Goal: Task Accomplishment & Management: Use online tool/utility

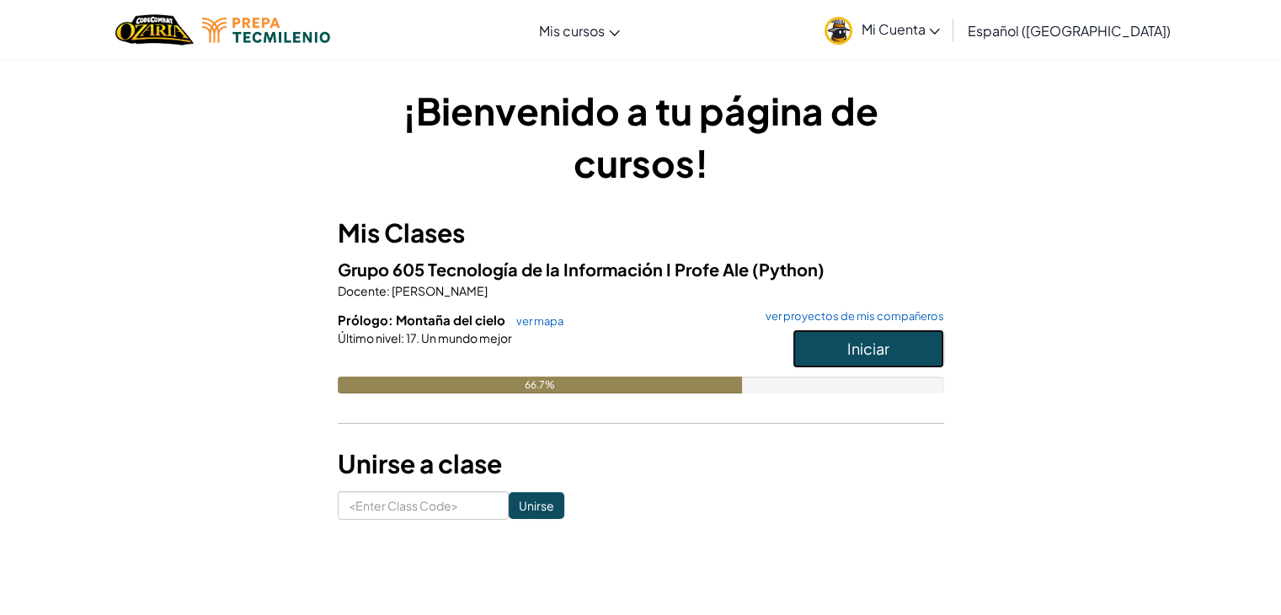
click at [855, 354] on span "Iniciar" at bounding box center [868, 347] width 42 height 19
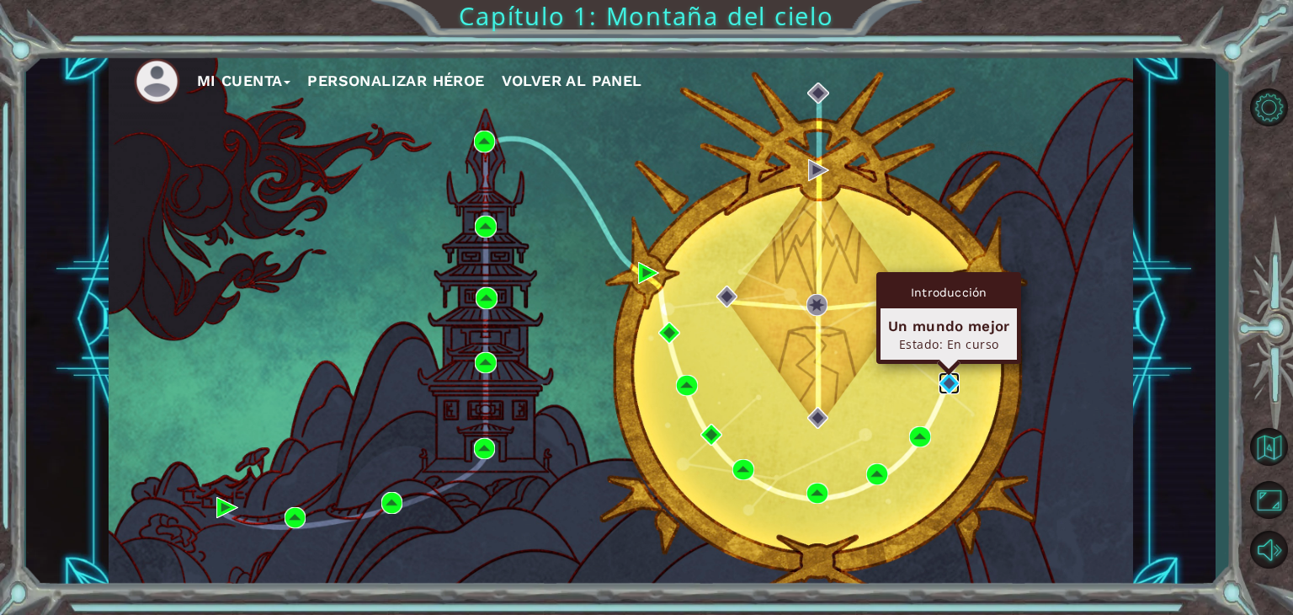
click at [958, 378] on img at bounding box center [950, 383] width 22 height 22
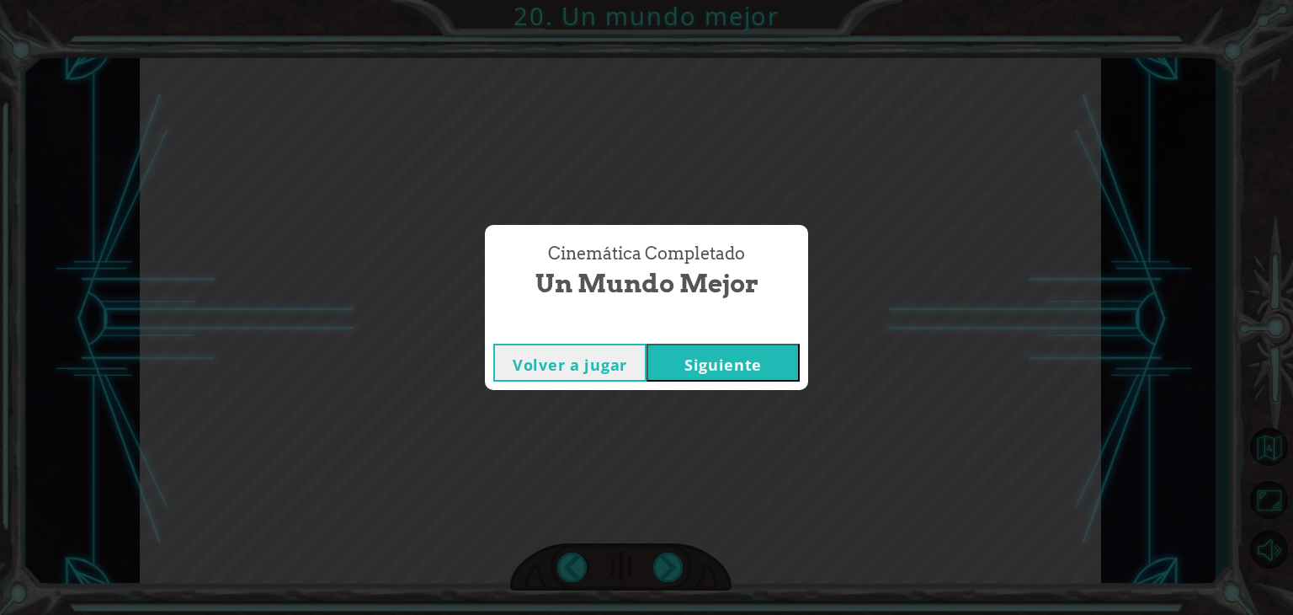
click at [782, 358] on button "Siguiente" at bounding box center [723, 363] width 153 height 38
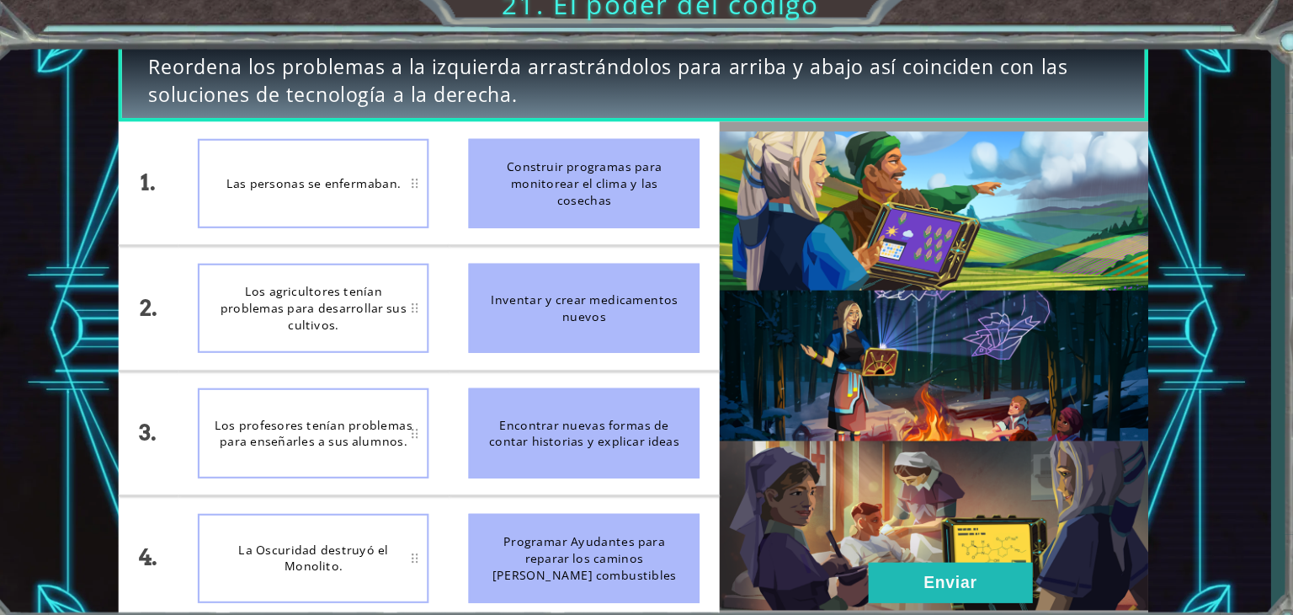
drag, startPoint x: 510, startPoint y: 186, endPoint x: 512, endPoint y: 210, distance: 24.5
click at [512, 210] on div "Construir programas para monitorear el clima y las cosechas" at bounding box center [575, 182] width 216 height 83
click at [420, 182] on div "Las personas se enfermaban." at bounding box center [323, 182] width 216 height 83
click at [410, 181] on div "Las personas se enfermaban." at bounding box center [323, 182] width 216 height 83
drag, startPoint x: 550, startPoint y: 221, endPoint x: 498, endPoint y: 230, distance: 52.0
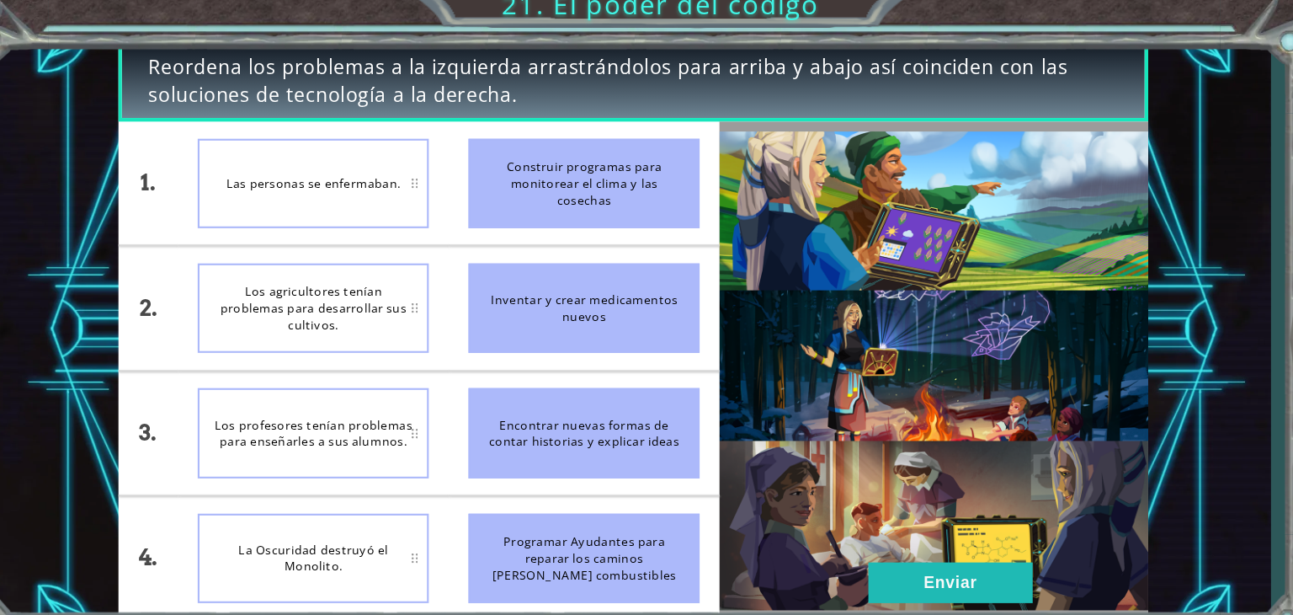
click at [535, 247] on ul "Construir programas para monitorear el clima y las cosechas Inventar y crear me…" at bounding box center [575, 357] width 253 height 465
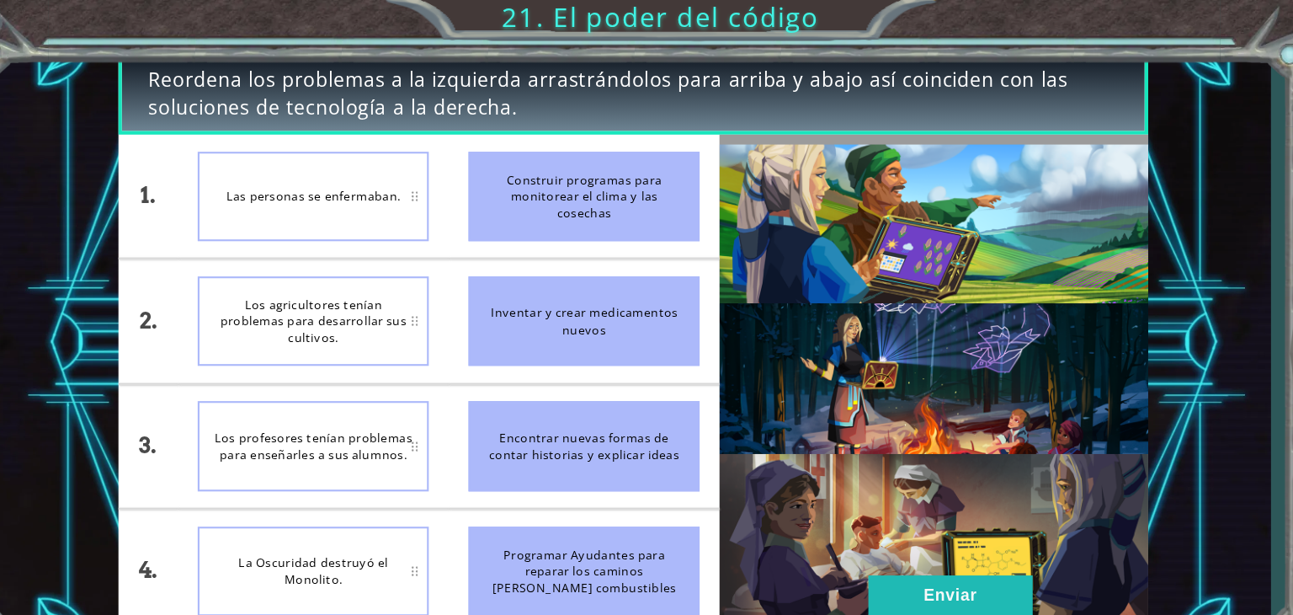
drag, startPoint x: 555, startPoint y: 193, endPoint x: 346, endPoint y: 317, distance: 242.7
click at [349, 318] on div "1. 2. 3. 4. Las personas se enfermaban. Los agricultores tenían problemas para …" at bounding box center [422, 357] width 562 height 465
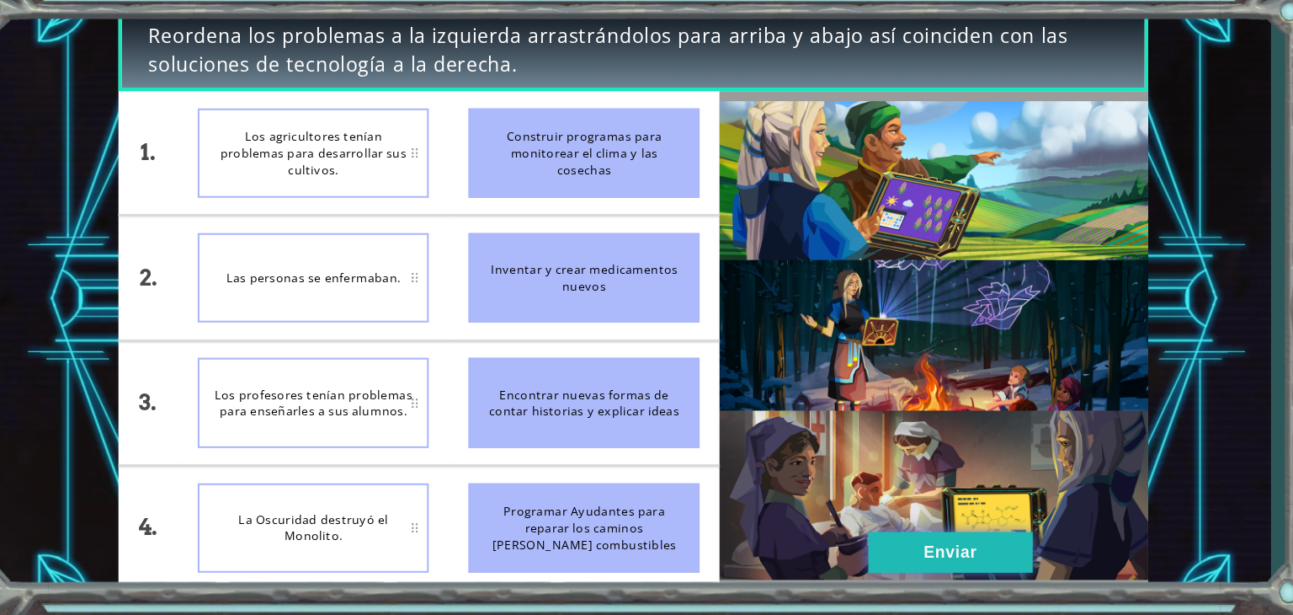
click at [896, 537] on button "Enviar" at bounding box center [916, 555] width 153 height 38
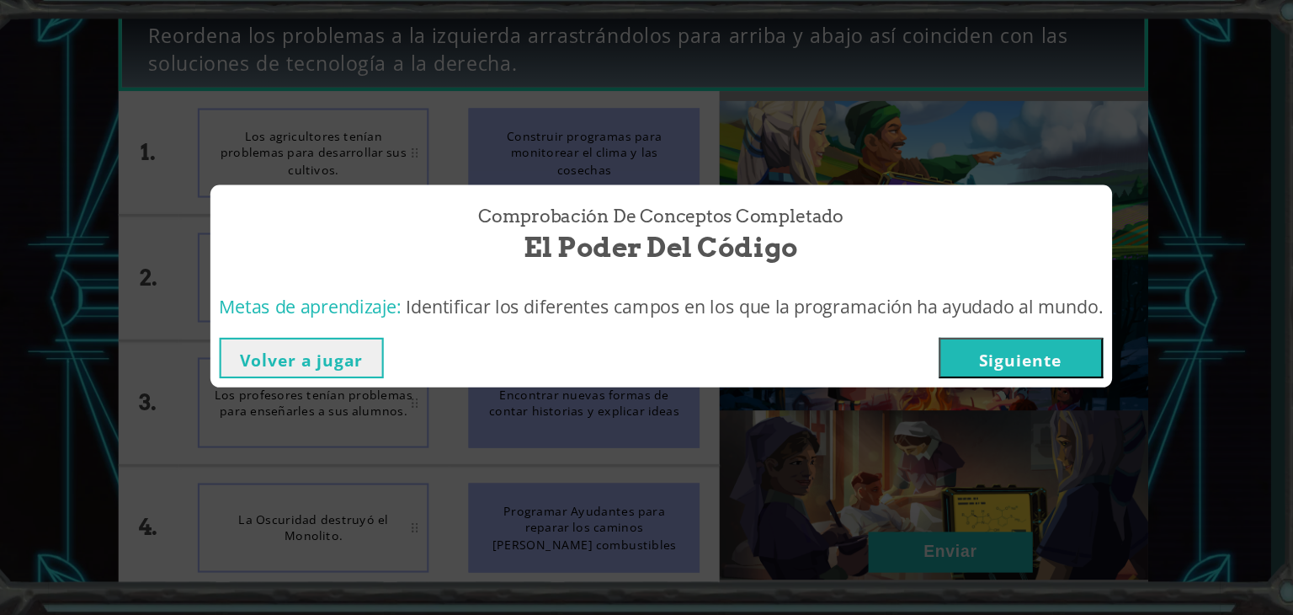
click at [946, 382] on button "Siguiente" at bounding box center [982, 374] width 153 height 38
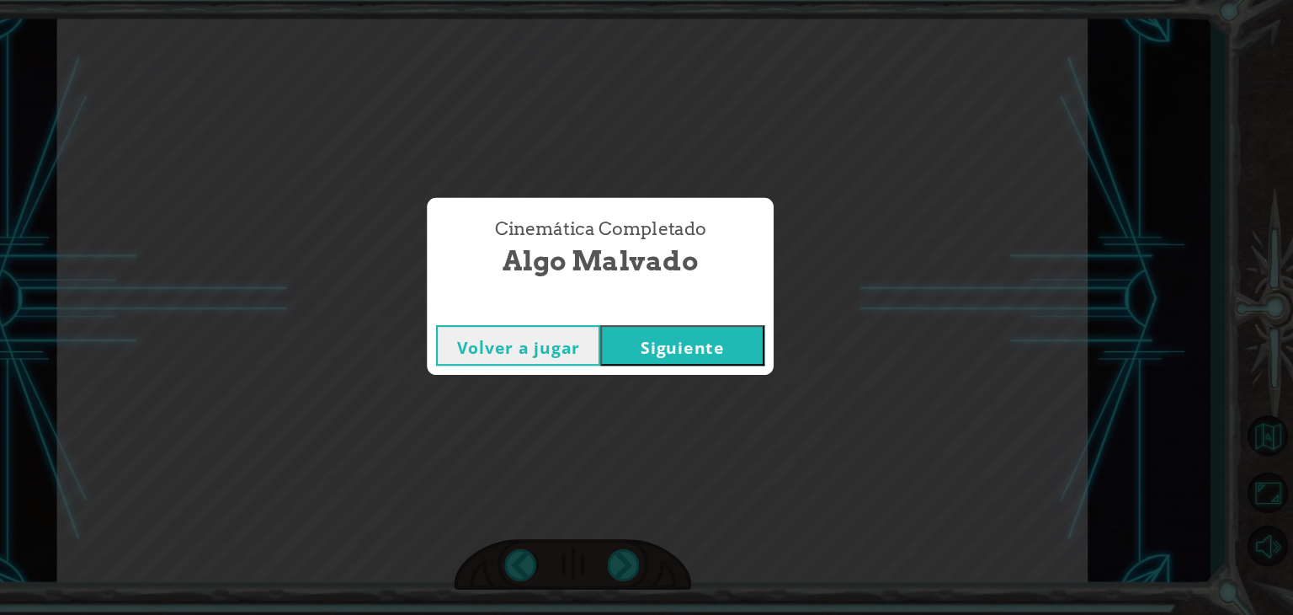
click at [712, 371] on button "Siguiente" at bounding box center [723, 363] width 153 height 38
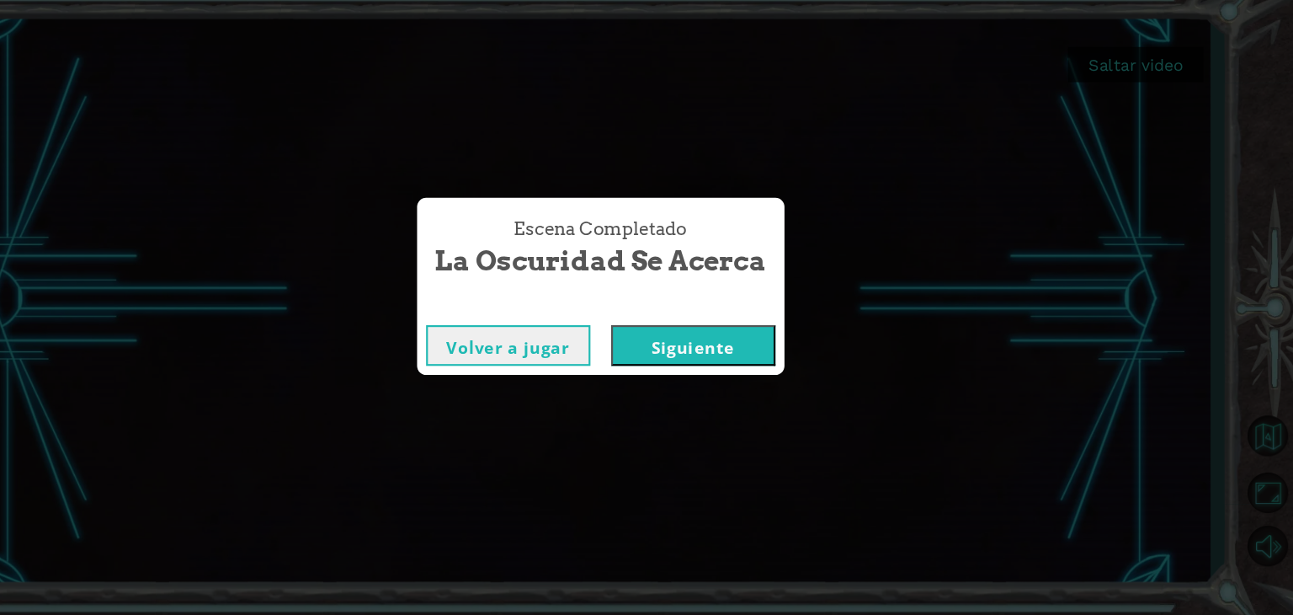
click at [701, 360] on button "Siguiente" at bounding box center [733, 363] width 153 height 38
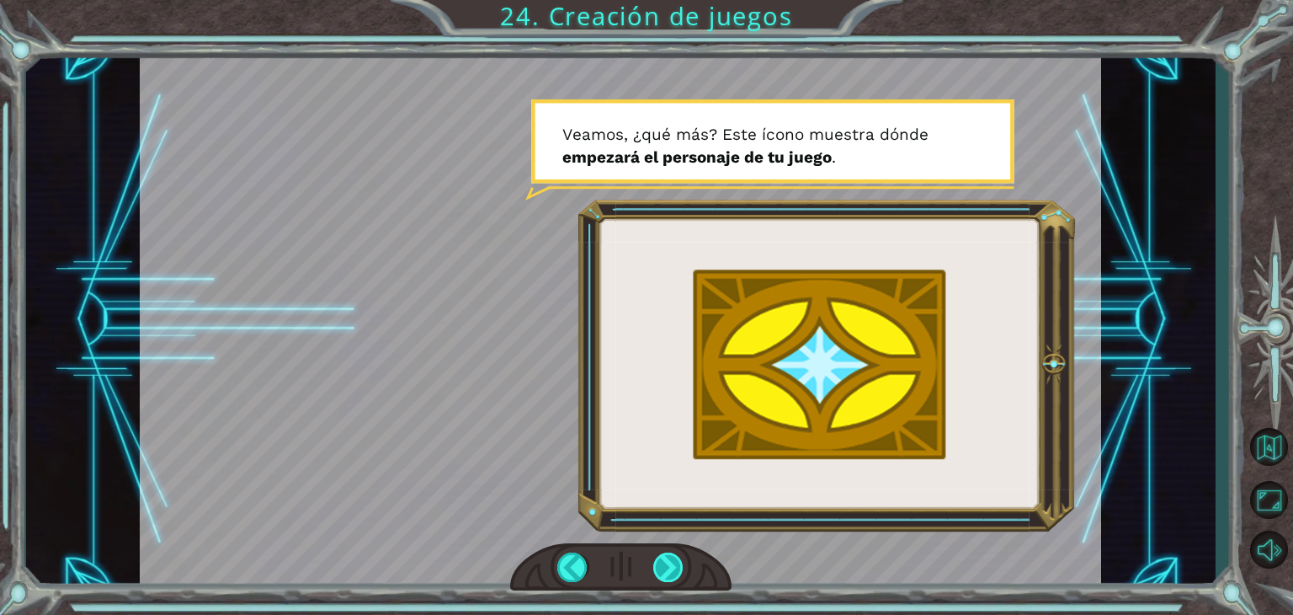
click at [670, 560] on div at bounding box center [668, 566] width 30 height 29
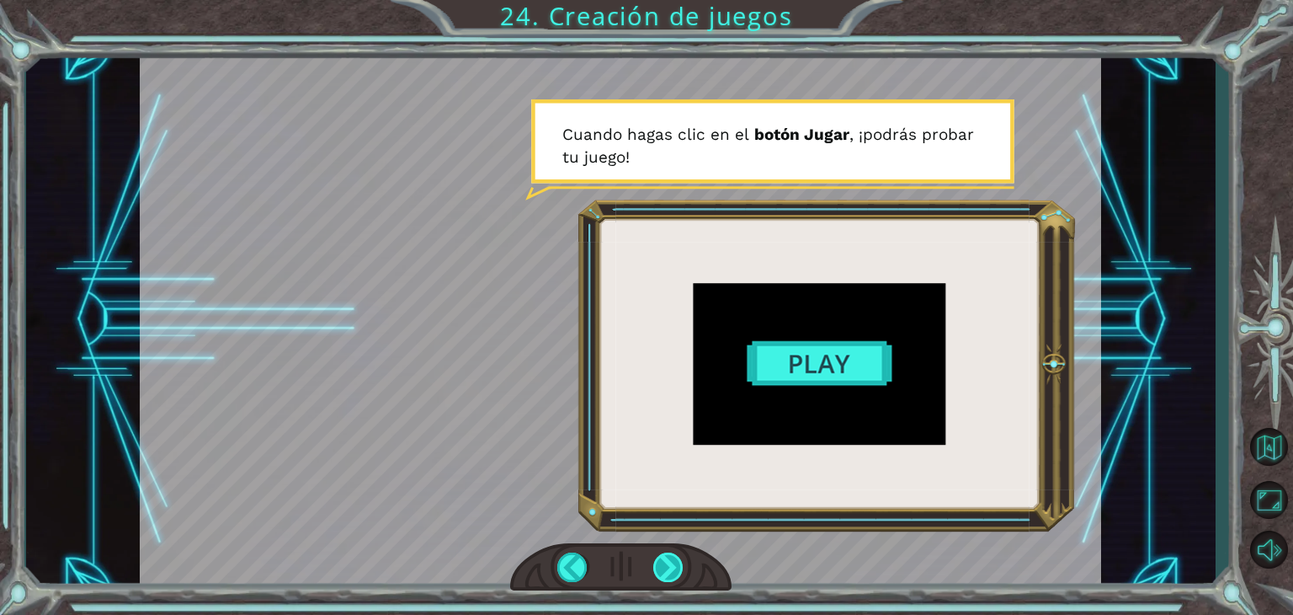
click at [670, 560] on div at bounding box center [668, 566] width 30 height 29
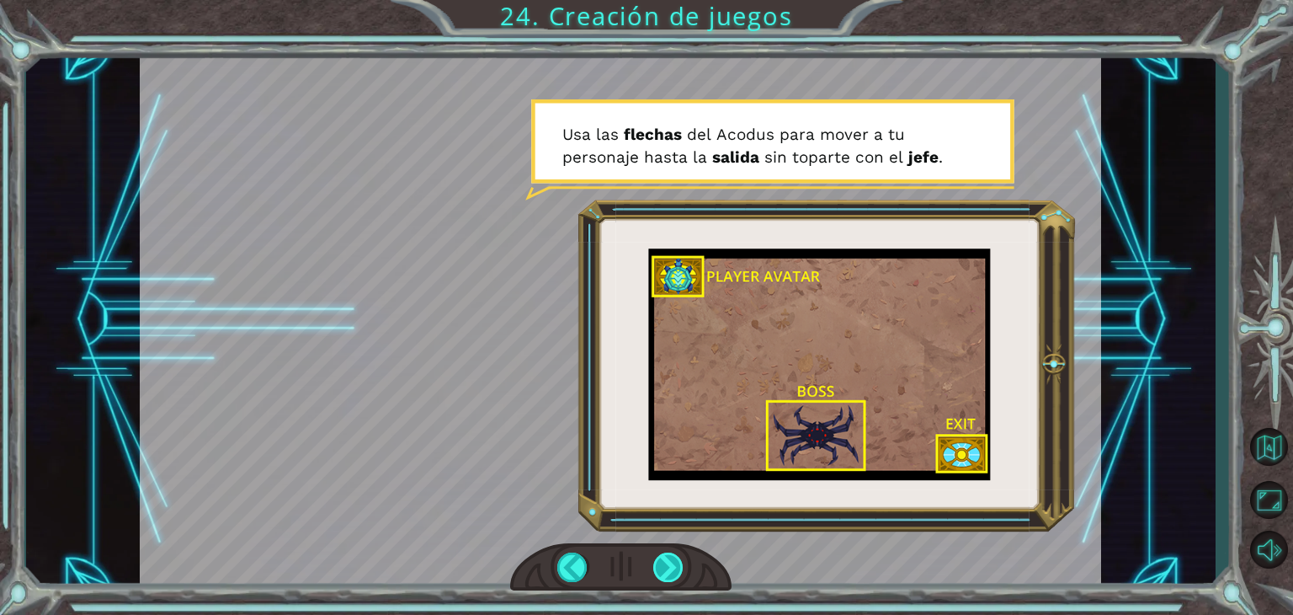
click at [670, 560] on div at bounding box center [668, 566] width 30 height 29
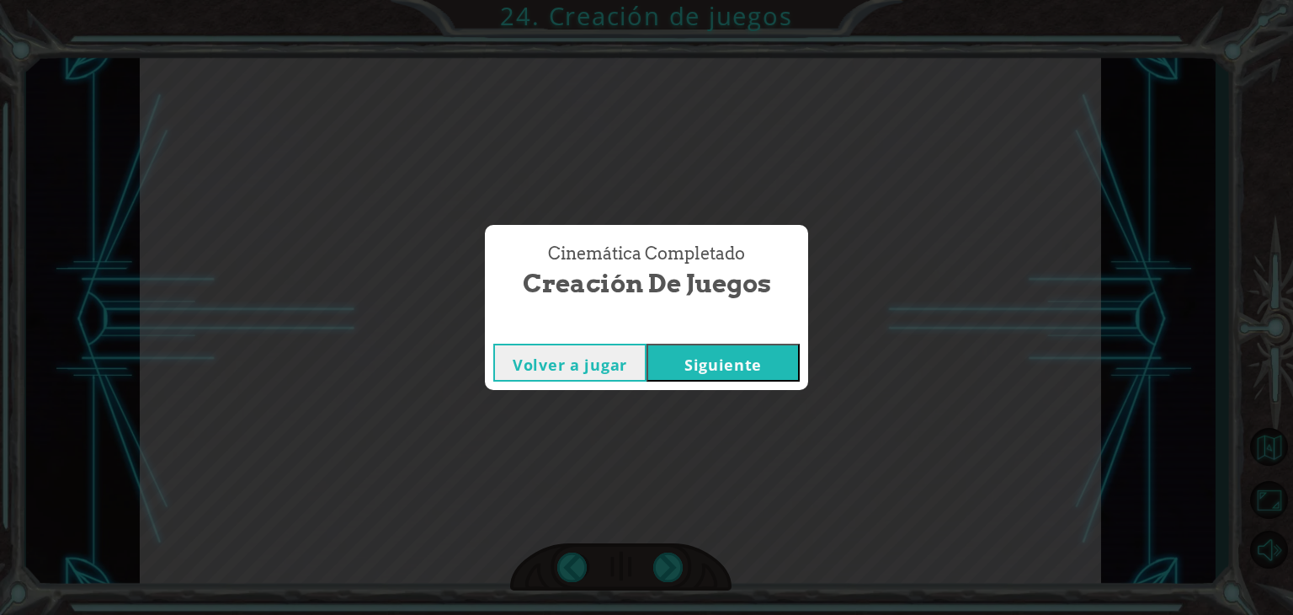
click at [727, 363] on button "Siguiente" at bounding box center [723, 363] width 153 height 38
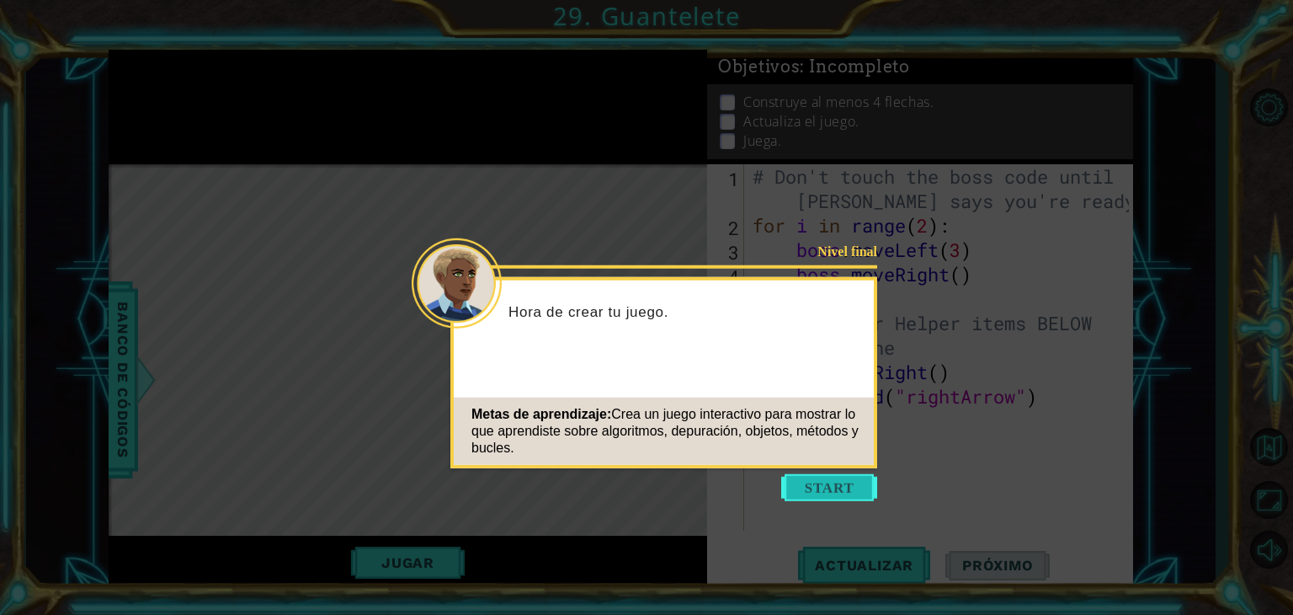
click at [828, 493] on button "Start" at bounding box center [829, 487] width 96 height 27
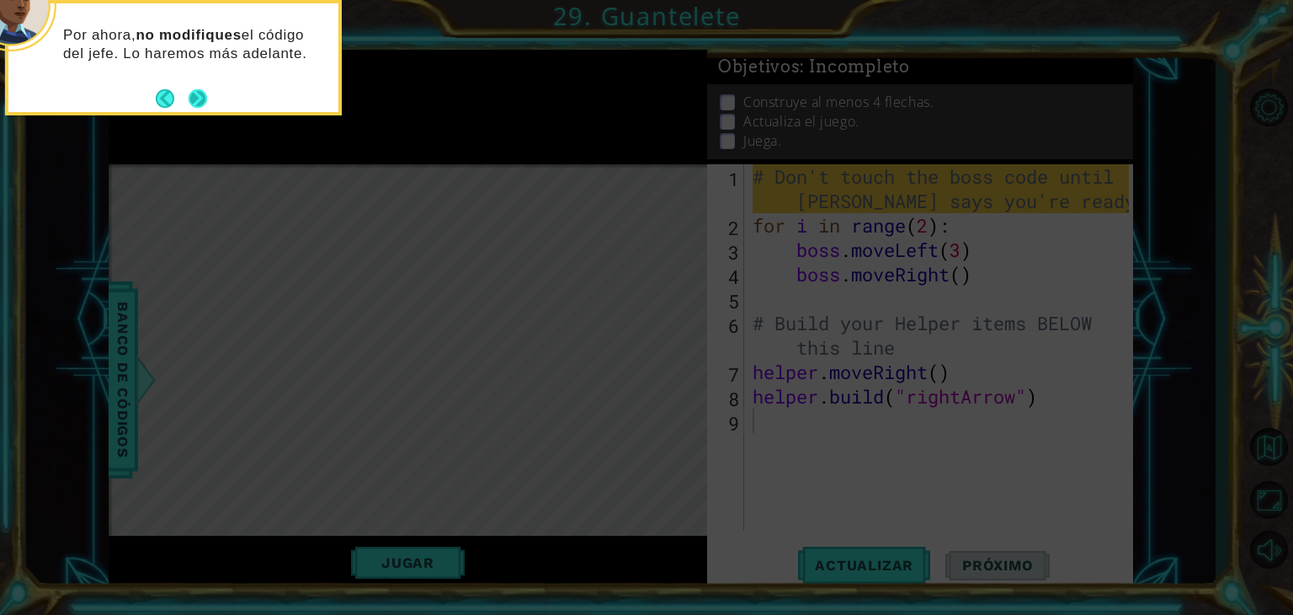
click at [199, 89] on button "Next" at bounding box center [198, 98] width 19 height 19
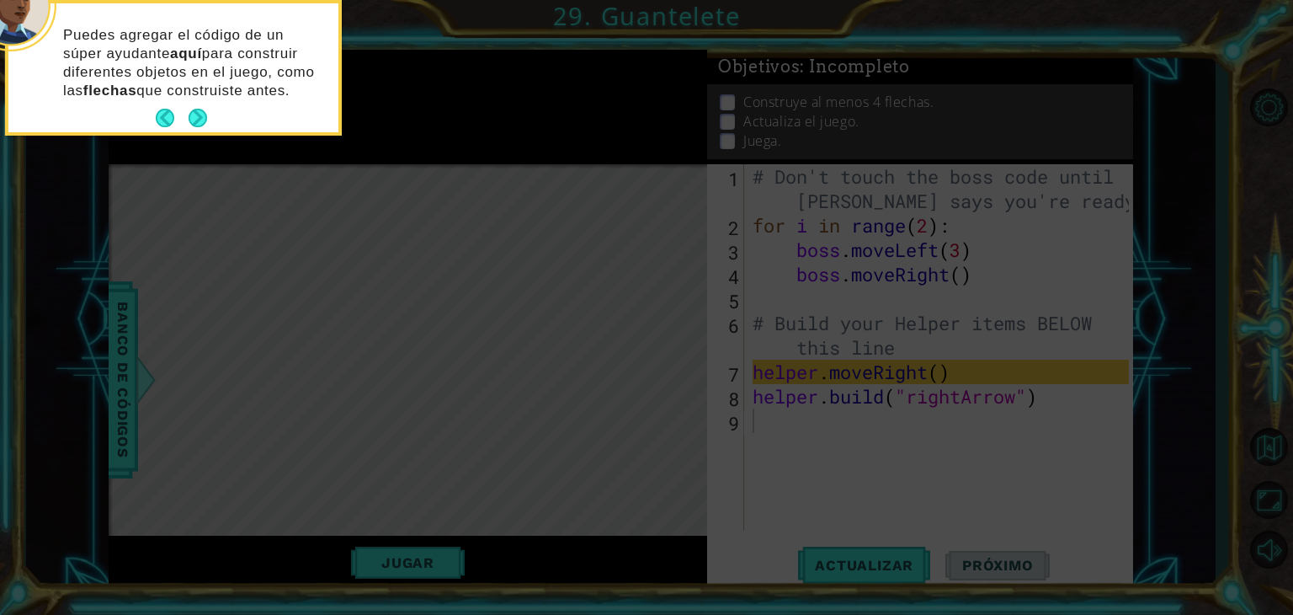
click at [199, 88] on p "Puedes agregar el código de un súper ayudante aquí para construir diferentes ob…" at bounding box center [195, 63] width 264 height 74
click at [189, 123] on button "Next" at bounding box center [198, 118] width 19 height 19
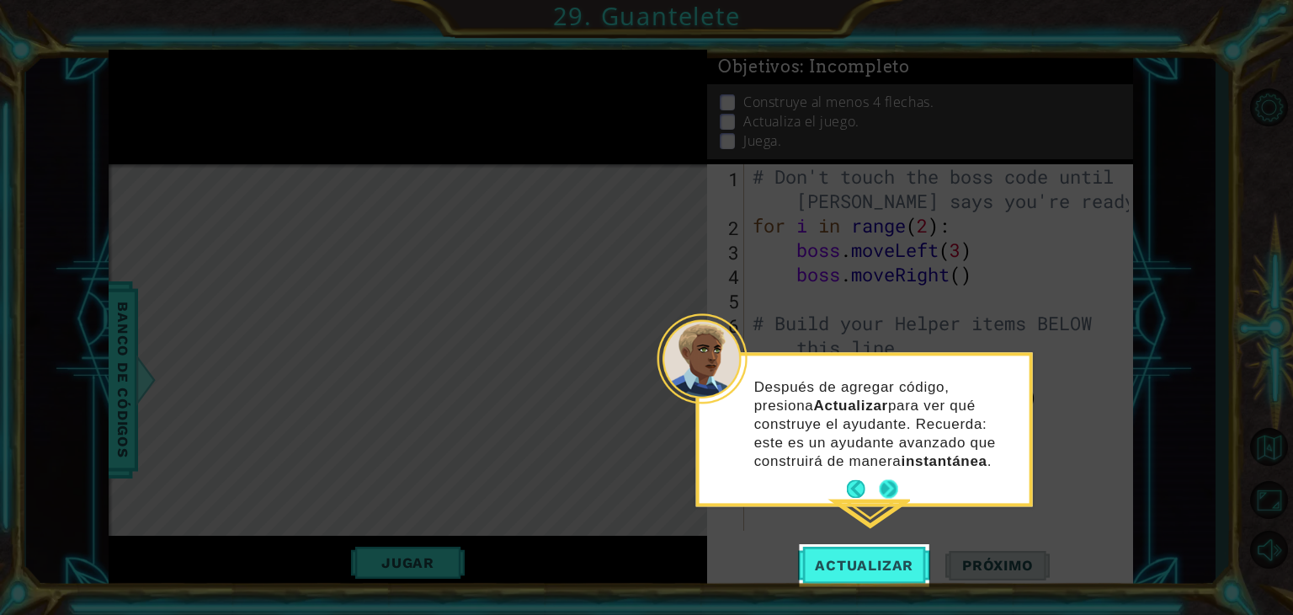
click at [893, 486] on button "Next" at bounding box center [889, 489] width 19 height 19
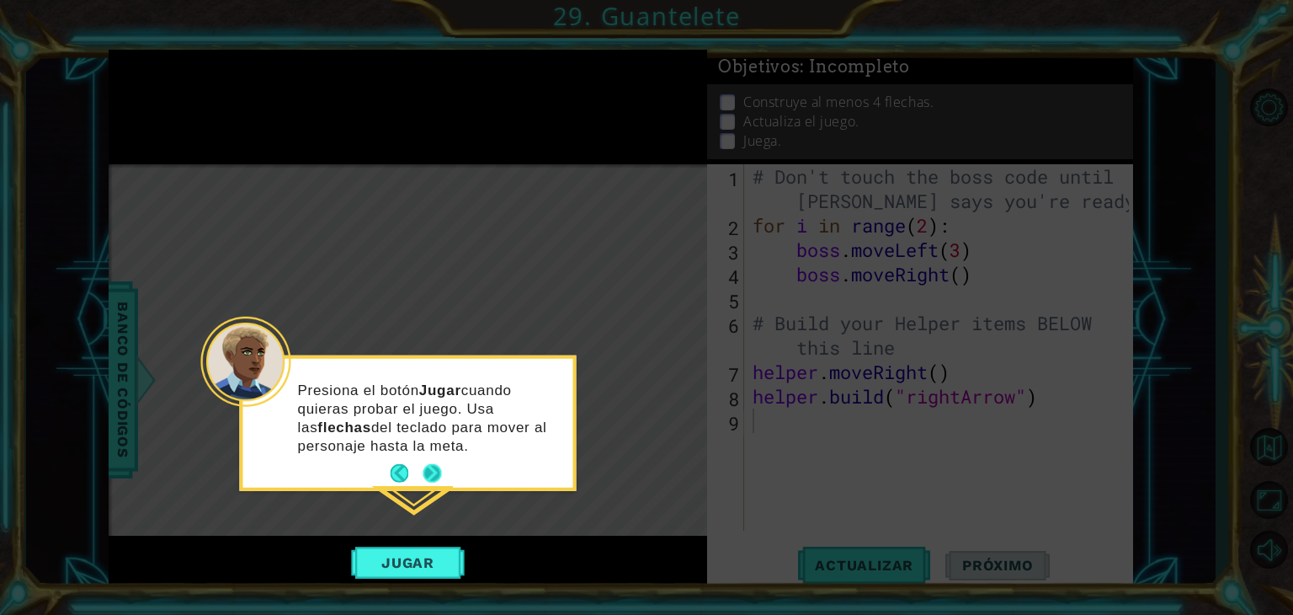
click at [438, 472] on button "Next" at bounding box center [432, 473] width 19 height 19
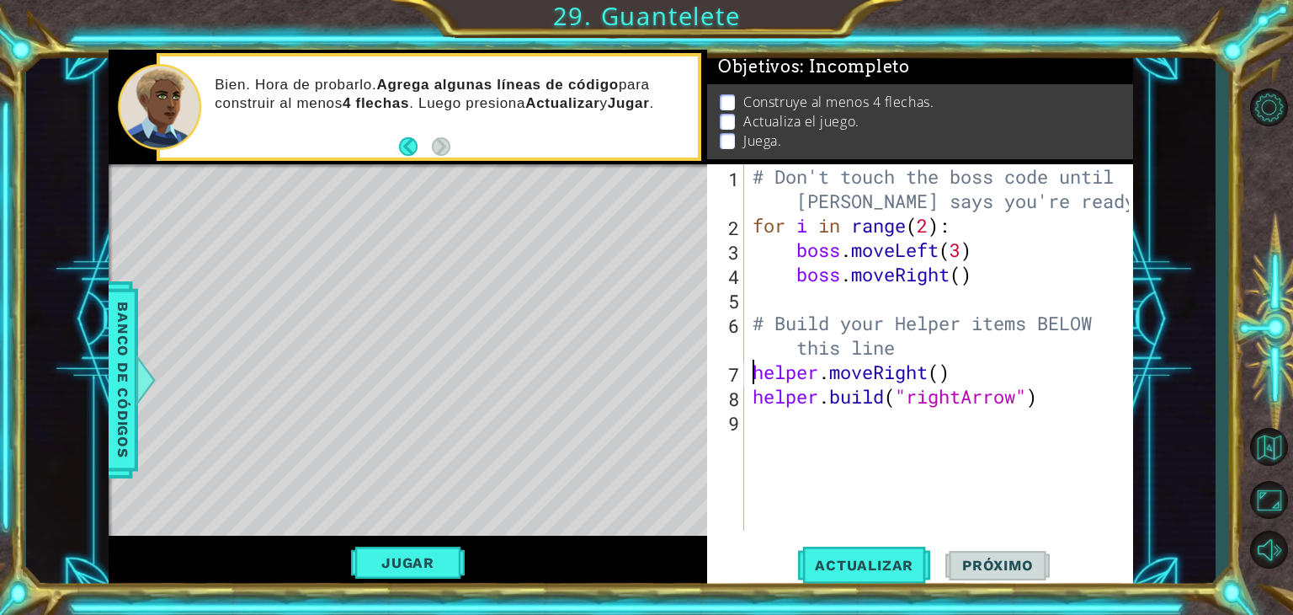
click at [751, 373] on div "# Don't touch the boss code until [PERSON_NAME] says you're ready! for i in ran…" at bounding box center [943, 384] width 388 height 440
type textarea "helper.moveRight()"
click at [781, 439] on div "# Don't touch the boss code until [PERSON_NAME] says you're ready! for i in ran…" at bounding box center [943, 384] width 388 height 440
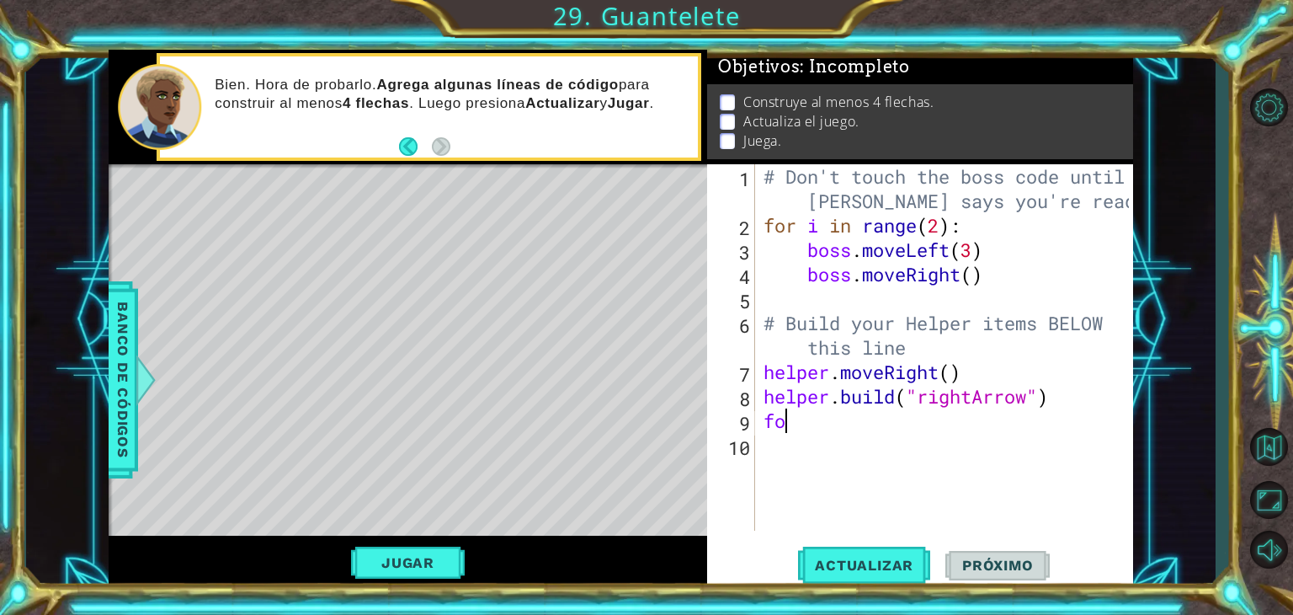
type textarea "f"
click at [940, 104] on li "Construye al menos 4 flechas." at bounding box center [922, 102] width 404 height 19
click at [131, 398] on span "Banco de códigos" at bounding box center [122, 379] width 27 height 174
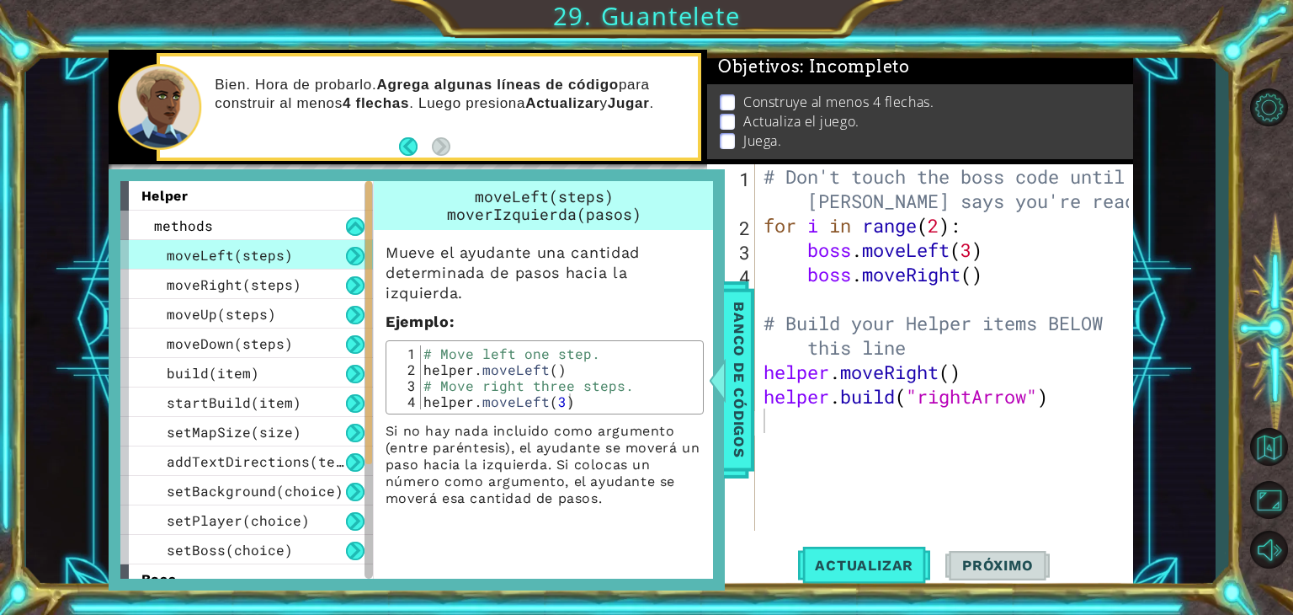
click at [233, 243] on div "moveLeft(steps)" at bounding box center [246, 254] width 253 height 29
click at [254, 230] on div "methods" at bounding box center [246, 224] width 253 height 29
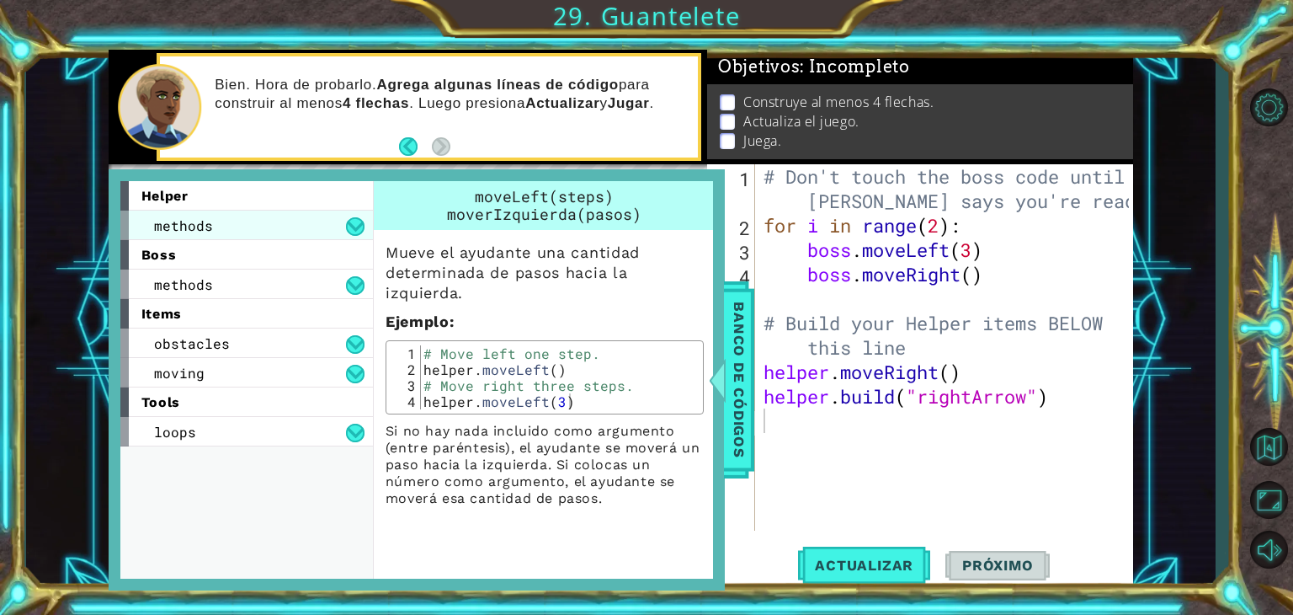
click at [254, 230] on div "methods" at bounding box center [246, 224] width 253 height 29
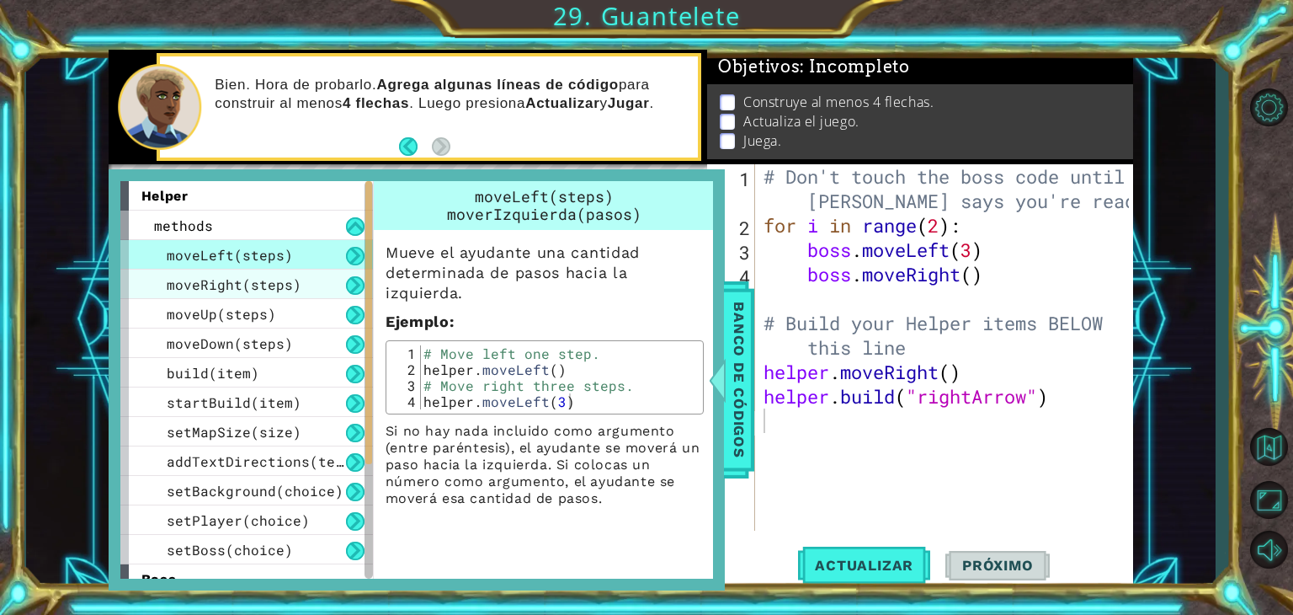
click at [256, 277] on span "moveRight(steps)" at bounding box center [234, 284] width 135 height 18
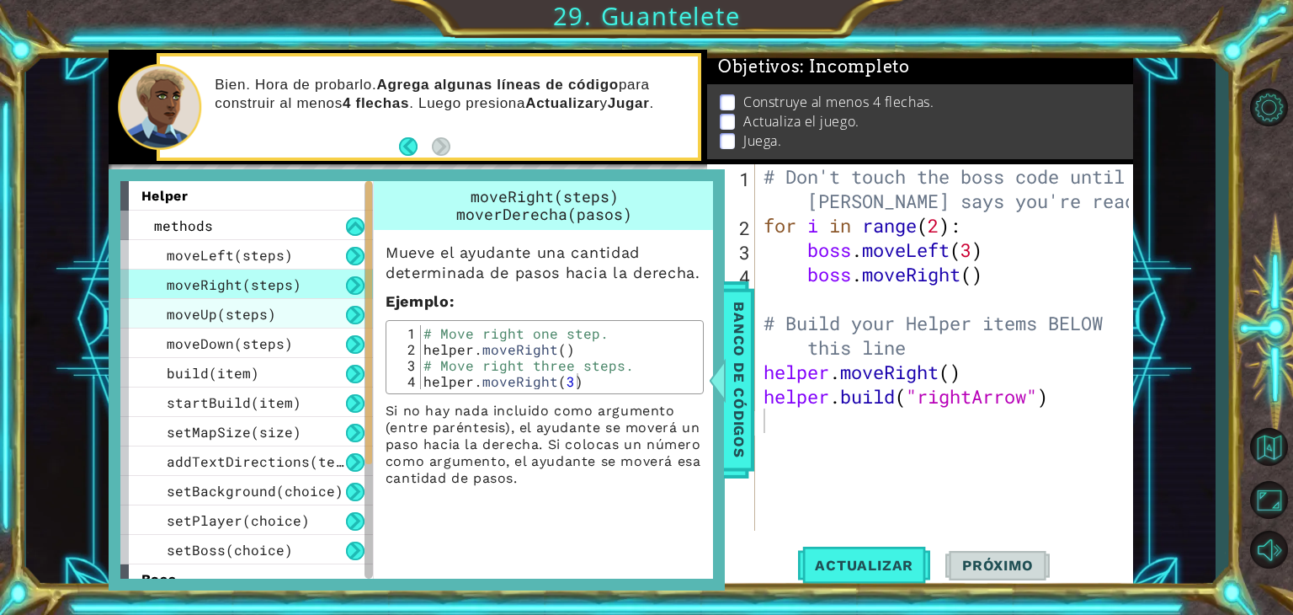
click at [263, 317] on span "moveUp(steps)" at bounding box center [221, 314] width 109 height 18
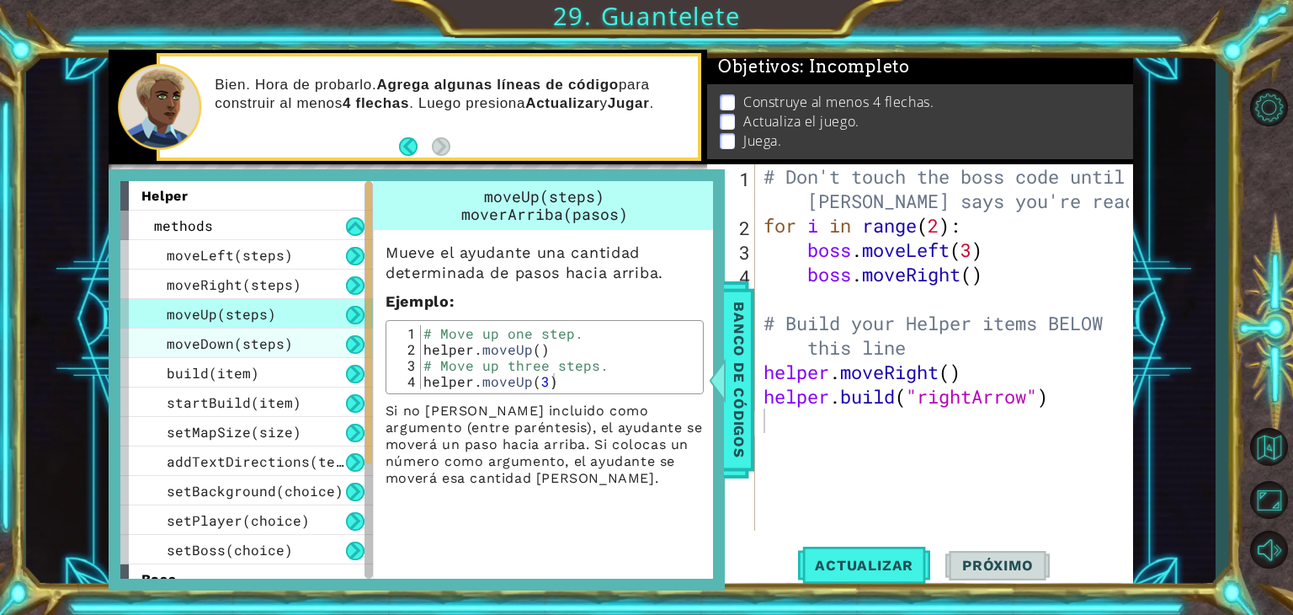
click at [264, 343] on span "moveDown(steps)" at bounding box center [230, 343] width 126 height 18
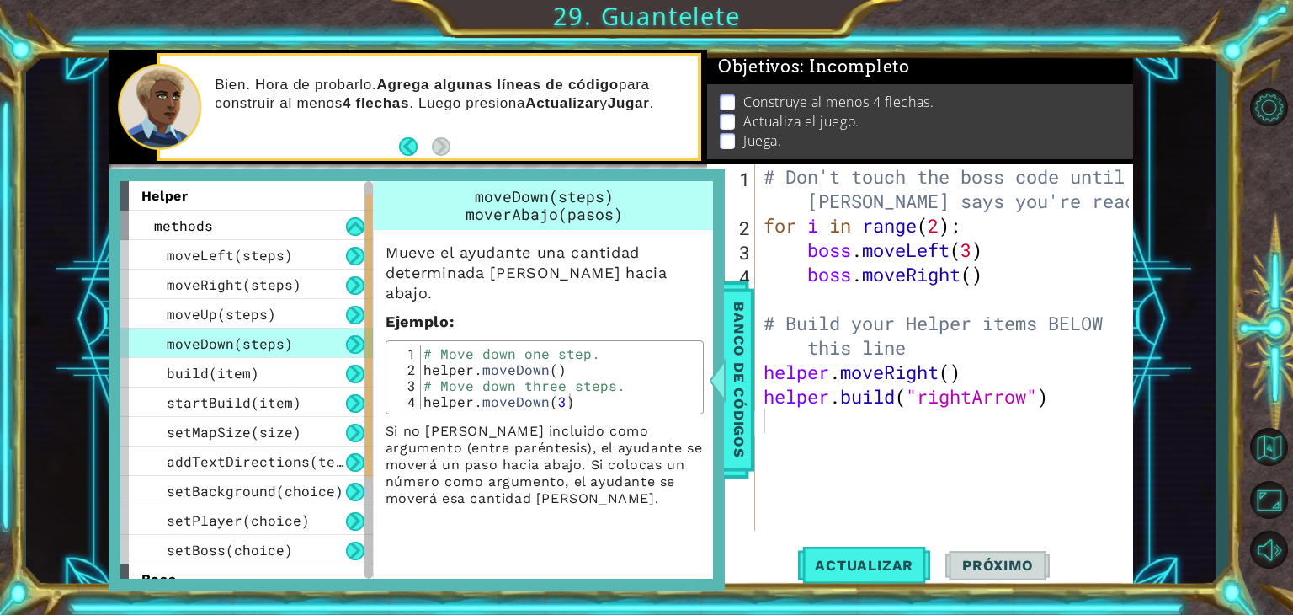
scroll to position [34, 0]
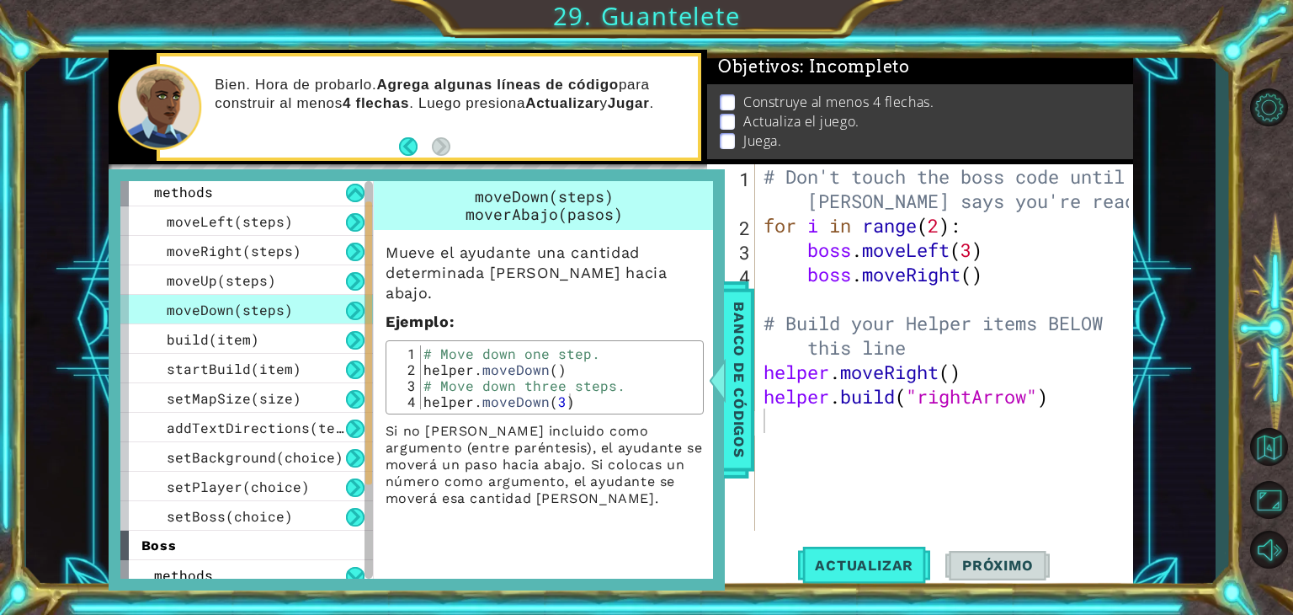
click at [264, 343] on div "build(item)" at bounding box center [246, 338] width 253 height 29
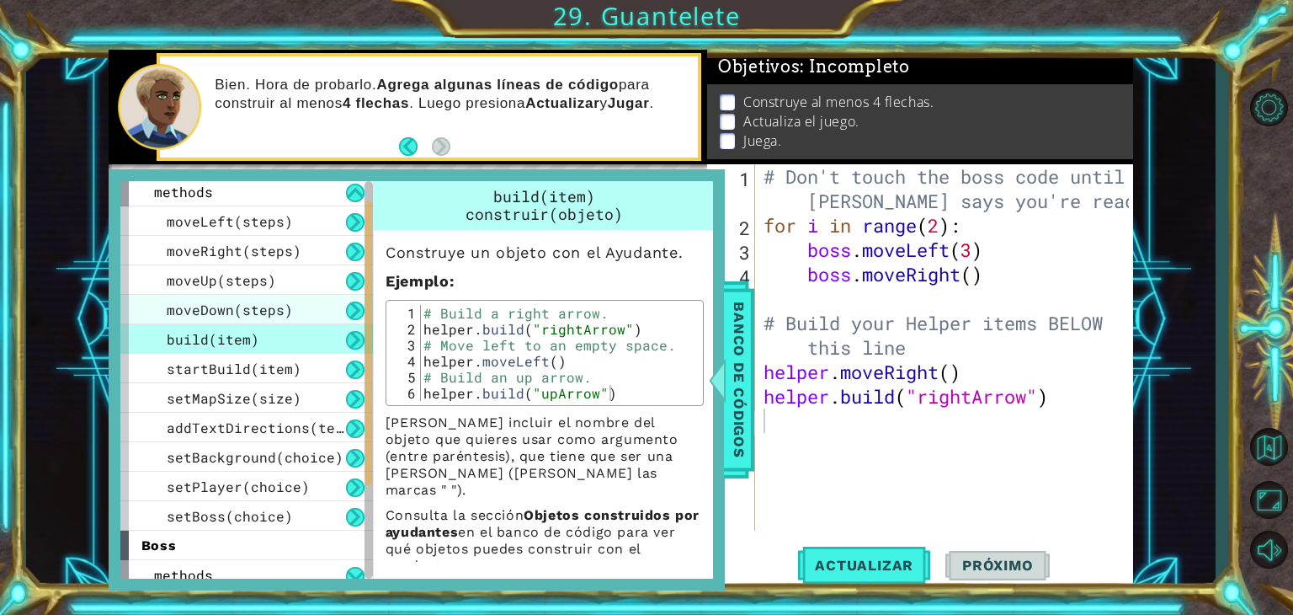
scroll to position [51, 0]
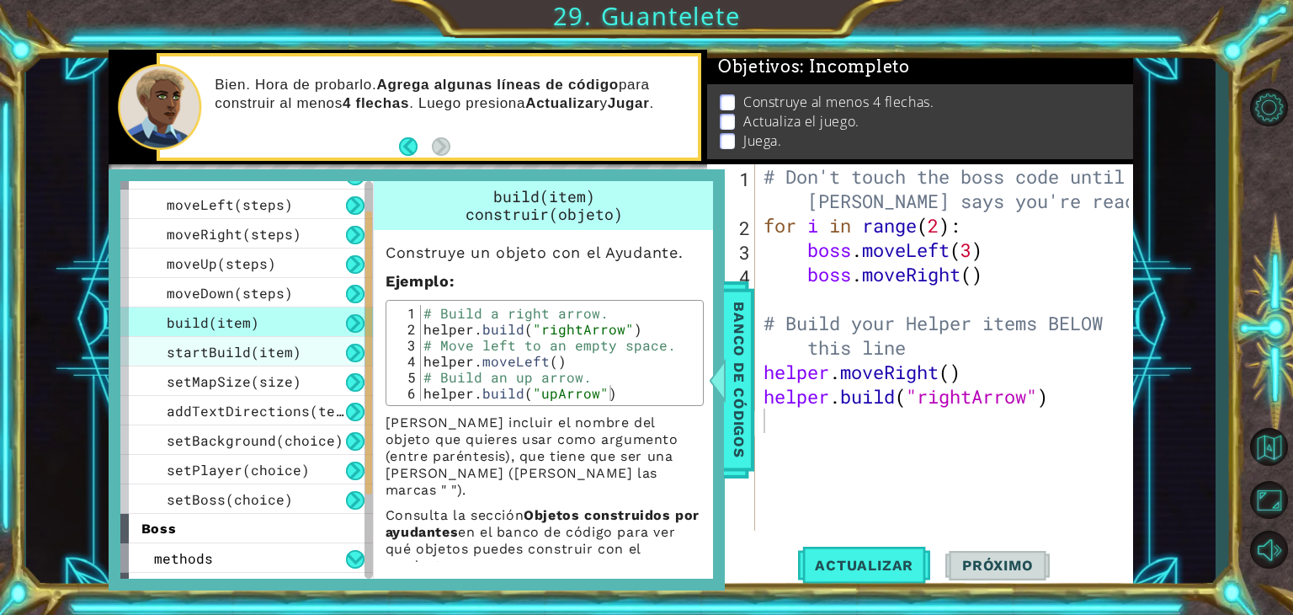
click at [264, 344] on span "startBuild(item)" at bounding box center [234, 352] width 135 height 18
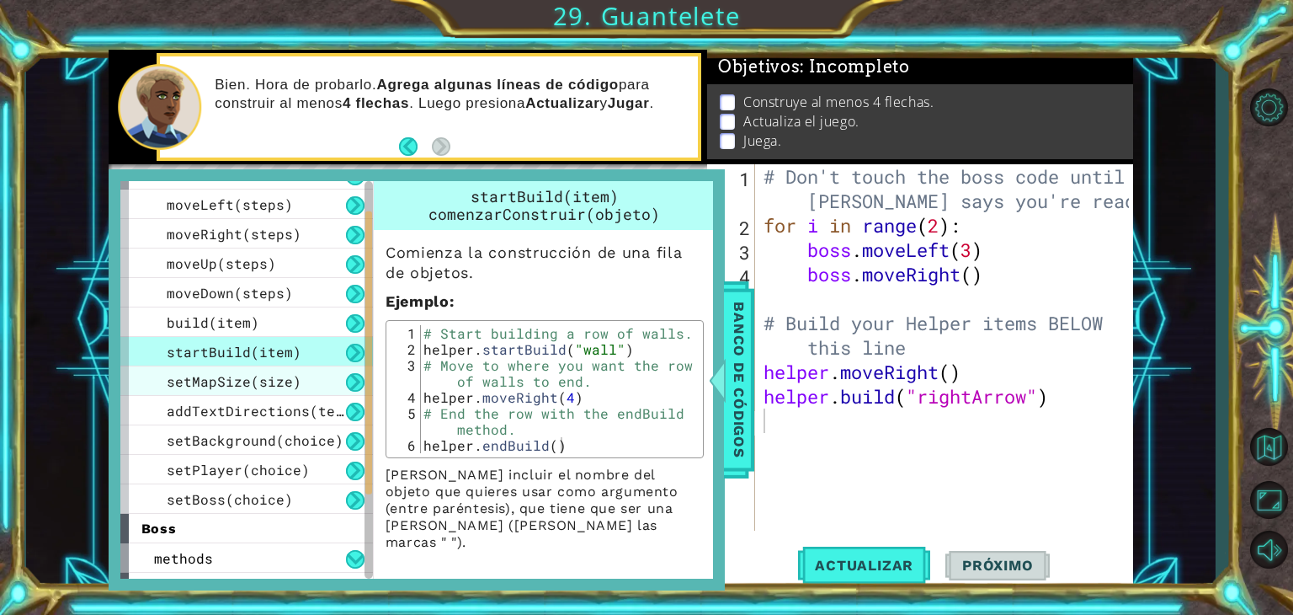
click at [293, 367] on div "setMapSize(size)" at bounding box center [246, 380] width 253 height 29
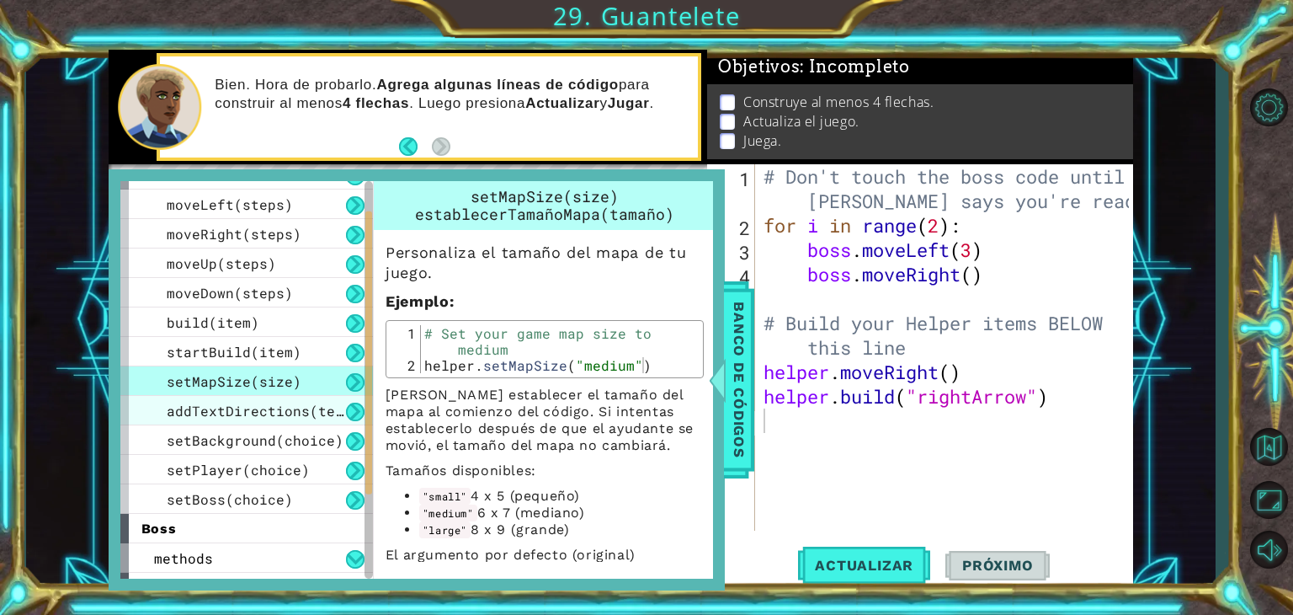
click at [277, 410] on span "addTextDirections(text)" at bounding box center [264, 411] width 194 height 18
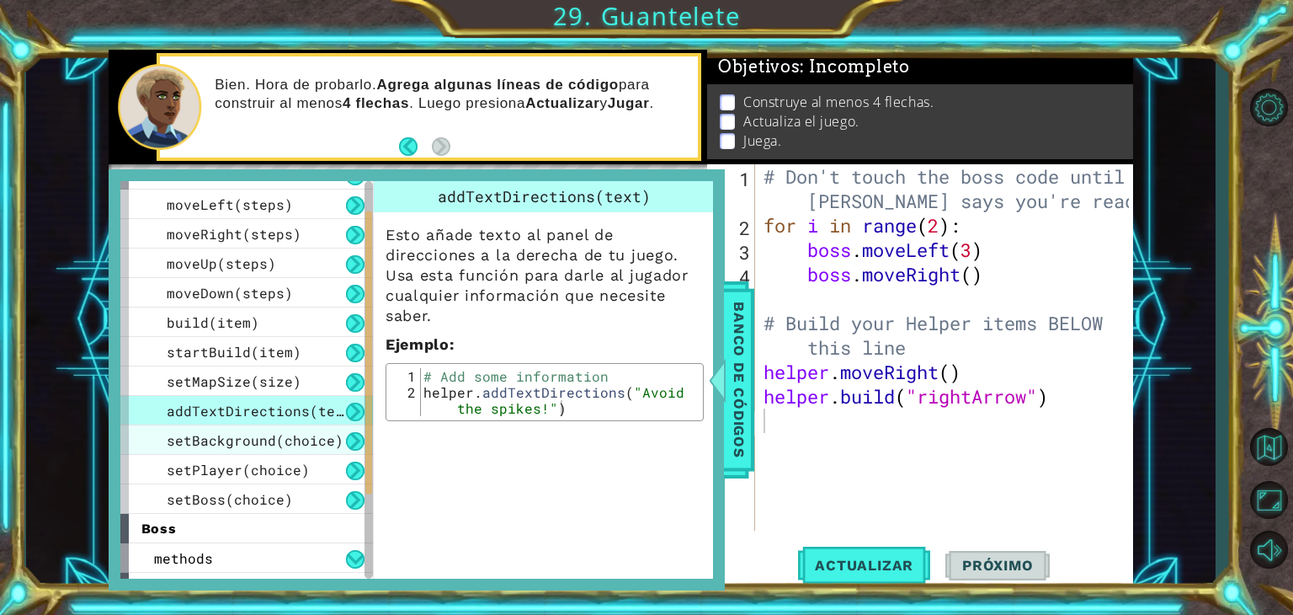
click at [256, 442] on span "setBackground(choice)" at bounding box center [255, 440] width 177 height 18
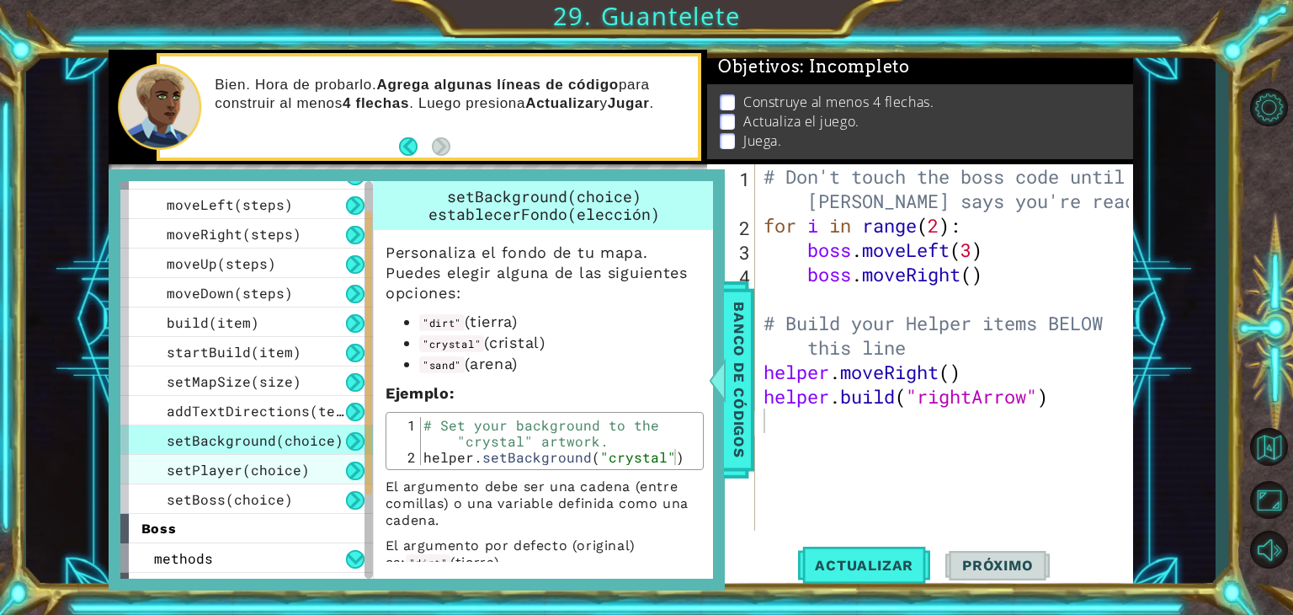
click at [269, 464] on span "setPlayer(choice)" at bounding box center [238, 470] width 143 height 18
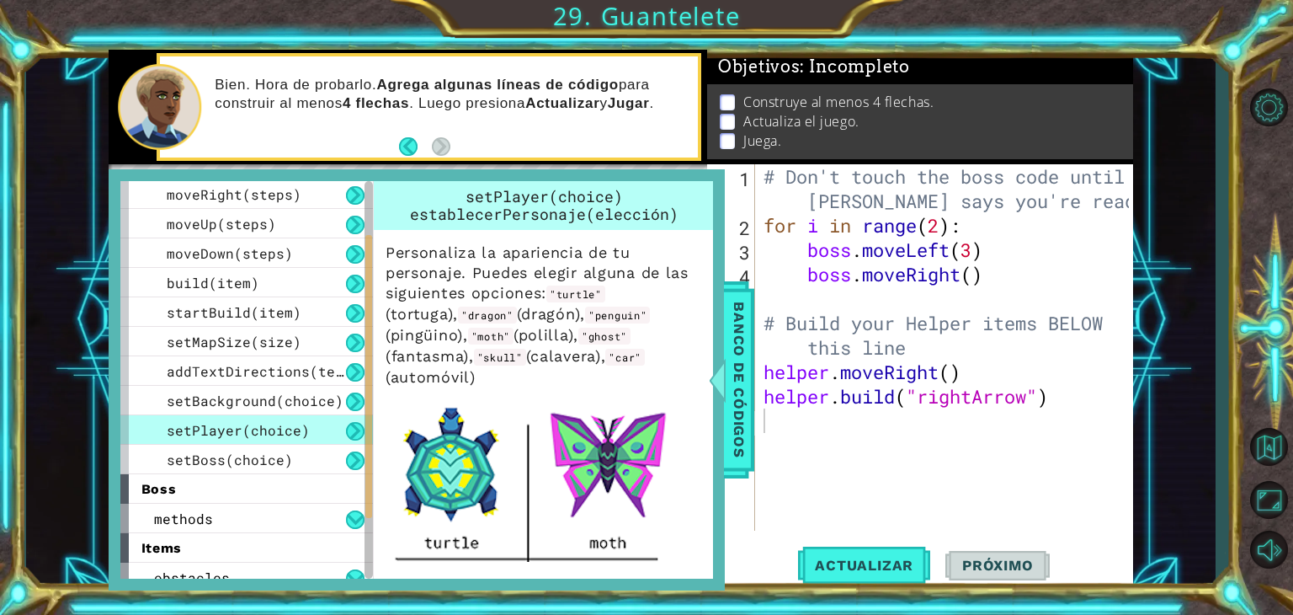
scroll to position [131, 0]
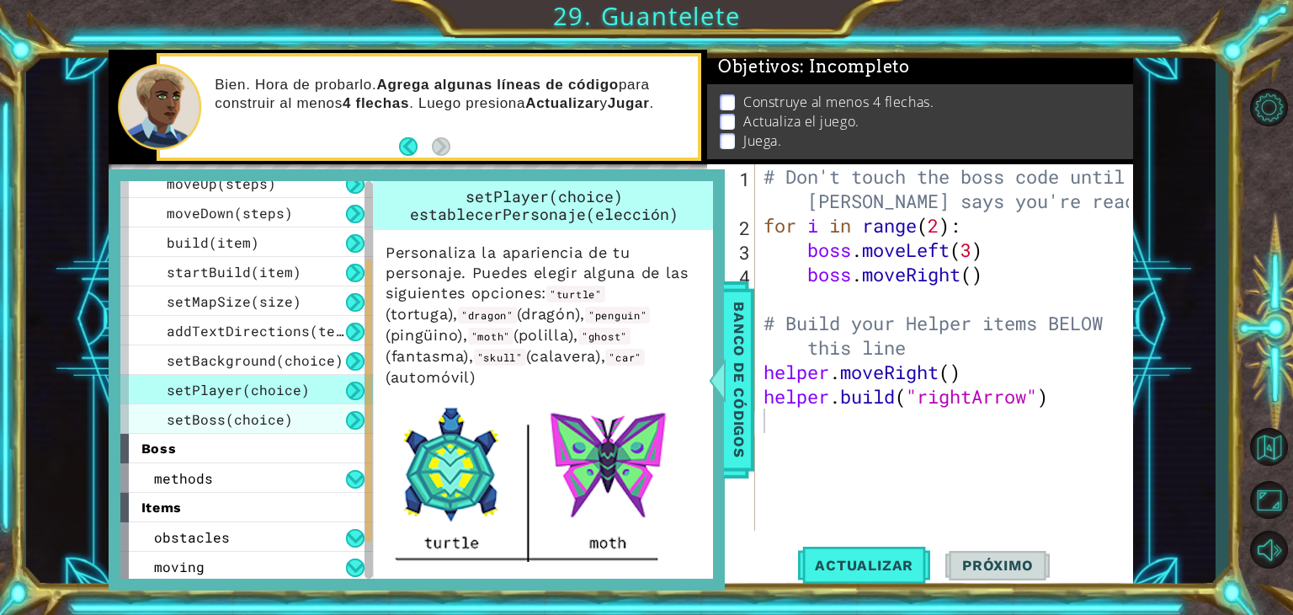
click at [268, 412] on span "setBoss(choice)" at bounding box center [230, 419] width 126 height 18
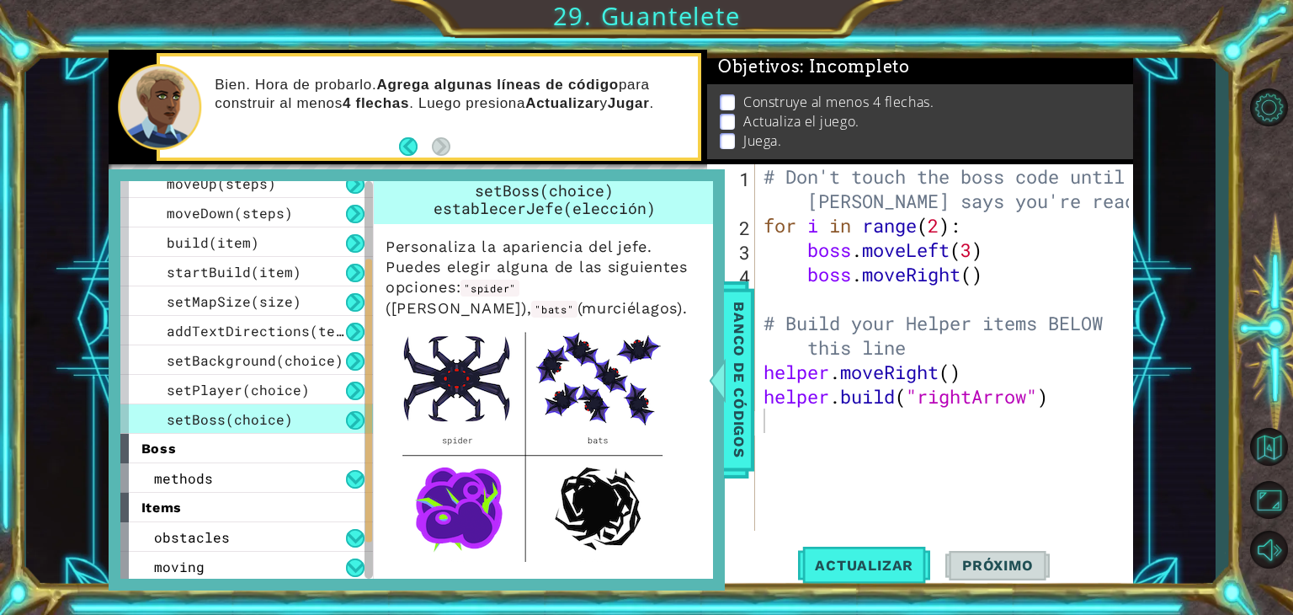
scroll to position [0, 0]
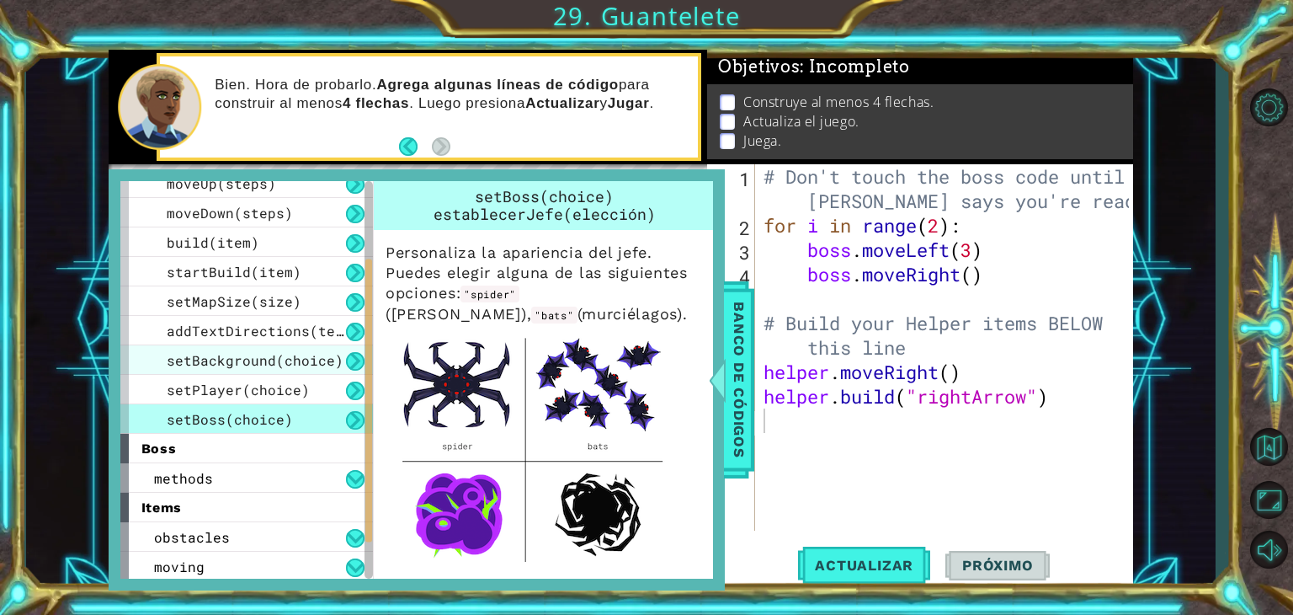
click at [286, 346] on div "setBackground(choice)" at bounding box center [246, 359] width 253 height 29
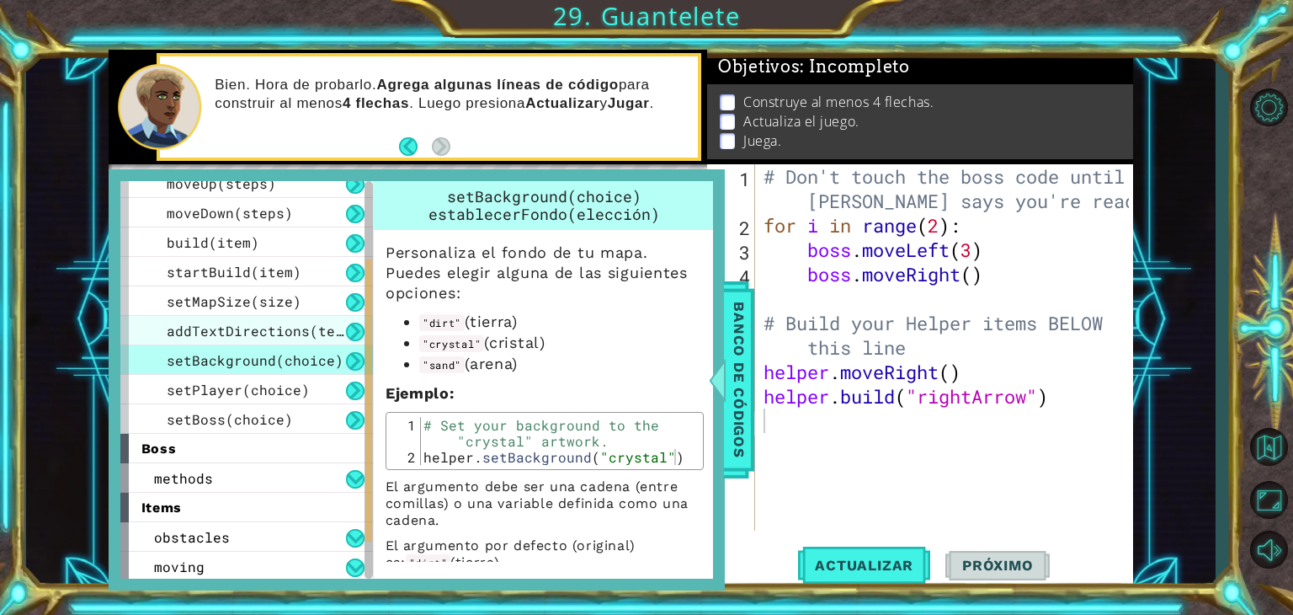
click at [280, 328] on span "addTextDirections(text)" at bounding box center [264, 331] width 194 height 18
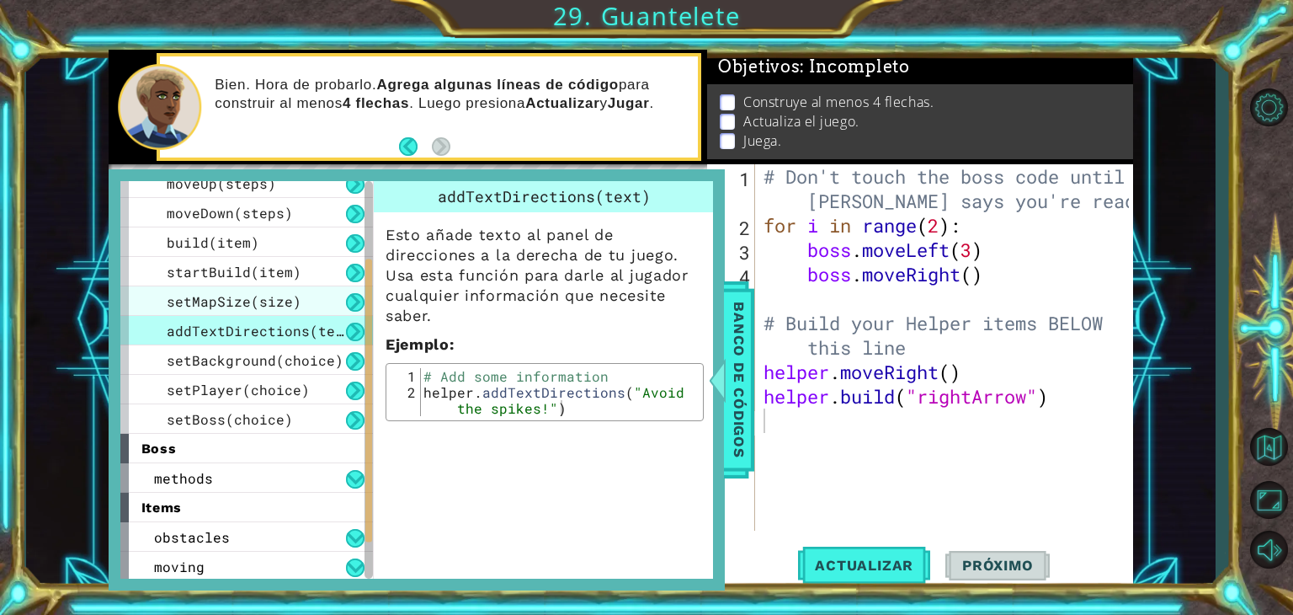
click at [286, 297] on span "setMapSize(size)" at bounding box center [234, 301] width 135 height 18
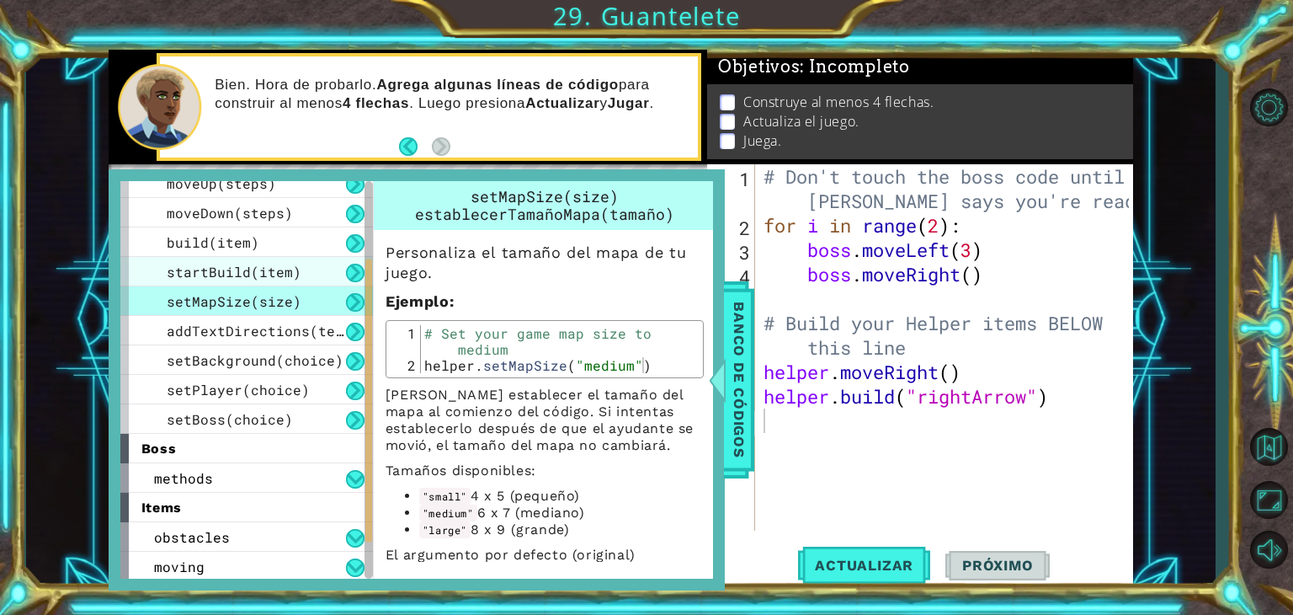
click at [293, 280] on div "startBuild(item)" at bounding box center [246, 271] width 253 height 29
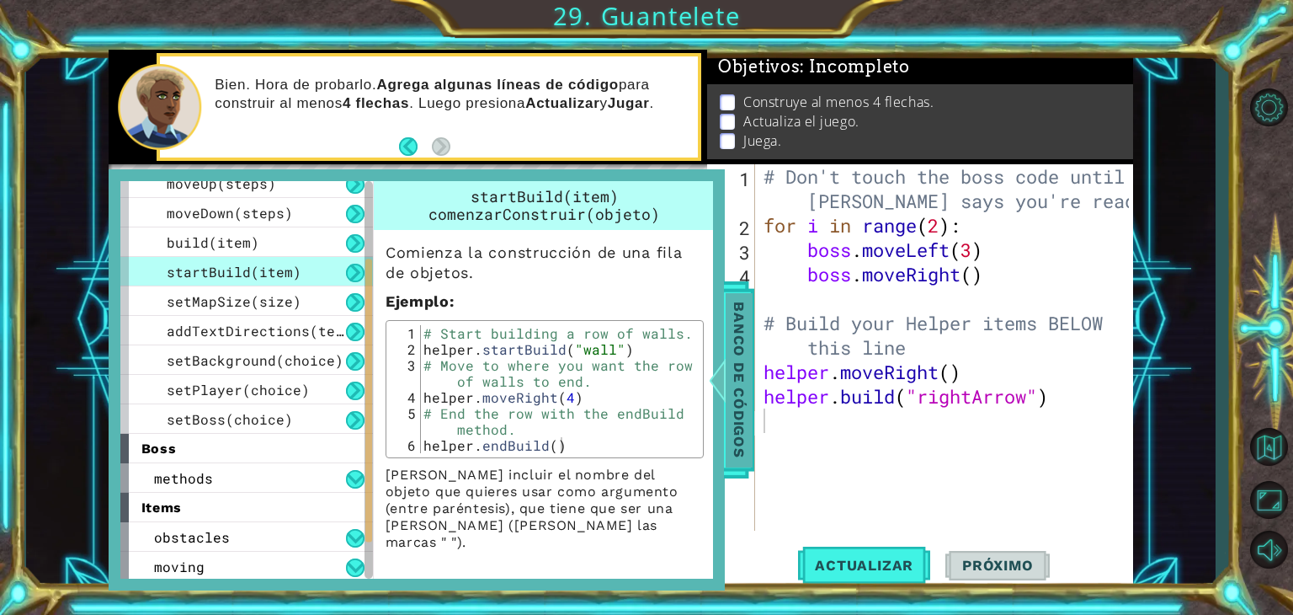
click at [725, 380] on div at bounding box center [716, 379] width 21 height 51
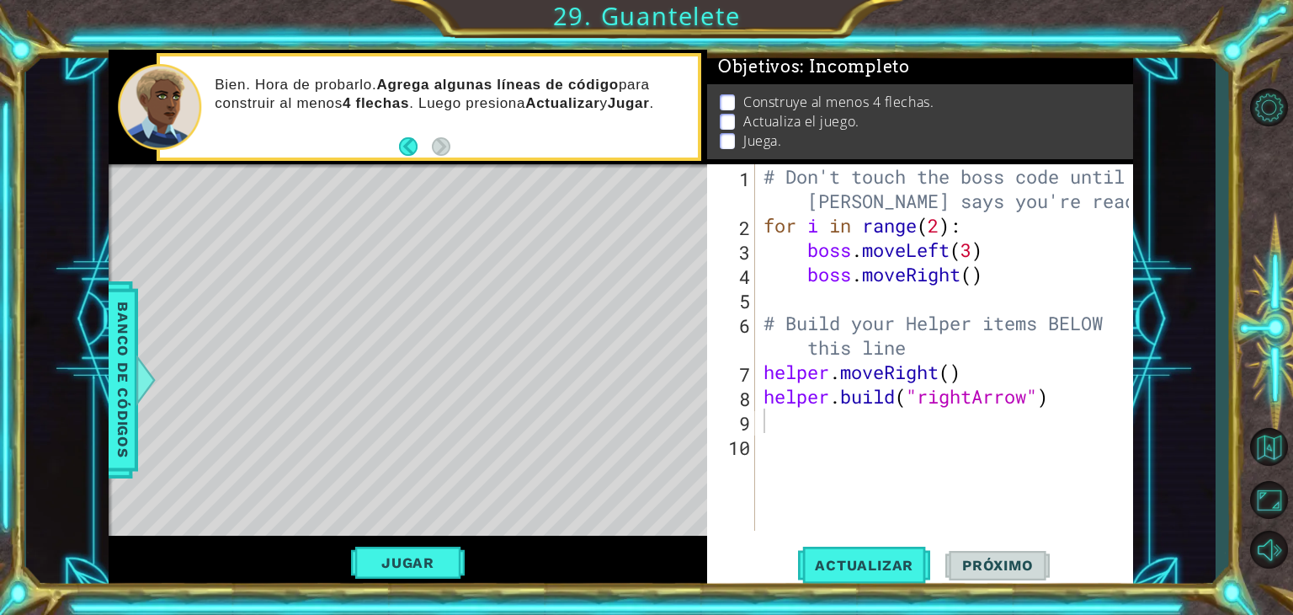
click at [767, 369] on div "# Don't touch the boss code until [PERSON_NAME] says you're ready! for i in ran…" at bounding box center [949, 384] width 378 height 440
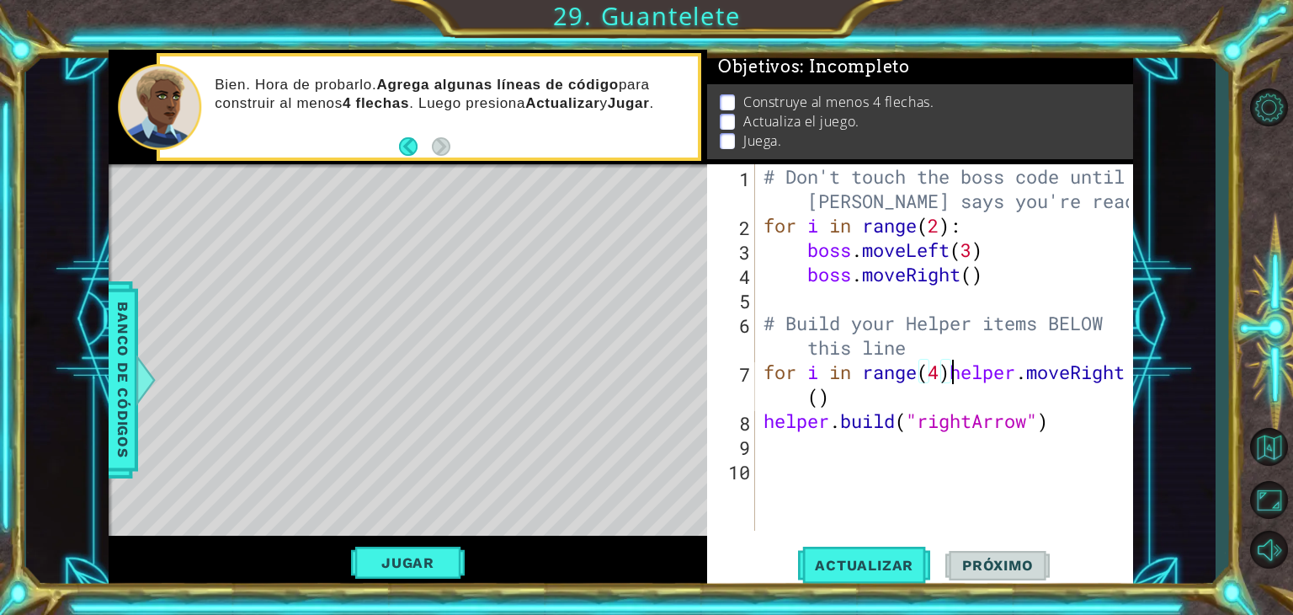
scroll to position [0, 8]
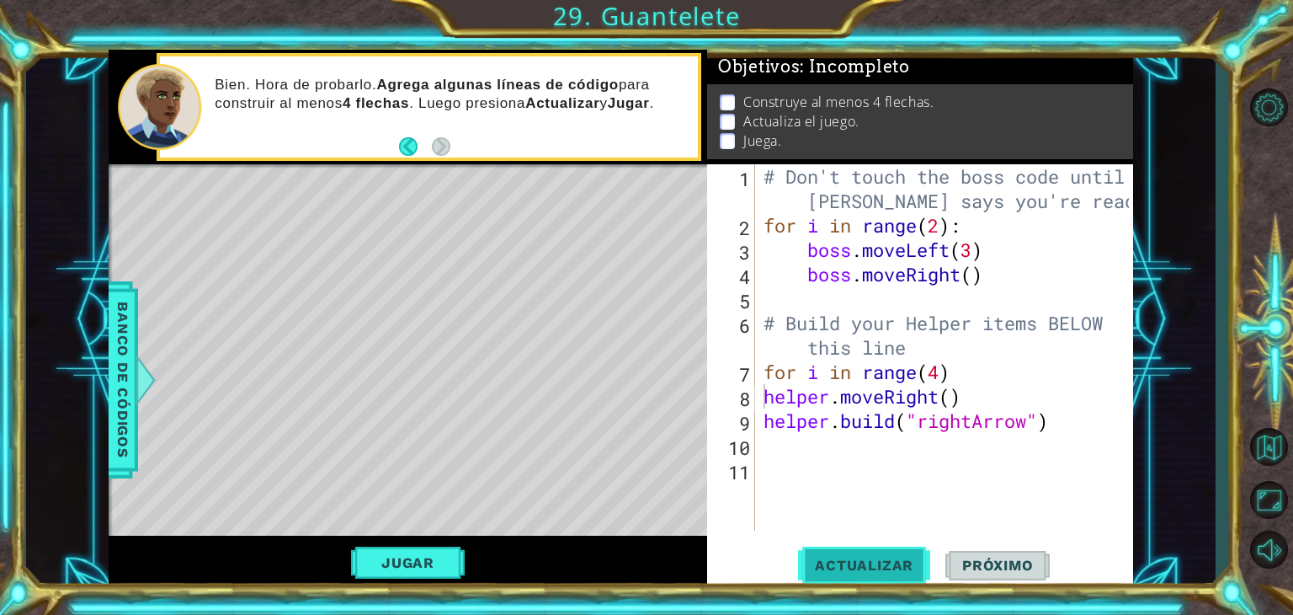
click at [867, 573] on button "Actualizar" at bounding box center [864, 565] width 132 height 43
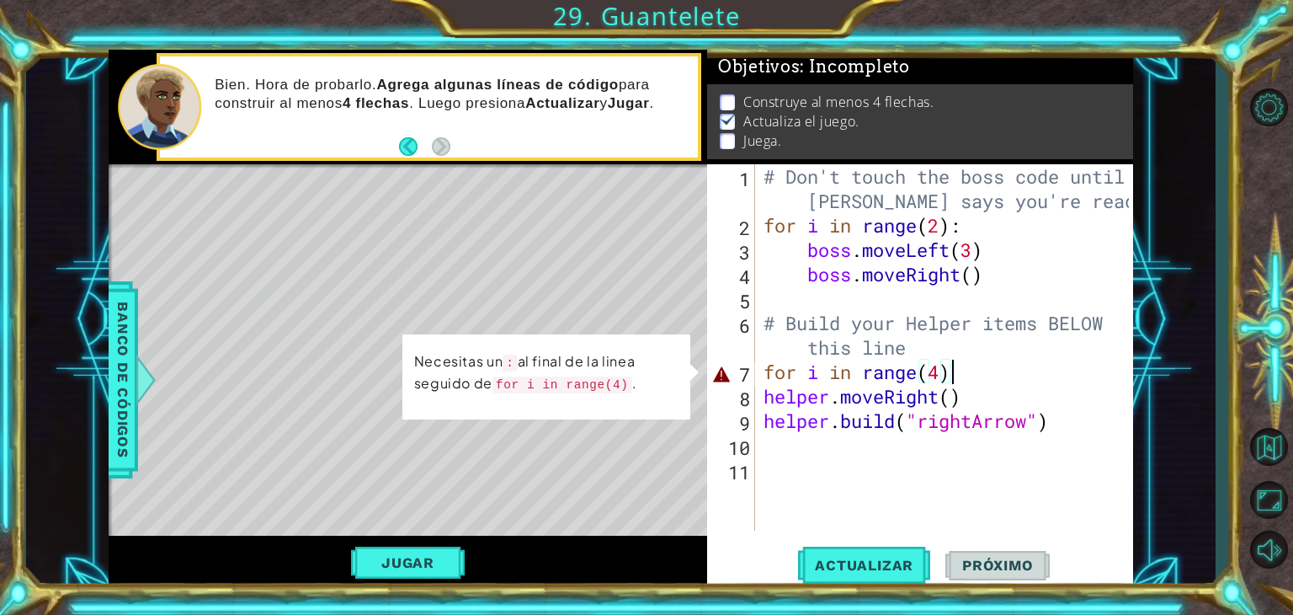
click at [969, 378] on div "# Don't touch the boss code until [PERSON_NAME] says you're ready! for i in ran…" at bounding box center [949, 384] width 378 height 440
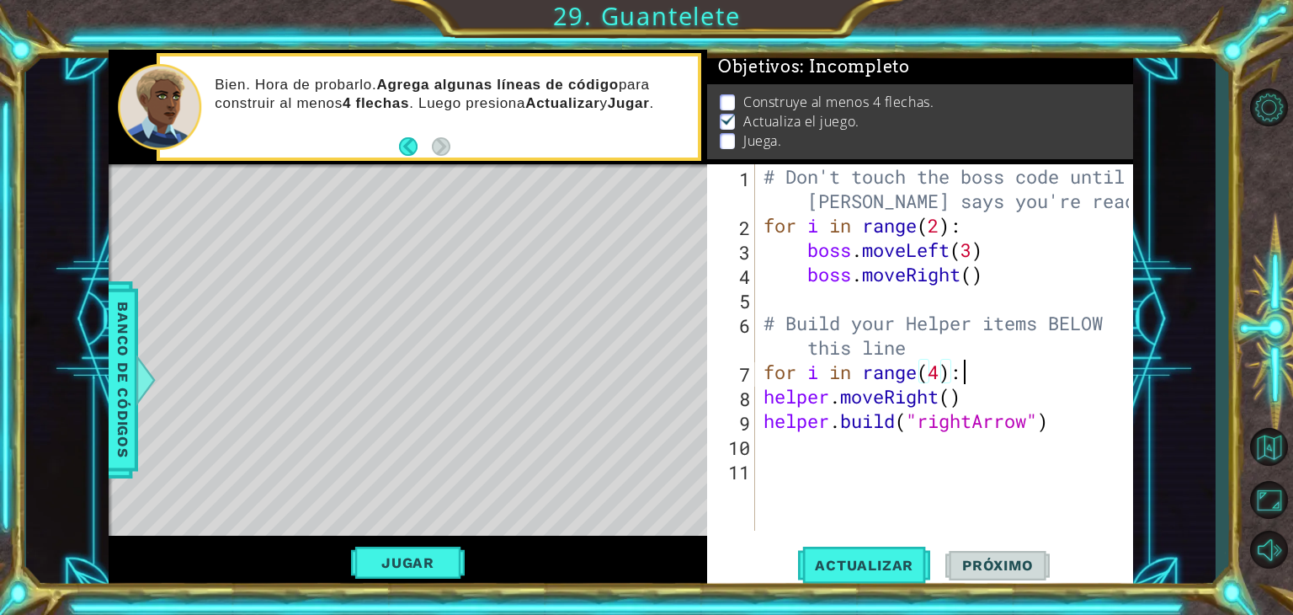
scroll to position [0, 8]
click at [846, 565] on span "Actualizar" at bounding box center [864, 565] width 132 height 17
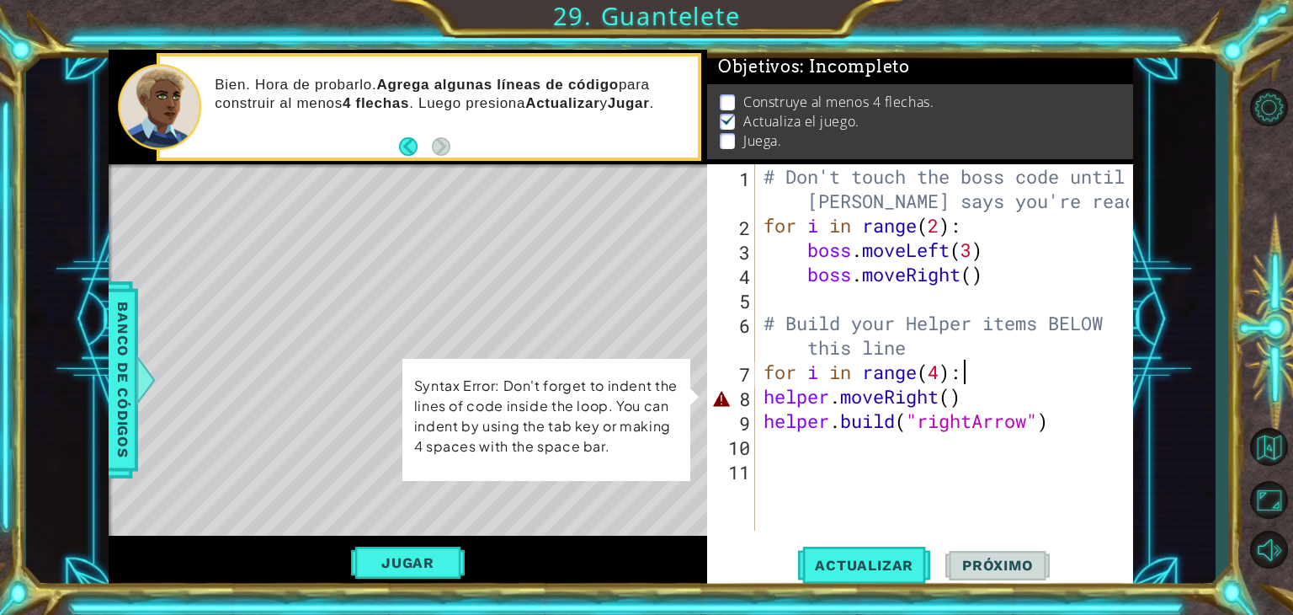
click at [964, 402] on div "# Don't touch the boss code until [PERSON_NAME] says you're ready! for i in ran…" at bounding box center [949, 384] width 378 height 440
click at [953, 400] on div "# Don't touch the boss code until [PERSON_NAME] says you're ready! for i in ran…" at bounding box center [949, 384] width 378 height 440
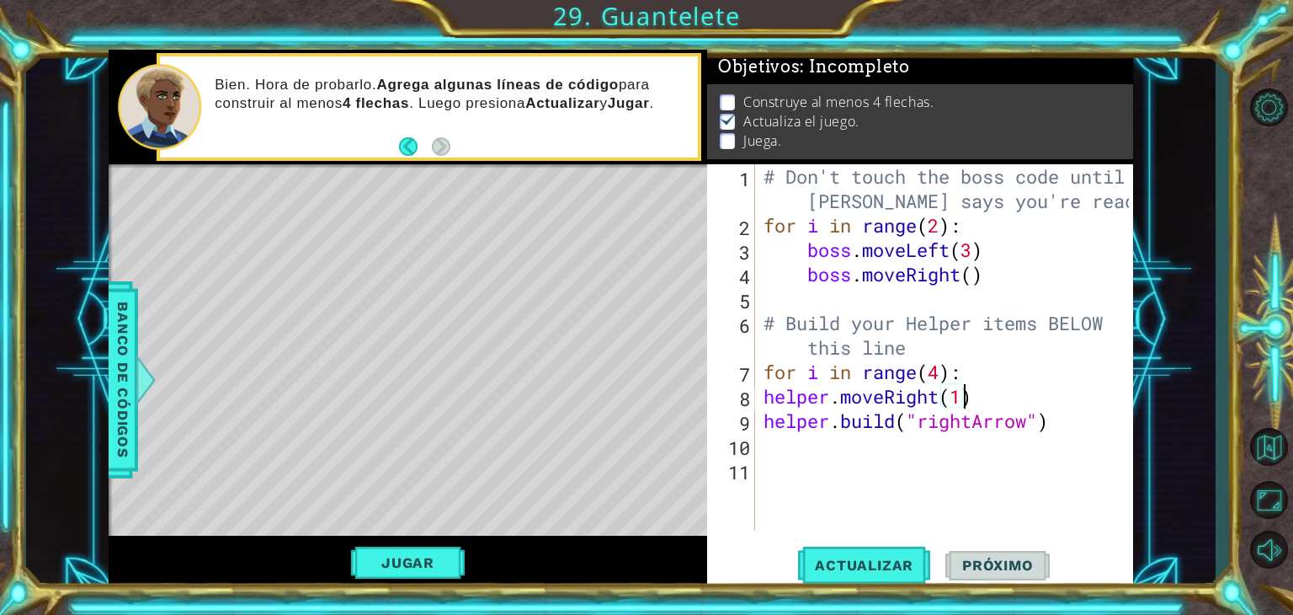
scroll to position [0, 8]
click at [886, 425] on div "# Don't touch the boss code until [PERSON_NAME] says you're ready! for i in ran…" at bounding box center [949, 384] width 378 height 440
click at [845, 560] on span "Actualizar" at bounding box center [864, 565] width 132 height 17
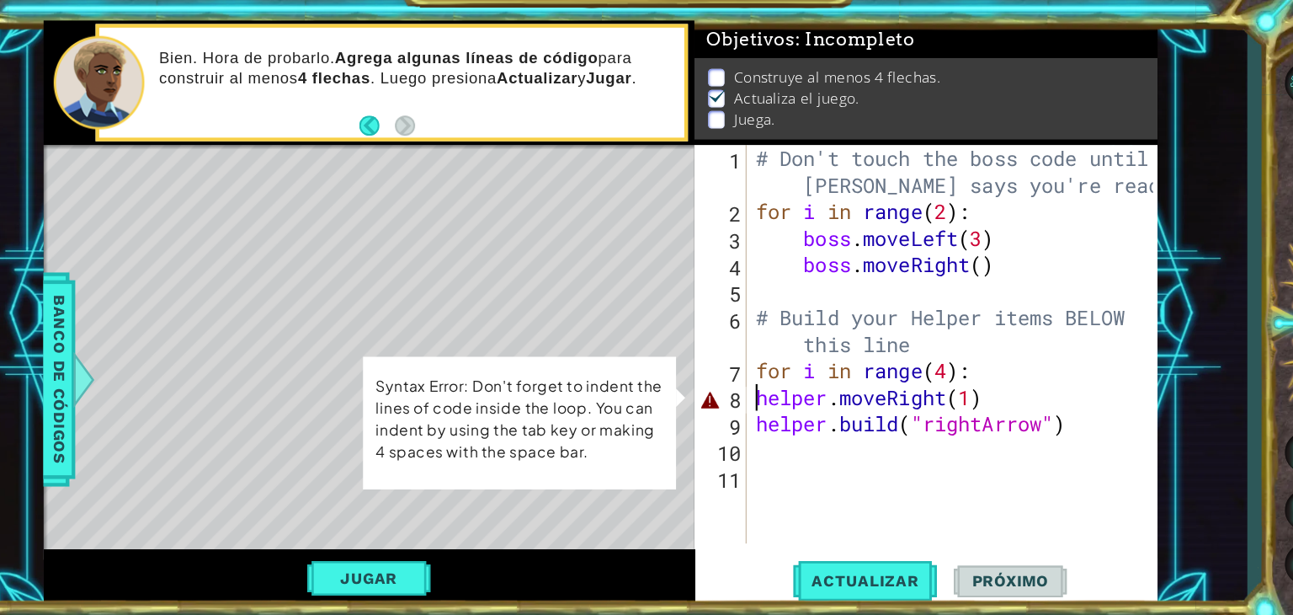
click at [760, 393] on div "# Don't touch the boss code until [PERSON_NAME] says you're ready! for i in ran…" at bounding box center [949, 384] width 378 height 440
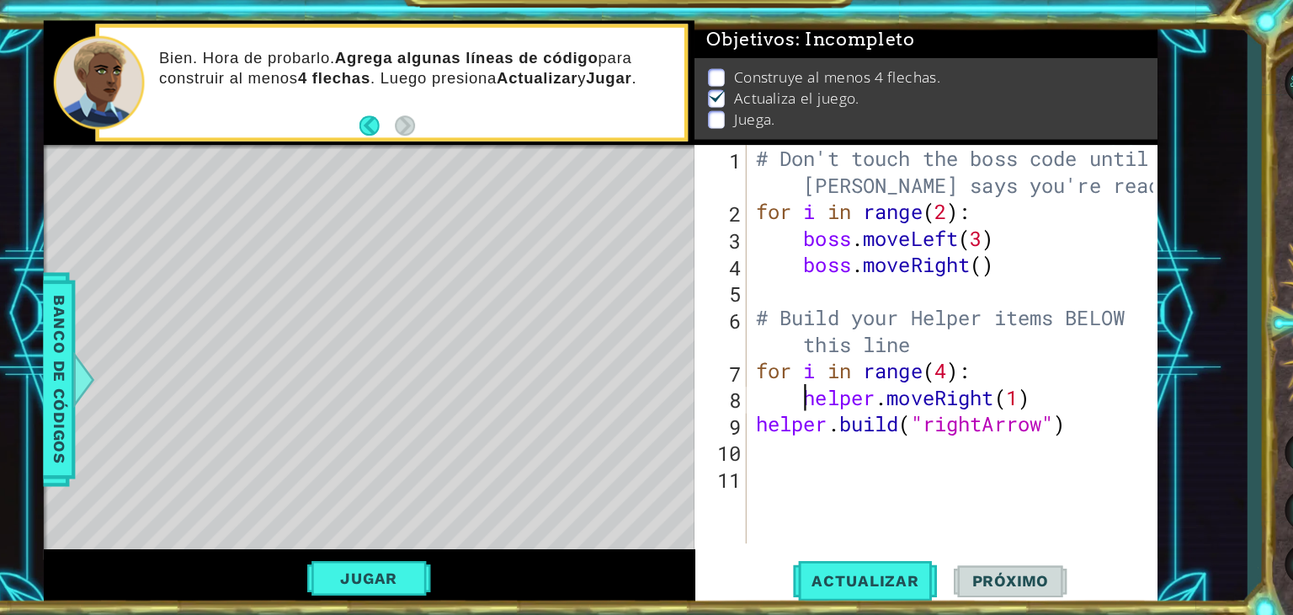
click at [763, 423] on div "# Don't touch the boss code until [PERSON_NAME] says you're ready! for i in ran…" at bounding box center [949, 384] width 378 height 440
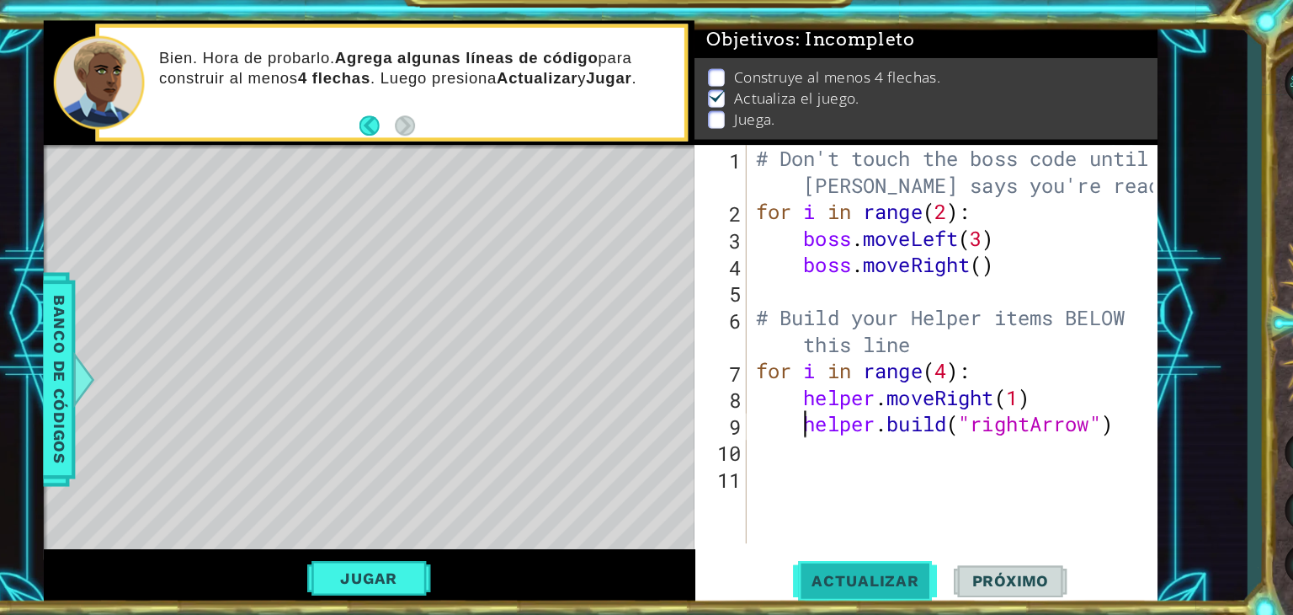
click at [864, 561] on span "Actualizar" at bounding box center [864, 565] width 132 height 17
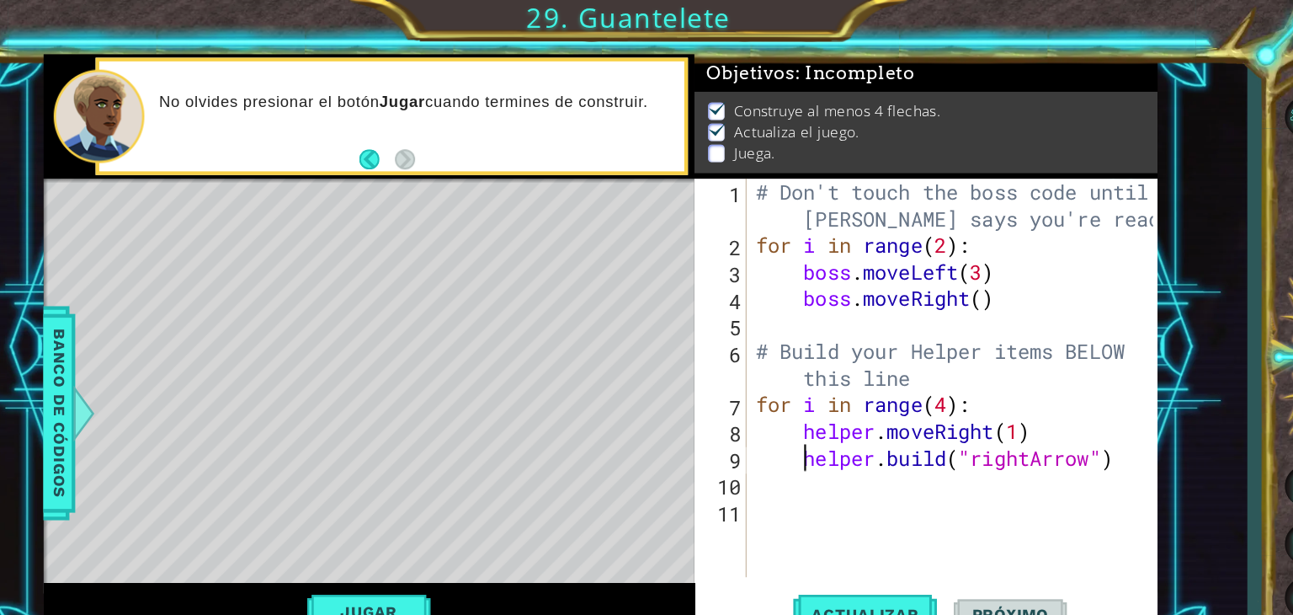
click at [980, 336] on div "# Don't touch the boss code until [PERSON_NAME] says you're ready! for i in ran…" at bounding box center [949, 384] width 378 height 440
click at [1004, 361] on div "# Don't touch the boss code until [PERSON_NAME] says you're ready! for i in ran…" at bounding box center [949, 384] width 378 height 440
click at [979, 360] on div "# Don't touch the boss code until [PERSON_NAME] says you're ready! for i in ran…" at bounding box center [949, 384] width 378 height 440
click at [1004, 380] on div "# Don't touch the boss code until [PERSON_NAME] says you're ready! for i in ran…" at bounding box center [949, 384] width 378 height 440
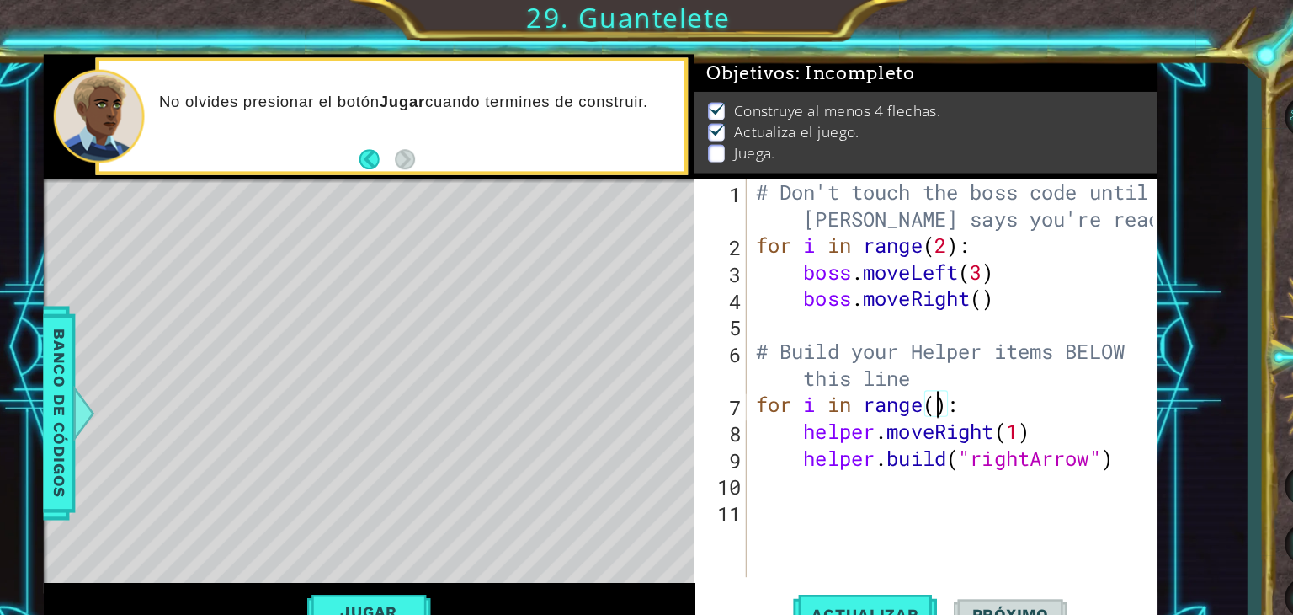
scroll to position [0, 7]
click at [1112, 424] on div "# Don't touch the boss code until [PERSON_NAME] says you're ready! for i in ran…" at bounding box center [949, 384] width 378 height 440
type textarea "[DOMAIN_NAME]("rightArrow")"
type textarea "f"
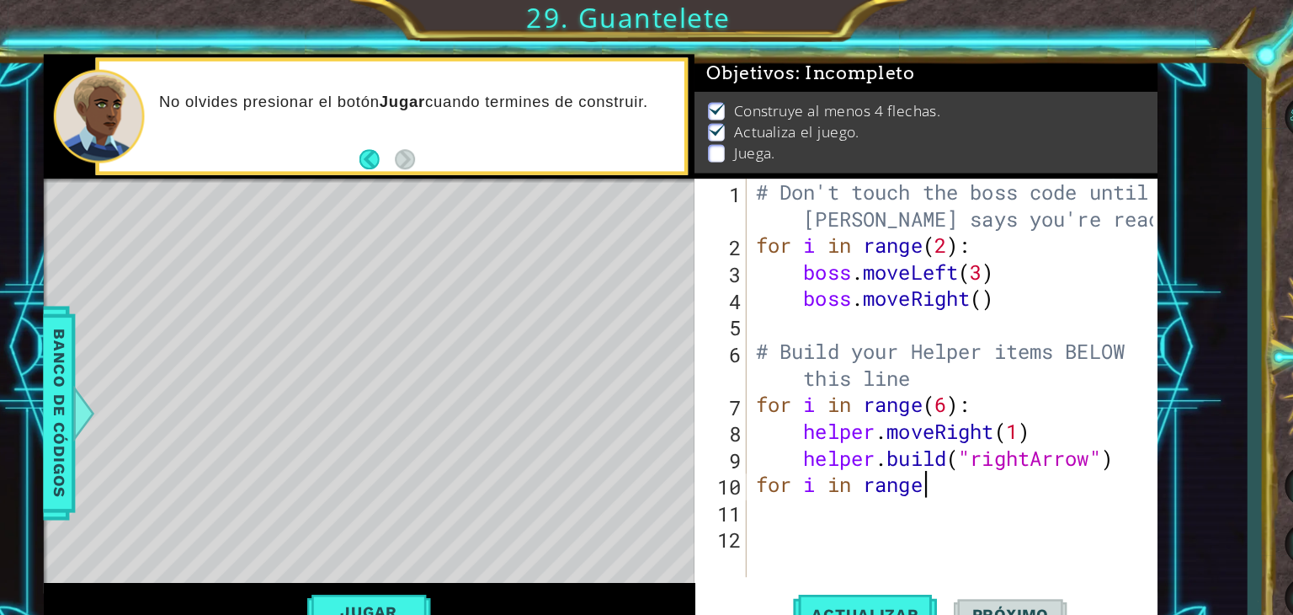
scroll to position [0, 7]
type textarea "for i in range(1)"
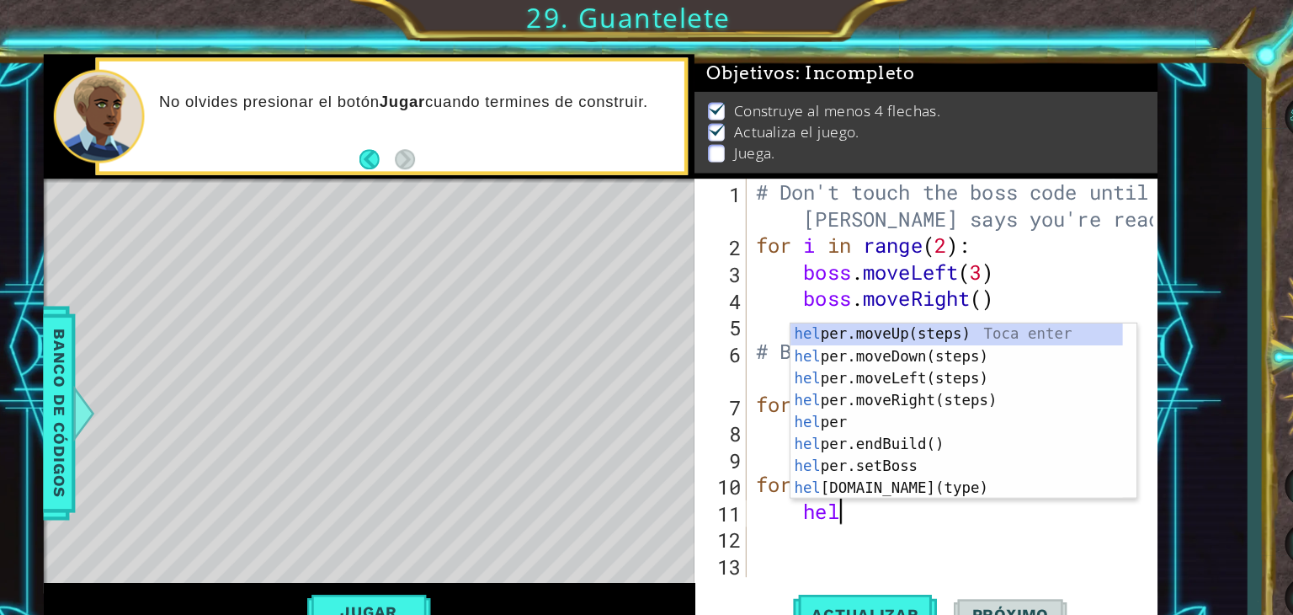
scroll to position [0, 3]
type textarea "helper"
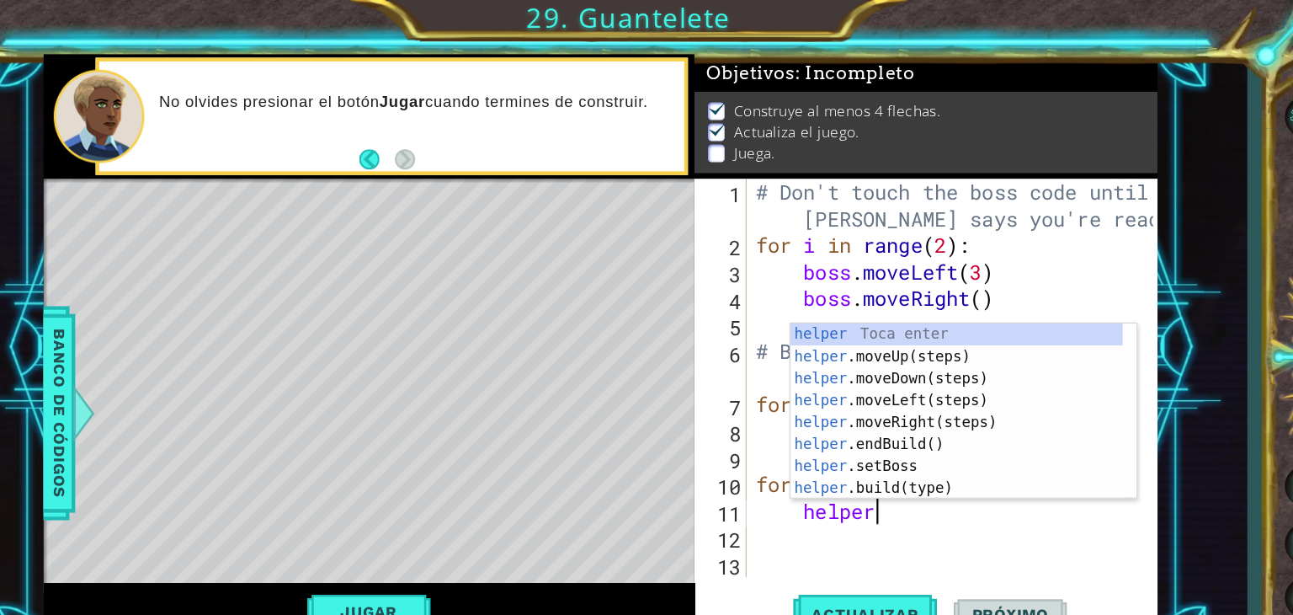
scroll to position [0, 3]
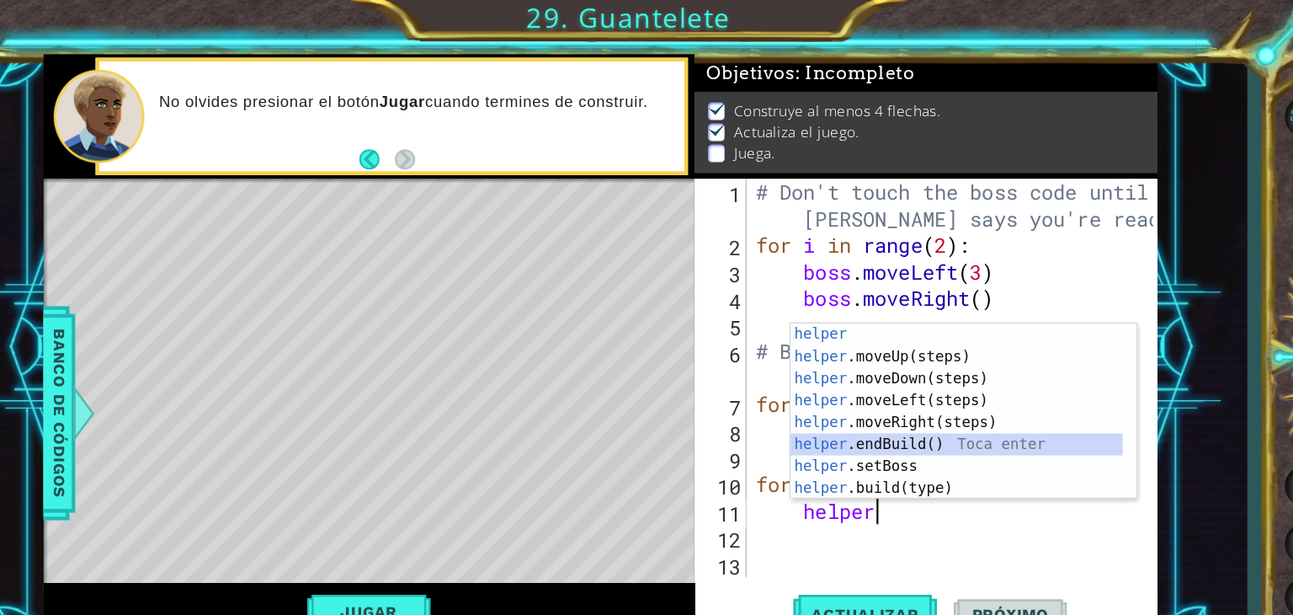
click at [950, 406] on div "helper Toca enter helper .moveUp(steps) Toca enter helper .moveDown(steps) Toca…" at bounding box center [949, 398] width 306 height 202
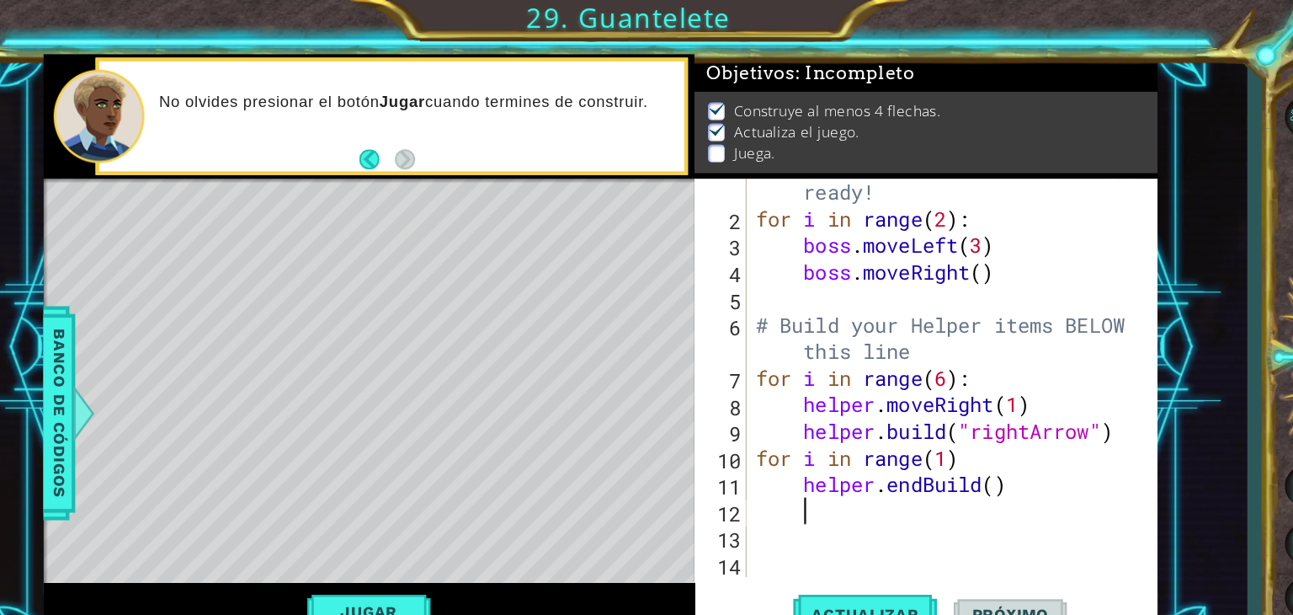
scroll to position [0, 0]
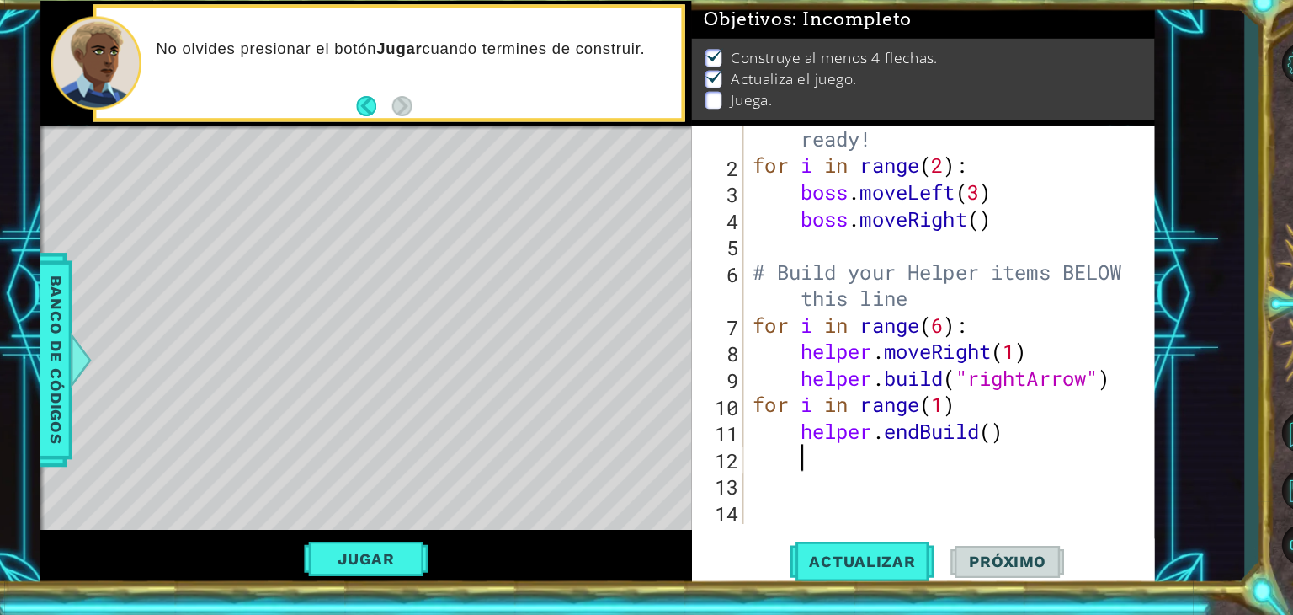
click at [961, 450] on div "# Don't touch the boss code until [PERSON_NAME] says you're ready! for i in ran…" at bounding box center [942, 347] width 365 height 464
type textarea "[DOMAIN_NAME]("downArrow")"
click at [969, 478] on div "# Don't touch the boss code until [PERSON_NAME] says you're ready! for i in ran…" at bounding box center [942, 347] width 365 height 464
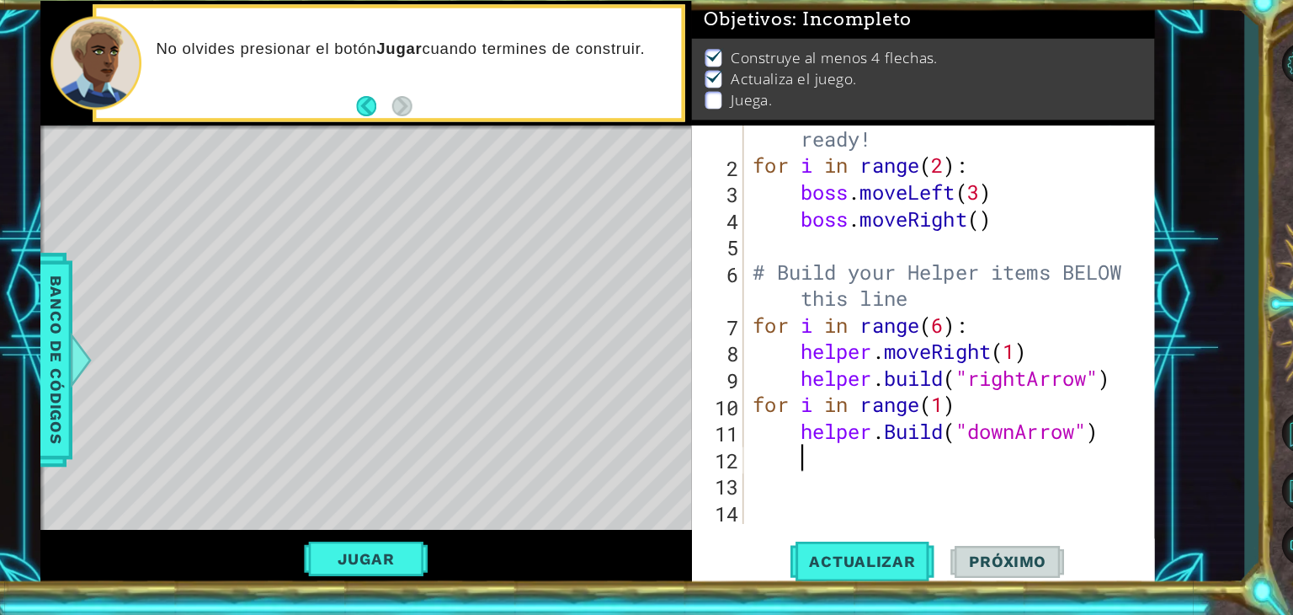
scroll to position [0, 0]
click at [877, 558] on span "Actualizar" at bounding box center [864, 565] width 132 height 17
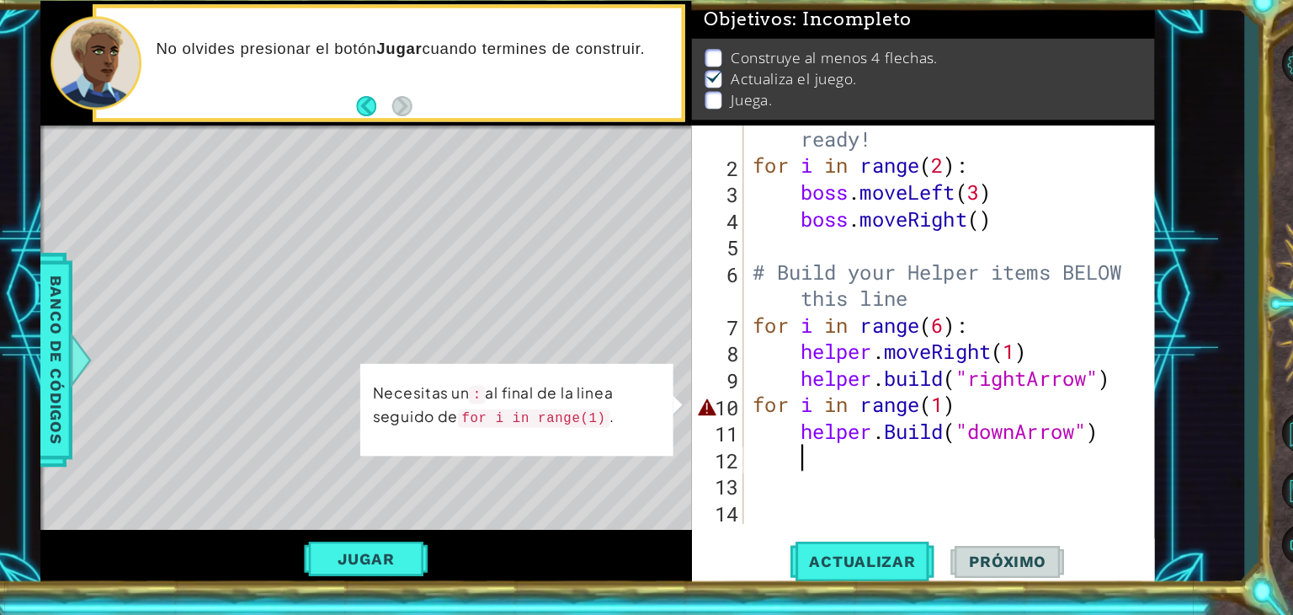
click at [999, 397] on div "# Don't touch the boss code until [PERSON_NAME] says you're ready! for i in ran…" at bounding box center [942, 347] width 365 height 464
click at [984, 421] on div "# Don't touch the boss code until [PERSON_NAME] says you're ready! for i in ran…" at bounding box center [942, 347] width 365 height 464
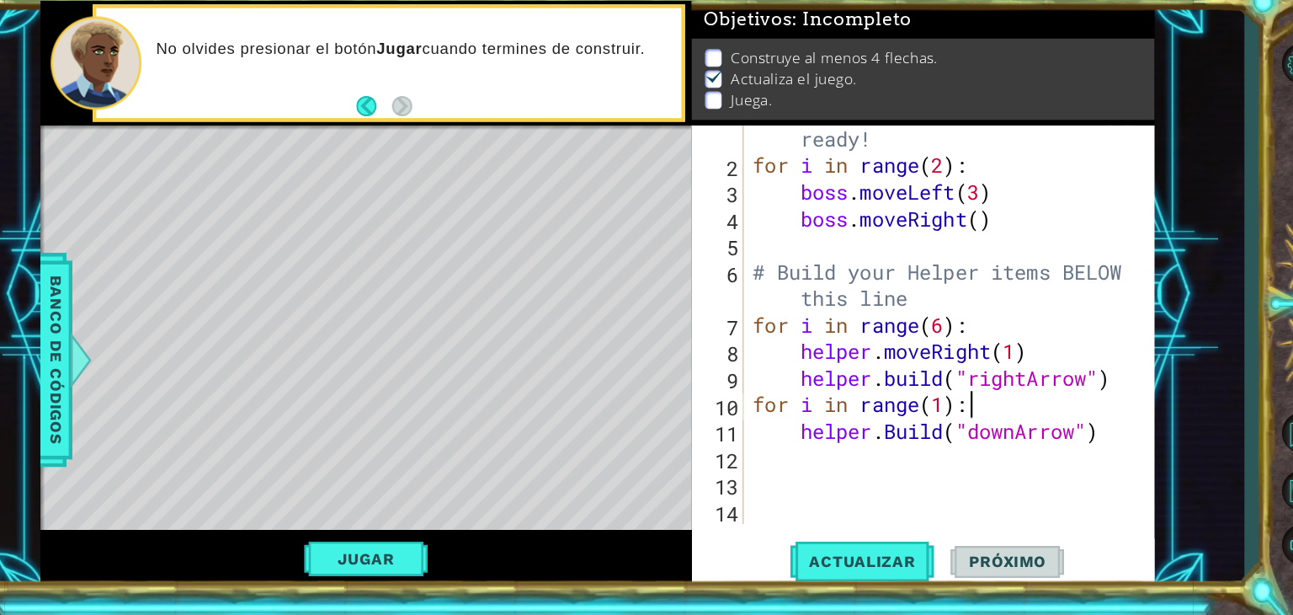
scroll to position [0, 8]
click at [878, 566] on span "Actualizar" at bounding box center [864, 565] width 132 height 17
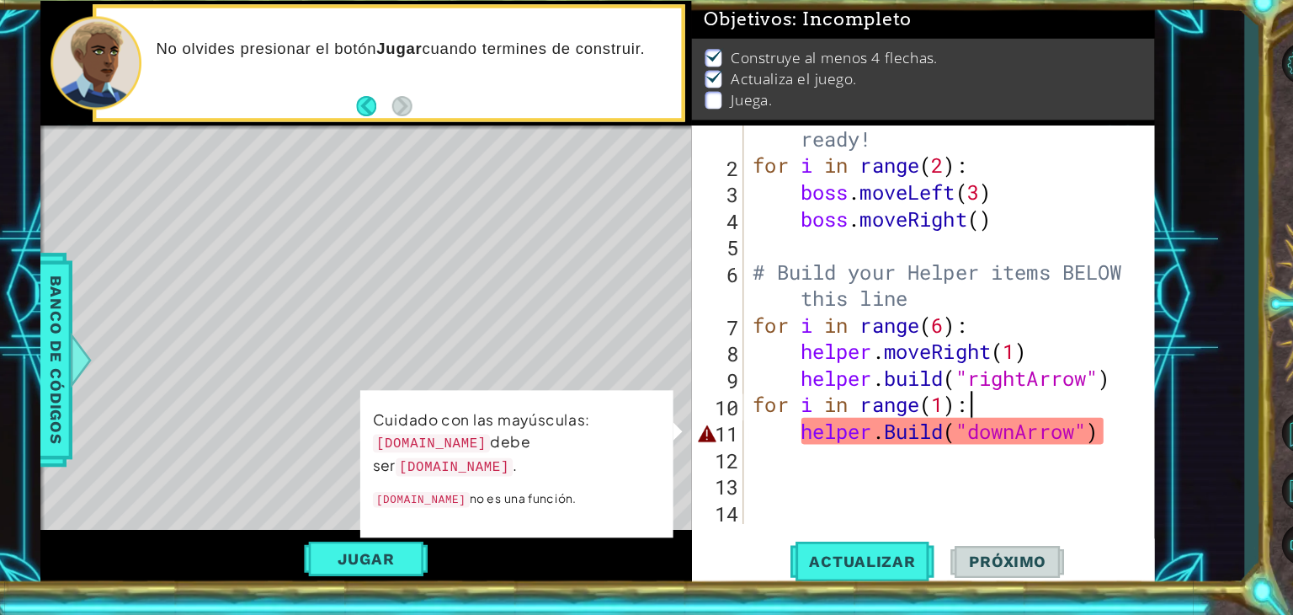
click at [898, 446] on div "# Don't touch the boss code until [PERSON_NAME] says you're ready! for i in ran…" at bounding box center [942, 347] width 365 height 464
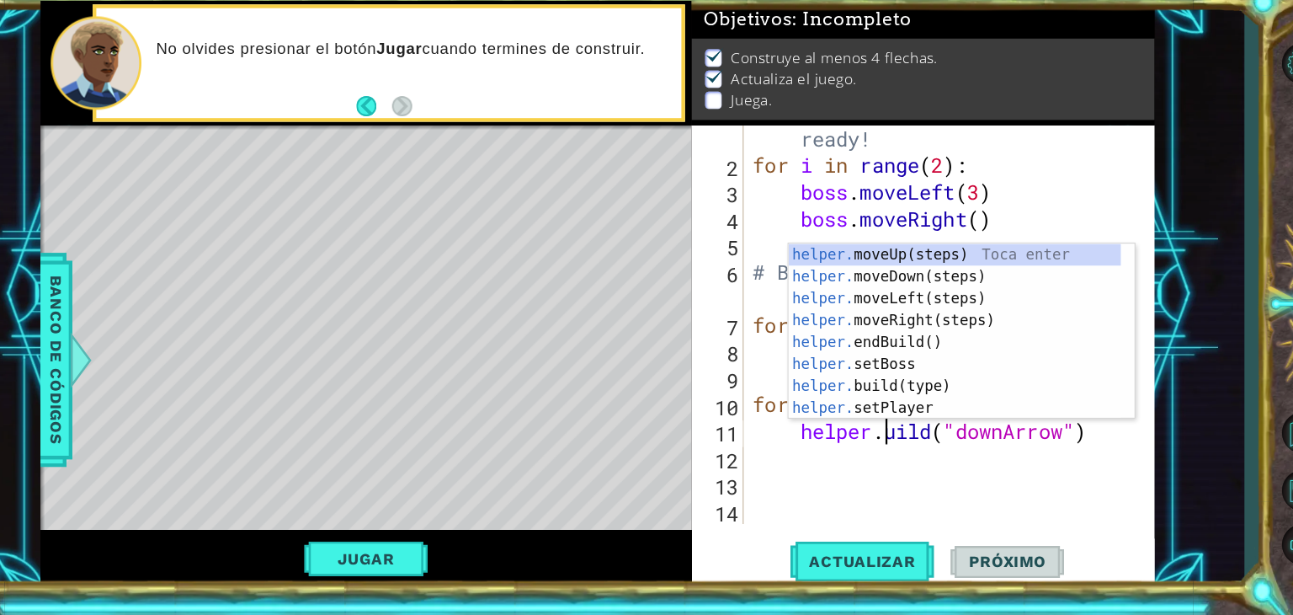
type textarea "[DOMAIN_NAME]("downArrow")"
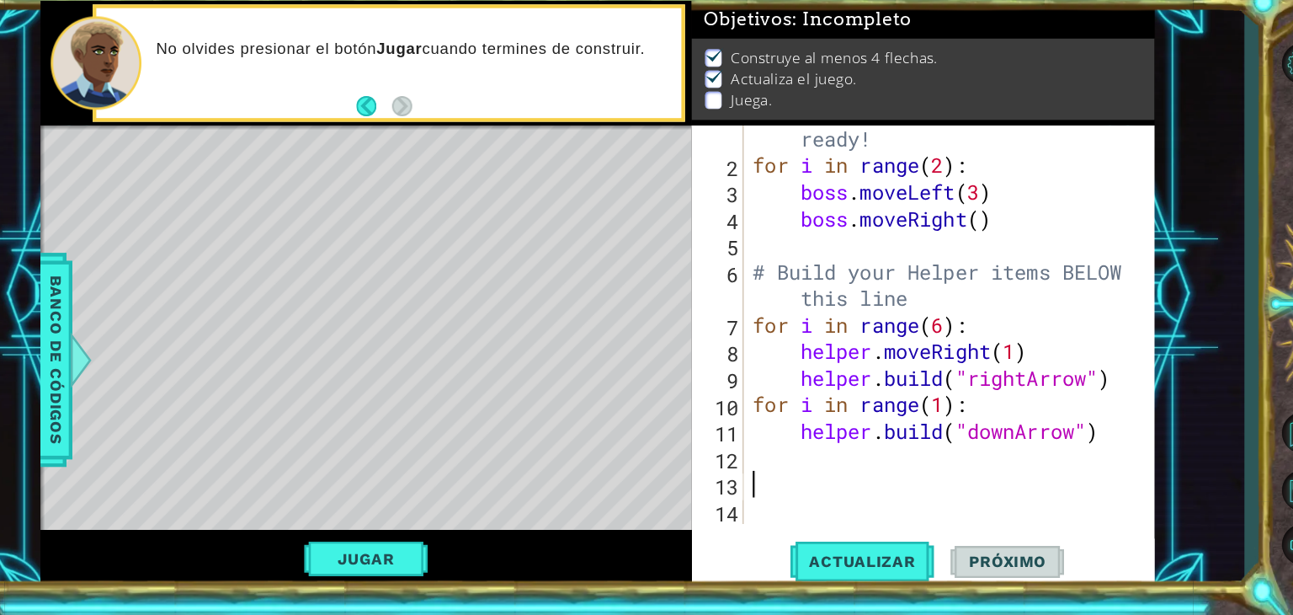
click at [838, 494] on div "# Don't touch the boss code until [PERSON_NAME] says you're ready! for i in ran…" at bounding box center [942, 347] width 365 height 464
click at [879, 574] on button "Actualizar" at bounding box center [864, 565] width 132 height 43
type textarea "for i in rangre(5):"
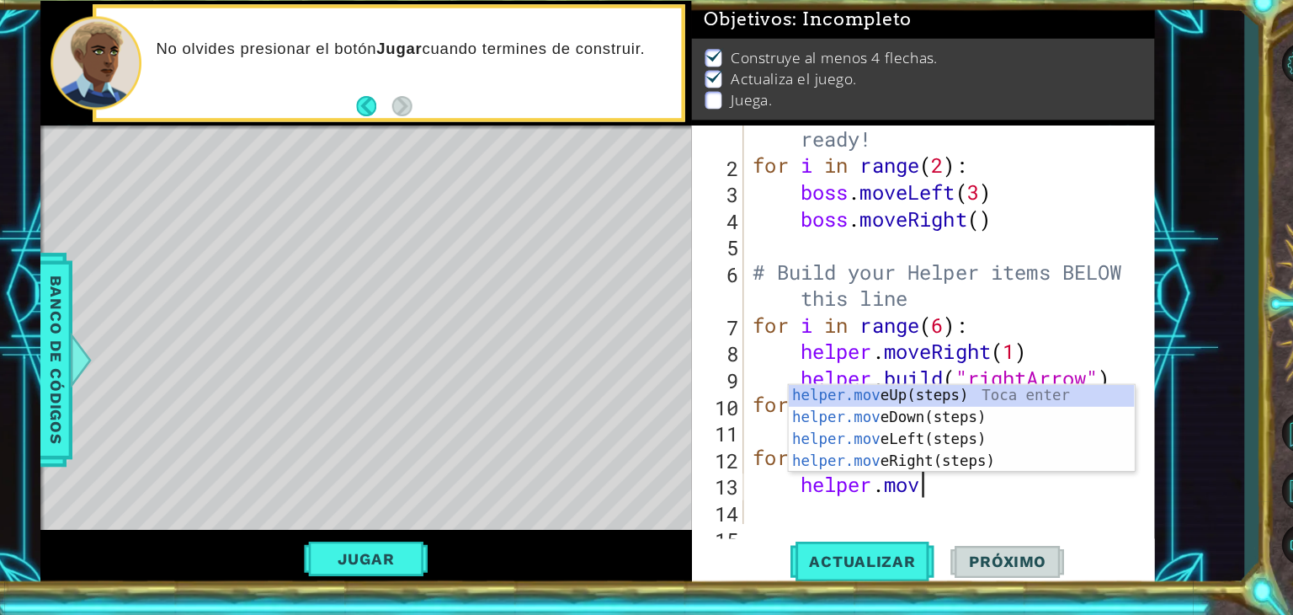
scroll to position [0, 7]
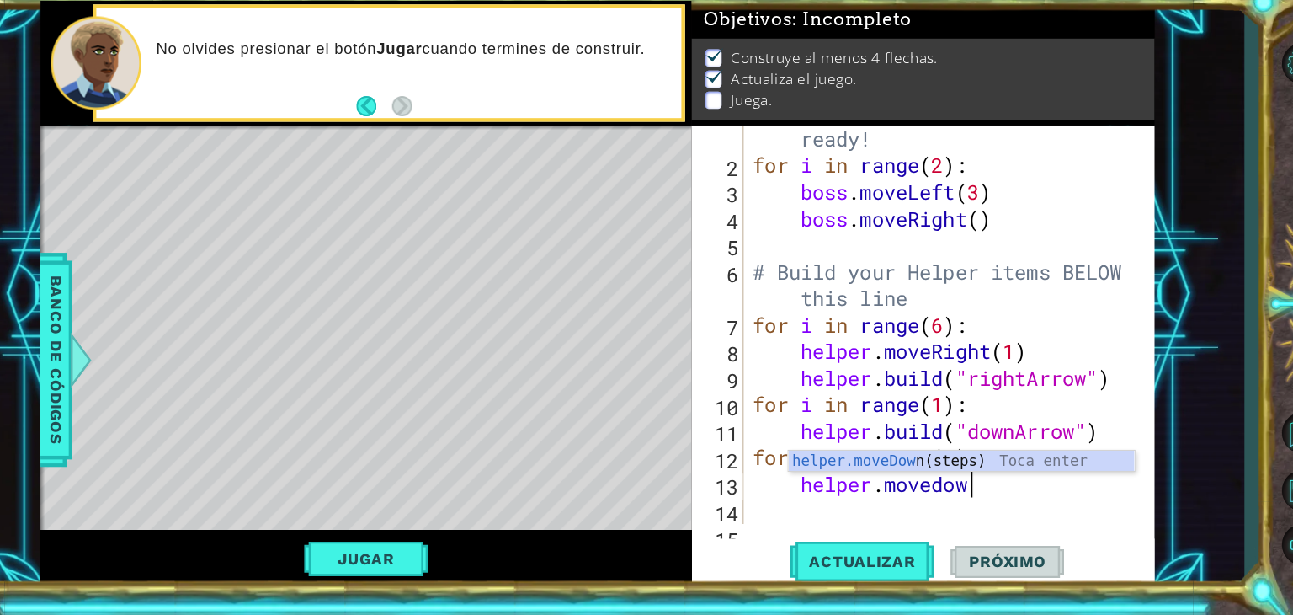
type textarea "helper.movedown"
click at [848, 463] on div "helper.moveDown (steps) Toca enter" at bounding box center [956, 493] width 318 height 61
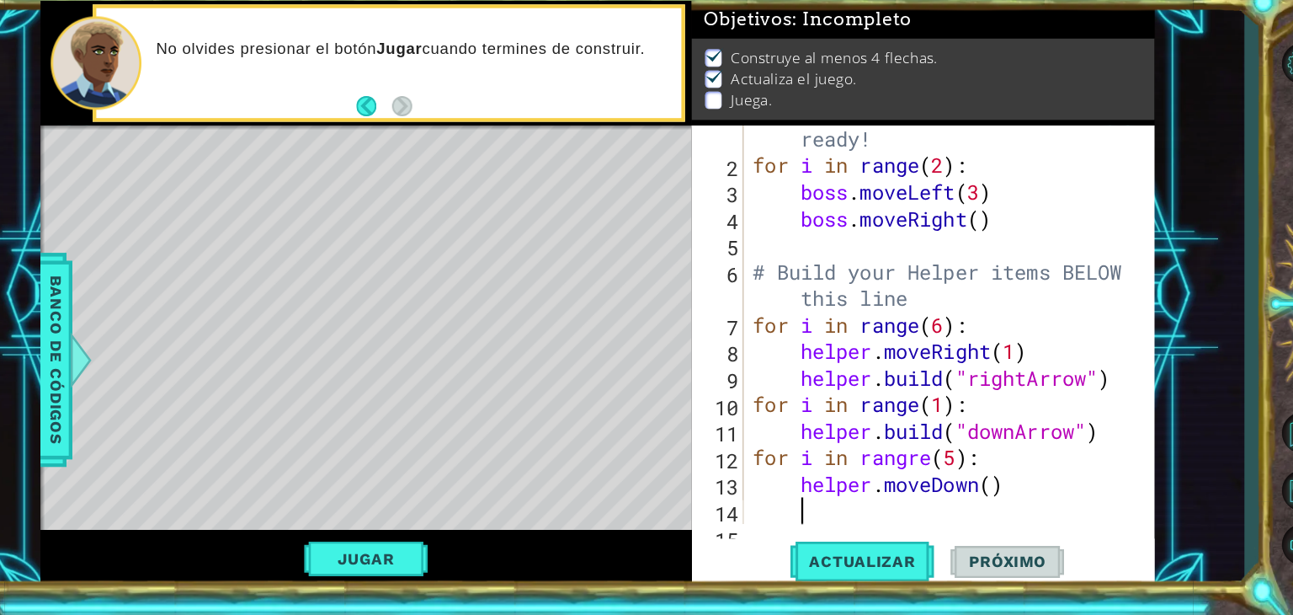
click at [988, 495] on div "# Don't touch the boss code until [PERSON_NAME] says you're ready! for i in ran…" at bounding box center [942, 347] width 365 height 464
click at [930, 424] on div "# Don't touch the boss code until [PERSON_NAME] says you're ready! for i in ran…" at bounding box center [942, 347] width 365 height 464
click at [1004, 488] on div "# Don't touch the boss code until [PERSON_NAME] says you're ready! for i in ran…" at bounding box center [942, 347] width 365 height 464
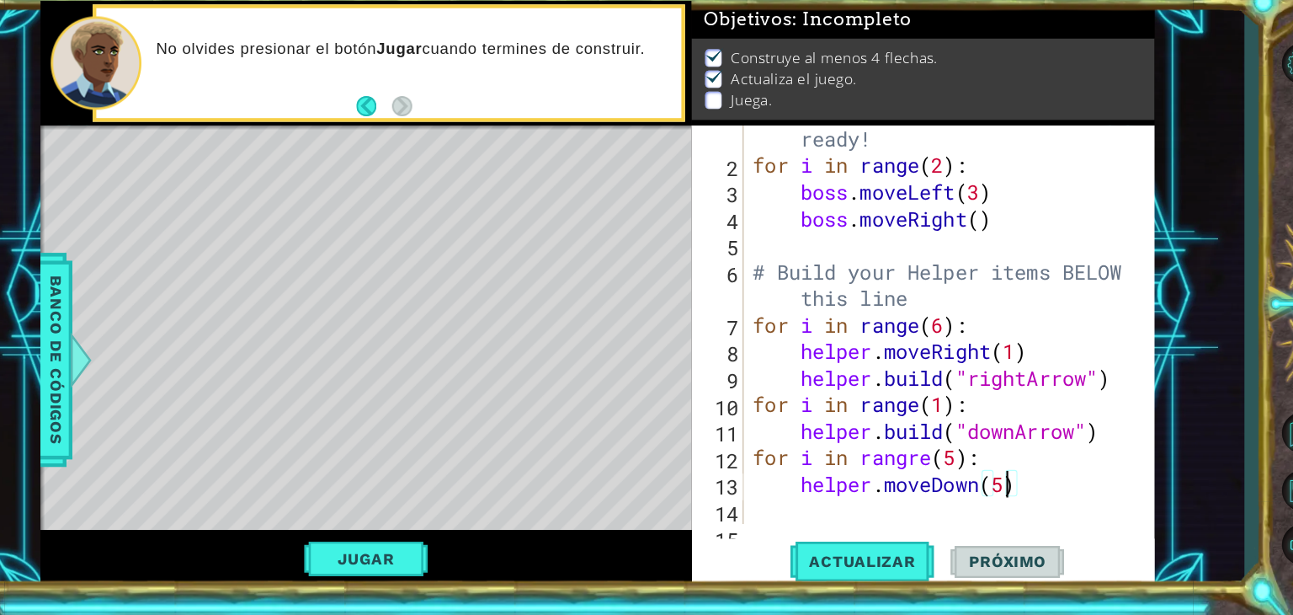
click at [996, 487] on div "# Don't touch the boss code until [PERSON_NAME] says you're ready! for i in ran…" at bounding box center [942, 347] width 365 height 464
click at [847, 553] on button "Actualizar" at bounding box center [864, 565] width 132 height 43
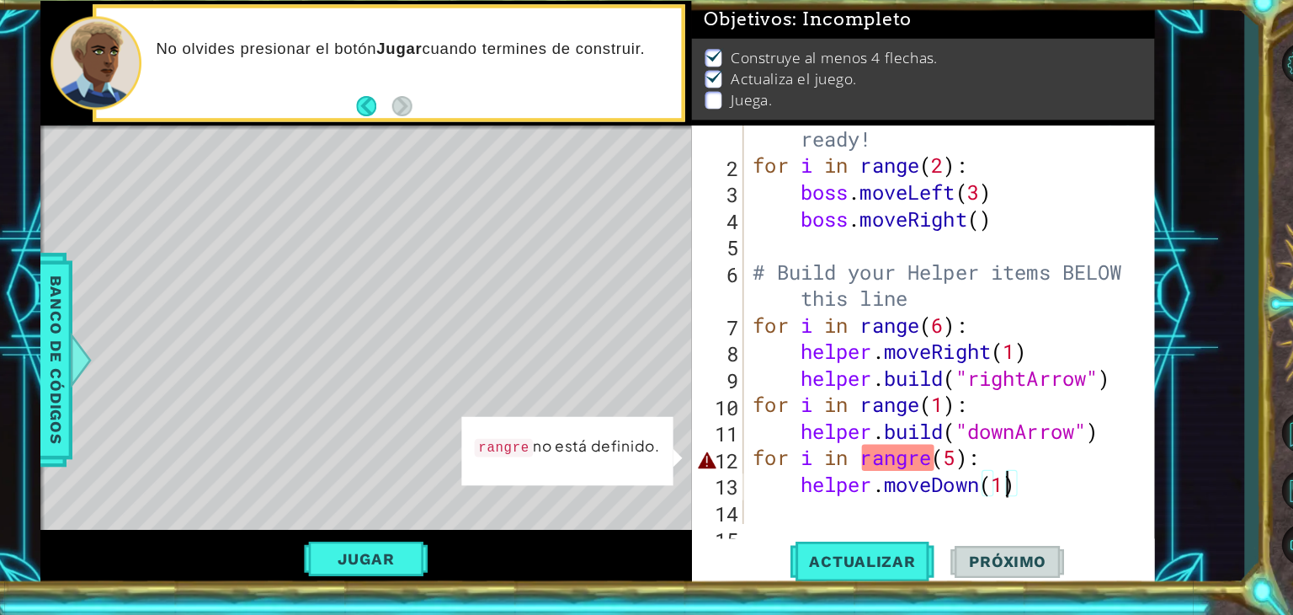
click at [920, 474] on div "# Don't touch the boss code until [PERSON_NAME] says you're ready! for i in ran…" at bounding box center [942, 347] width 365 height 464
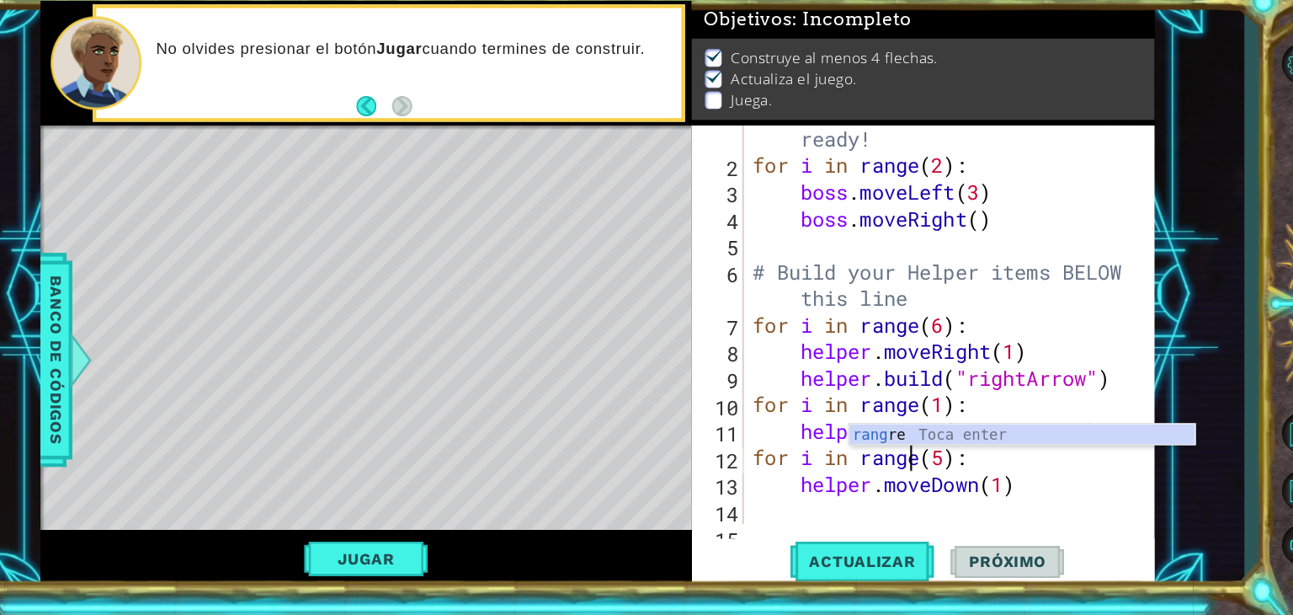
scroll to position [49, 0]
click at [892, 563] on span "Actualizar" at bounding box center [864, 565] width 132 height 17
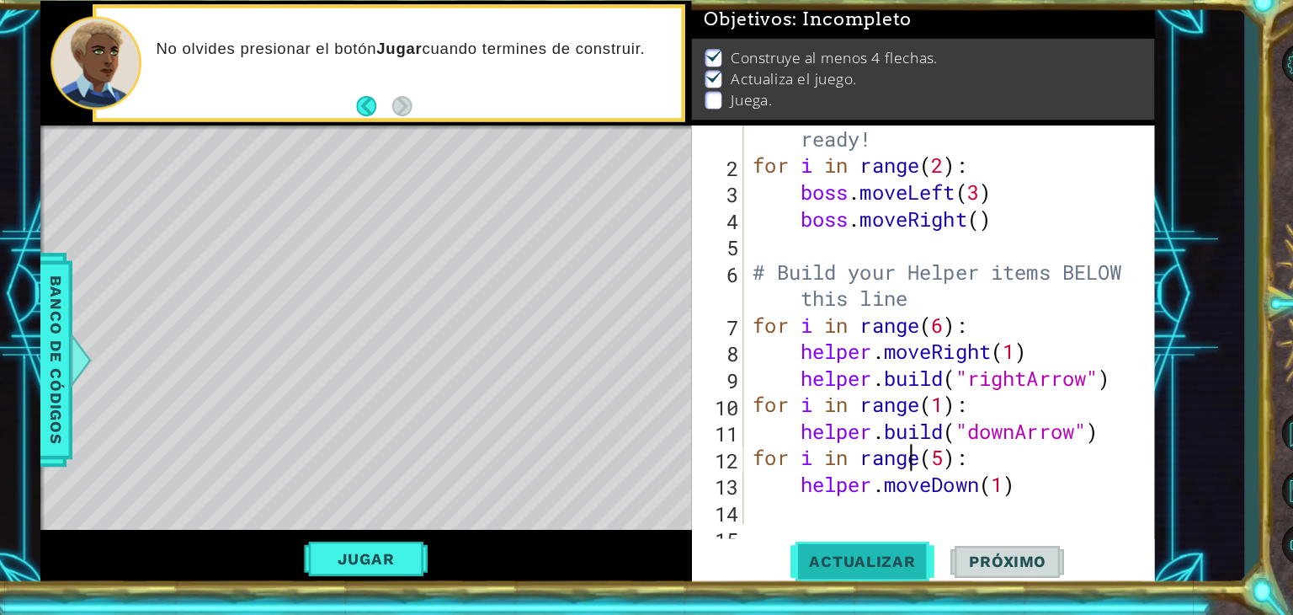
click at [874, 559] on span "Actualizar" at bounding box center [864, 565] width 132 height 17
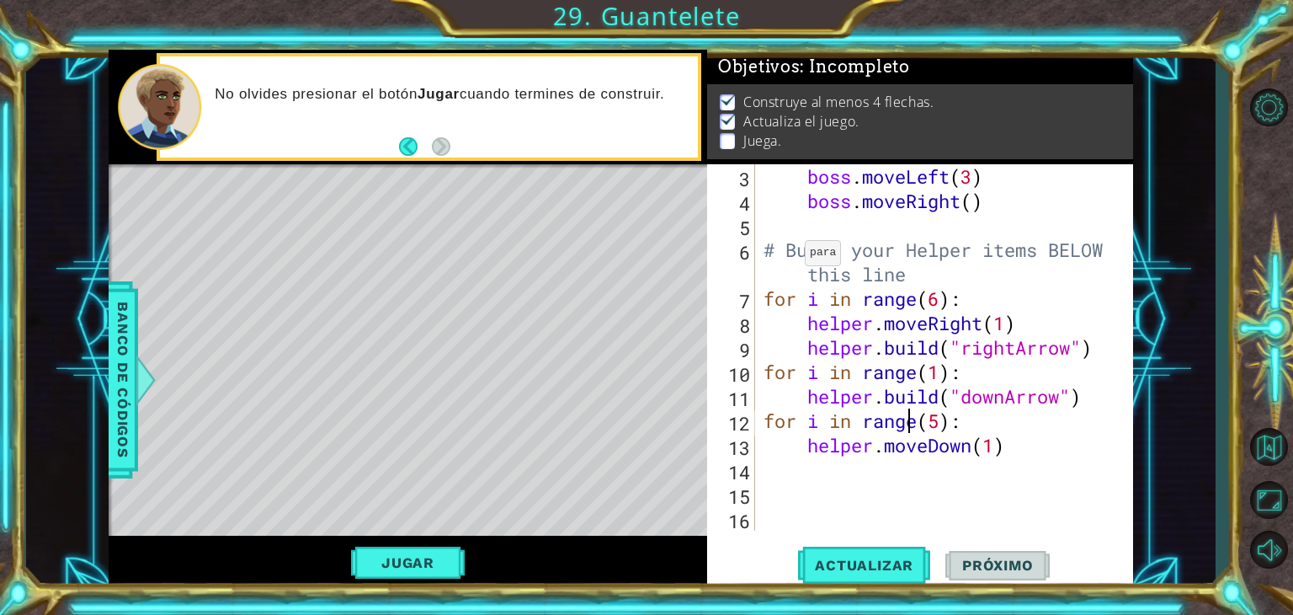
scroll to position [98, 0]
click at [855, 562] on span "Actualizar" at bounding box center [864, 565] width 132 height 17
click at [1022, 445] on div "boss . moveLeft ( 3 ) boss . moveRight ( ) # Build your Helper items BELOW this…" at bounding box center [942, 371] width 365 height 415
type textarea "helper.moveDown(1)"
click at [1022, 445] on div "boss . moveLeft ( 3 ) boss . moveRight ( ) # Build your Helper items BELOW this…" at bounding box center [942, 371] width 365 height 415
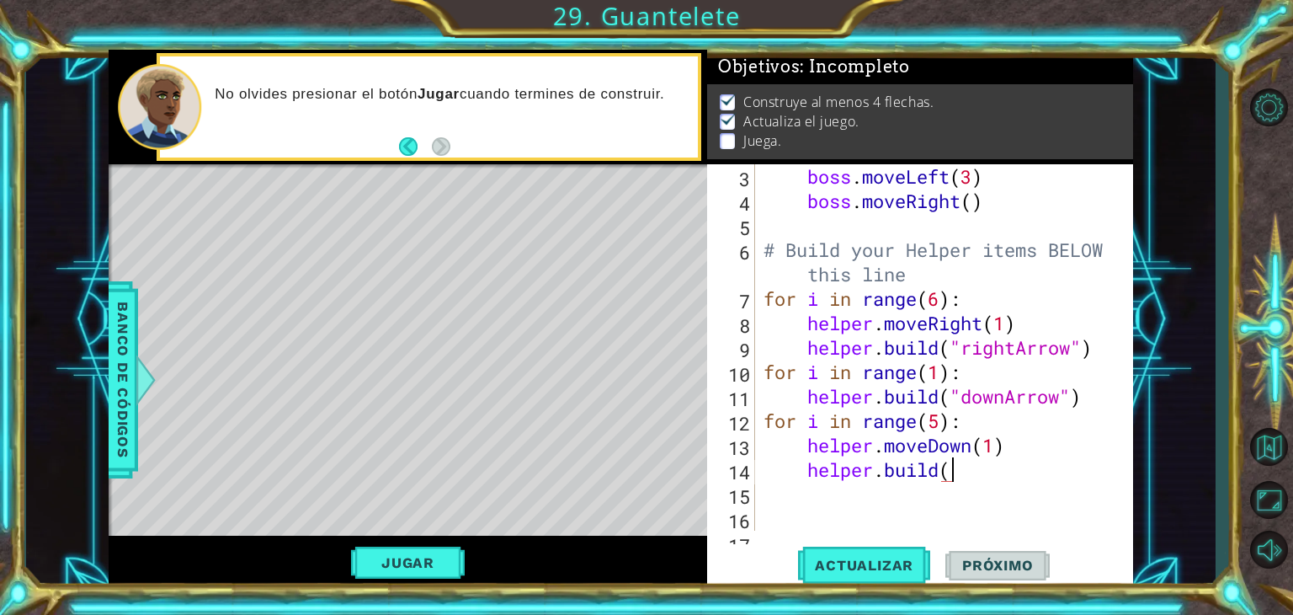
scroll to position [0, 8]
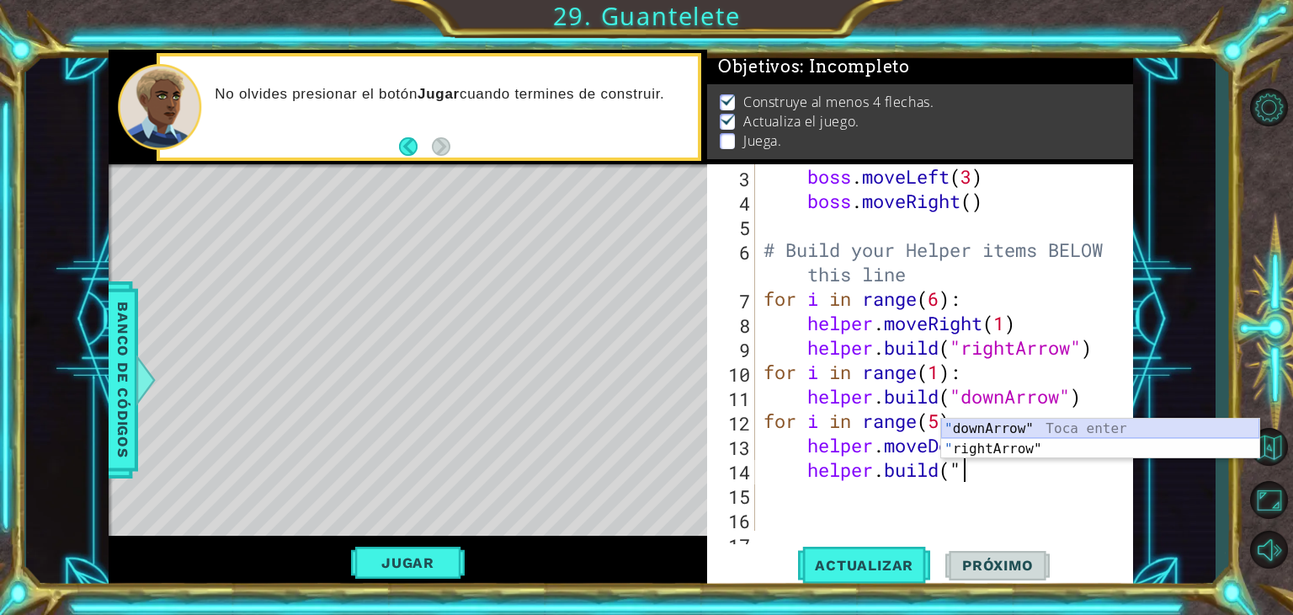
click at [1015, 425] on div "" downArrow" Toca enter " rightArrow" Toca enter" at bounding box center [1100, 458] width 318 height 81
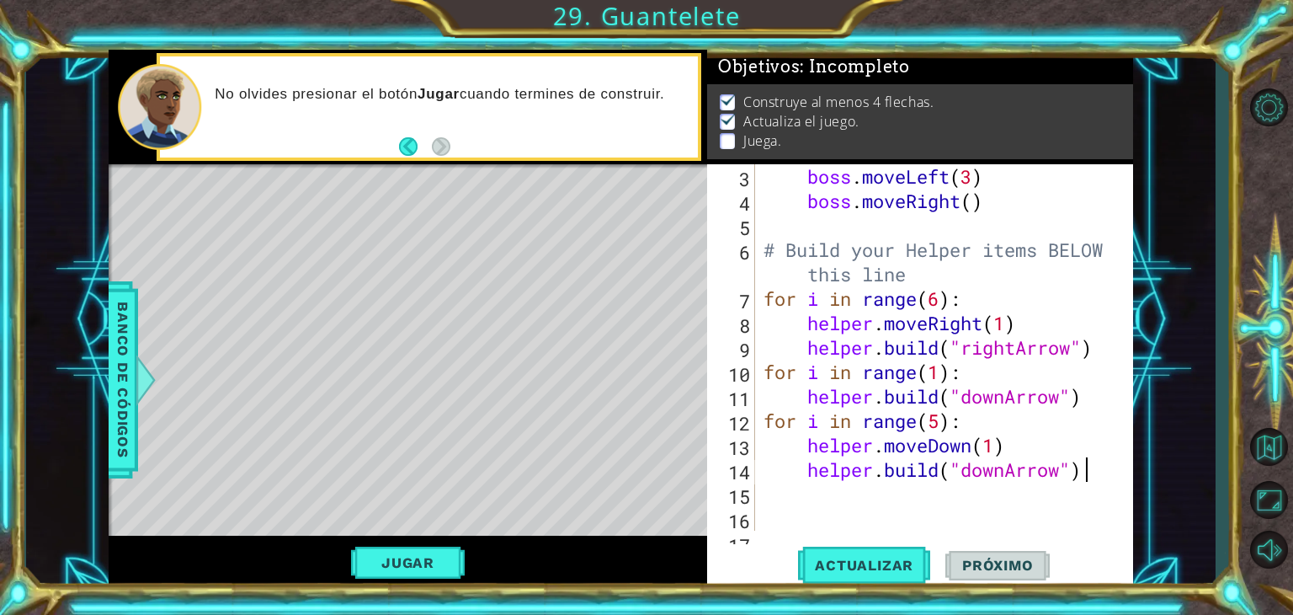
scroll to position [0, 13]
type textarea "[DOMAIN_NAME]("downArrow")"
click at [897, 562] on span "Actualizar" at bounding box center [864, 565] width 132 height 17
click at [428, 553] on button "Jugar" at bounding box center [408, 562] width 114 height 32
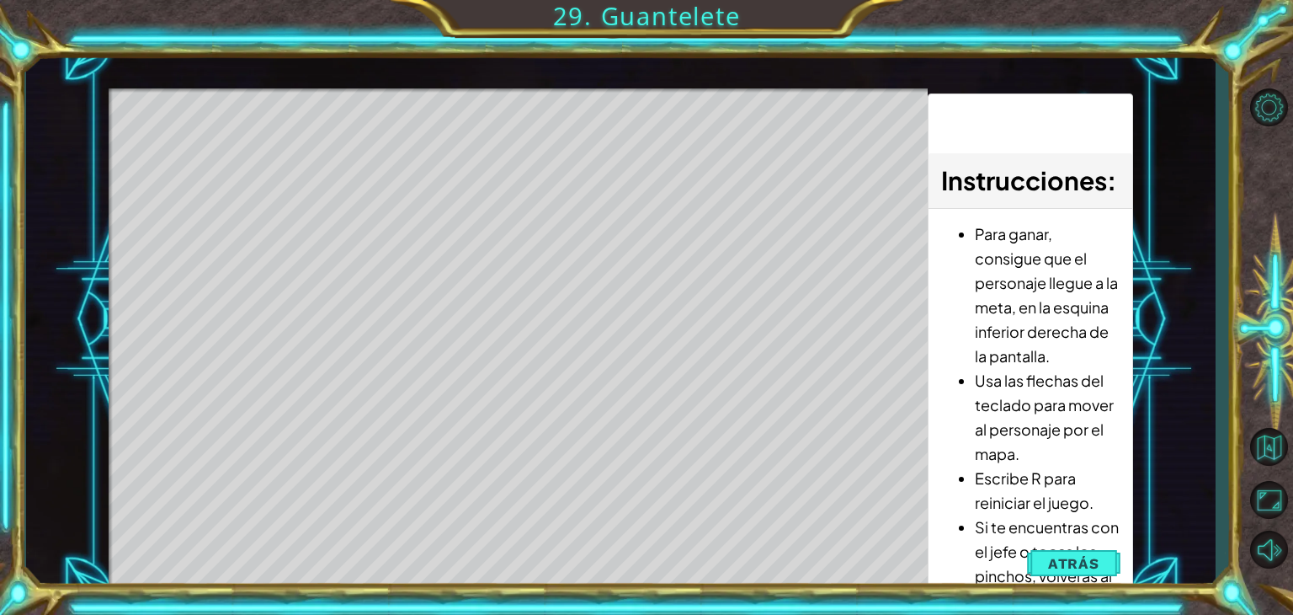
click at [1086, 508] on li "Escribe R para reiniciar el juego." at bounding box center [1047, 490] width 144 height 49
click at [1086, 400] on li "Usa las flechas del teclado para mover al personaje por el mapa." at bounding box center [1047, 417] width 144 height 98
click at [1108, 547] on button "Atrás" at bounding box center [1073, 563] width 93 height 34
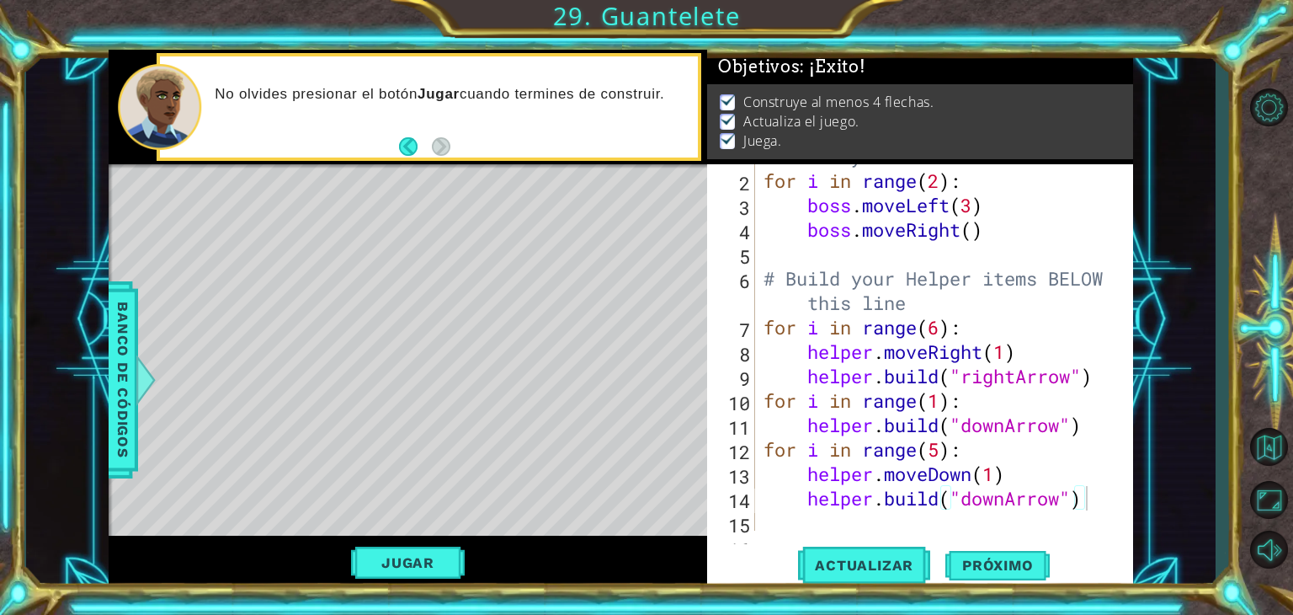
scroll to position [69, 0]
click at [431, 557] on button "Jugar" at bounding box center [408, 562] width 114 height 32
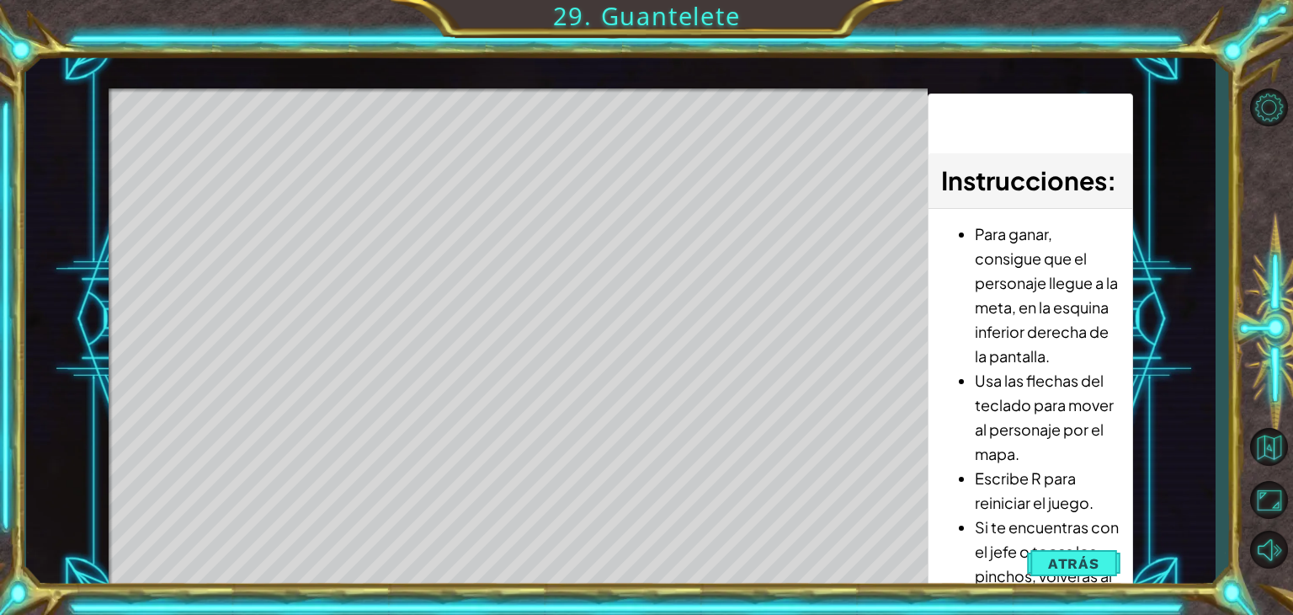
drag, startPoint x: 1058, startPoint y: 406, endPoint x: 1060, endPoint y: 267, distance: 138.9
click at [1060, 267] on ul "Para ganar, consigue que el personaje llegue a la meta, en la esquina inferior …" at bounding box center [1030, 416] width 178 height 391
click at [1081, 560] on span "Atrás" at bounding box center [1073, 563] width 51 height 17
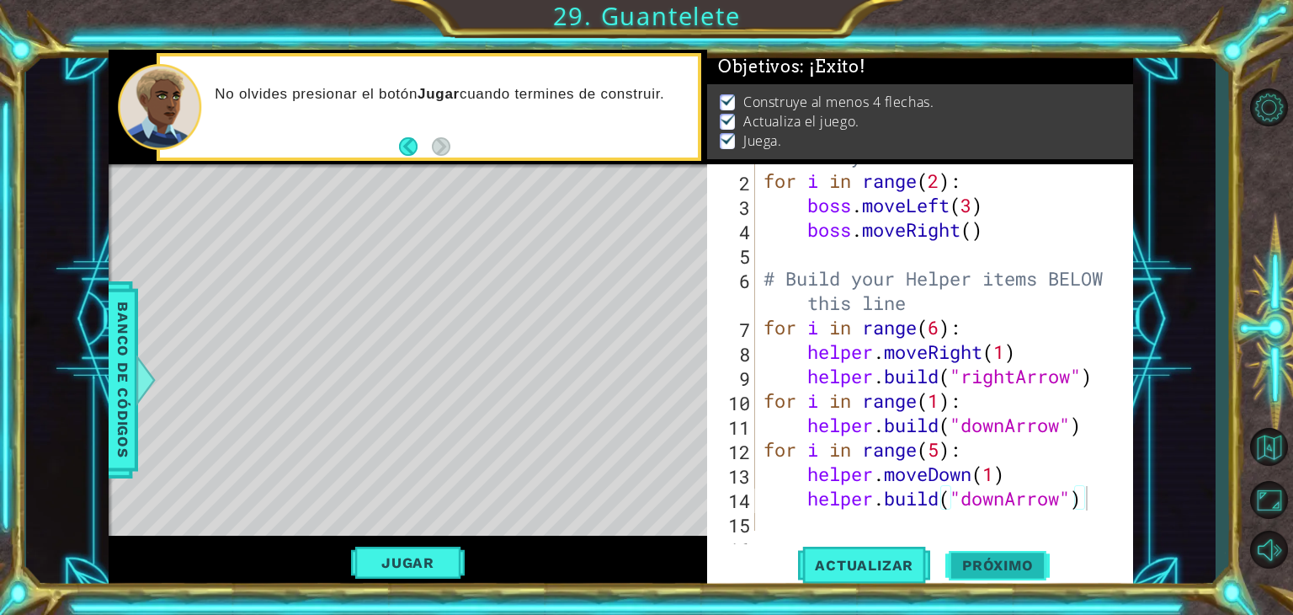
click at [1020, 567] on span "Próximo" at bounding box center [998, 565] width 104 height 17
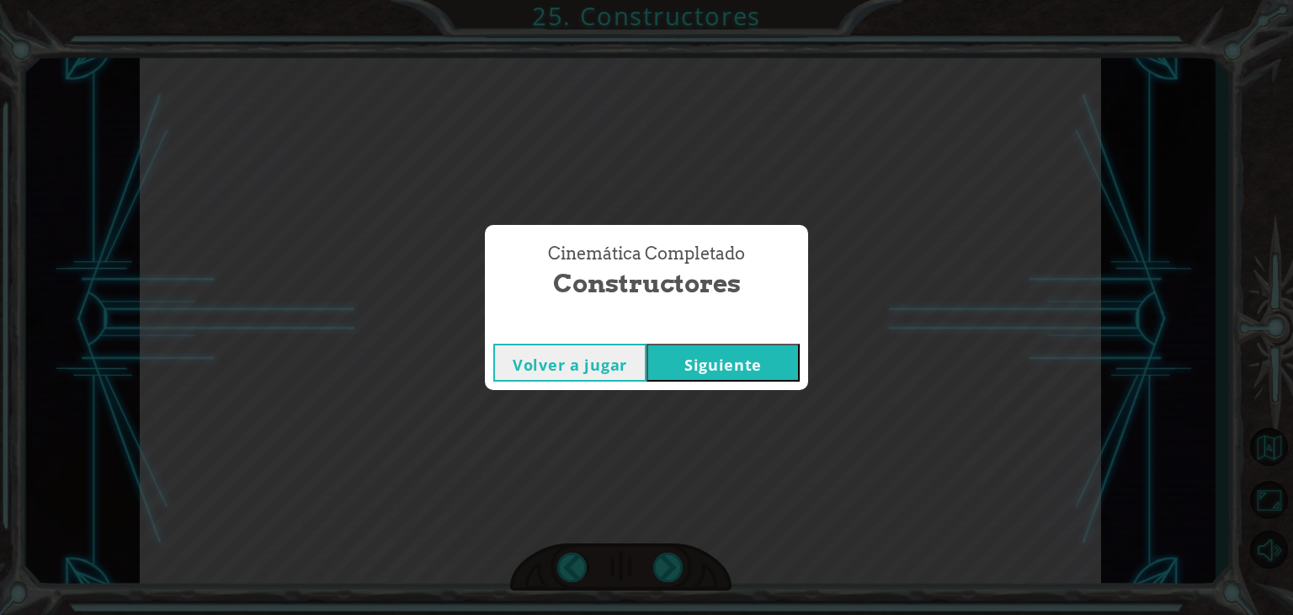
click at [780, 368] on button "Siguiente" at bounding box center [723, 363] width 153 height 38
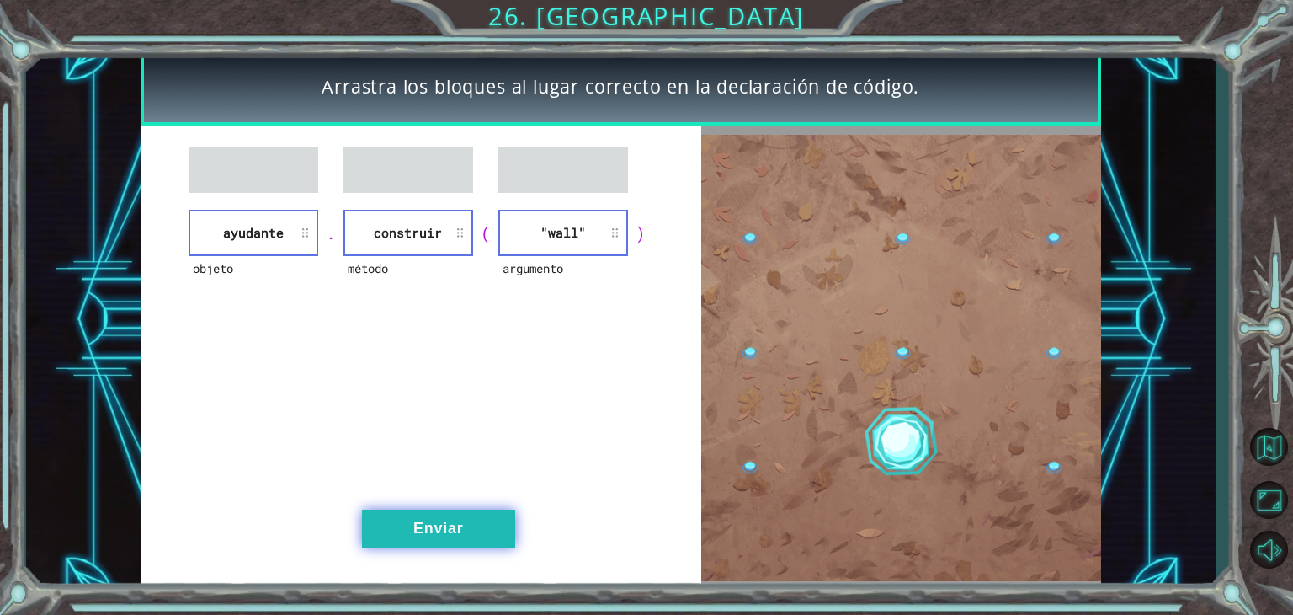
click at [441, 517] on button "Enviar" at bounding box center [438, 528] width 153 height 38
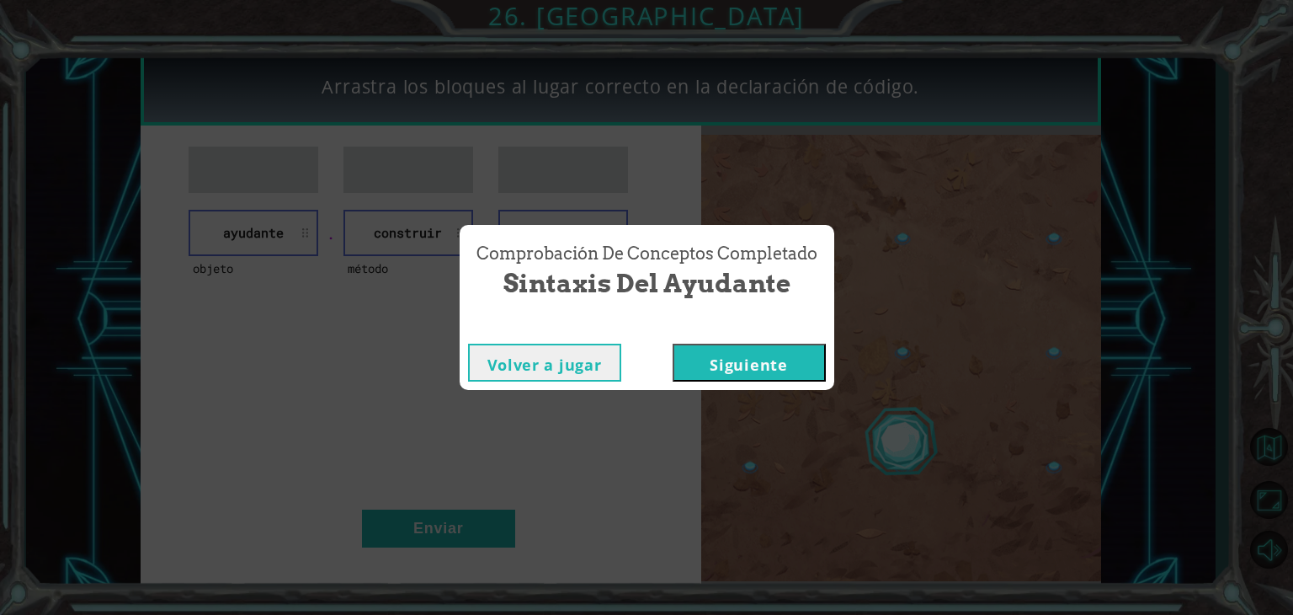
click at [748, 371] on button "Siguiente" at bounding box center [749, 363] width 153 height 38
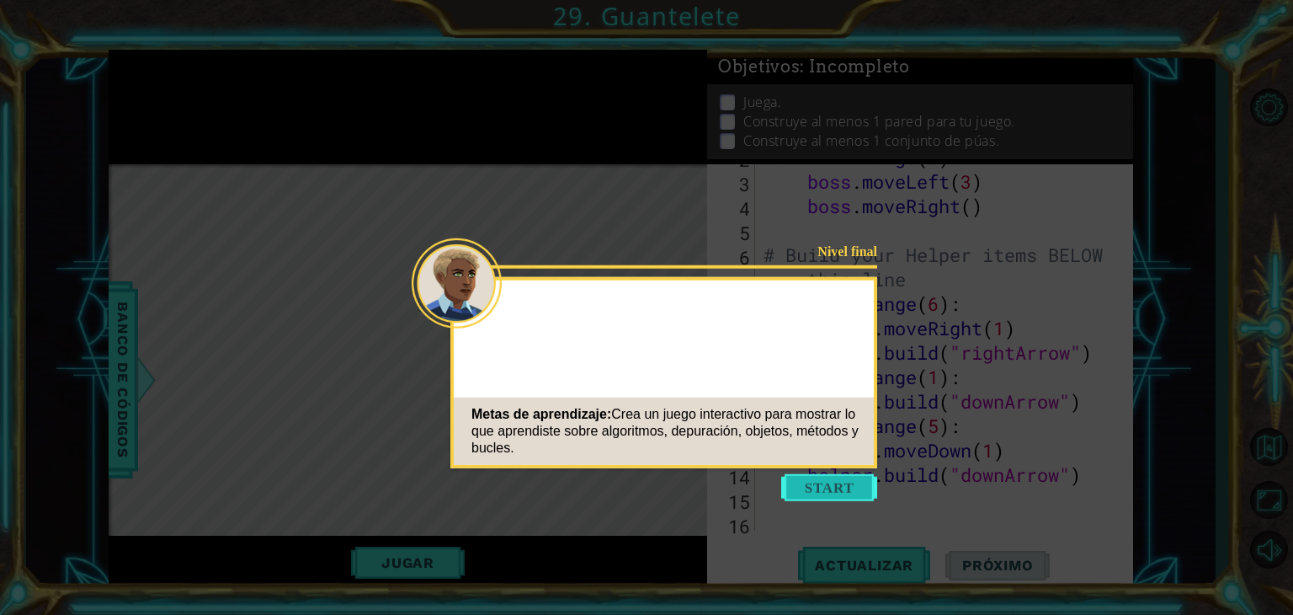
scroll to position [121, 0]
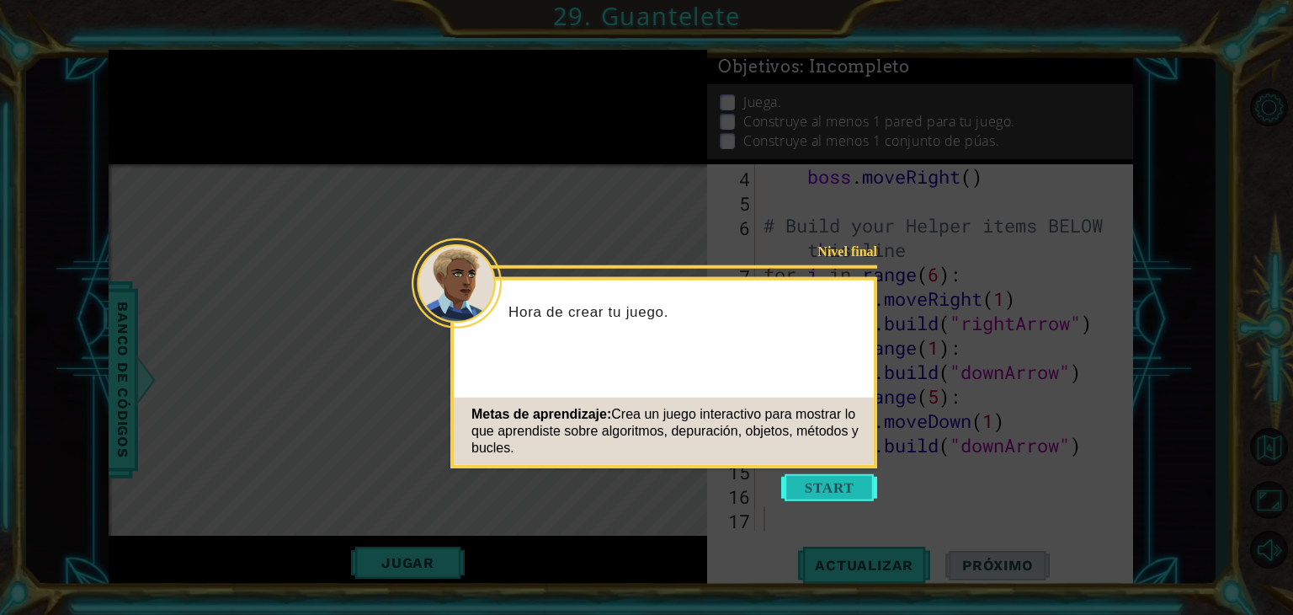
click at [815, 483] on button "Start" at bounding box center [829, 487] width 96 height 27
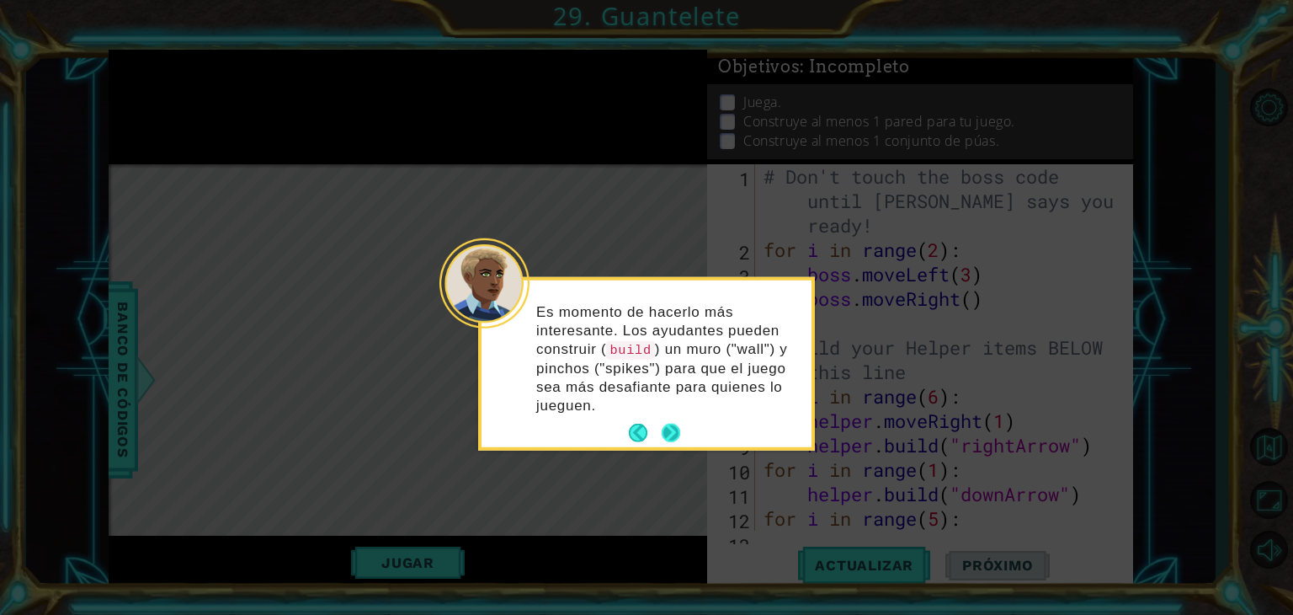
click at [675, 429] on button "Next" at bounding box center [671, 433] width 19 height 19
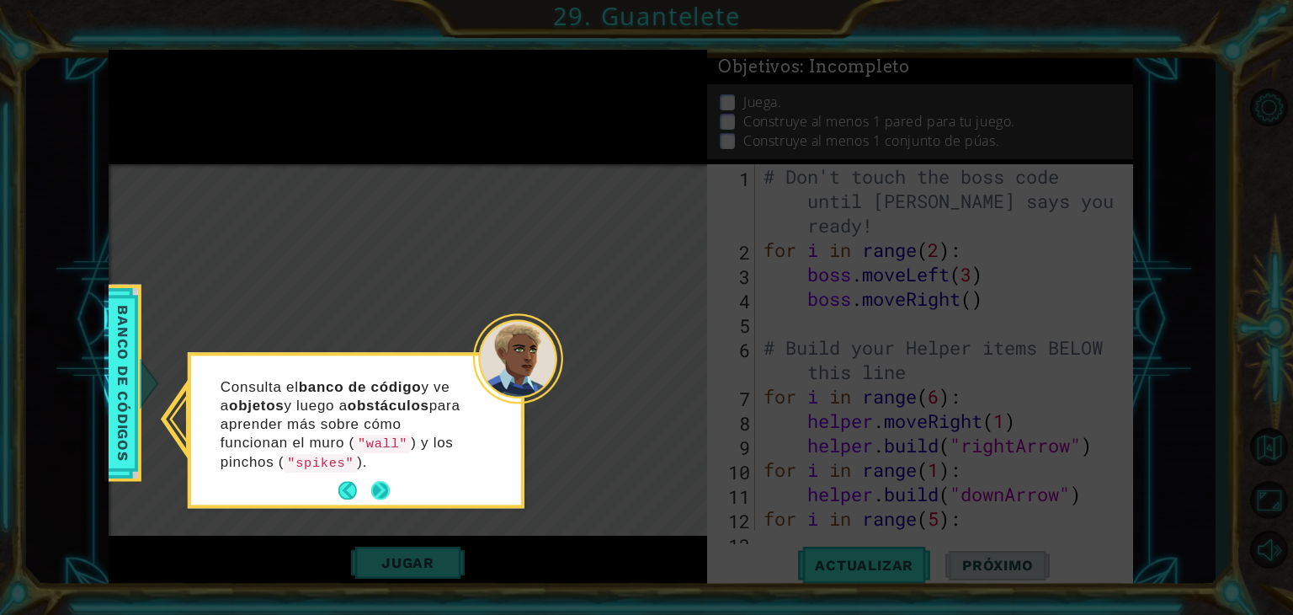
click at [384, 487] on button "Next" at bounding box center [380, 491] width 19 height 19
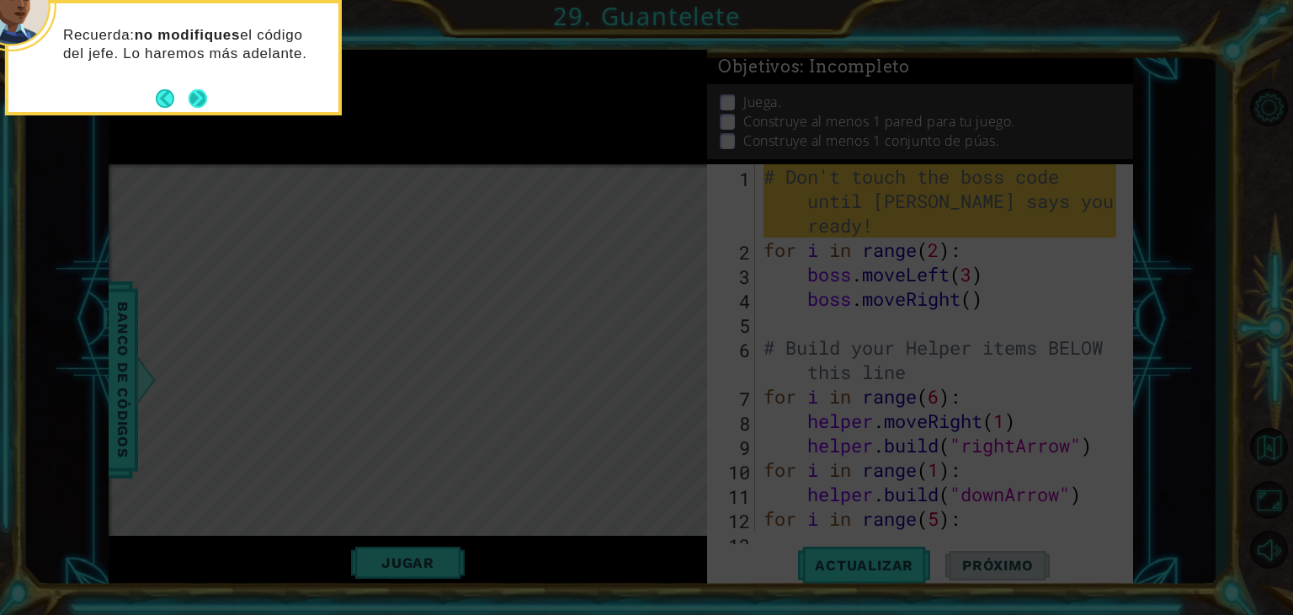
click at [195, 108] on button "Next" at bounding box center [198, 98] width 19 height 19
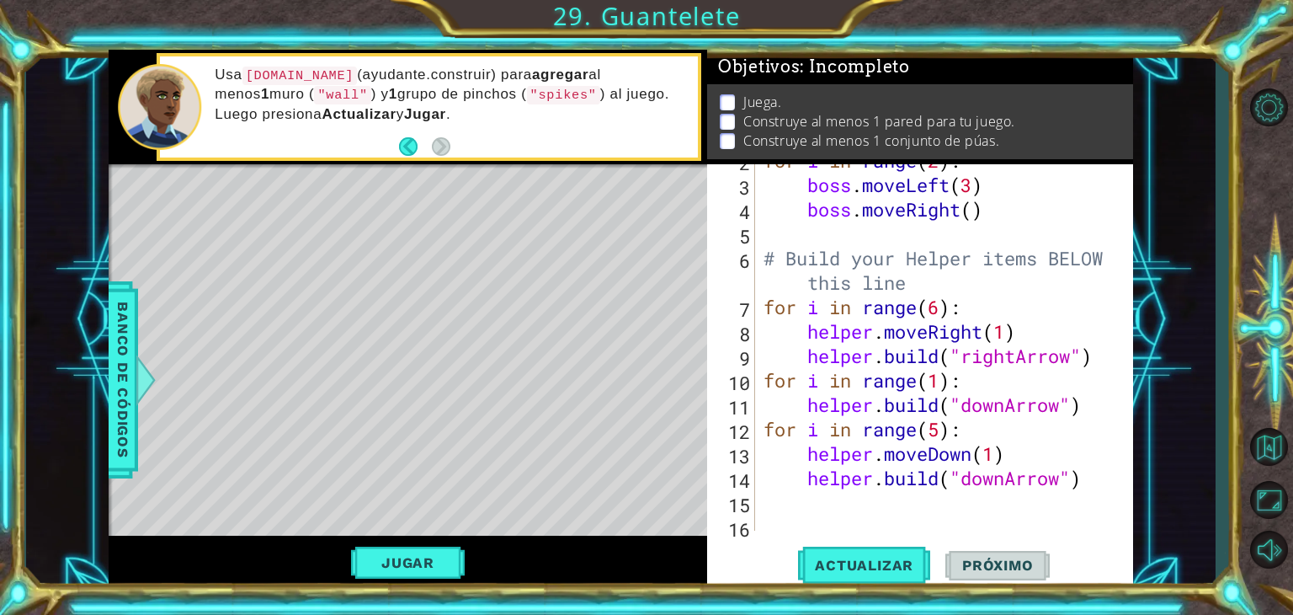
scroll to position [121, 0]
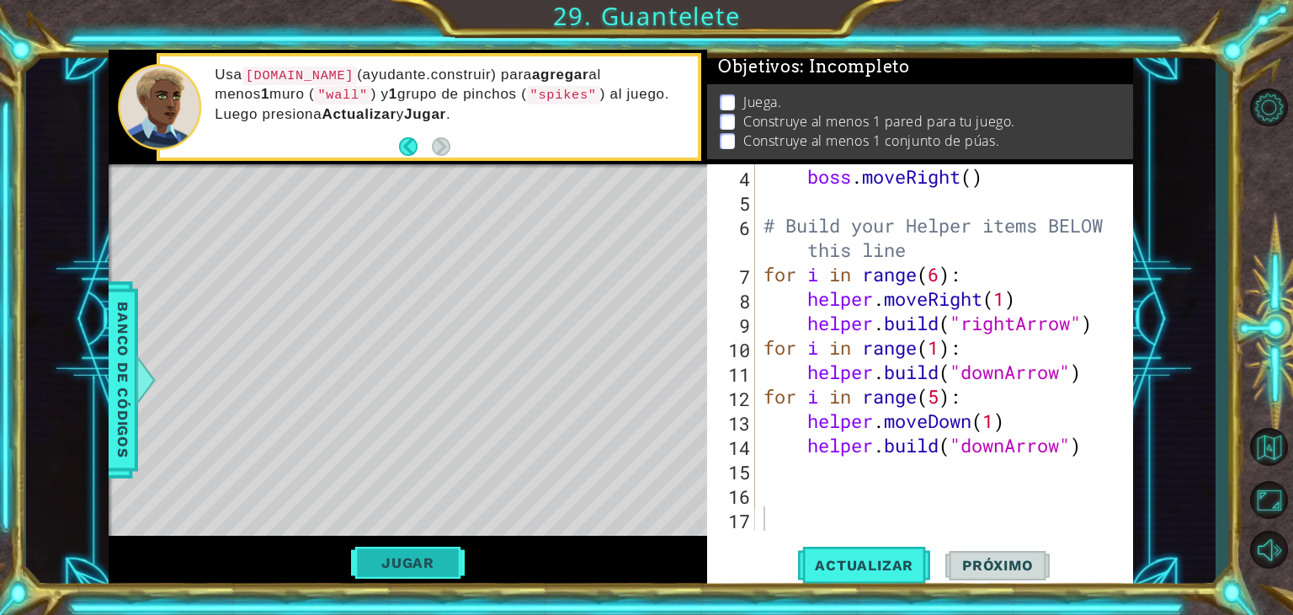
click at [428, 563] on button "Jugar" at bounding box center [408, 562] width 114 height 32
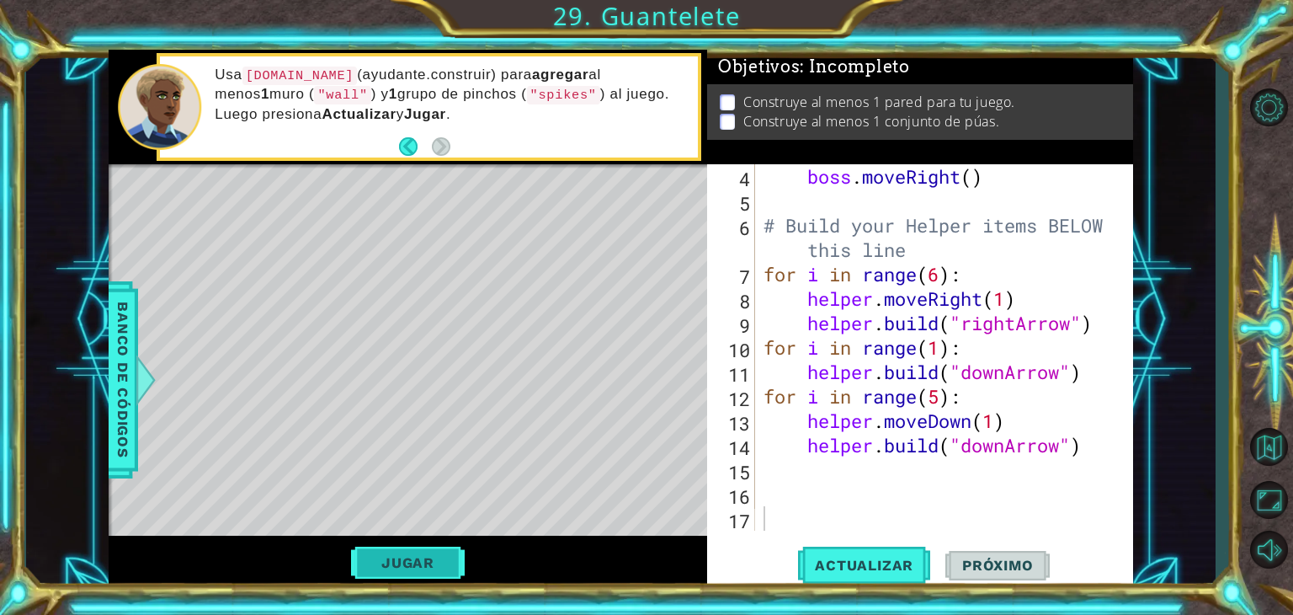
click at [431, 554] on button "Jugar" at bounding box center [408, 562] width 114 height 32
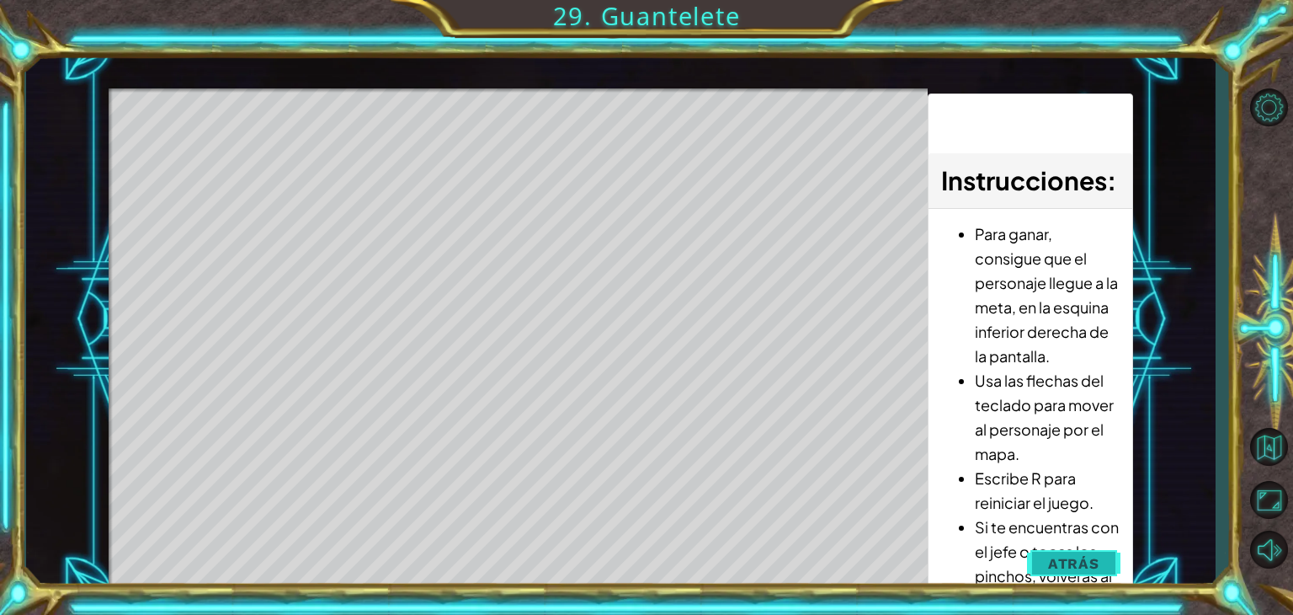
click at [1053, 557] on span "Atrás" at bounding box center [1073, 563] width 51 height 17
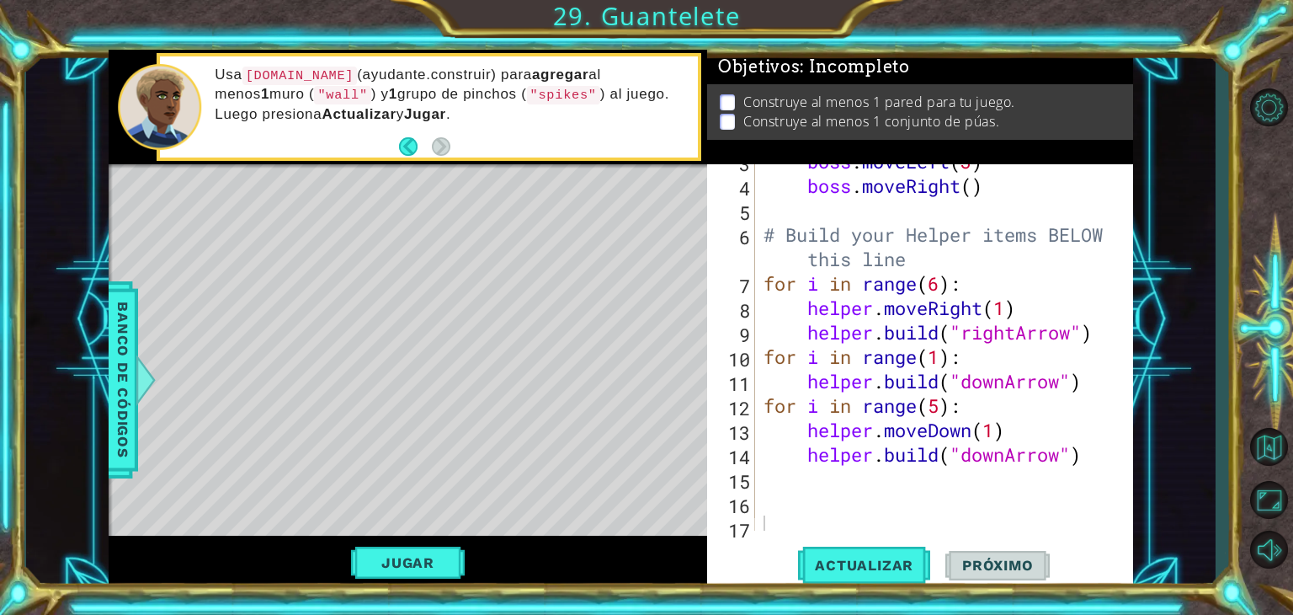
scroll to position [106, 0]
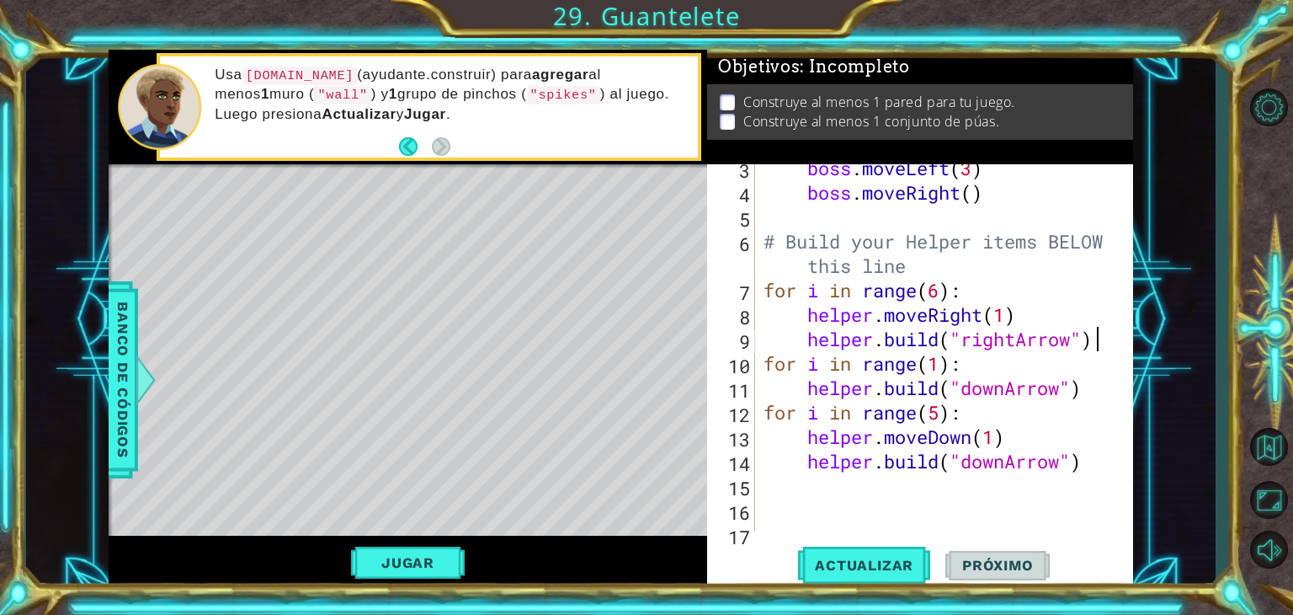
type textarea "[DOMAIN_NAME]("rightArrow")"
click at [1096, 343] on div "boss . moveLeft ( 3 ) boss . moveRight ( ) # Build your Helper items BELOW this…" at bounding box center [942, 363] width 365 height 415
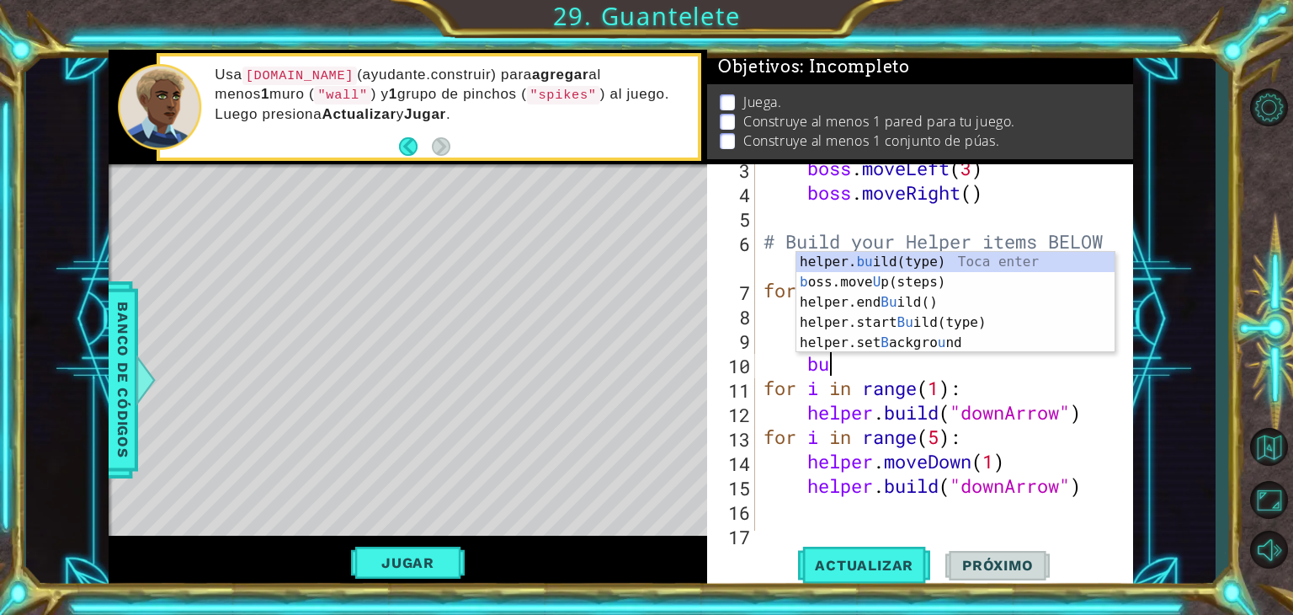
scroll to position [0, 2]
type textarea "b"
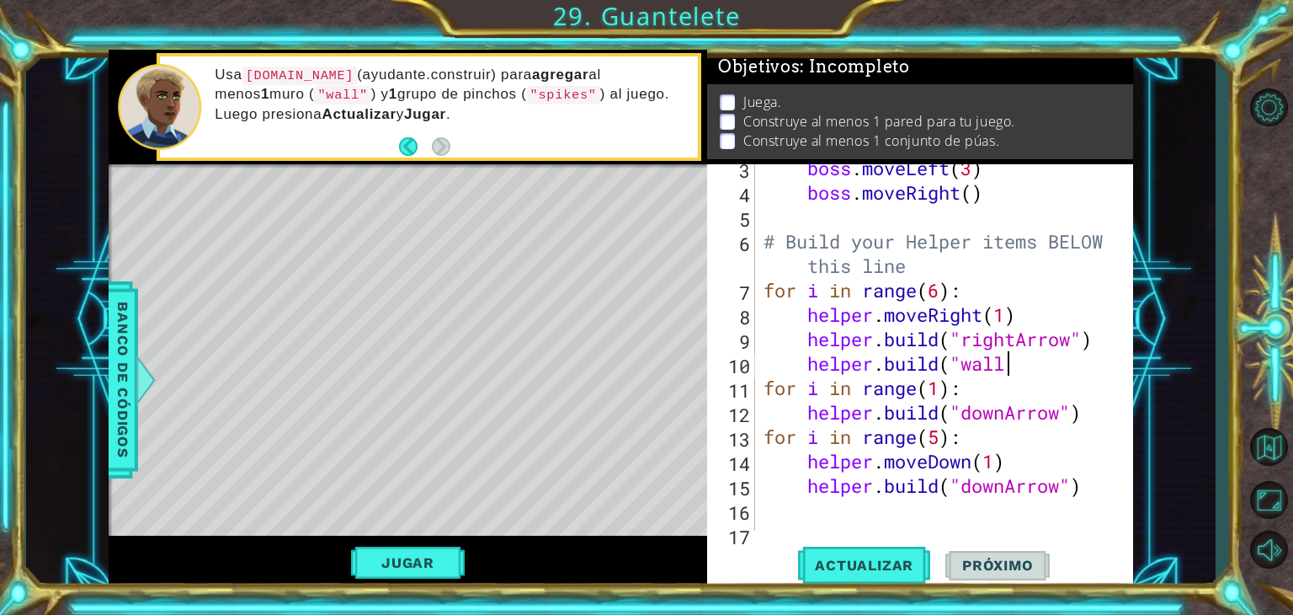
scroll to position [0, 10]
click at [854, 562] on span "Actualizar" at bounding box center [864, 565] width 132 height 17
click at [450, 560] on button "Jugar" at bounding box center [408, 562] width 114 height 32
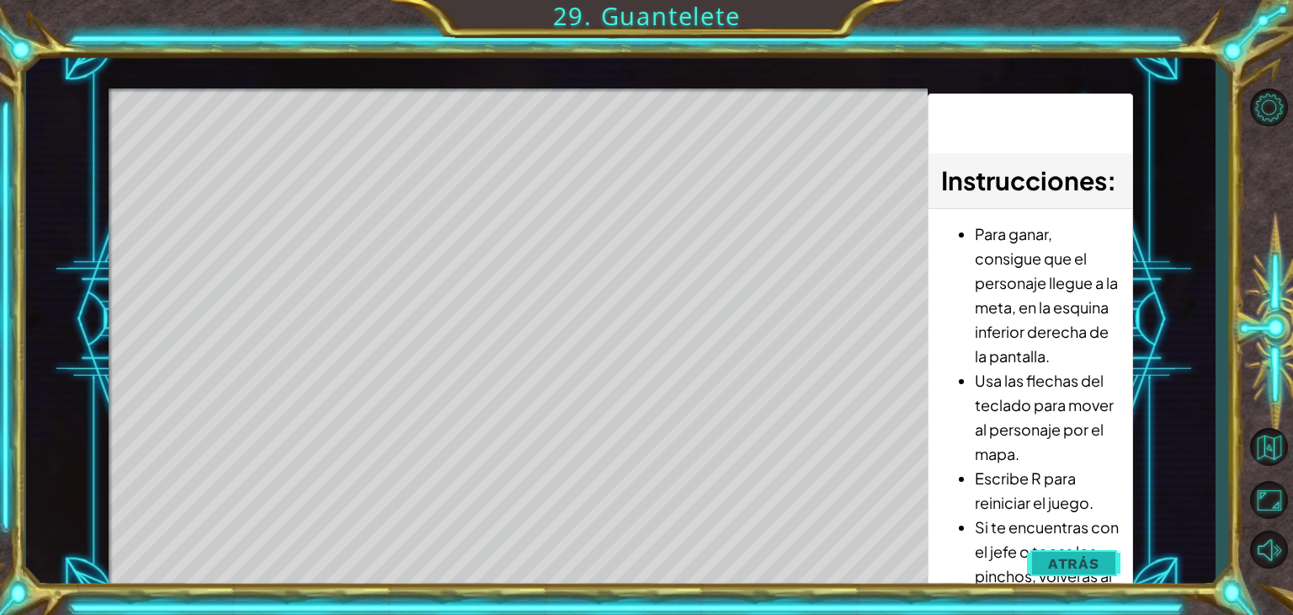
click at [1083, 551] on button "Atrás" at bounding box center [1073, 563] width 93 height 34
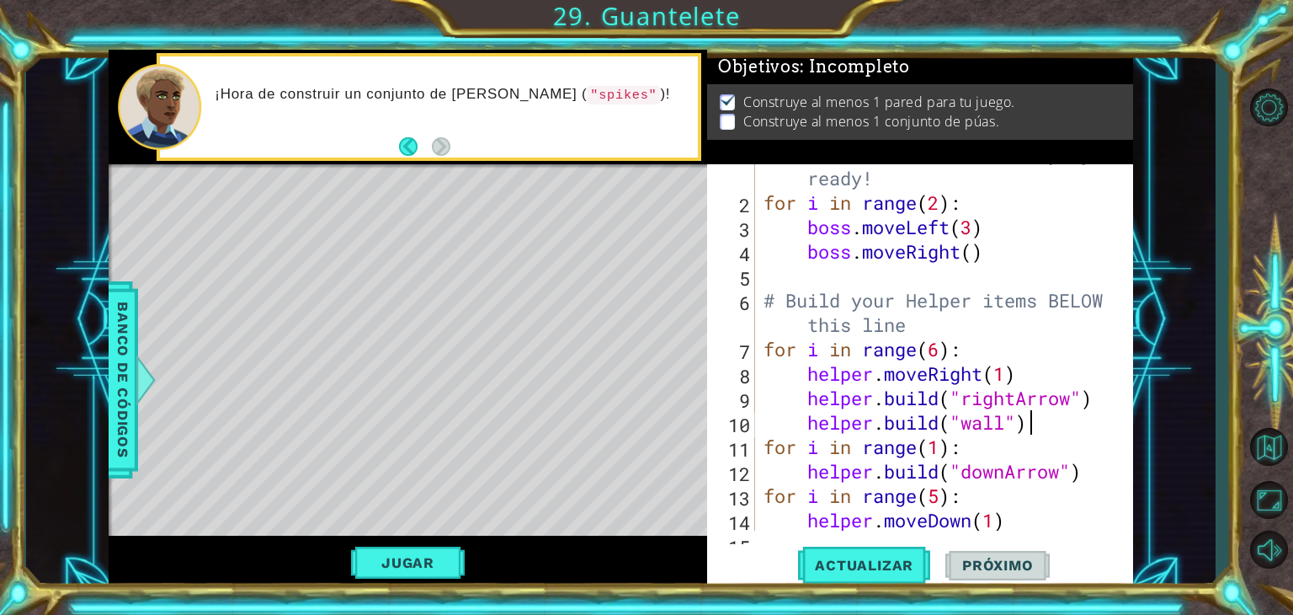
scroll to position [47, 0]
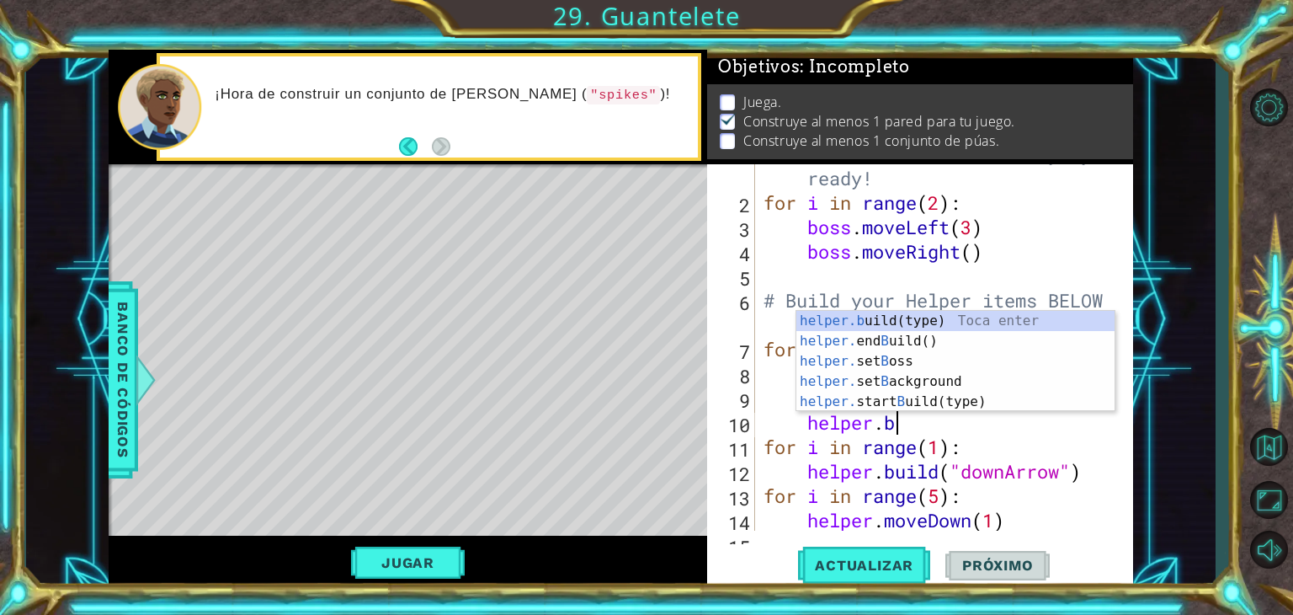
type textarea "h"
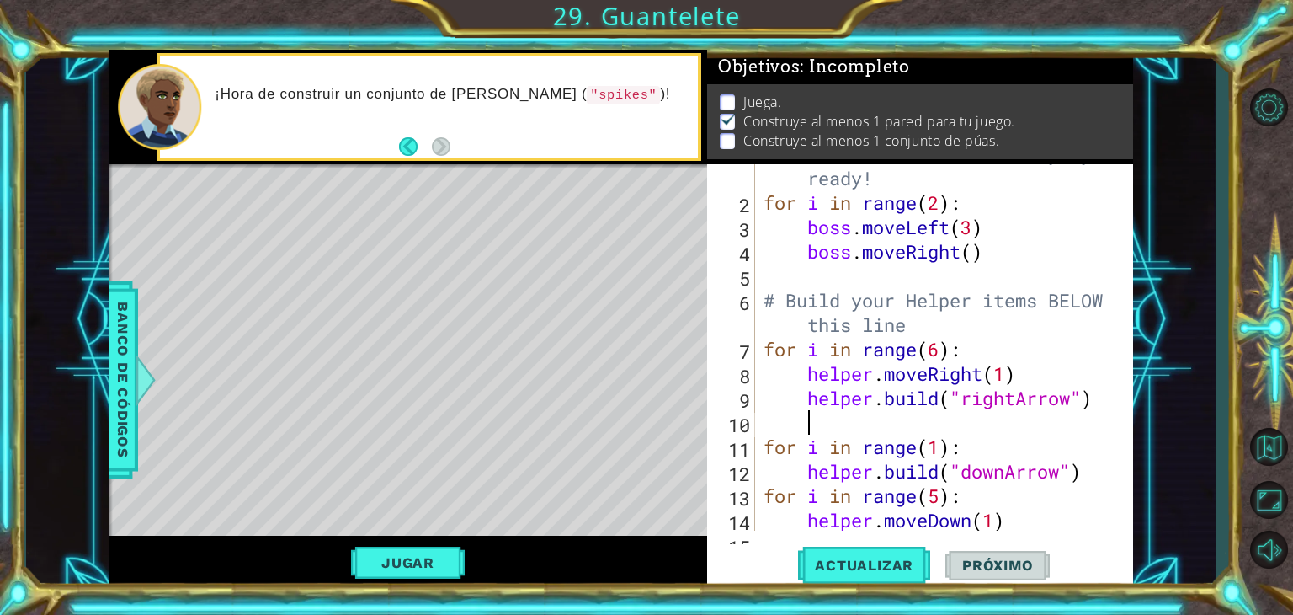
scroll to position [0, 0]
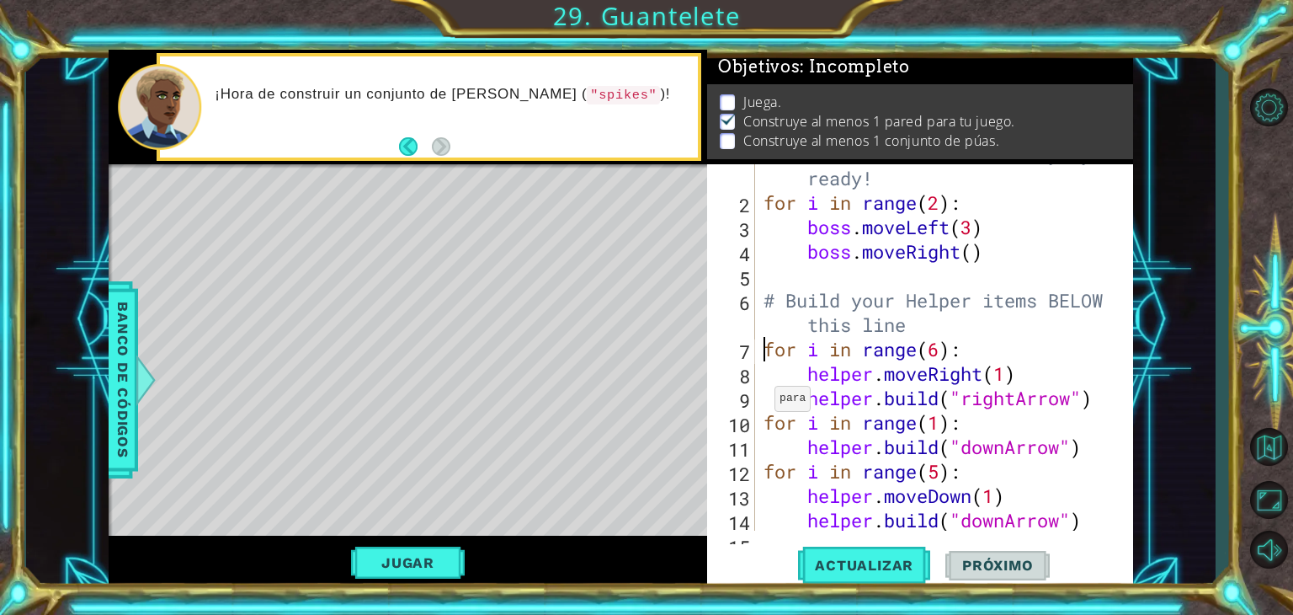
click at [760, 354] on div "# Don't touch the boss code until [PERSON_NAME] says you're ready! for i in ran…" at bounding box center [942, 349] width 365 height 464
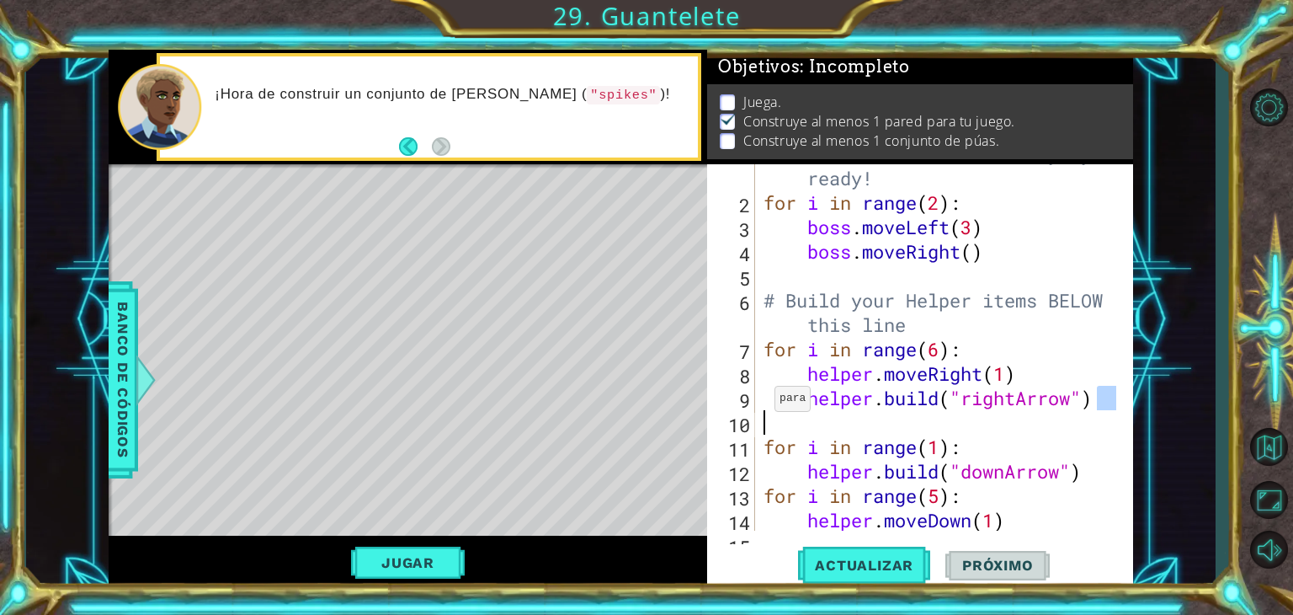
scroll to position [0, 1]
click at [1070, 321] on div "# Don't touch the boss code until [PERSON_NAME] says you're ready! for i in ran…" at bounding box center [942, 349] width 365 height 464
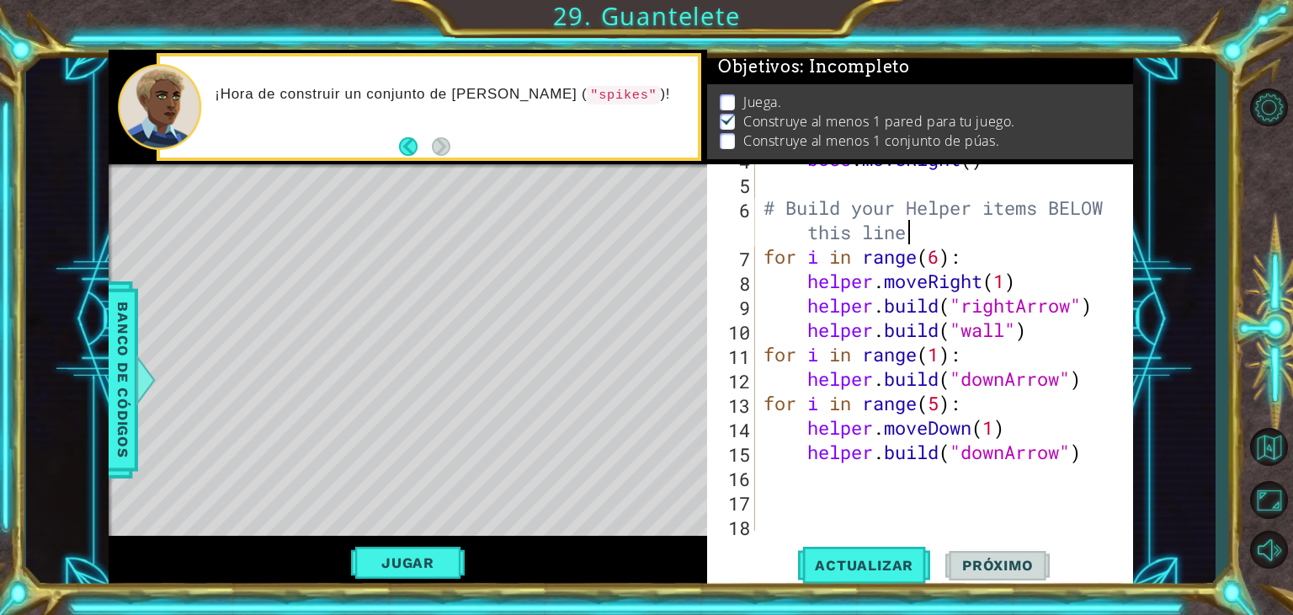
scroll to position [144, 0]
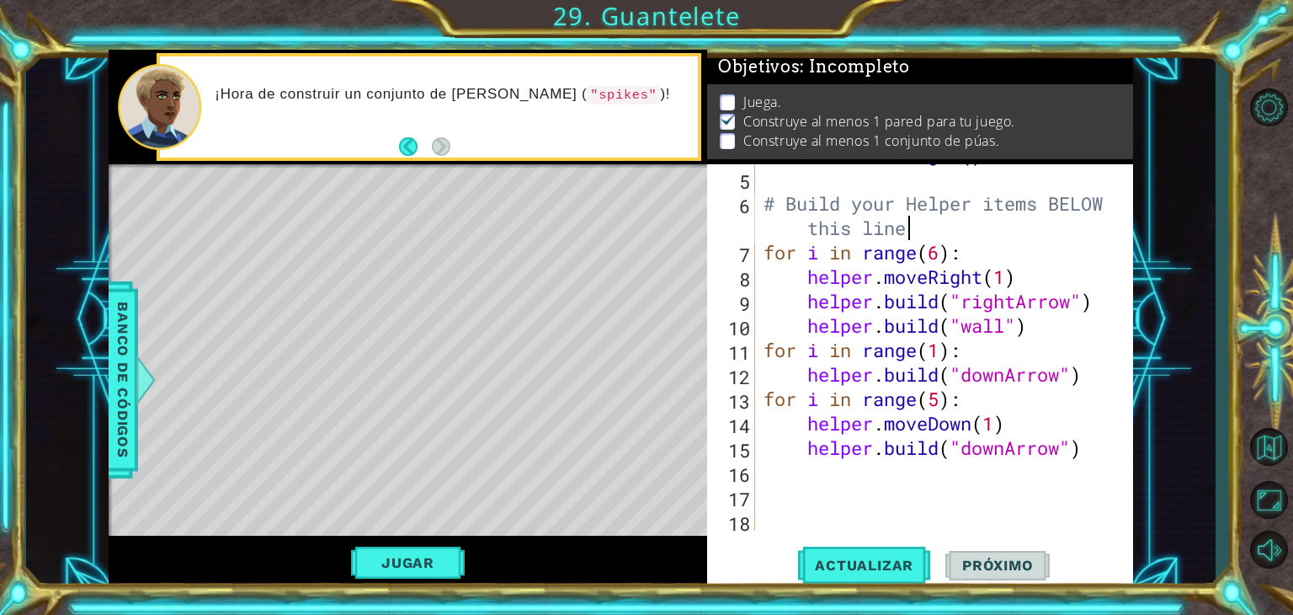
click at [1055, 328] on div "boss . moveRight ( ) # Build your Helper items BELOW this line for i in range (…" at bounding box center [942, 349] width 365 height 415
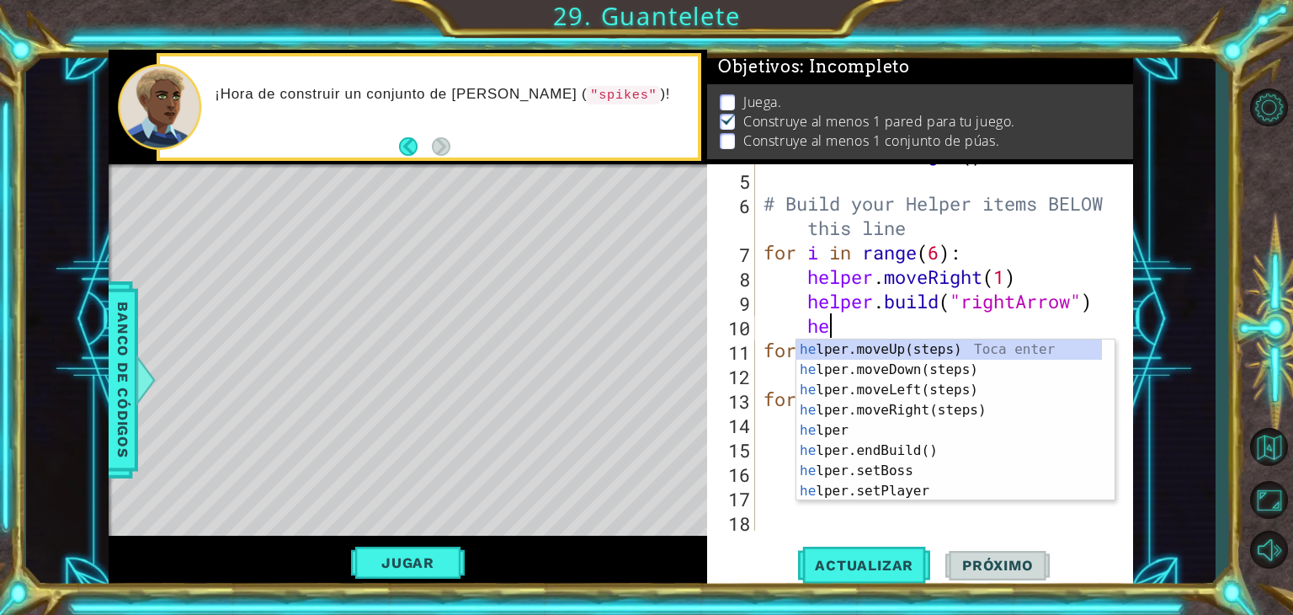
type textarea "h"
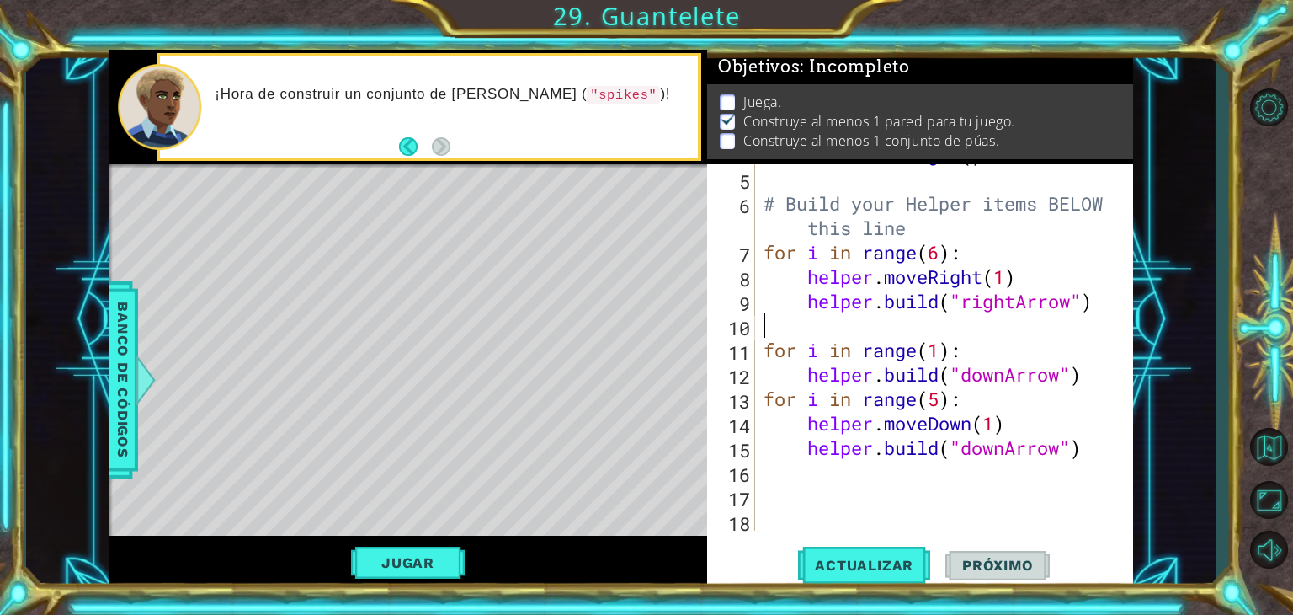
scroll to position [121, 0]
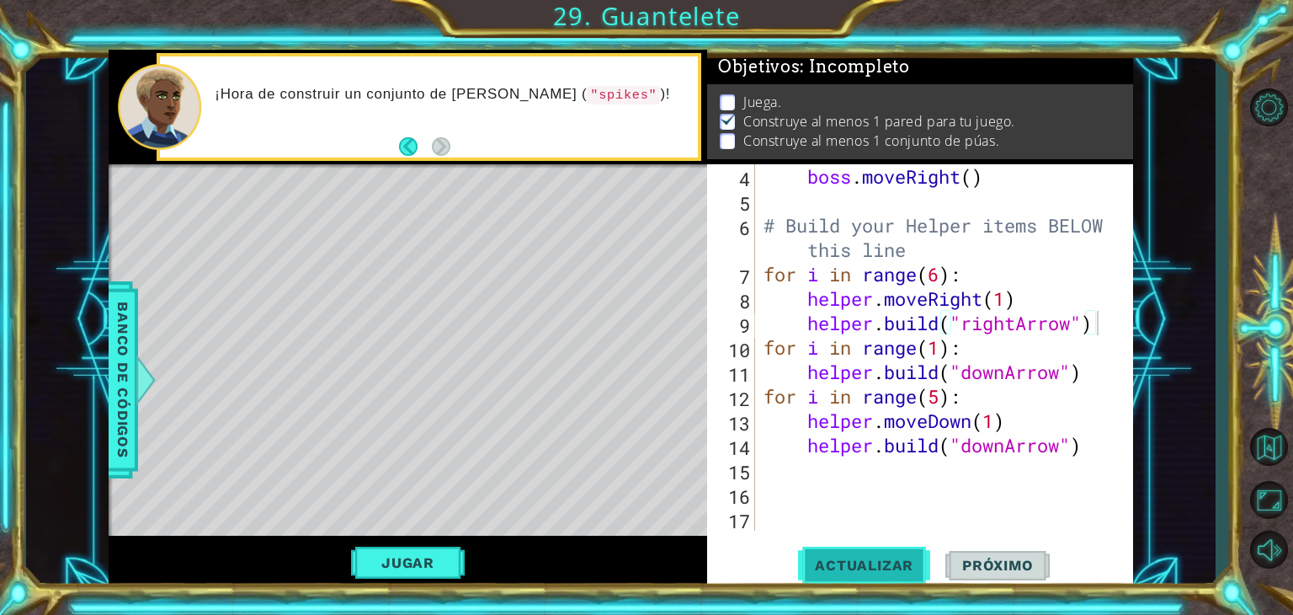
click at [892, 575] on button "Actualizar" at bounding box center [864, 565] width 132 height 43
click at [1058, 385] on div "boss . moveRight ( ) # Build your Helper items BELOW this line for i in range (…" at bounding box center [942, 371] width 365 height 415
click at [1095, 319] on div "boss . moveRight ( ) # Build your Helper items BELOW this line for i in range (…" at bounding box center [942, 371] width 365 height 415
click at [1073, 402] on div "boss . moveRight ( ) # Build your Helper items BELOW this line for i in range (…" at bounding box center [942, 371] width 365 height 415
click at [762, 269] on div "boss . moveRight ( ) # Build your Helper items BELOW this line for i in range (…" at bounding box center [942, 371] width 365 height 415
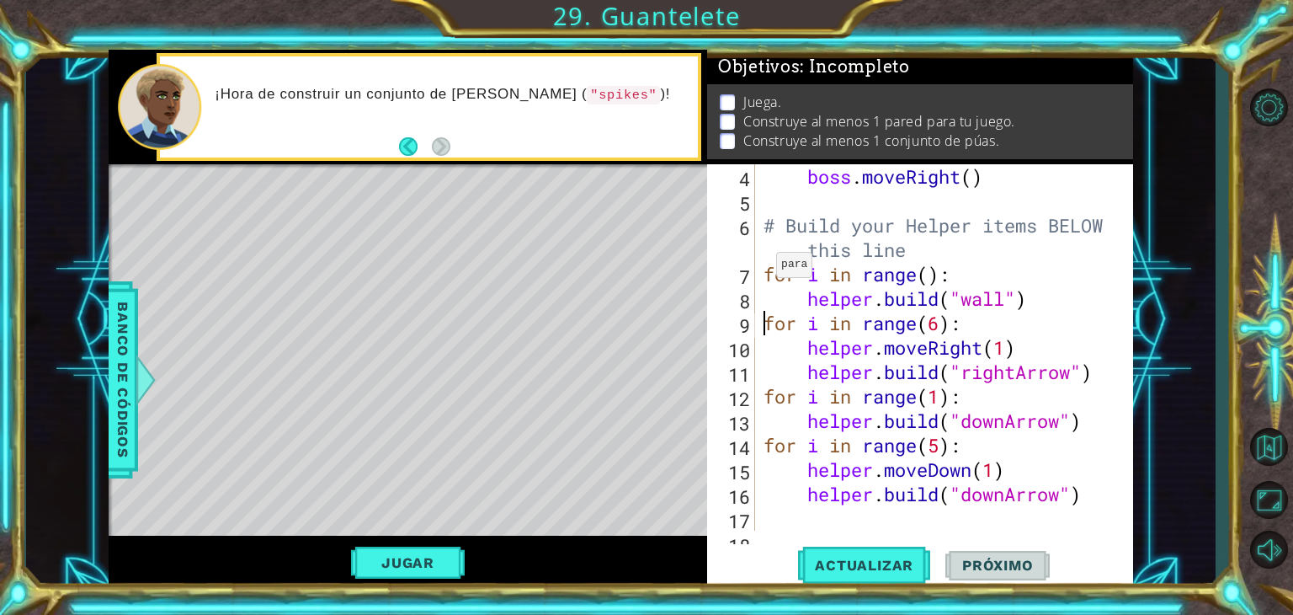
scroll to position [0, 8]
click at [1001, 466] on div "boss . moveRight ( ) # Build your Helper items BELOW this line for i in range (…" at bounding box center [942, 371] width 365 height 415
click at [808, 300] on div "boss . moveRight ( ) # Build your Helper items BELOW this line for i in range (…" at bounding box center [942, 371] width 365 height 415
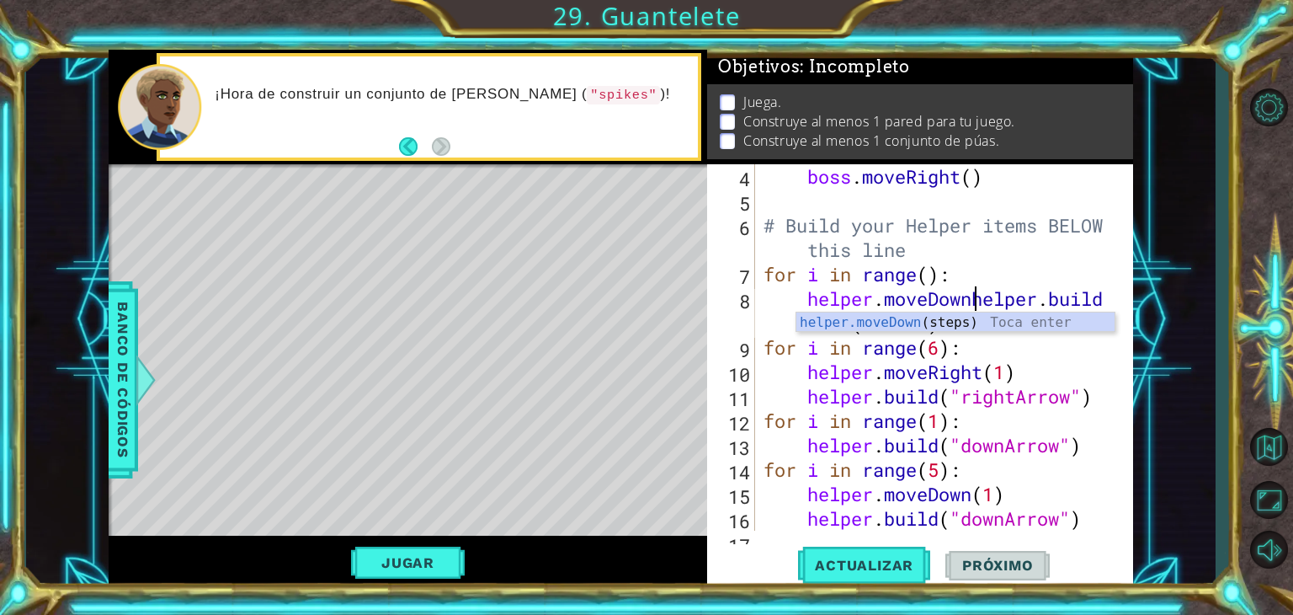
scroll to position [0, 9]
click at [917, 321] on div "helper.moveDown (steps) Toca enter" at bounding box center [956, 342] width 318 height 61
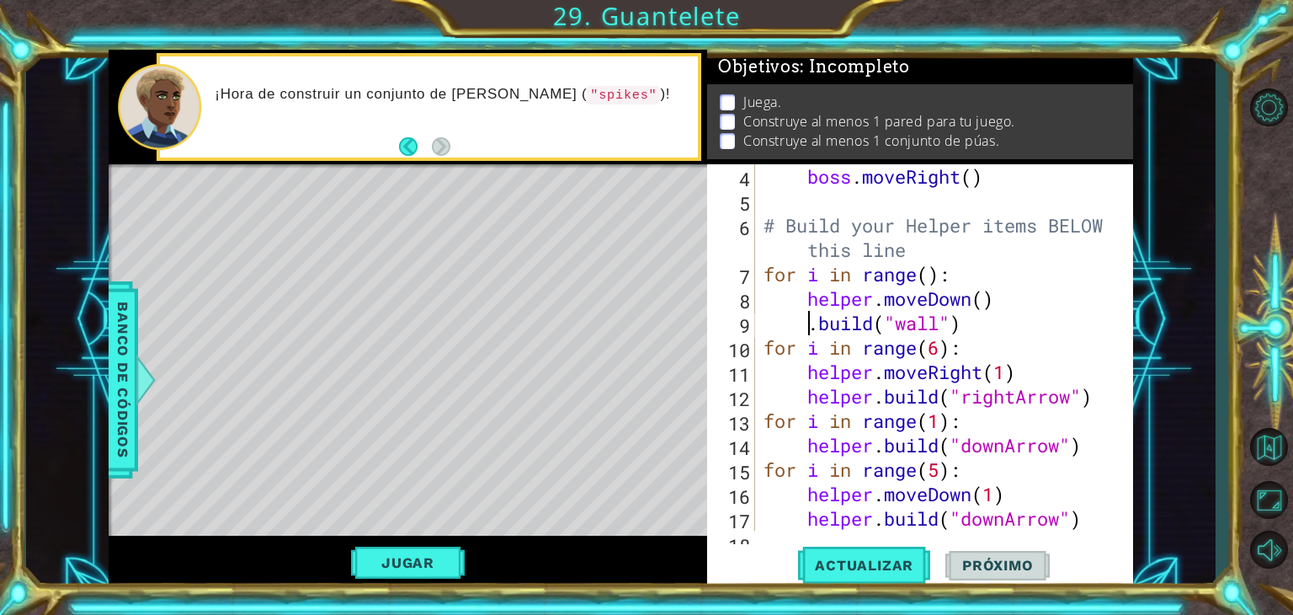
scroll to position [0, 3]
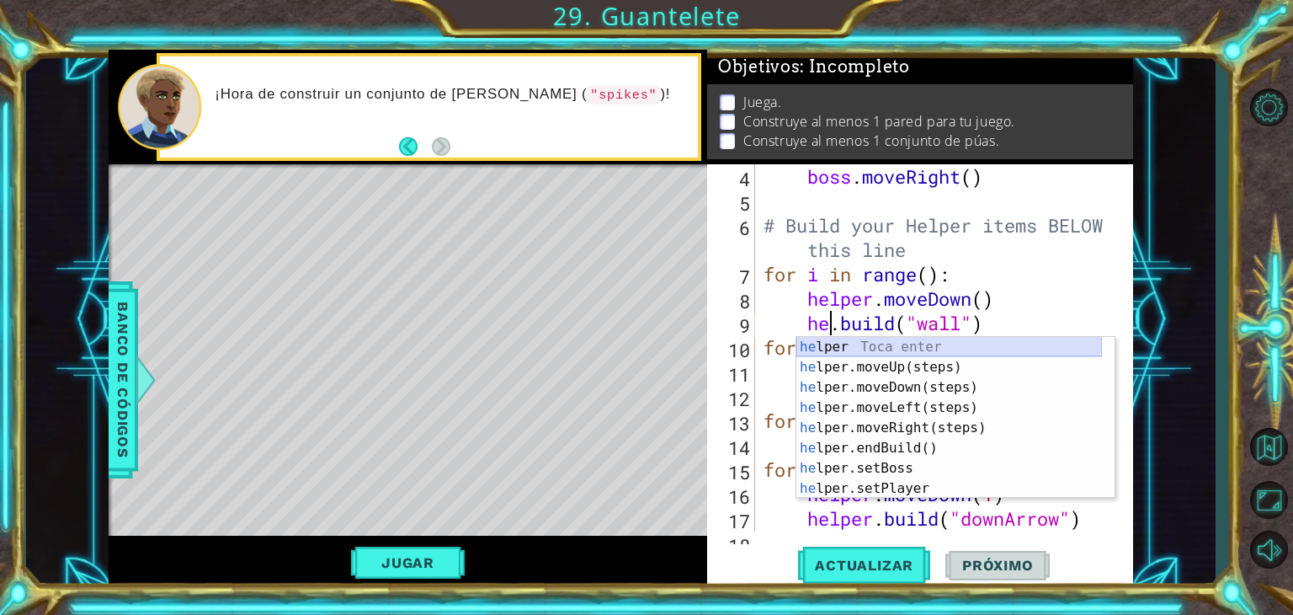
click at [980, 348] on div "he lper Toca enter he lper.moveUp(steps) Toca enter he lper.moveDown(steps) Toc…" at bounding box center [950, 438] width 306 height 202
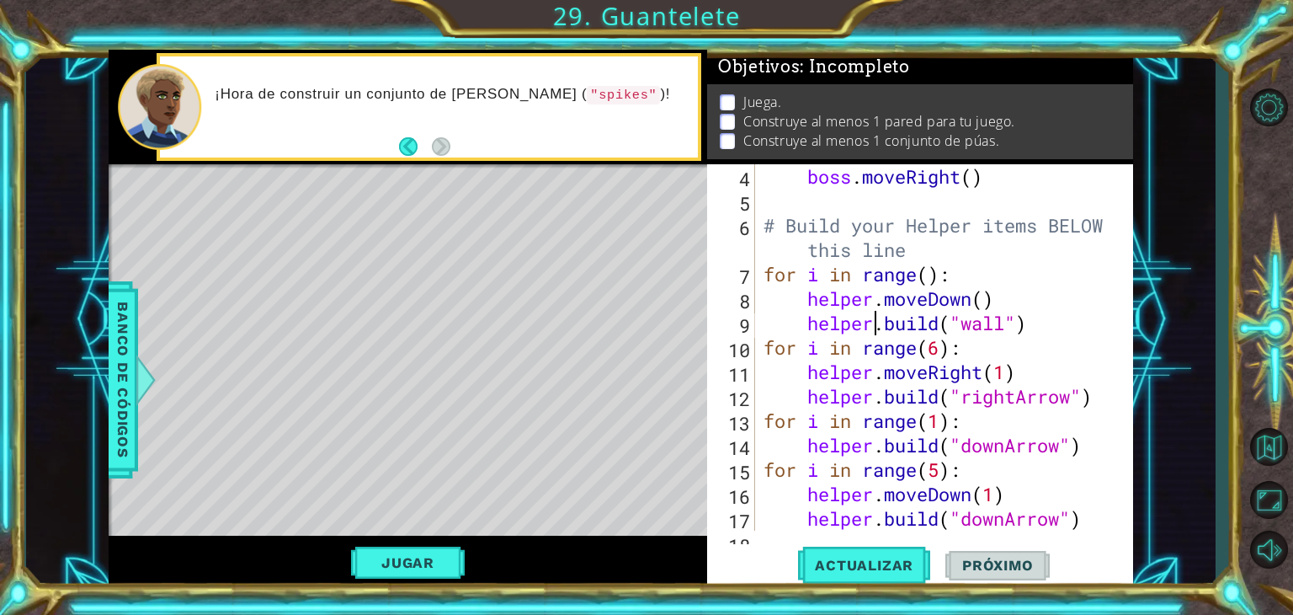
scroll to position [0, 5]
click at [982, 301] on div "boss . moveRight ( ) # Build your Helper items BELOW this line for i in range (…" at bounding box center [942, 371] width 365 height 415
click at [936, 262] on div "boss . moveRight ( ) # Build your Helper items BELOW this line for i in range (…" at bounding box center [942, 371] width 365 height 415
click at [962, 267] on div "boss . moveRight ( ) # Build your Helper items BELOW this line for i in range (…" at bounding box center [942, 371] width 365 height 415
type textarea "for i in range():"
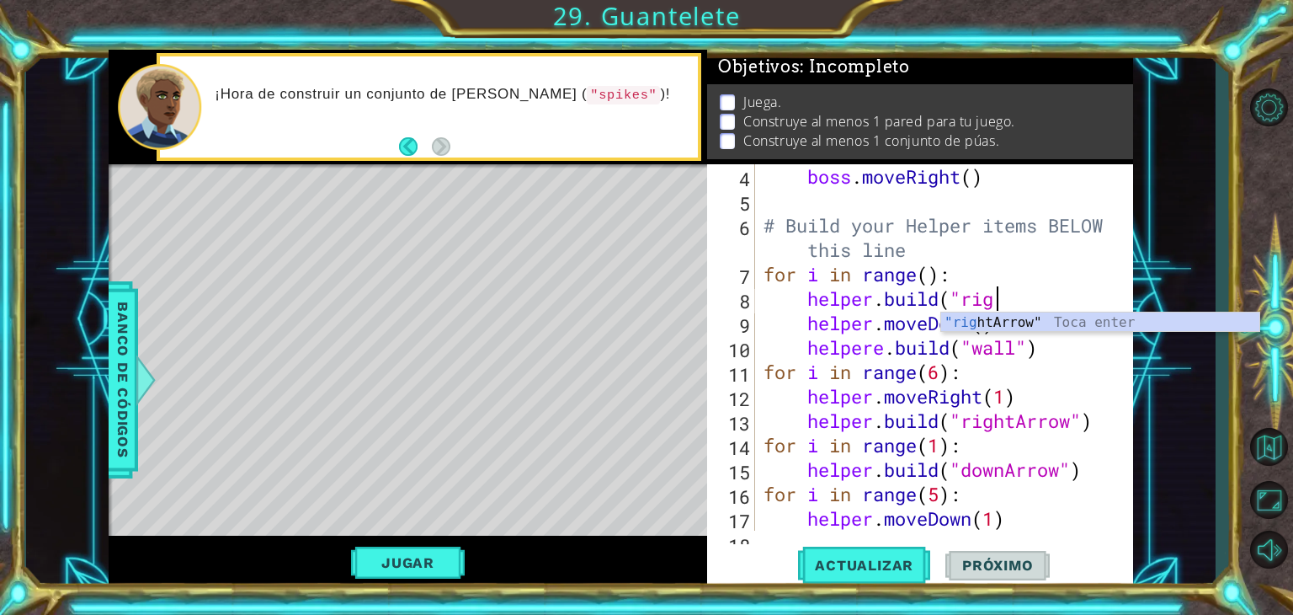
scroll to position [0, 10]
click at [987, 324] on div ""rig h t Arrow" Toca enter" at bounding box center [1100, 342] width 318 height 61
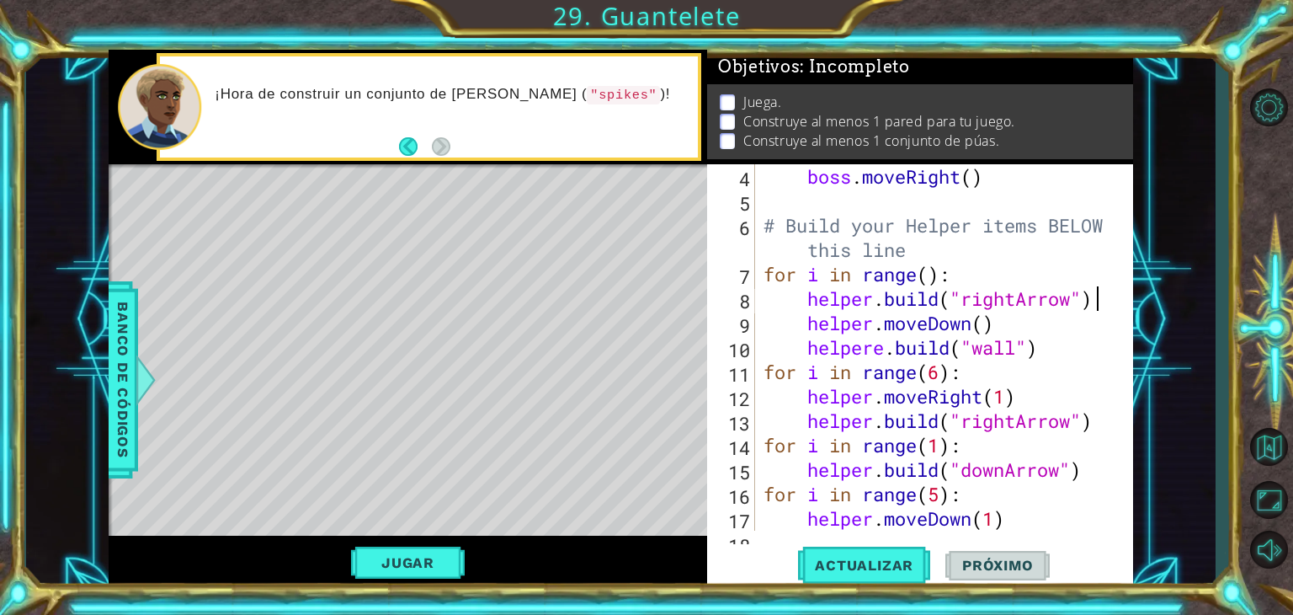
scroll to position [0, 13]
click at [926, 285] on div "boss . moveRight ( ) # Build your Helper items BELOW this line for i in range (…" at bounding box center [942, 371] width 365 height 415
click at [834, 563] on span "Actualizar" at bounding box center [864, 565] width 132 height 17
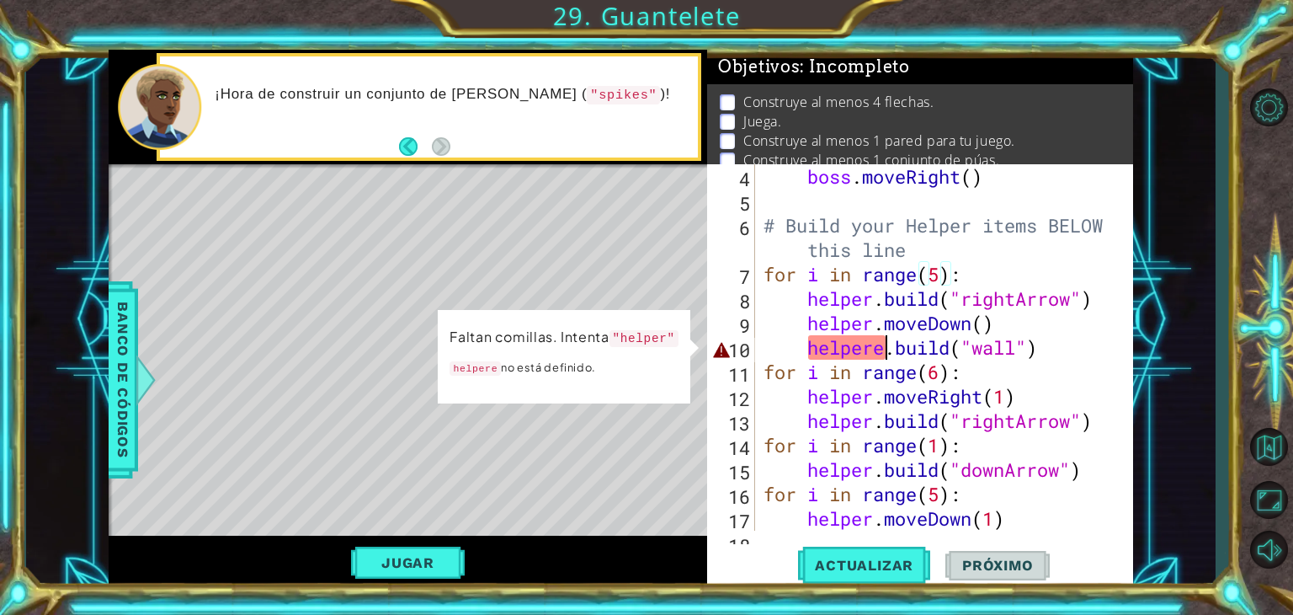
click at [889, 352] on div "boss . moveRight ( ) # Build your Helper items BELOW this line for i in range (…" at bounding box center [942, 371] width 365 height 415
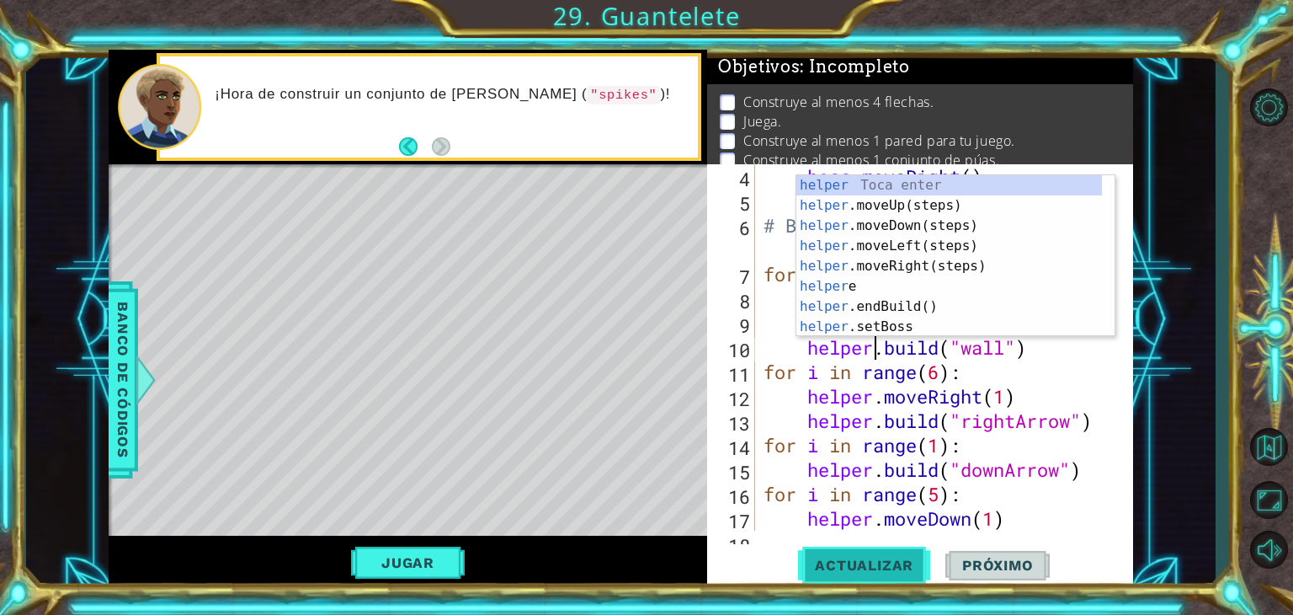
click at [871, 568] on span "Actualizar" at bounding box center [864, 565] width 132 height 17
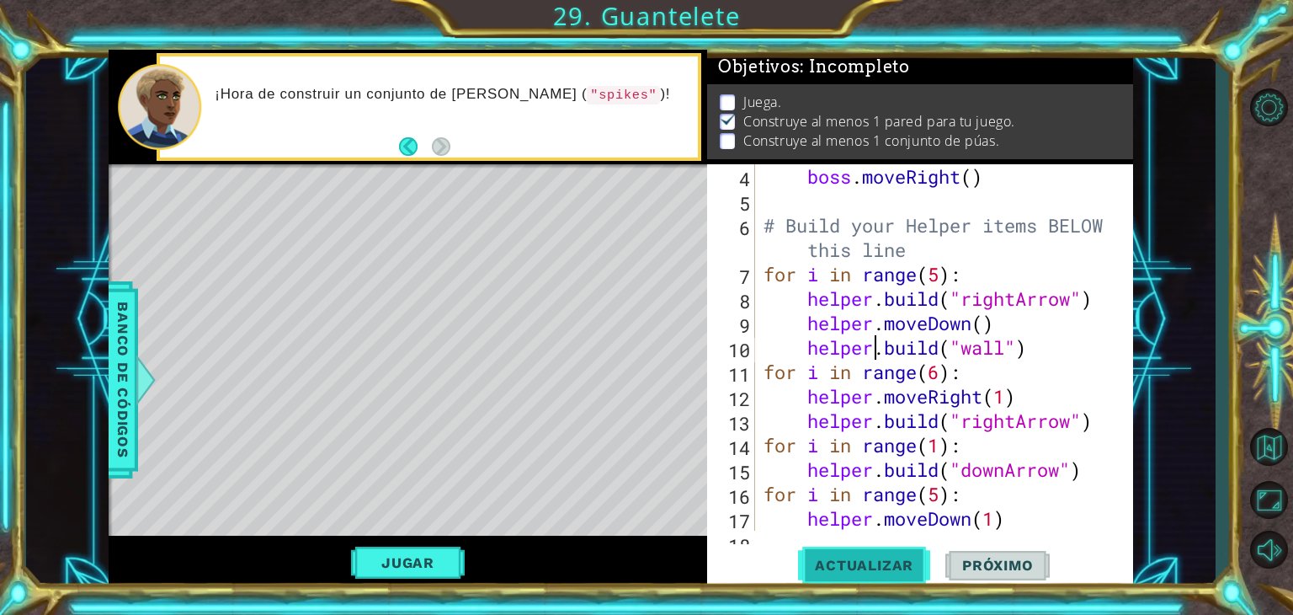
scroll to position [16, 0]
click at [1058, 316] on div "boss . moveRight ( ) # Build your Helper items BELOW this line for i in range (…" at bounding box center [942, 371] width 365 height 415
type textarea "helper.moveDown()"
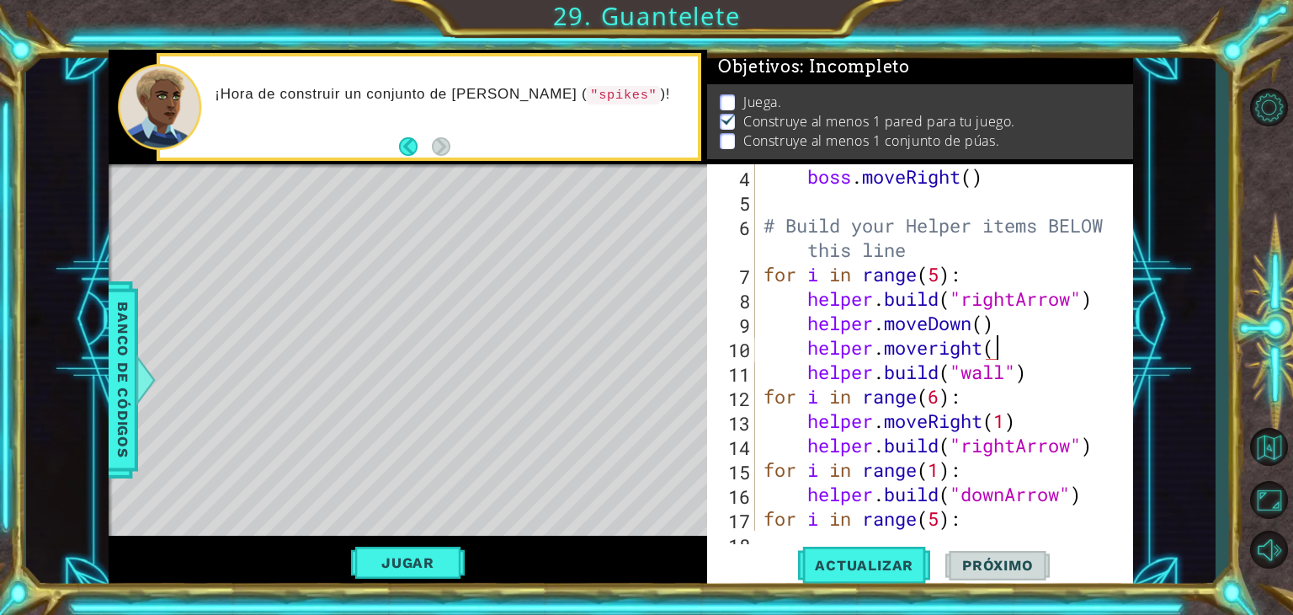
scroll to position [0, 10]
click at [825, 566] on span "Actualizar" at bounding box center [864, 565] width 132 height 17
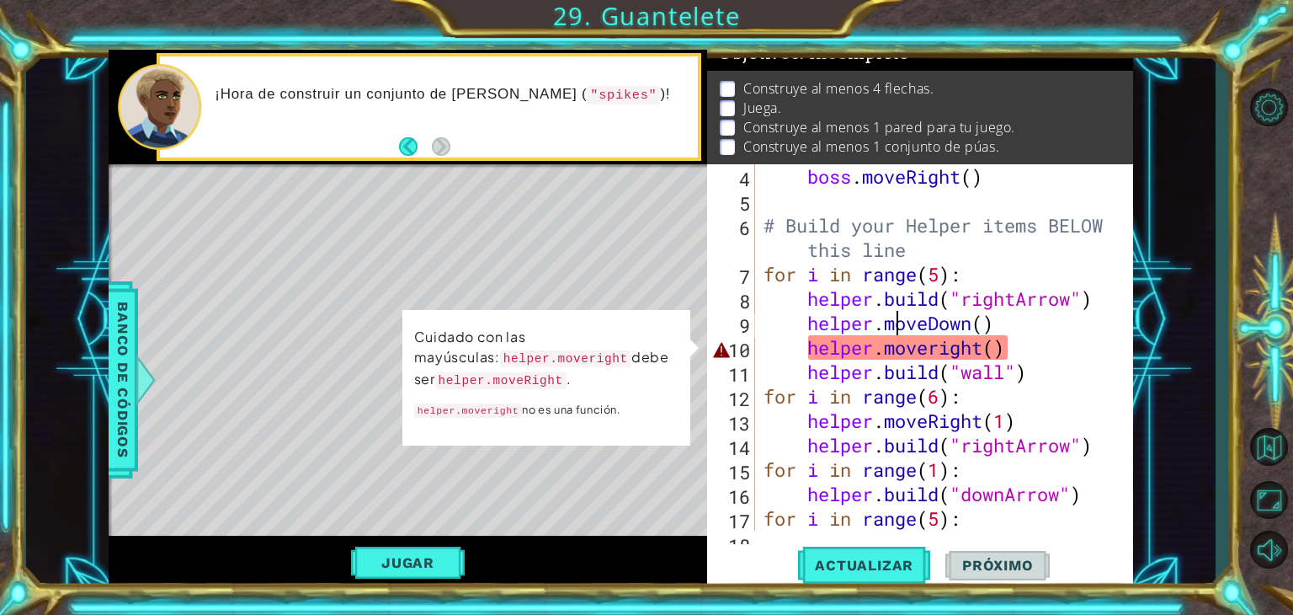
click at [892, 317] on div "boss . moveRight ( ) # Build your Helper items BELOW this line for i in range (…" at bounding box center [942, 371] width 365 height 415
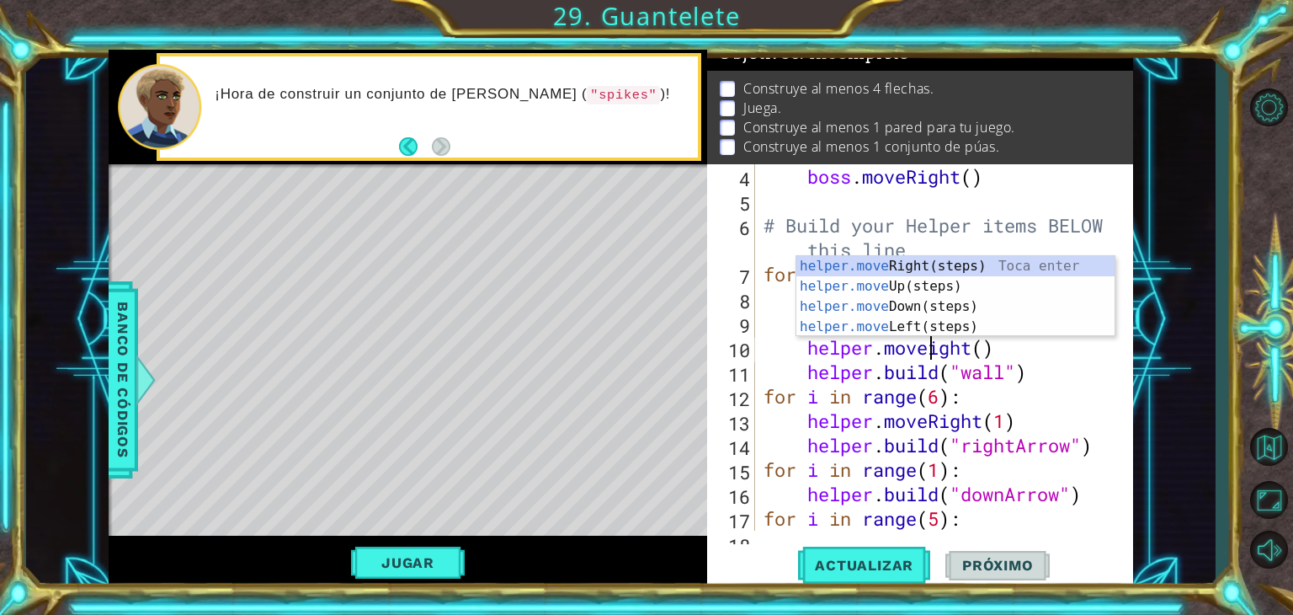
scroll to position [0, 8]
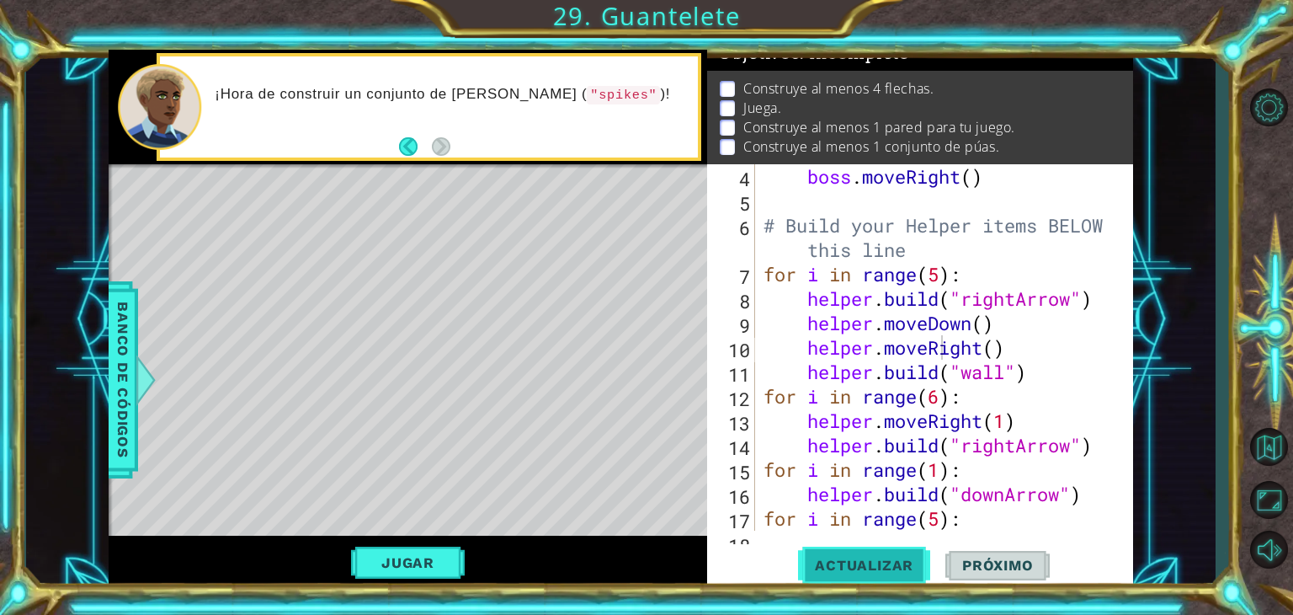
click at [862, 553] on button "Actualizar" at bounding box center [864, 565] width 132 height 43
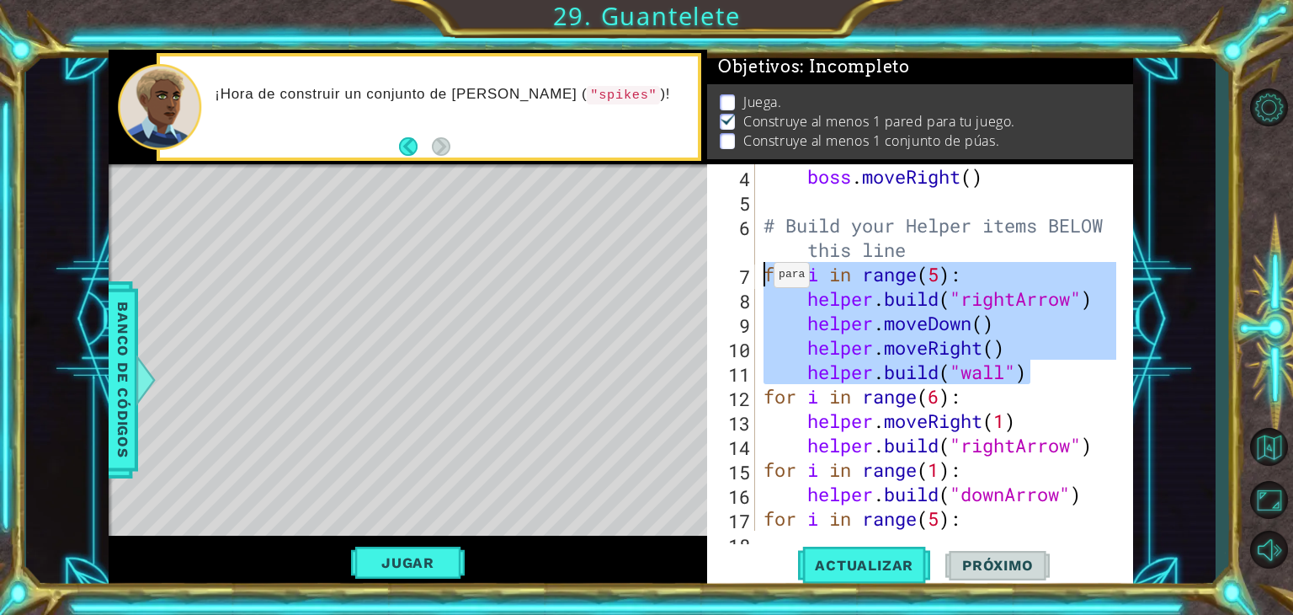
drag, startPoint x: 1061, startPoint y: 367, endPoint x: 754, endPoint y: 271, distance: 321.2
click at [754, 271] on div "helper.moveRight() 4 5 6 7 8 9 10 11 12 13 14 15 16 17 18 boss . moveRight ( ) …" at bounding box center [918, 347] width 422 height 366
type textarea "for i in range(5): [DOMAIN_NAME]("rightArrow")"
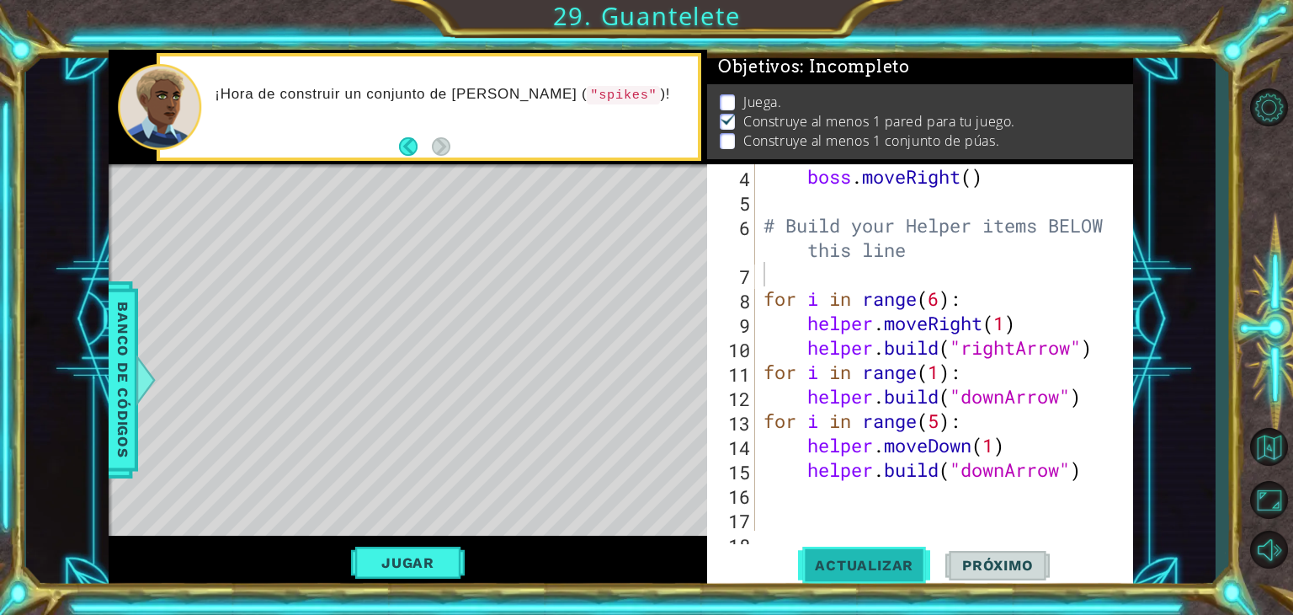
click at [856, 563] on span "Actualizar" at bounding box center [864, 565] width 132 height 17
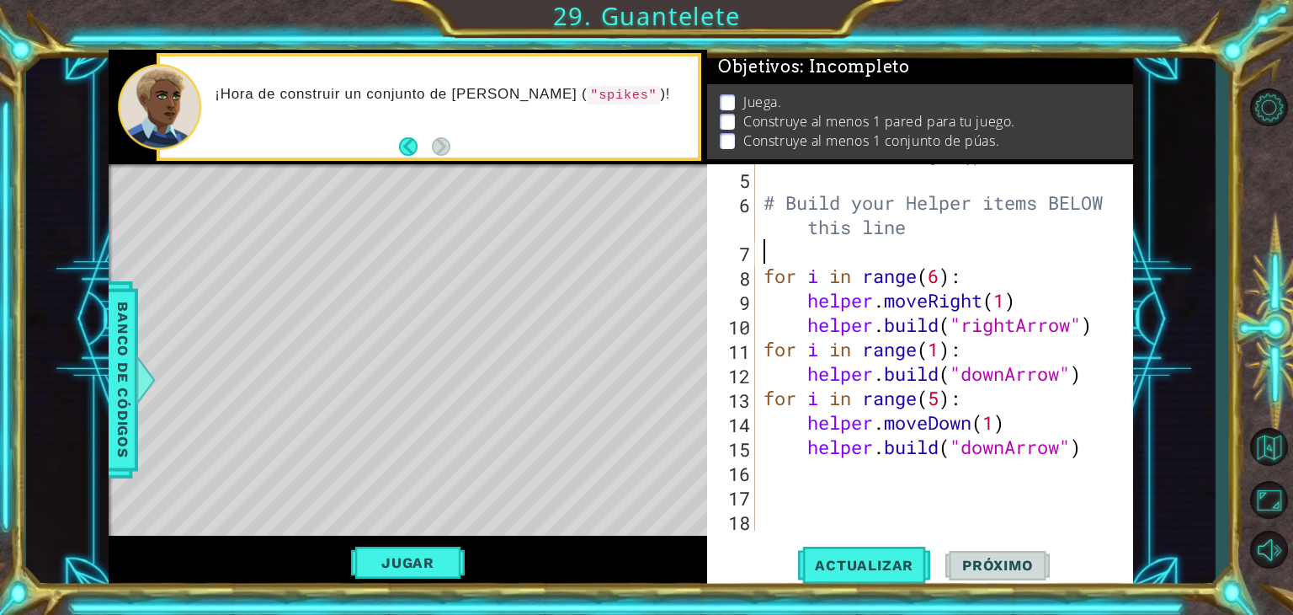
scroll to position [146, 0]
click at [1068, 456] on div "boss . moveRight ( ) # Build your Helper items BELOW this line for i in range (…" at bounding box center [942, 348] width 365 height 415
click at [999, 393] on div "boss . moveRight ( ) # Build your Helper items BELOW this line for i in range (…" at bounding box center [942, 348] width 365 height 415
click at [1015, 372] on div "boss . moveRight ( ) # Build your Helper items BELOW this line for i in range (…" at bounding box center [942, 348] width 365 height 415
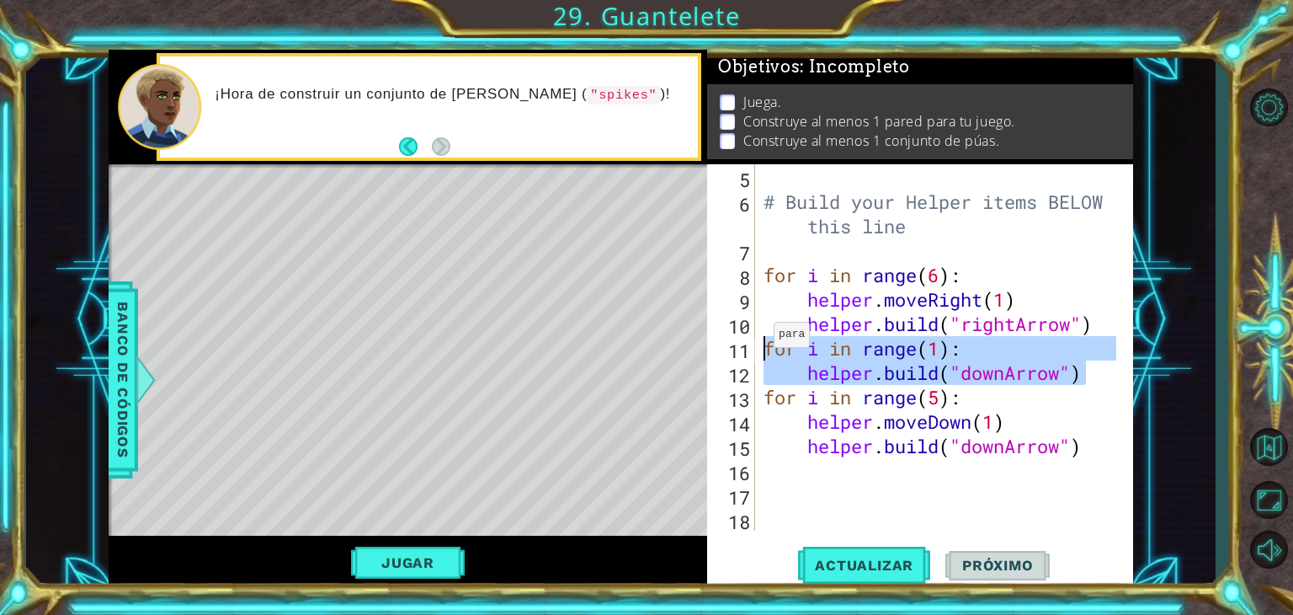
drag, startPoint x: 1086, startPoint y: 374, endPoint x: 759, endPoint y: 338, distance: 328.7
click at [760, 338] on div "boss . moveRight ( ) # Build your Helper items BELOW this line for i in range (…" at bounding box center [938, 347] width 356 height 366
type textarea "for i in range(1): [DOMAIN_NAME]("downArrow")"
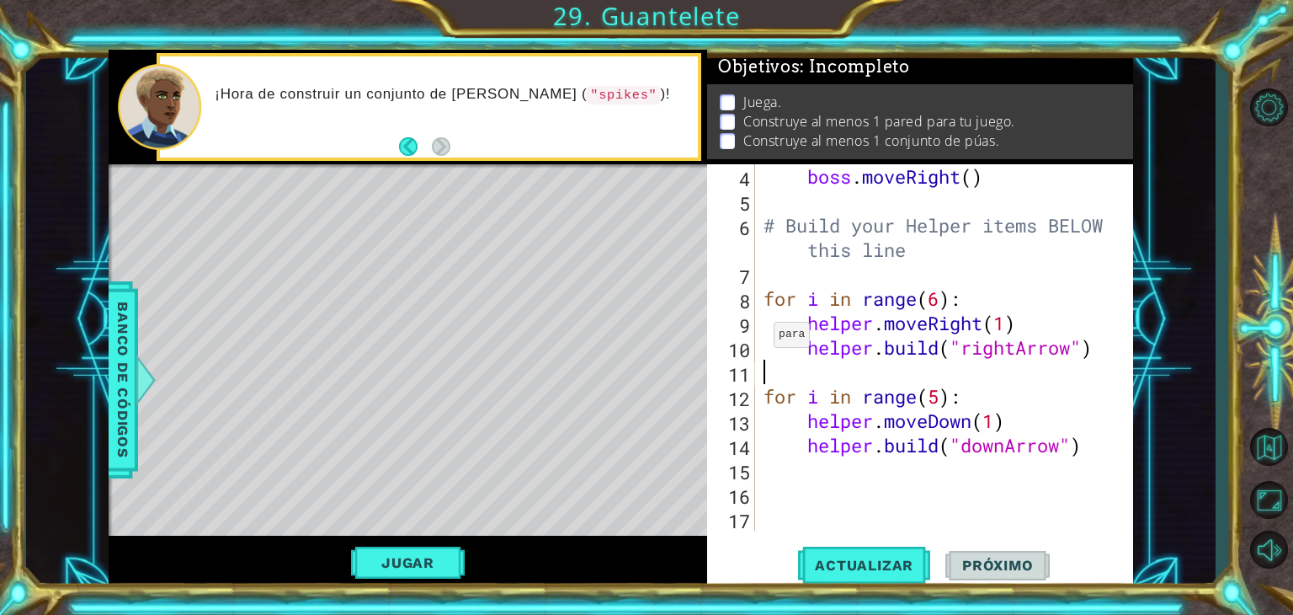
type textarea "[DOMAIN_NAME]("rightArrow")"
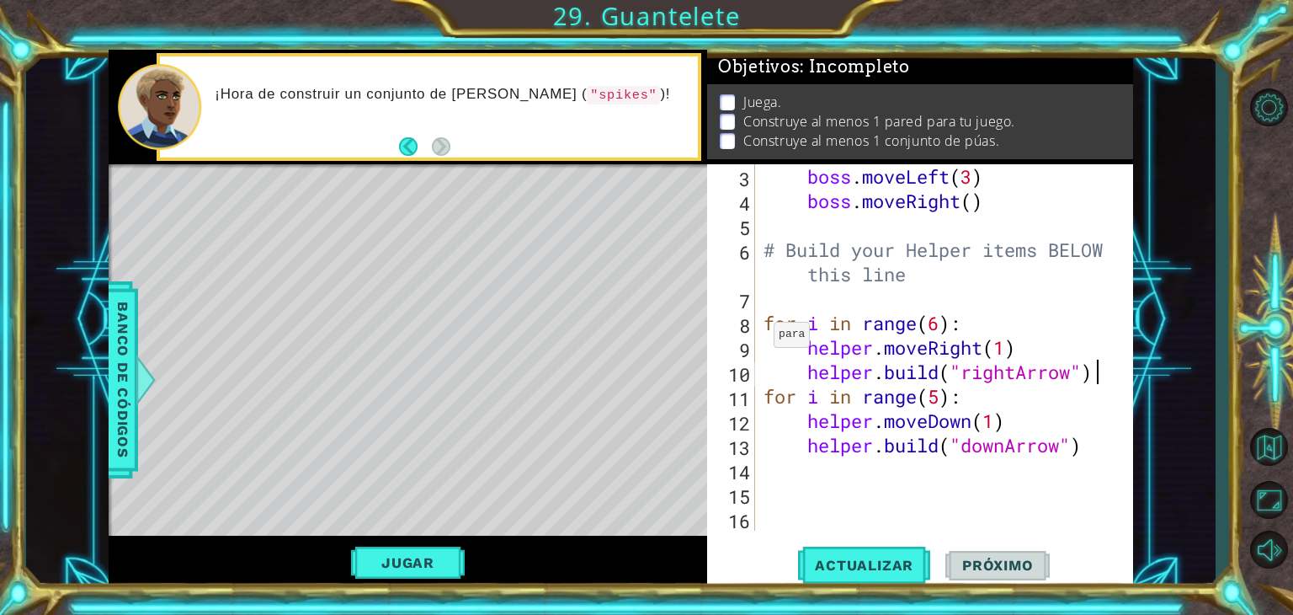
scroll to position [98, 0]
click at [935, 513] on div "boss . moveLeft ( 3 ) boss . moveRight ( ) # Build your Helper items BELOW this…" at bounding box center [942, 371] width 365 height 415
click at [1027, 459] on div "boss . moveLeft ( 3 ) boss . moveRight ( ) # Build your Helper items BELOW this…" at bounding box center [942, 371] width 365 height 415
type textarea "for i in range(6):"
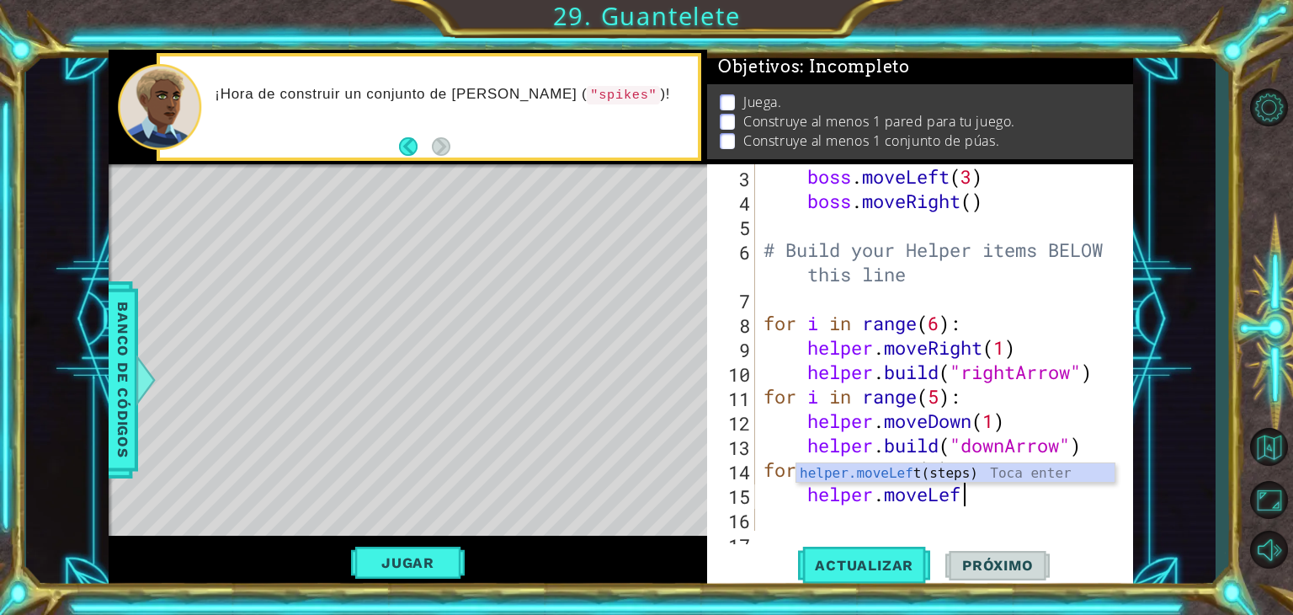
scroll to position [0, 8]
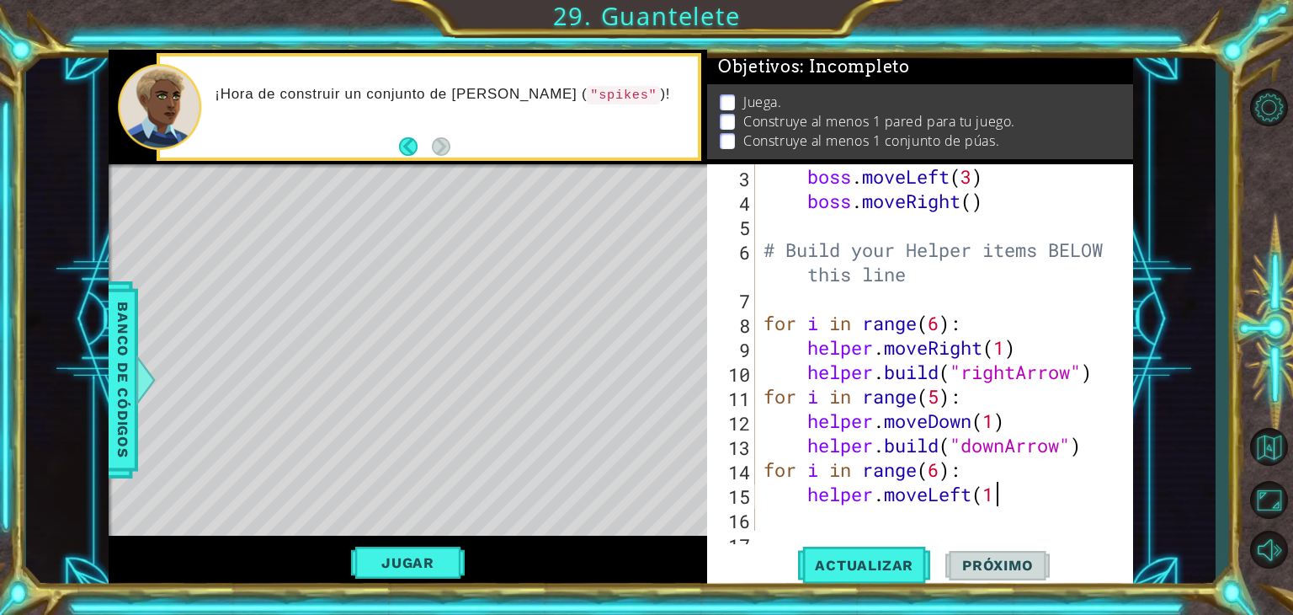
type textarea "helper.moveLeft(1)"
type textarea "[DOMAIN_NAME]("leftArrow)"
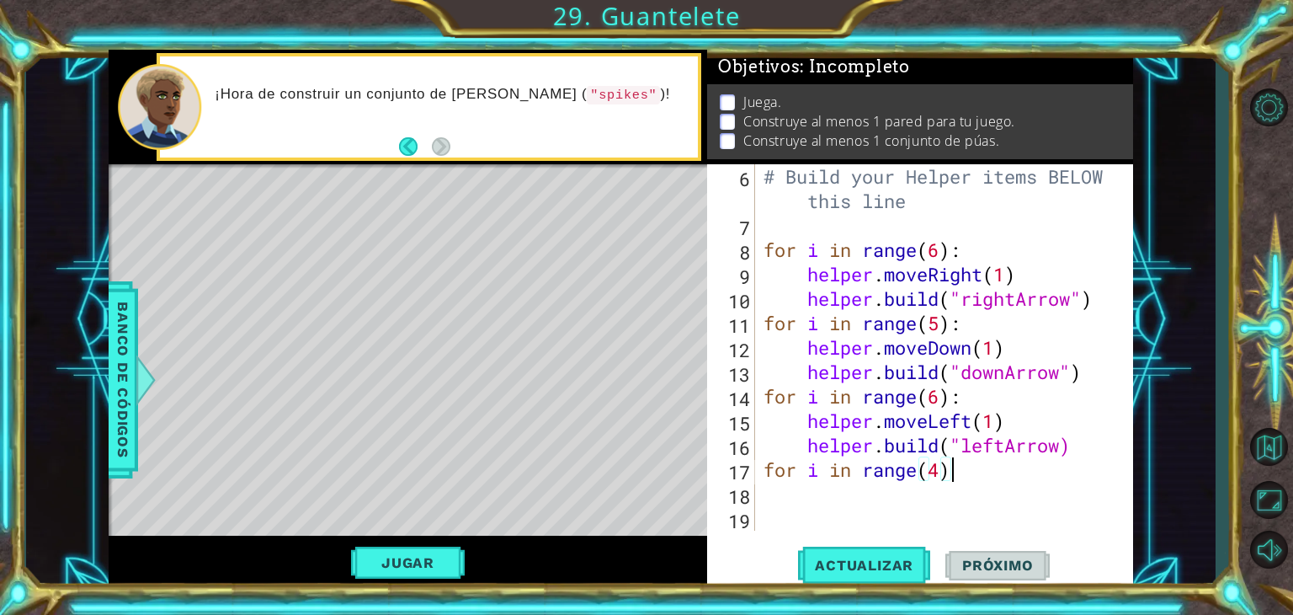
scroll to position [0, 7]
type textarea "for i in range(4):"
type textarea "[DOMAIN_NAME]("pikes")"
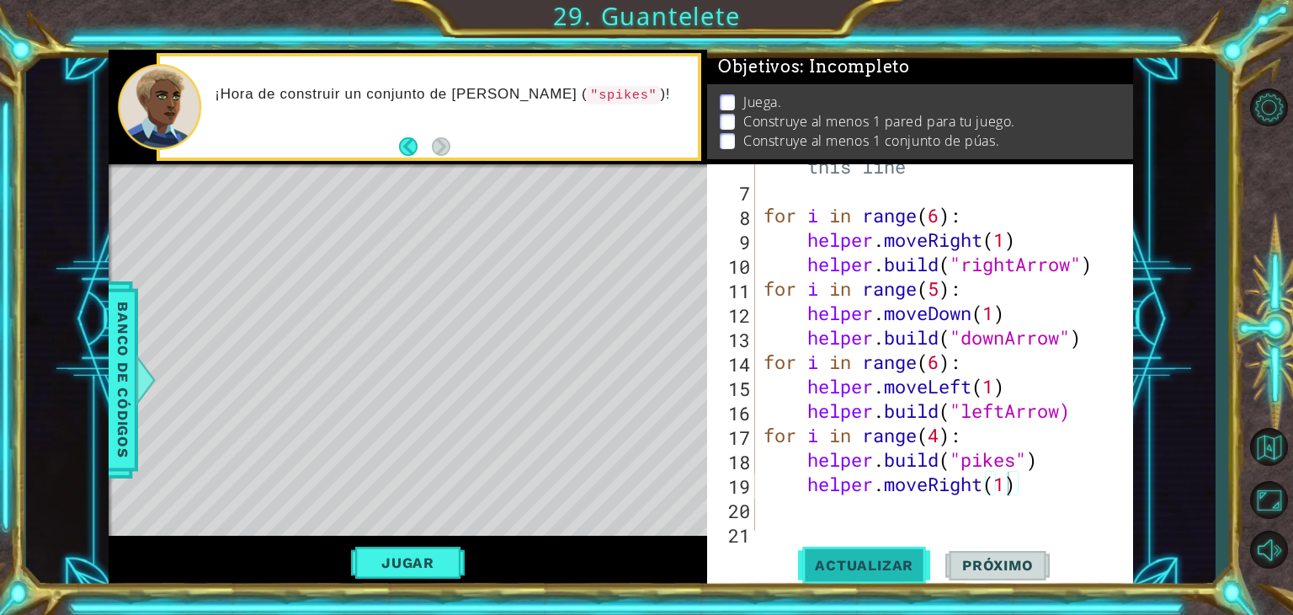
click at [829, 559] on span "Actualizar" at bounding box center [864, 565] width 132 height 17
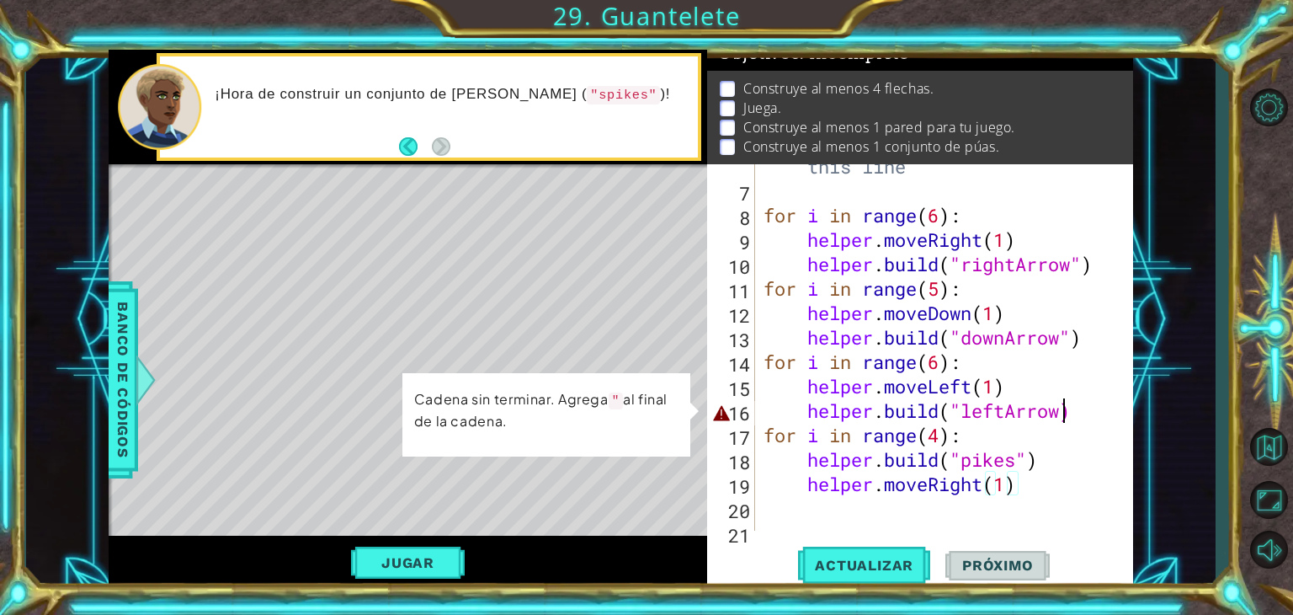
click at [1063, 408] on div "# Build your Helper items BELOW this line for i in range ( 6 ) : helper . moveR…" at bounding box center [942, 350] width 365 height 440
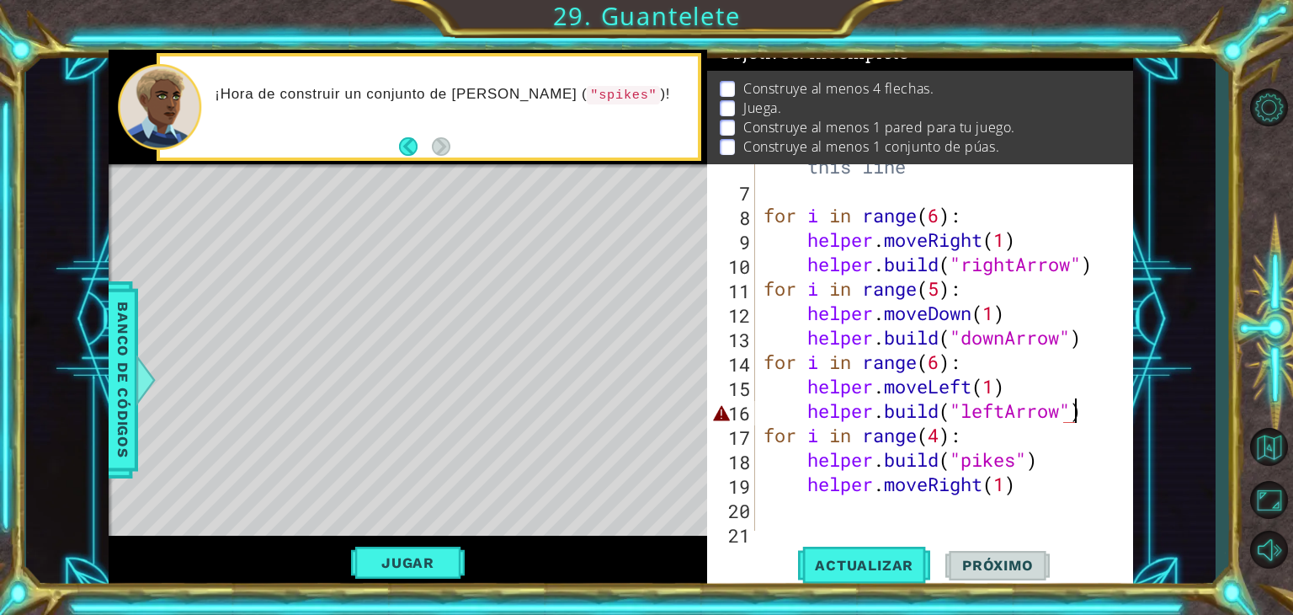
scroll to position [0, 13]
click at [855, 565] on span "Actualizar" at bounding box center [864, 565] width 132 height 17
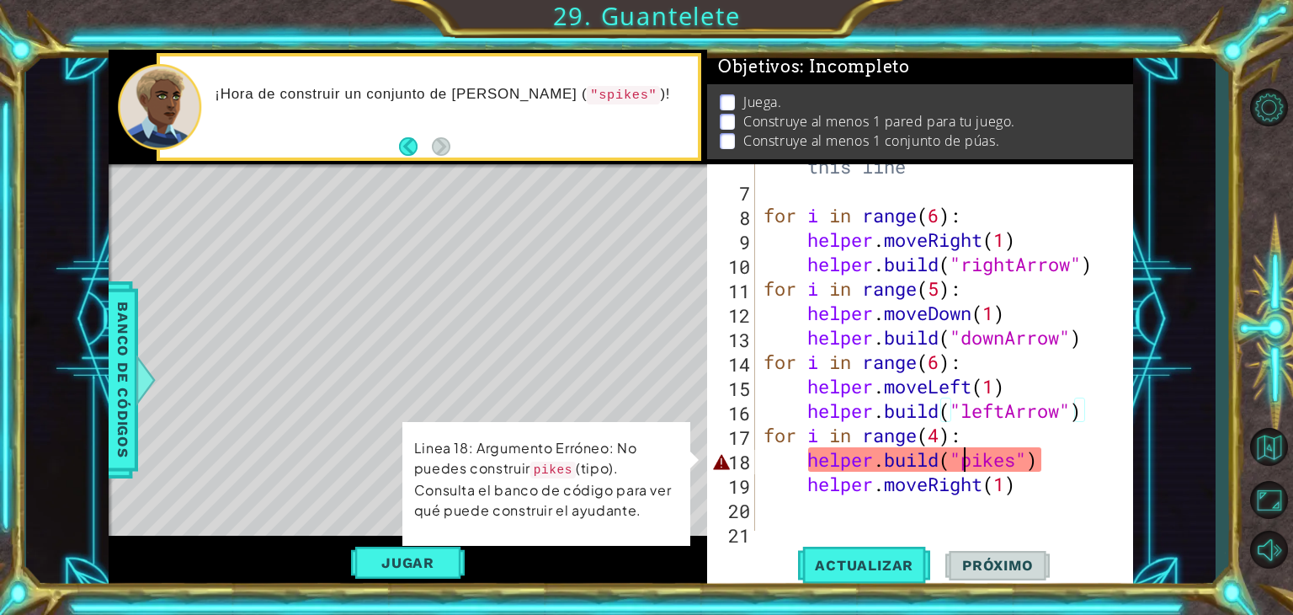
click at [960, 469] on div "# Build your Helper items BELOW this line for i in range ( 6 ) : helper . moveR…" at bounding box center [942, 350] width 365 height 440
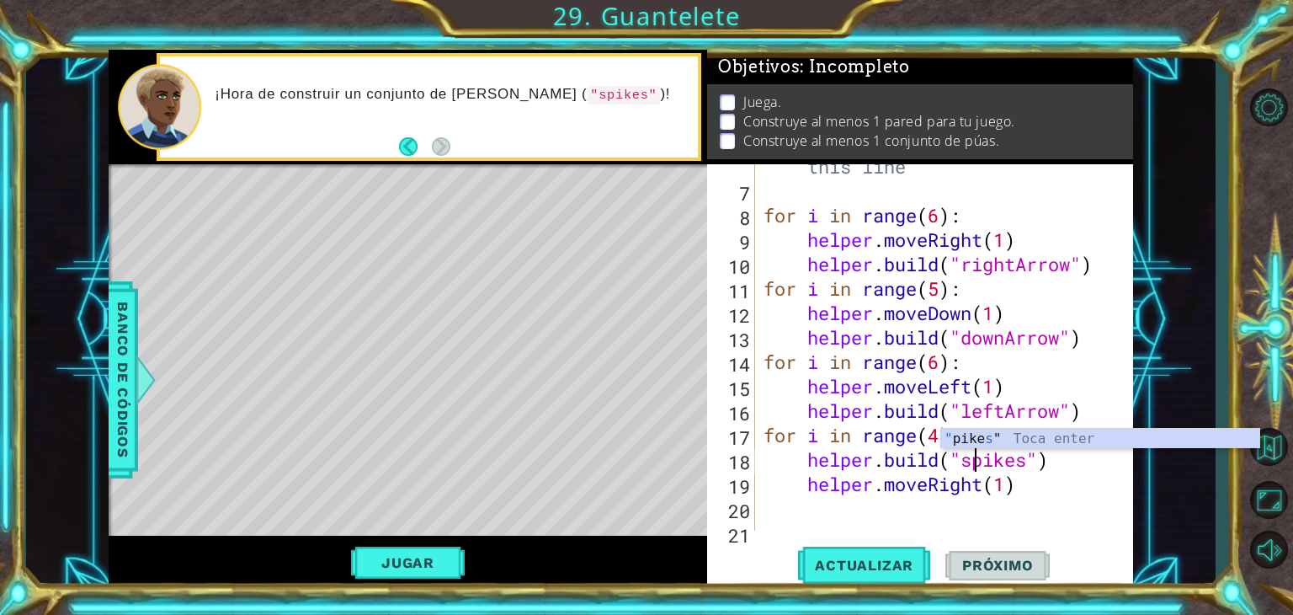
scroll to position [0, 10]
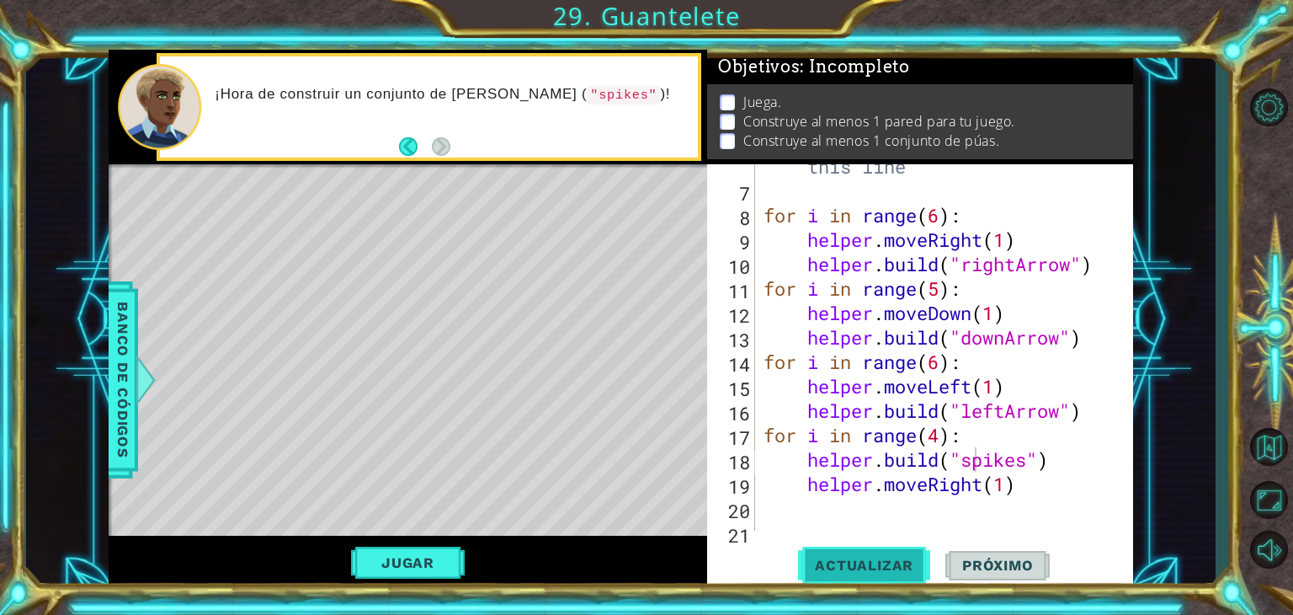
click at [872, 554] on button "Actualizar" at bounding box center [864, 565] width 132 height 43
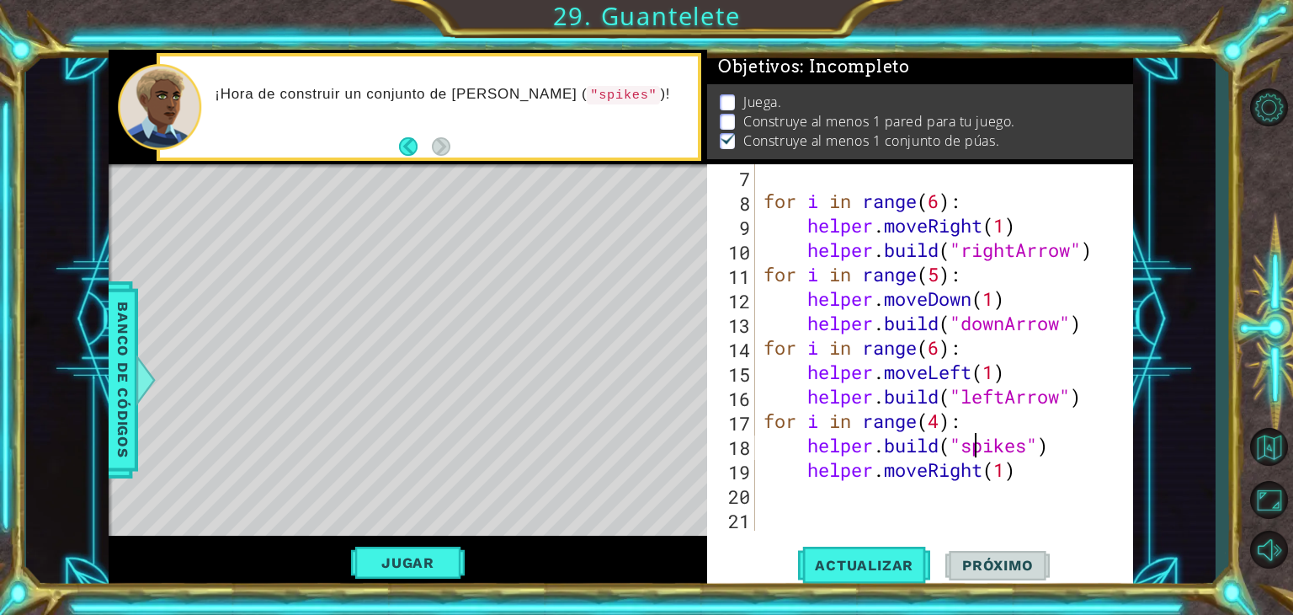
scroll to position [219, 0]
click at [994, 232] on div "for i in range ( 6 ) : helper . moveRight ( 1 ) helper . build ( "rightArrow" )…" at bounding box center [942, 371] width 365 height 415
type textarea "helper.moveRight(1)"
click at [1050, 470] on div "# Build your Helper items BELOW this line for i in range ( 6 ) : helper . moveR…" at bounding box center [942, 336] width 365 height 440
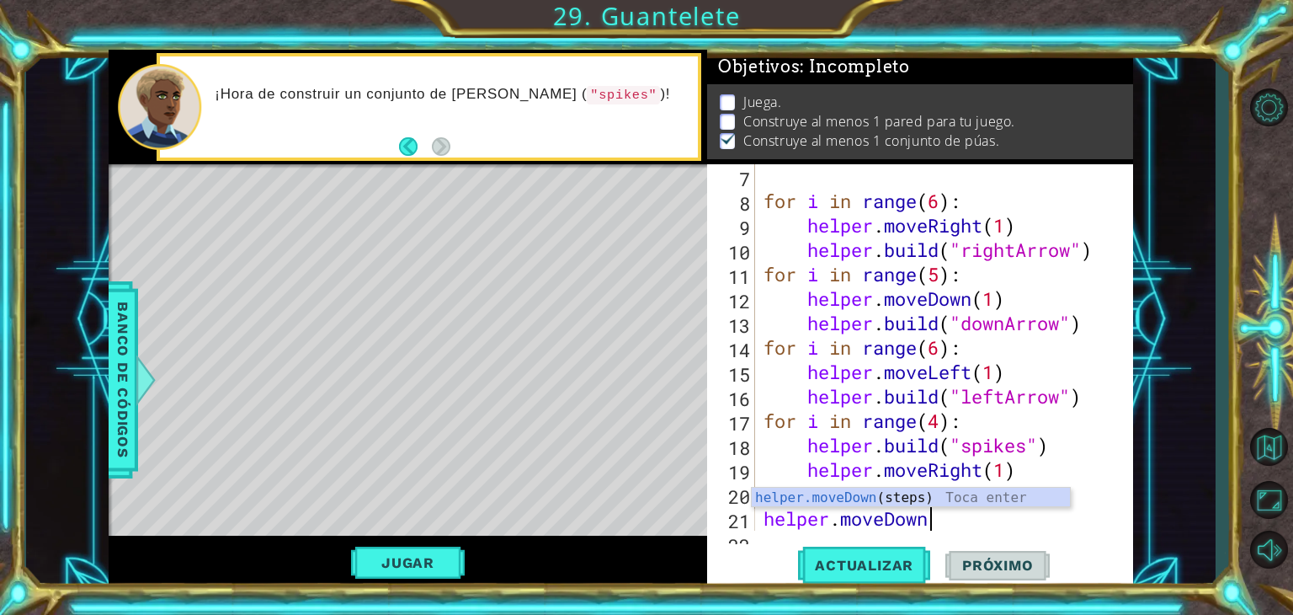
scroll to position [0, 7]
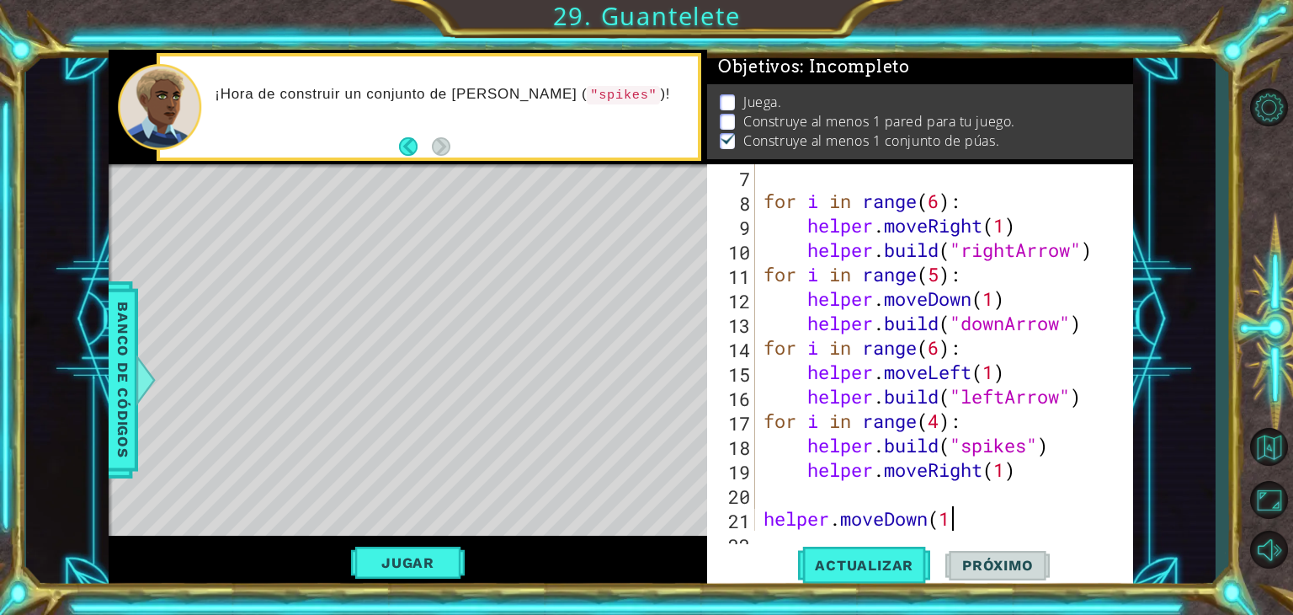
type textarea "helper.moveDown(1)"
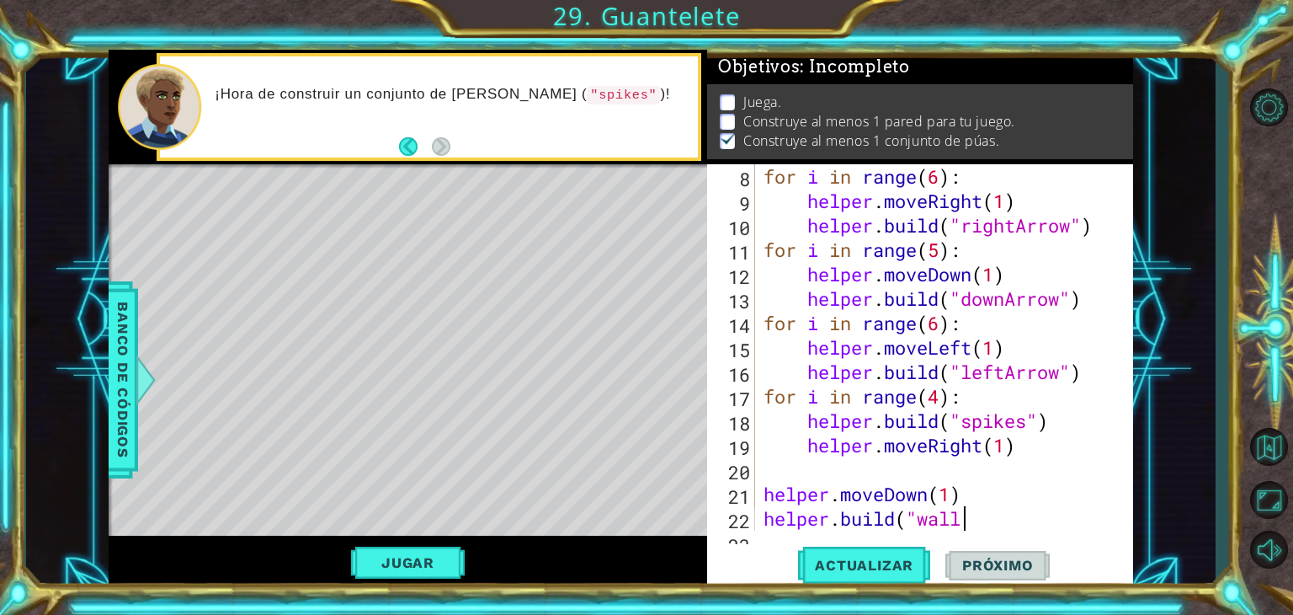
scroll to position [0, 8]
type textarea "[DOMAIN_NAME]("wall")"
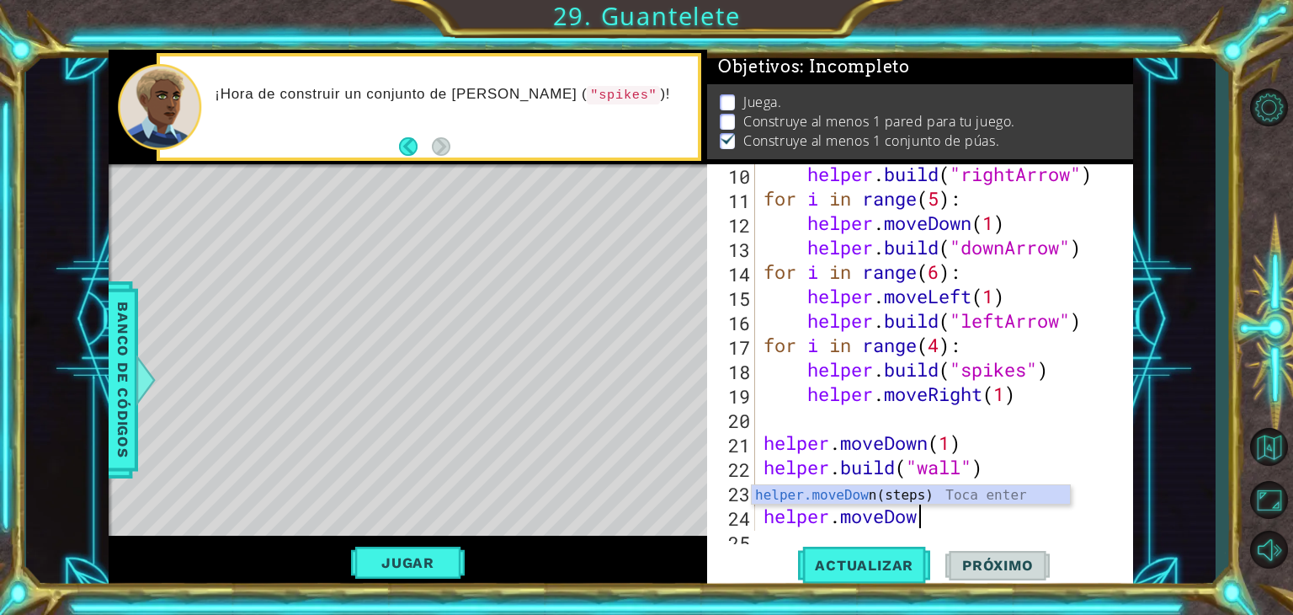
scroll to position [0, 7]
type textarea "helper.moveDown(5)"
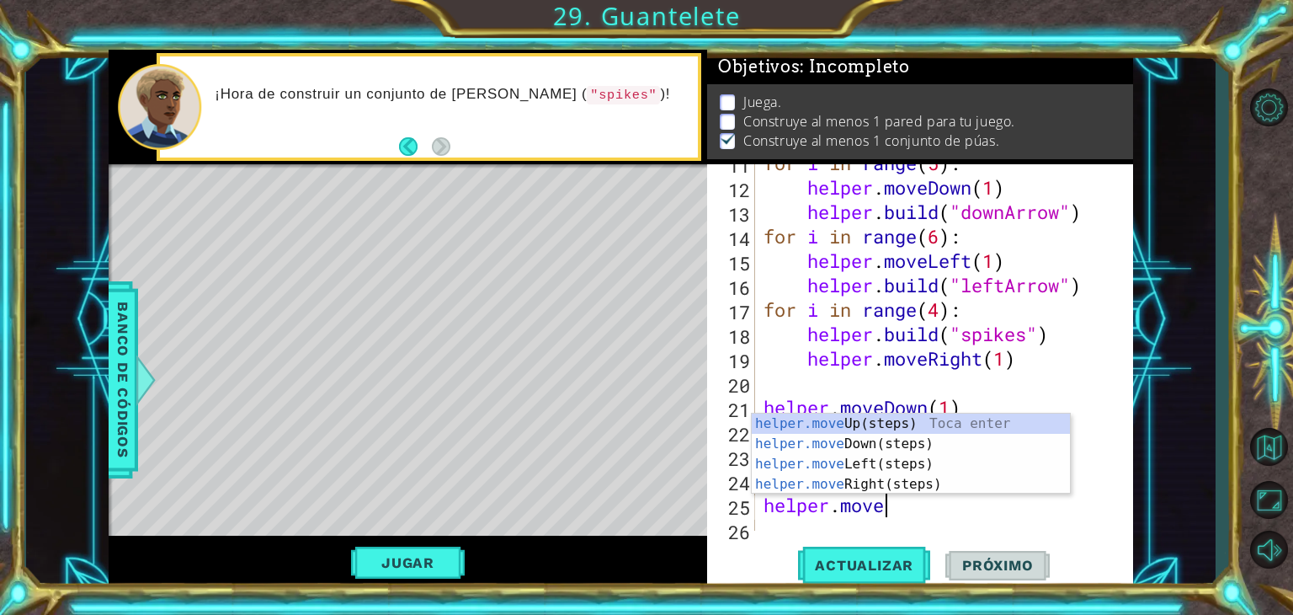
scroll to position [0, 4]
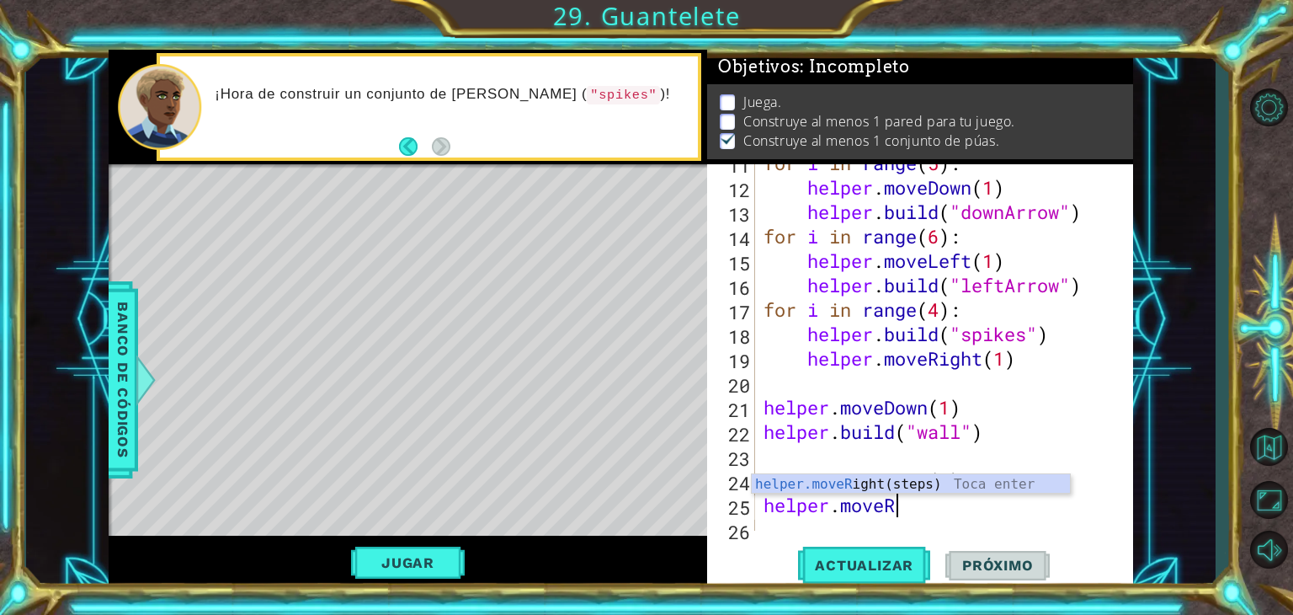
type textarea "helper.moveRi"
click at [963, 475] on div "helper.moveRi ght(steps) Toca enter" at bounding box center [911, 504] width 318 height 61
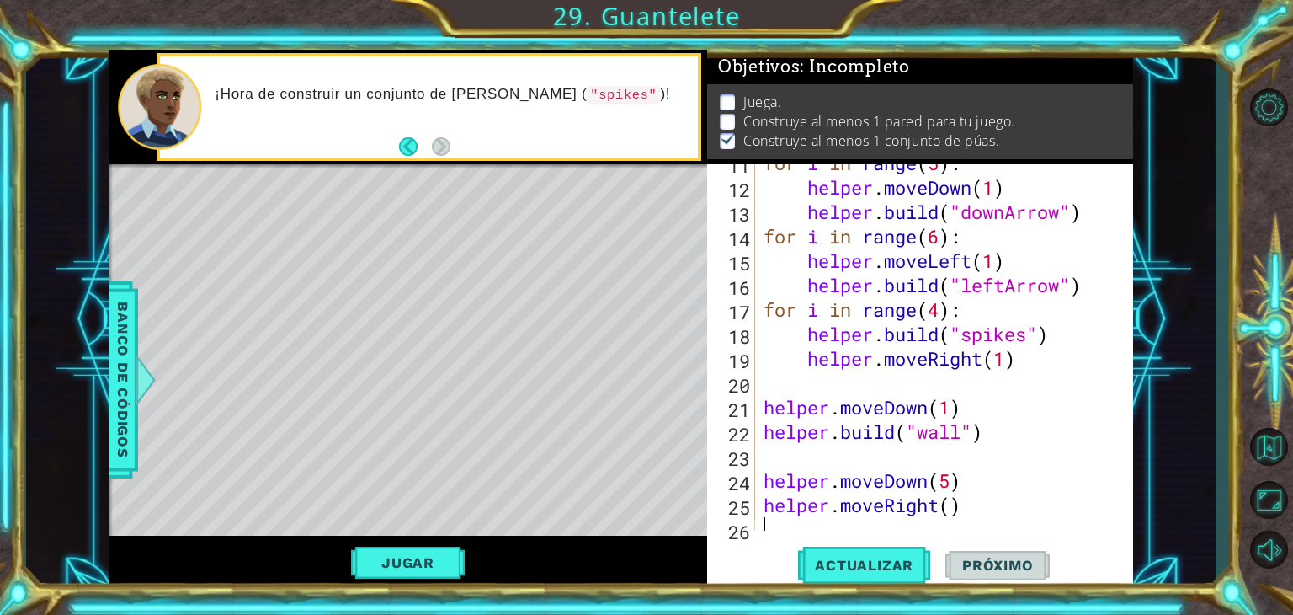
scroll to position [0, 0]
click at [974, 493] on div "for i in range ( 5 ) : helper . moveDown ( 1 ) helper . build ( "downArrow" ) f…" at bounding box center [942, 358] width 365 height 415
click at [856, 555] on button "Actualizar" at bounding box center [864, 565] width 132 height 43
click at [408, 566] on button "Jugar" at bounding box center [408, 562] width 114 height 32
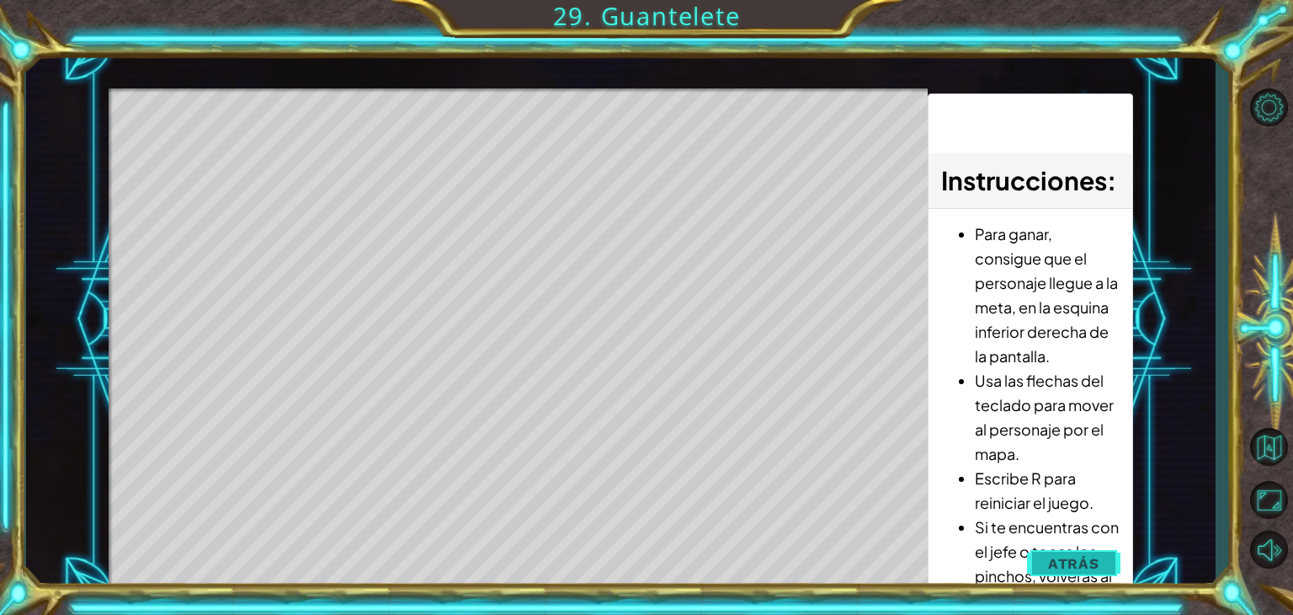
click at [1082, 555] on span "Atrás" at bounding box center [1073, 563] width 51 height 17
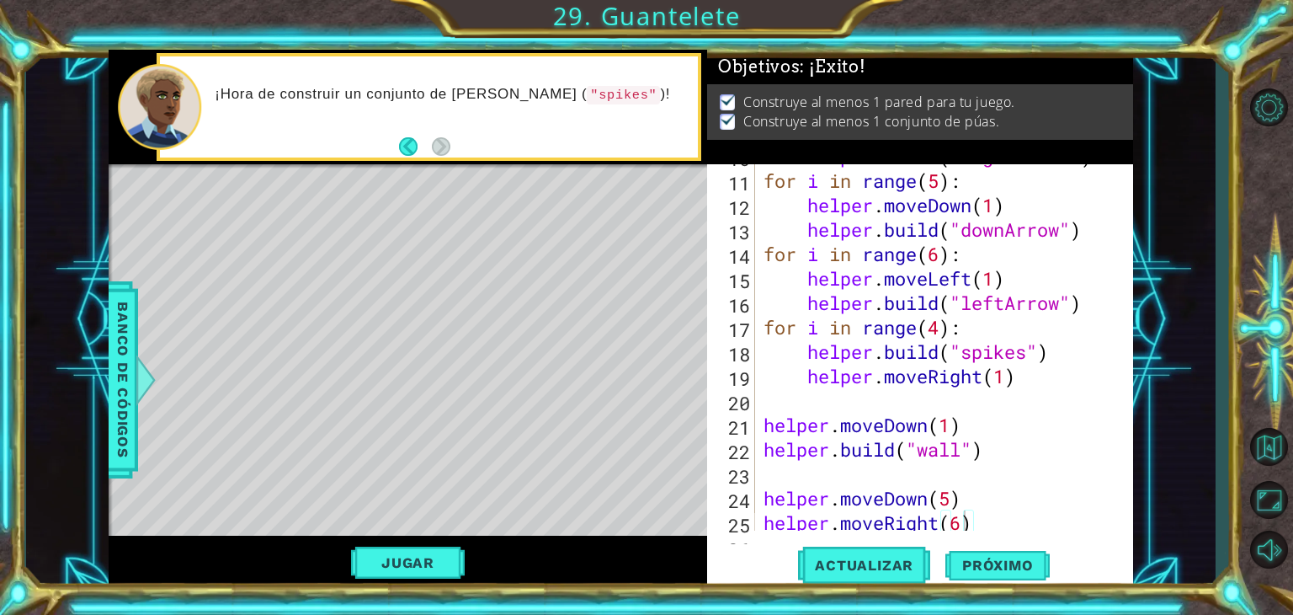
scroll to position [313, 0]
click at [1014, 567] on span "Próximo" at bounding box center [998, 565] width 104 height 17
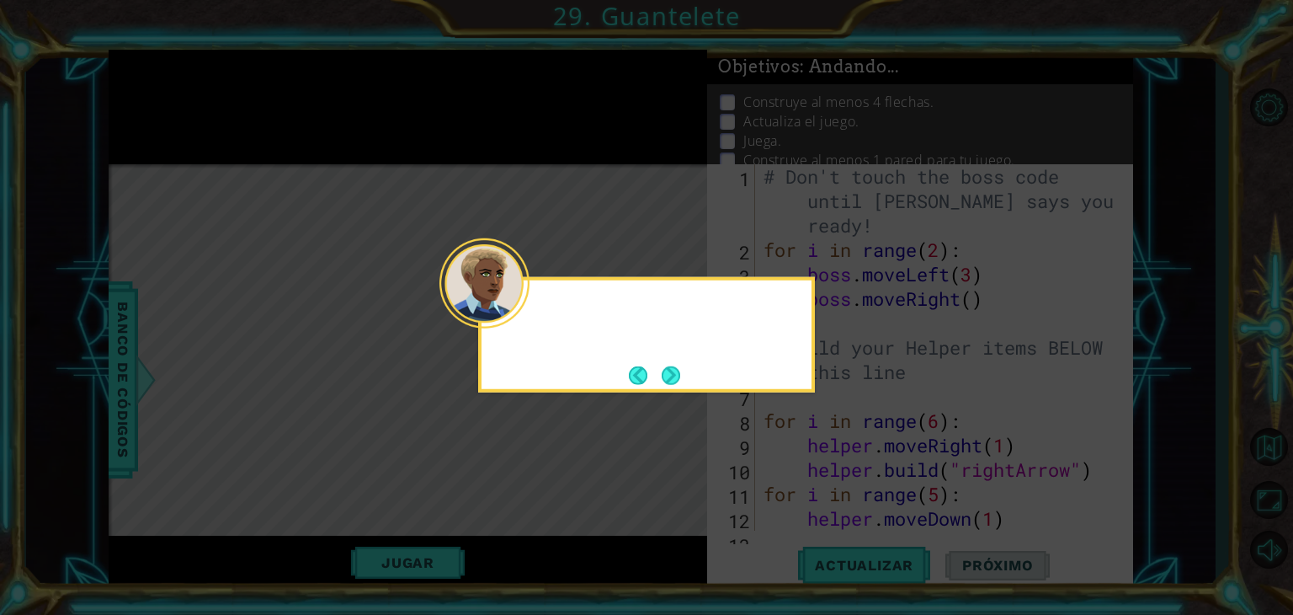
scroll to position [0, 0]
click at [675, 372] on button "Next" at bounding box center [671, 374] width 19 height 19
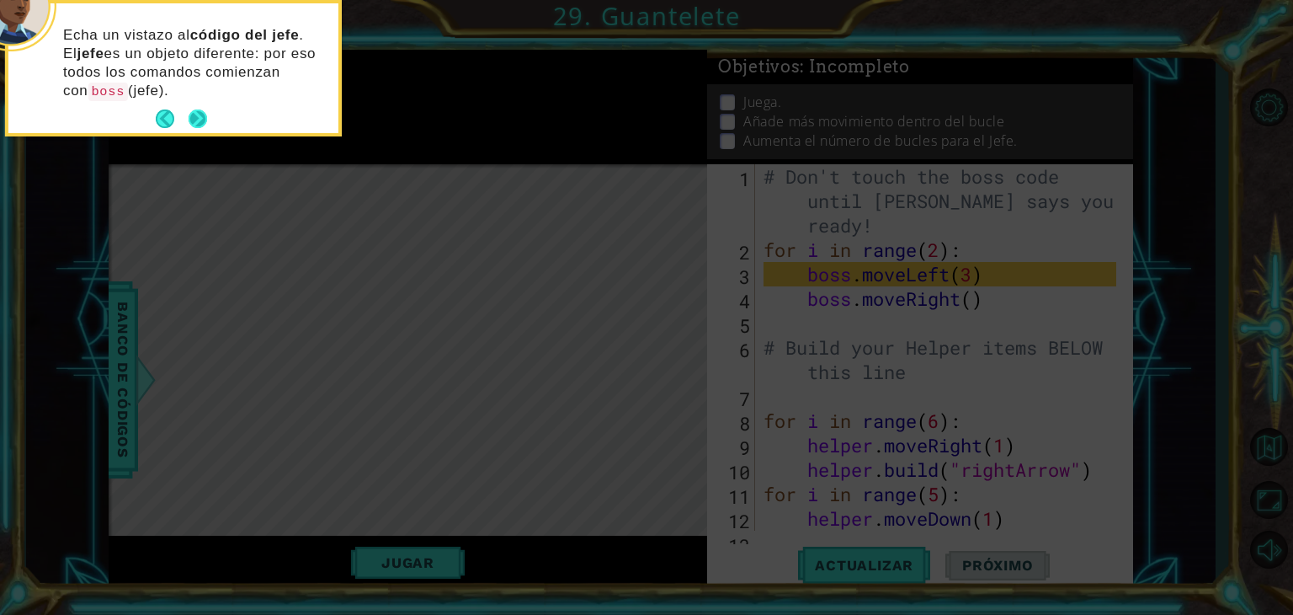
click at [196, 121] on button "Next" at bounding box center [198, 118] width 19 height 19
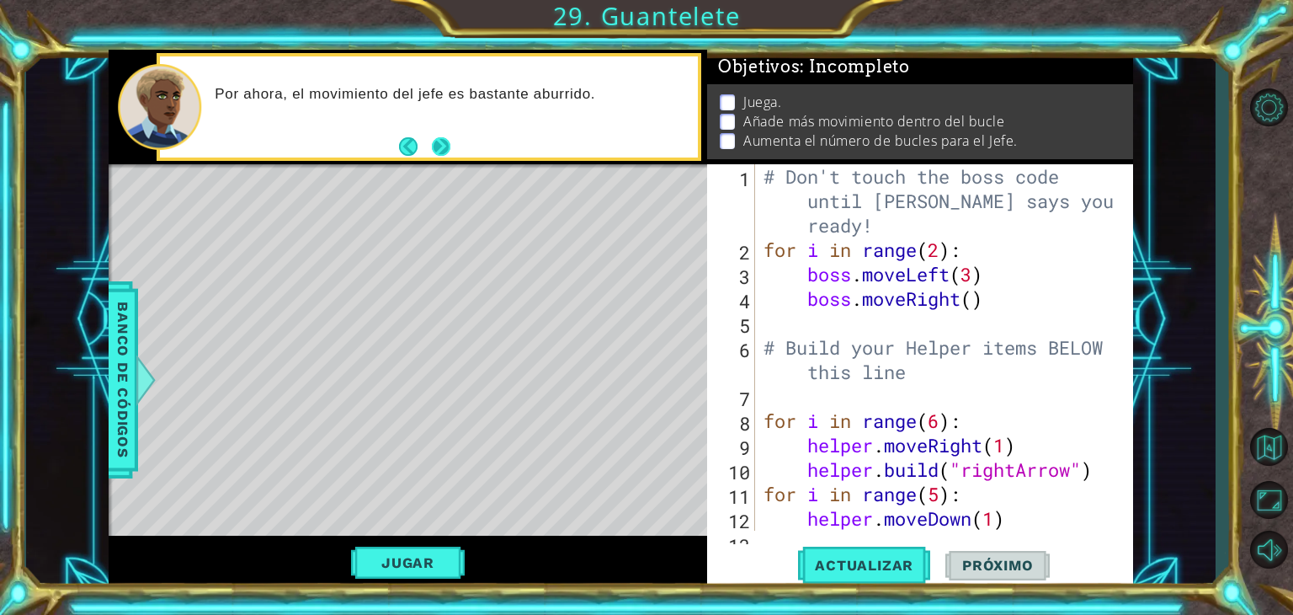
click at [445, 147] on button "Next" at bounding box center [441, 146] width 19 height 19
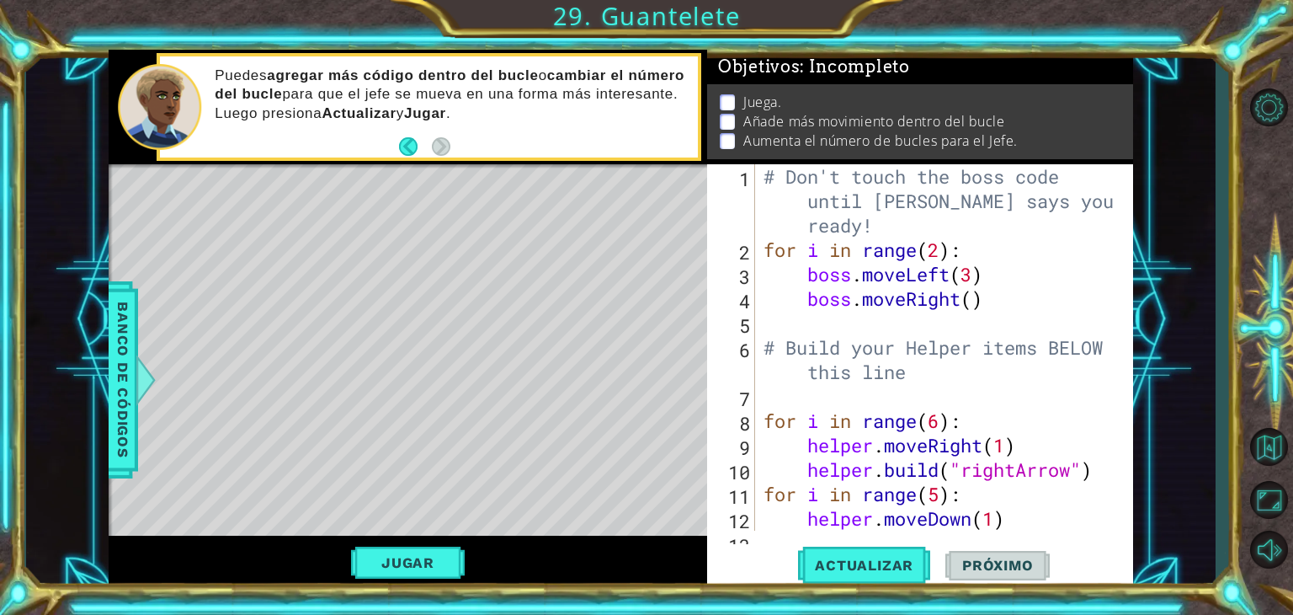
click at [1036, 284] on div "# Don't touch the boss code until [PERSON_NAME] says you're ready! for i in ran…" at bounding box center [942, 396] width 365 height 464
click at [1004, 276] on div "# Don't touch the boss code until [PERSON_NAME] says you're ready! for i in ran…" at bounding box center [942, 396] width 365 height 464
click at [940, 253] on div "# Don't touch the boss code until [PERSON_NAME] says you're ready! for i in ran…" at bounding box center [942, 396] width 365 height 464
click at [1001, 286] on div "# Don't touch the boss code until [PERSON_NAME] says you're ready! for i in ran…" at bounding box center [942, 396] width 365 height 464
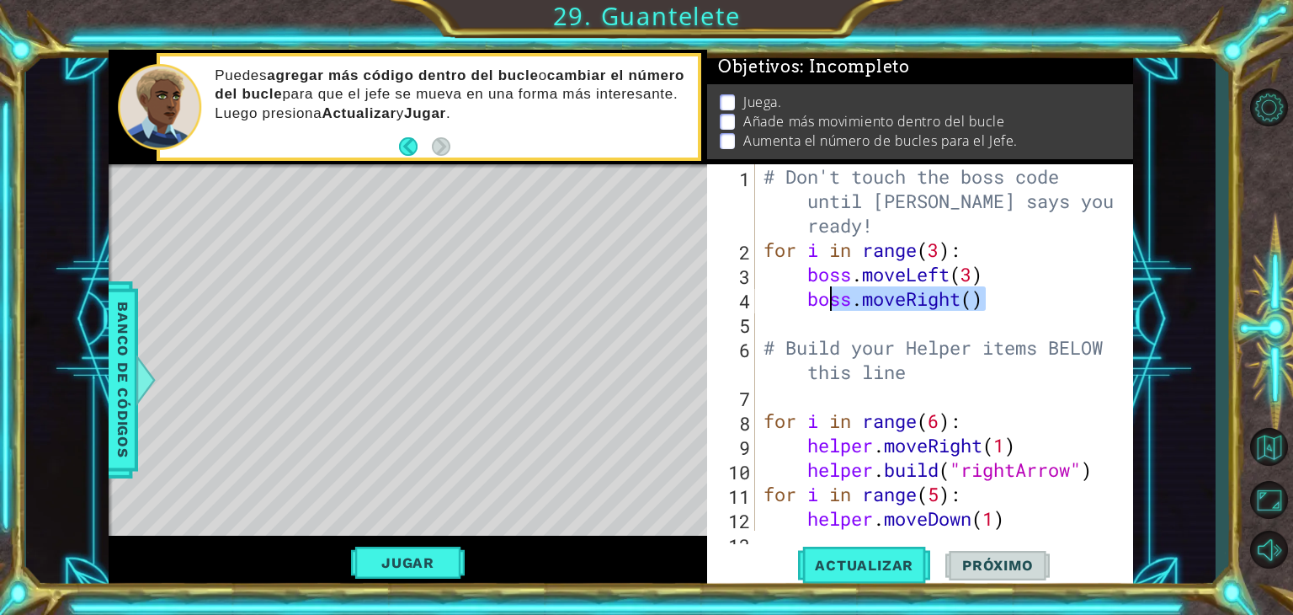
drag, startPoint x: 1016, startPoint y: 309, endPoint x: 814, endPoint y: 300, distance: 202.3
click at [814, 300] on div "# Don't touch the boss code until [PERSON_NAME] says you're ready! for i in ran…" at bounding box center [942, 396] width 365 height 464
type textarea "b"
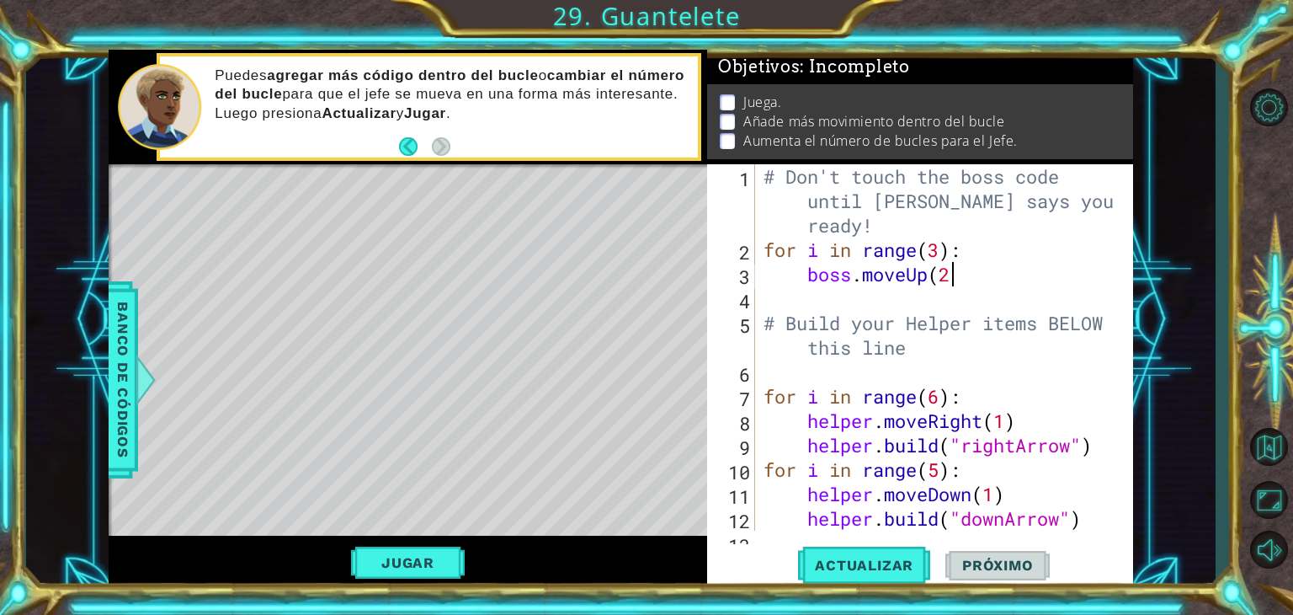
type textarea "boss.moveUp(2)"
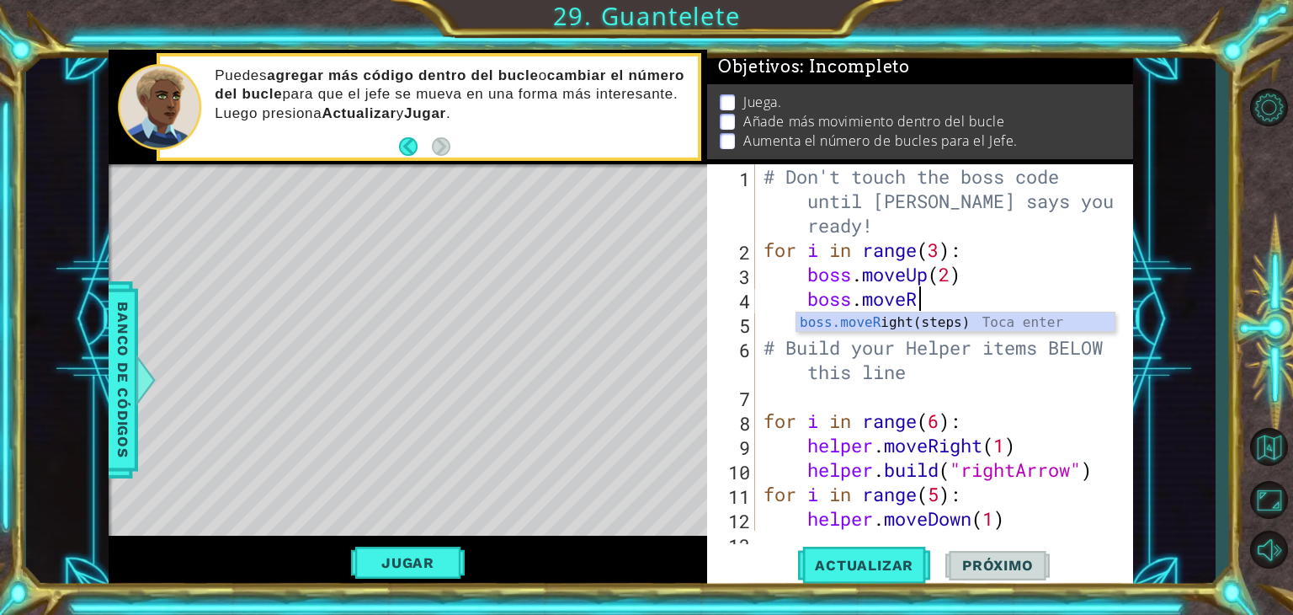
scroll to position [0, 6]
click at [939, 304] on div "# Don't touch the boss code until [PERSON_NAME] says you're ready! for i in ran…" at bounding box center [942, 396] width 365 height 464
click at [887, 358] on div "# Don't touch the boss code until [PERSON_NAME] says you're ready! for i in ran…" at bounding box center [942, 396] width 365 height 464
type textarea "# Build your Helper items BELOW this line"
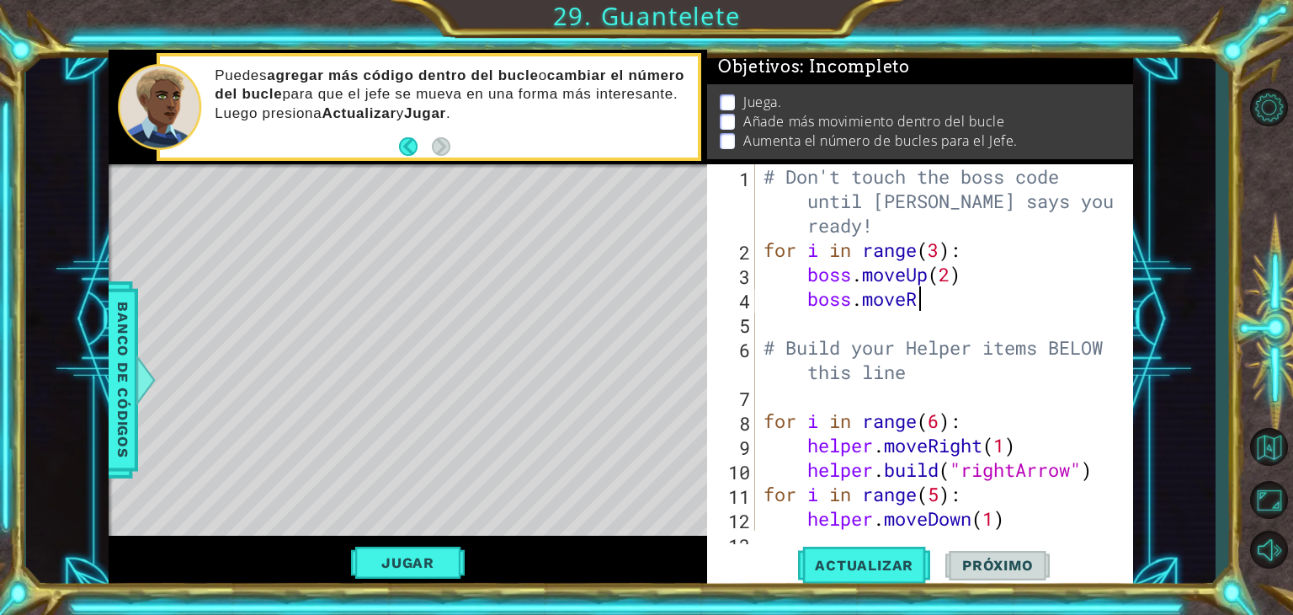
type textarea "boss.moveRi"
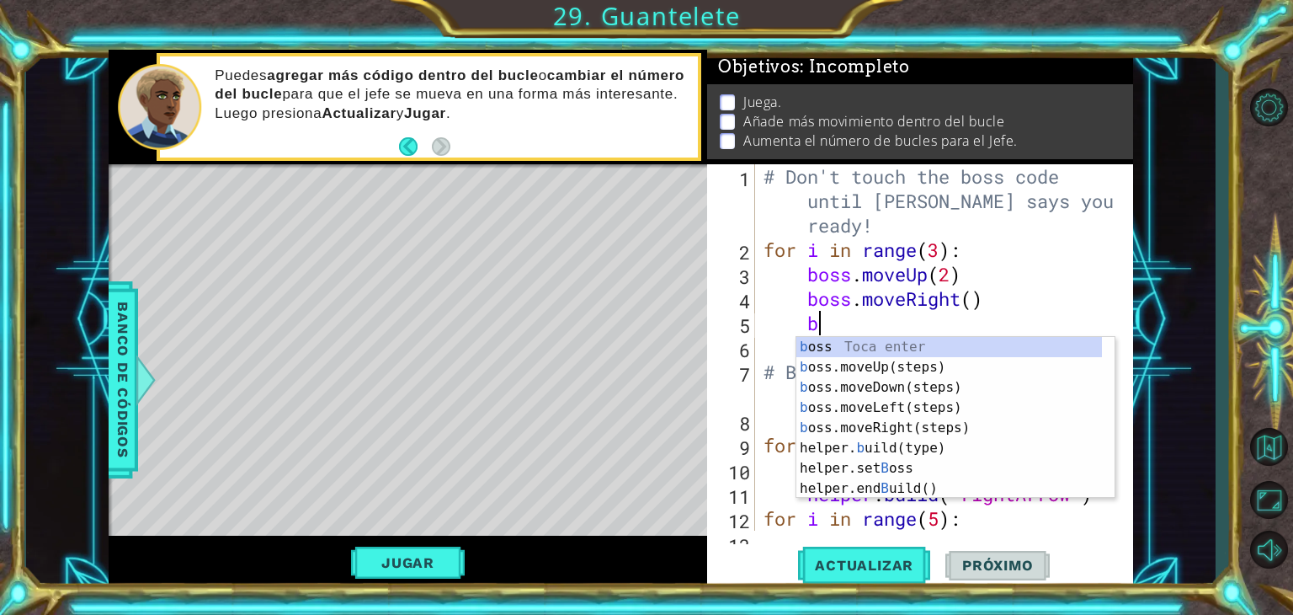
type textarea "bo"
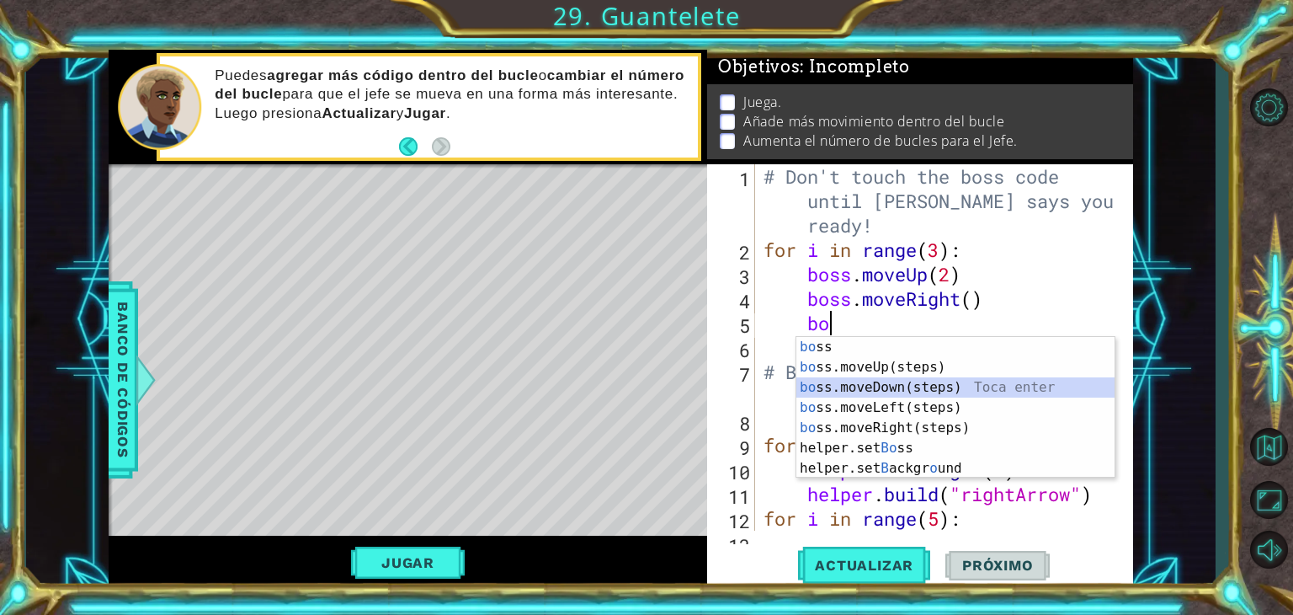
click at [862, 383] on div "bo ss Toca enter bo ss.moveUp(steps) Toca enter bo ss.moveDown(steps) Toca ente…" at bounding box center [956, 428] width 318 height 182
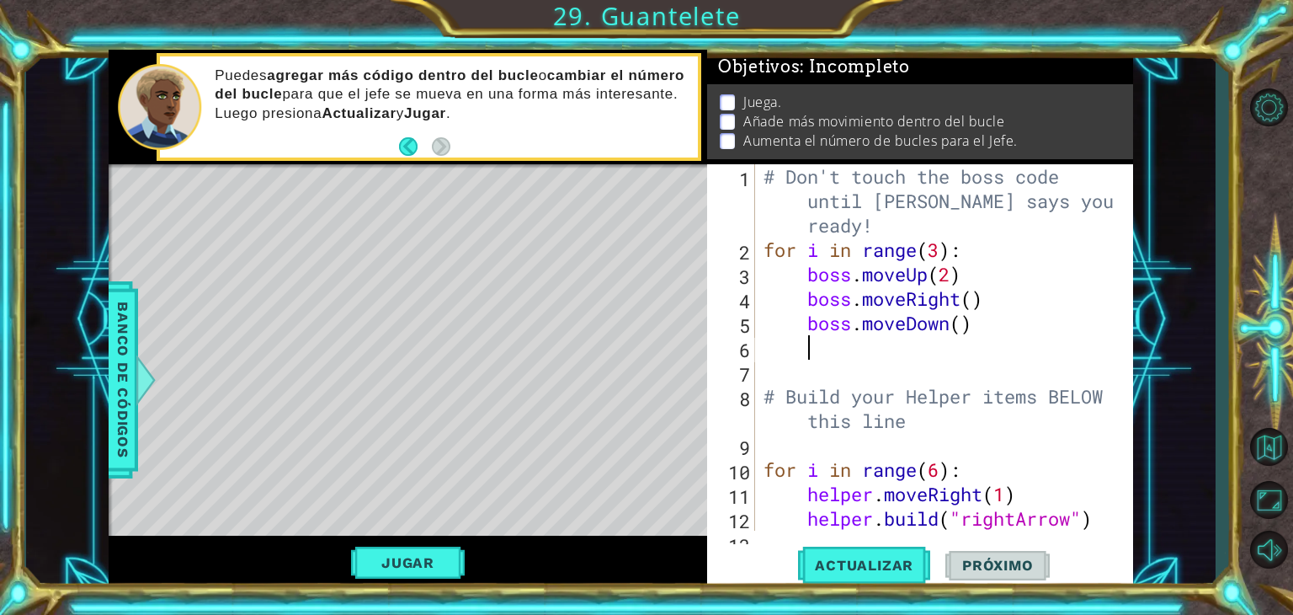
type textarea "bo"
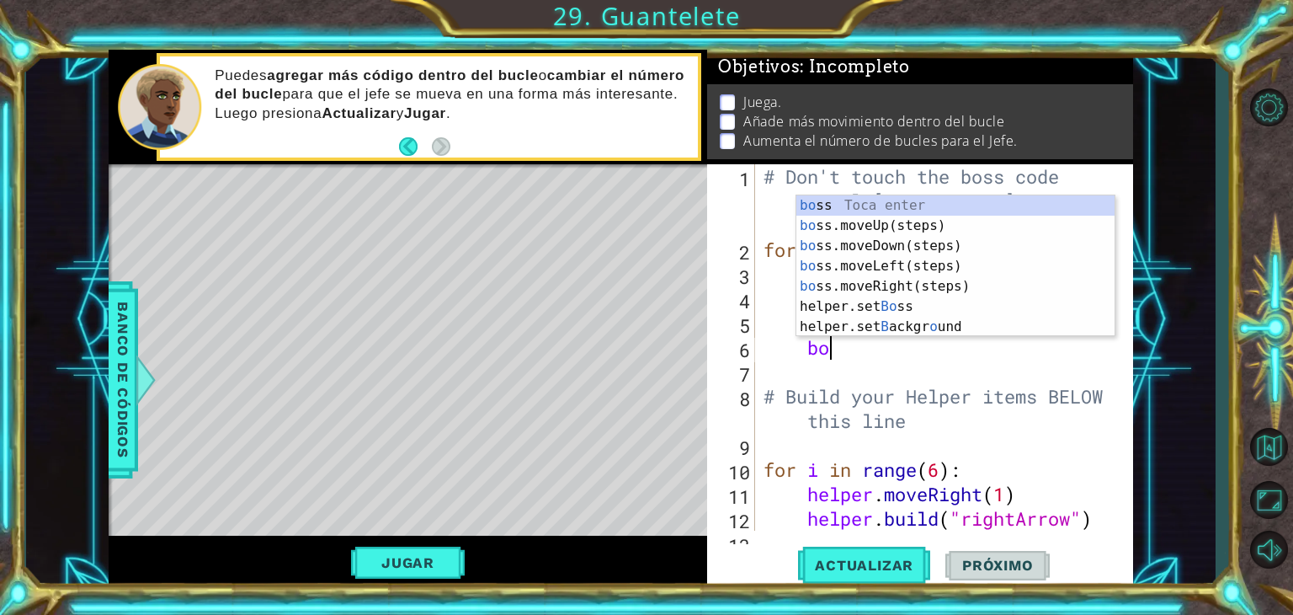
scroll to position [0, 2]
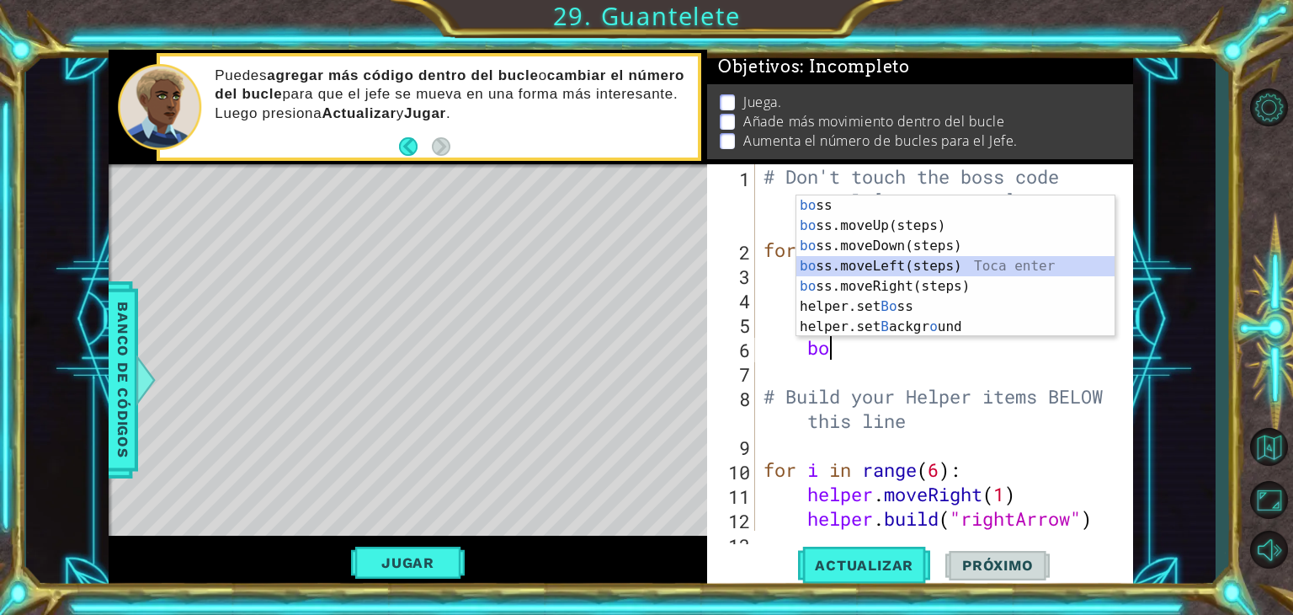
click at [876, 265] on div "bo ss Toca enter bo ss.moveUp(steps) Toca enter bo ss.moveDown(steps) Toca ente…" at bounding box center [956, 286] width 318 height 182
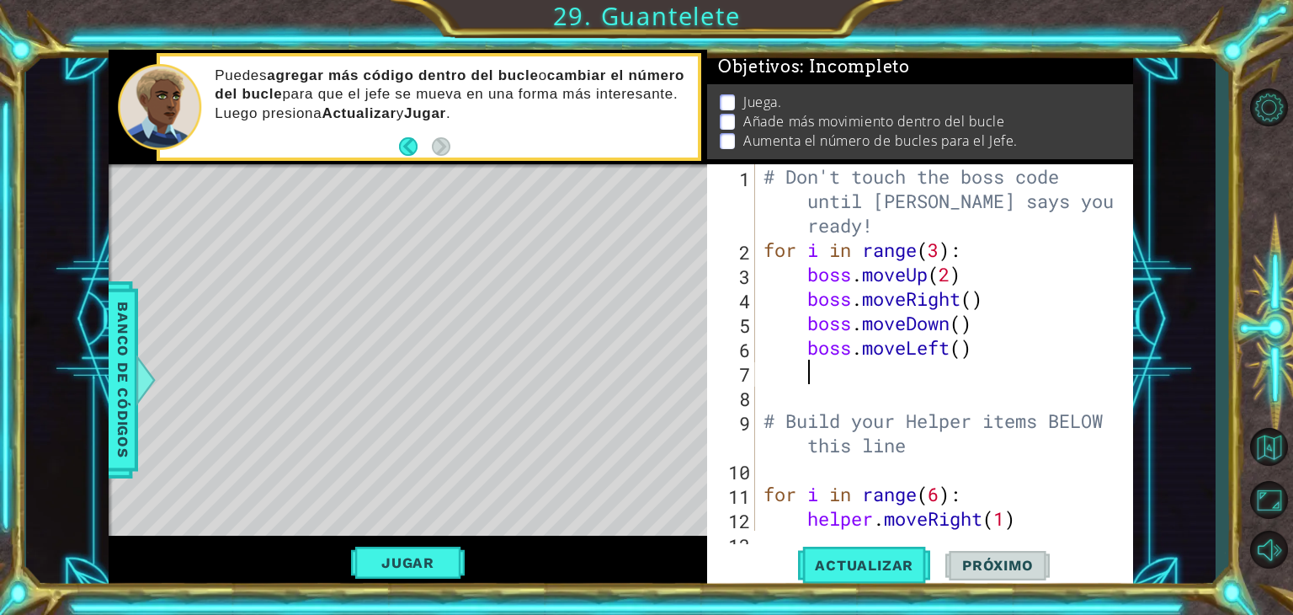
scroll to position [0, 0]
type textarea "b"
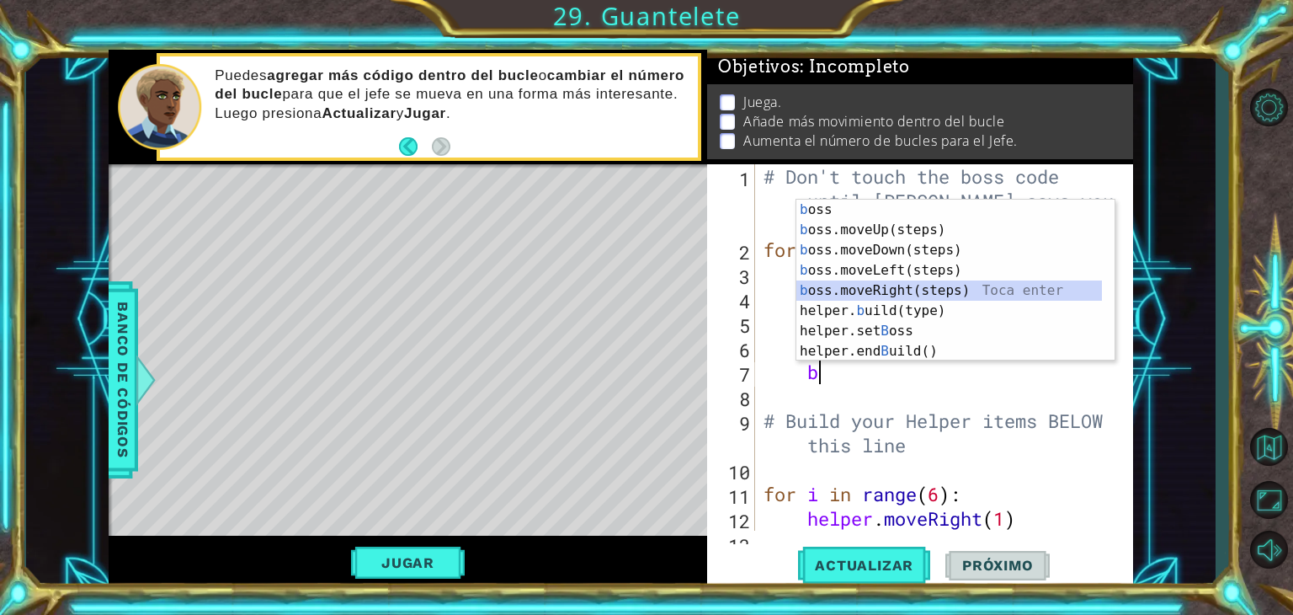
click at [906, 287] on div "b oss Toca enter b oss.moveUp(steps) Toca enter b oss.moveDown(steps) Toca ente…" at bounding box center [950, 301] width 306 height 202
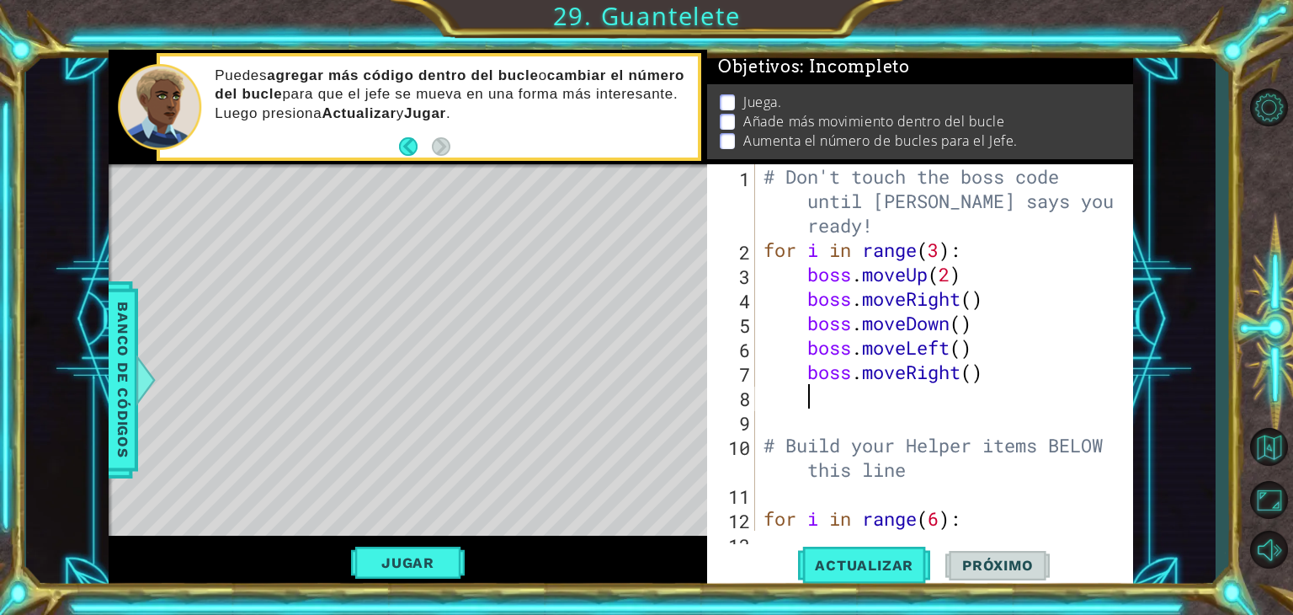
scroll to position [0, 0]
type textarea "bo"
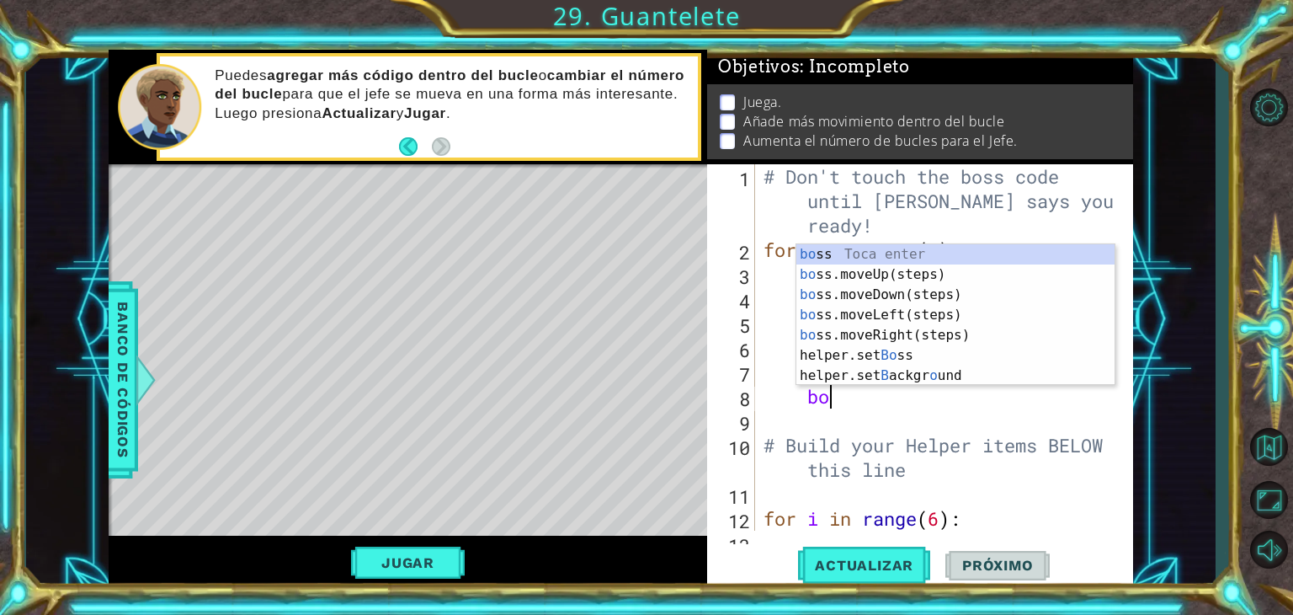
scroll to position [0, 2]
click at [872, 274] on div "bo ss Toca enter bo ss.moveUp(steps) Toca enter bo ss.moveDown(steps) Toca ente…" at bounding box center [956, 335] width 318 height 182
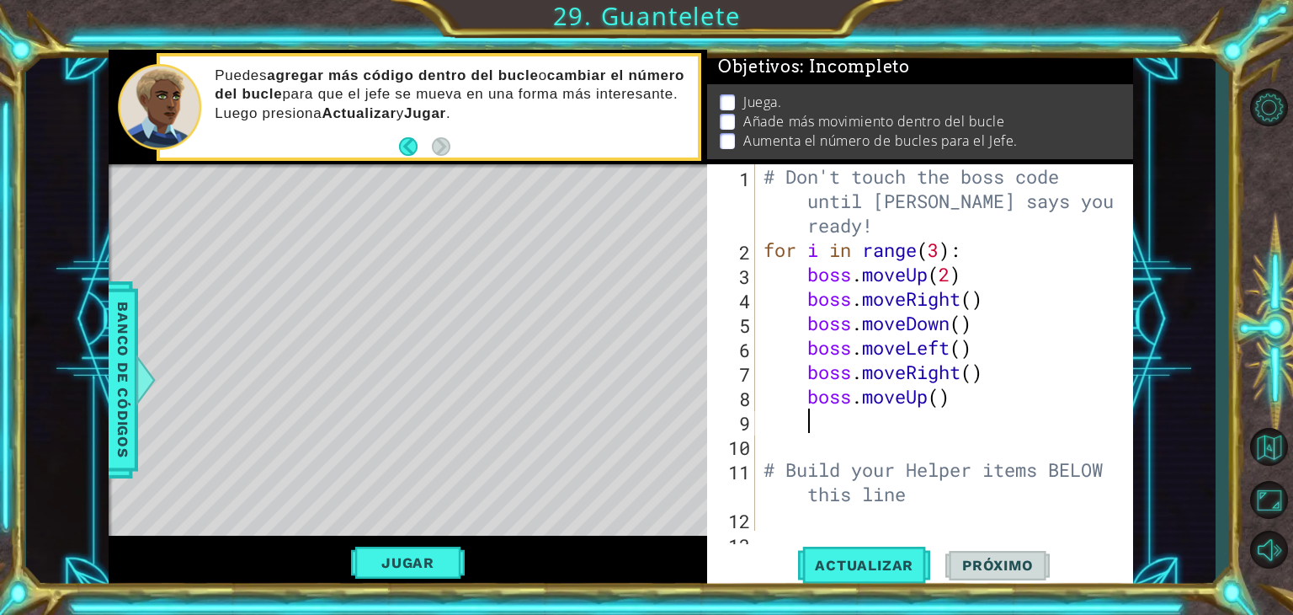
scroll to position [0, 0]
type textarea "boss.moveUp()"
type textarea "boss.moveRight(2)"
click at [834, 559] on span "Actualizar" at bounding box center [864, 565] width 132 height 17
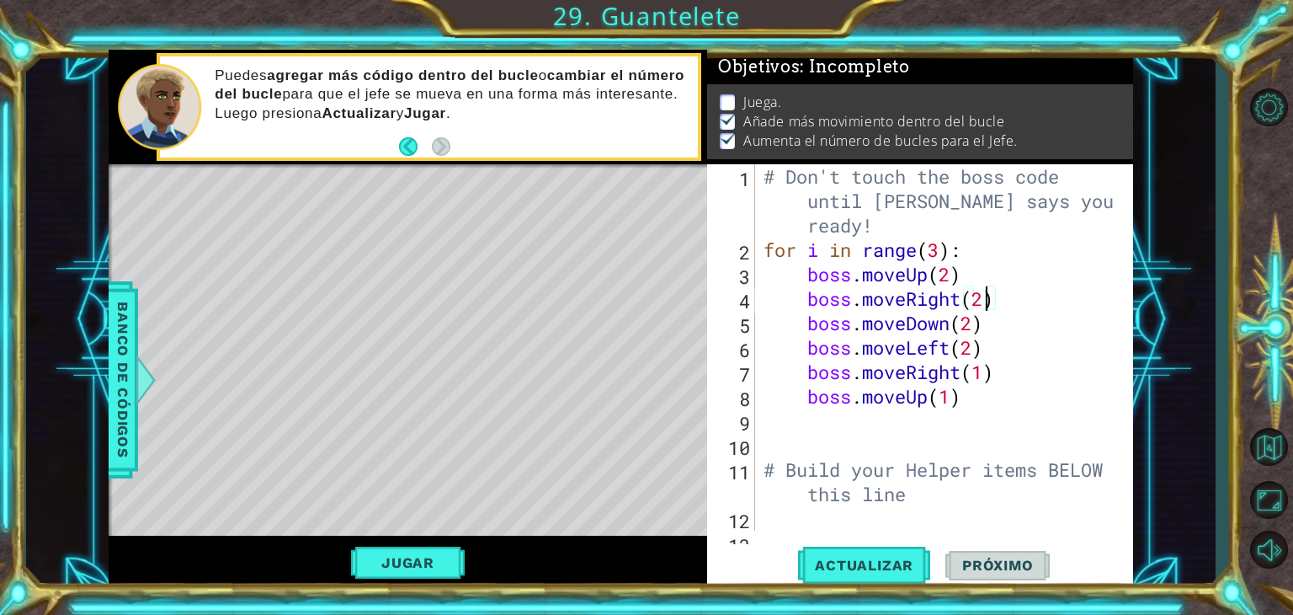
scroll to position [7, 0]
click at [414, 570] on button "Jugar" at bounding box center [408, 562] width 114 height 32
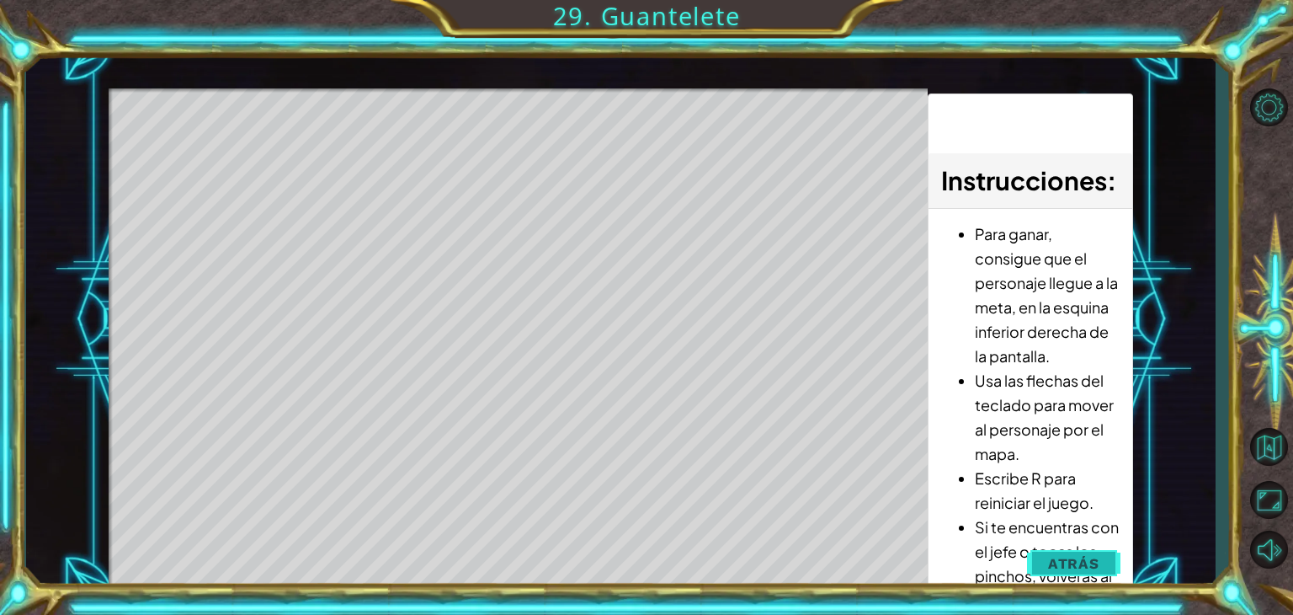
click at [1054, 556] on span "Atrás" at bounding box center [1073, 563] width 51 height 17
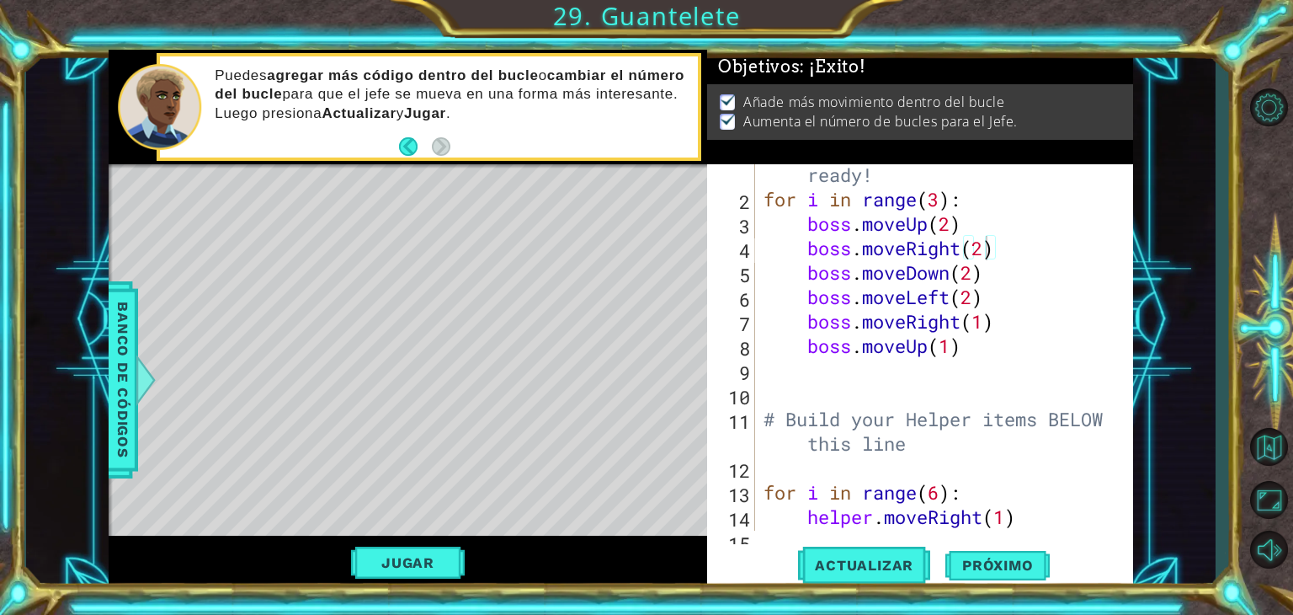
scroll to position [9, 0]
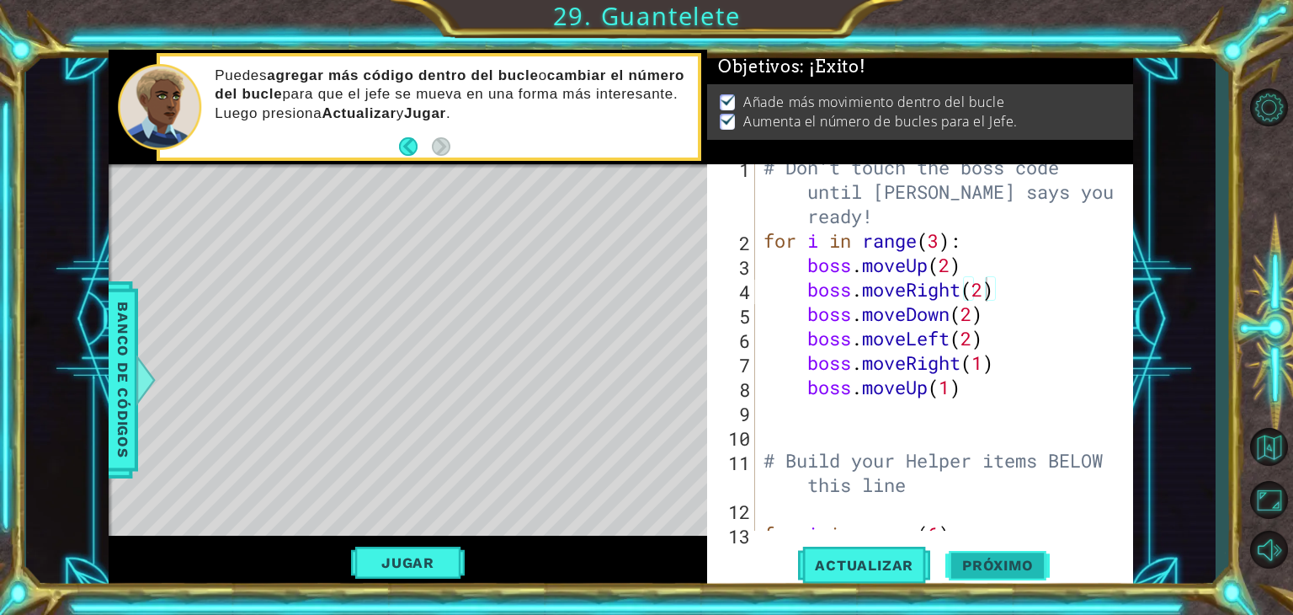
click at [1009, 573] on button "Próximo" at bounding box center [998, 565] width 104 height 43
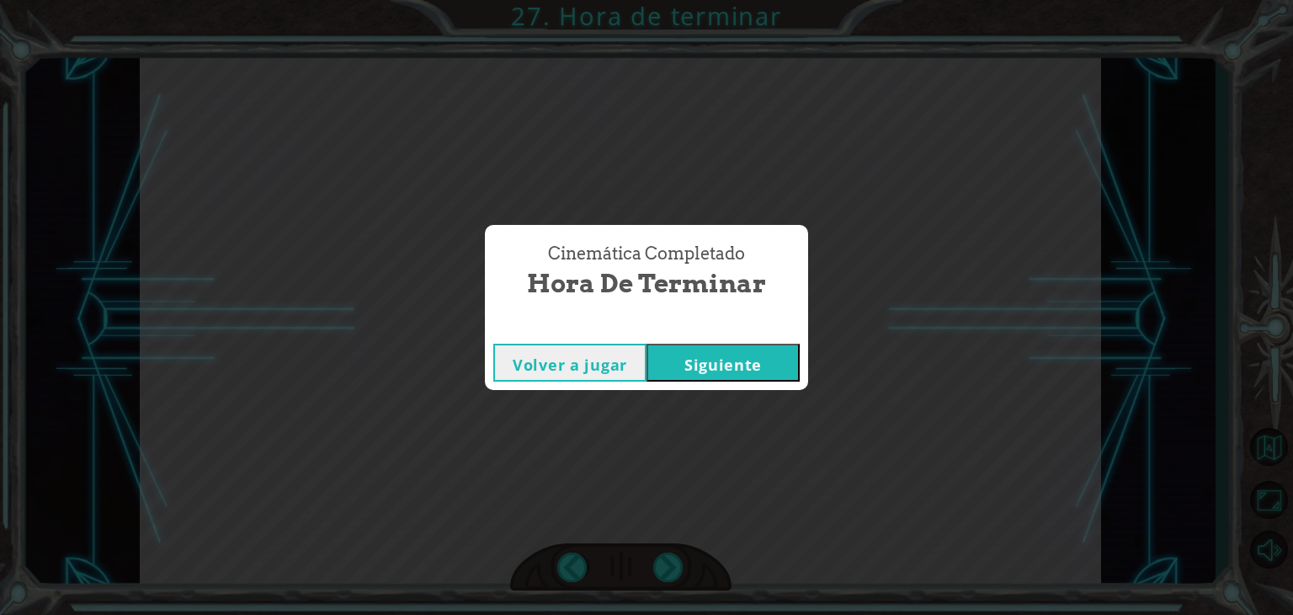
click at [704, 370] on button "Siguiente" at bounding box center [723, 363] width 153 height 38
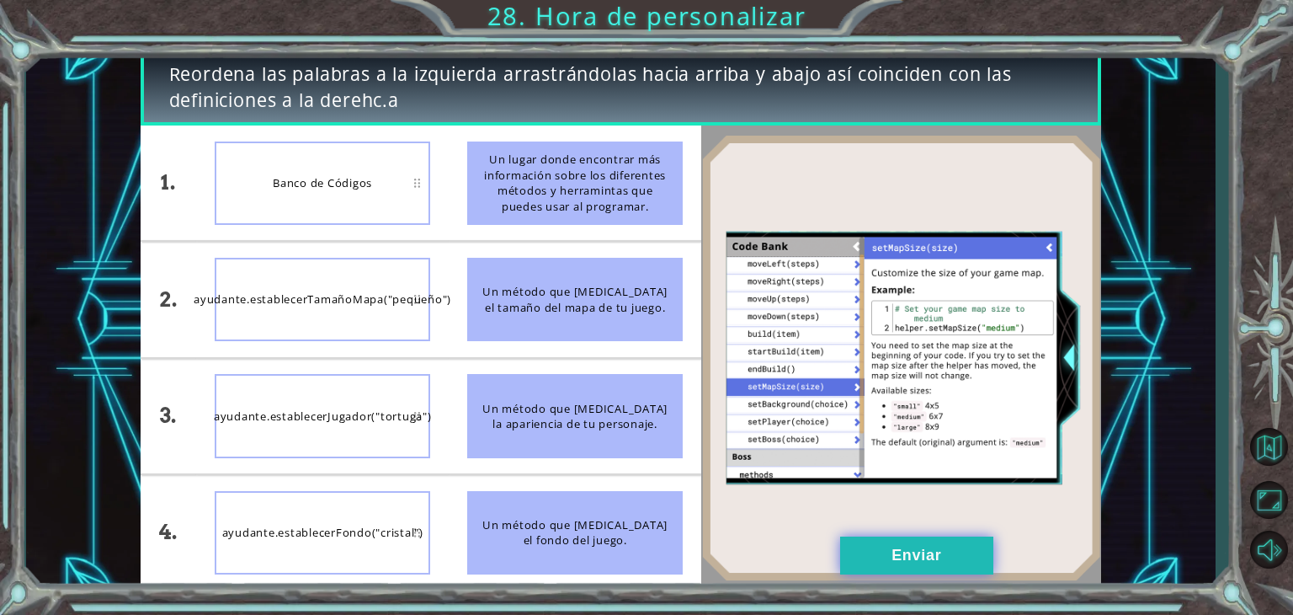
click at [926, 567] on button "Enviar" at bounding box center [916, 555] width 153 height 38
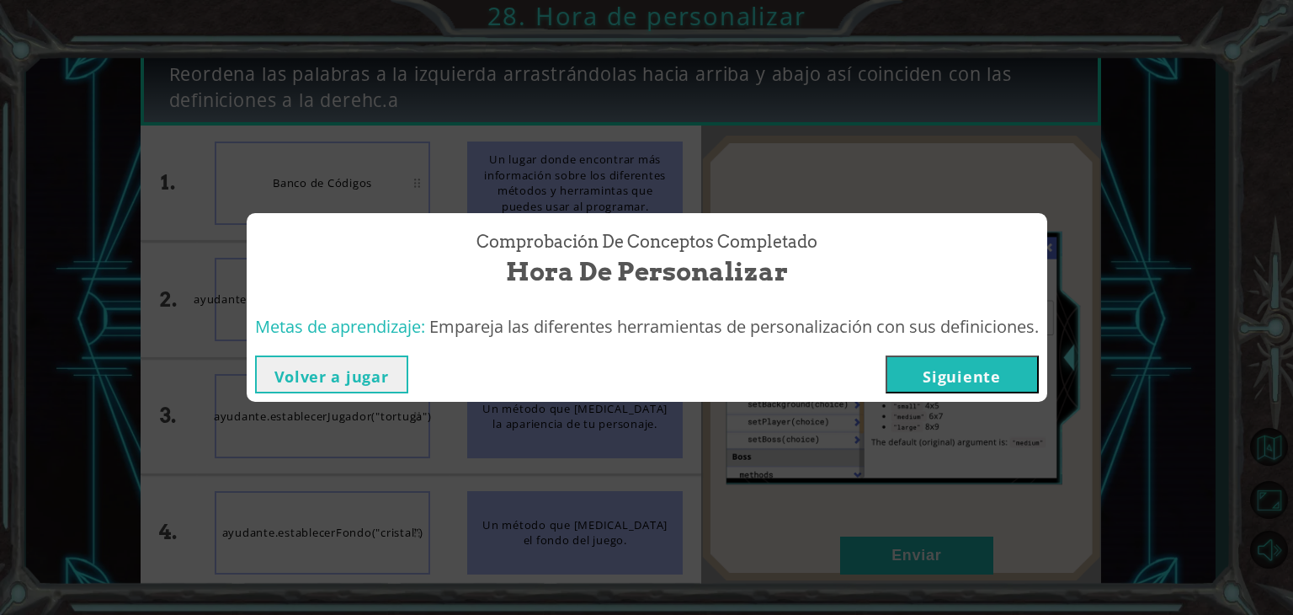
click at [967, 381] on button "Siguiente" at bounding box center [962, 374] width 153 height 38
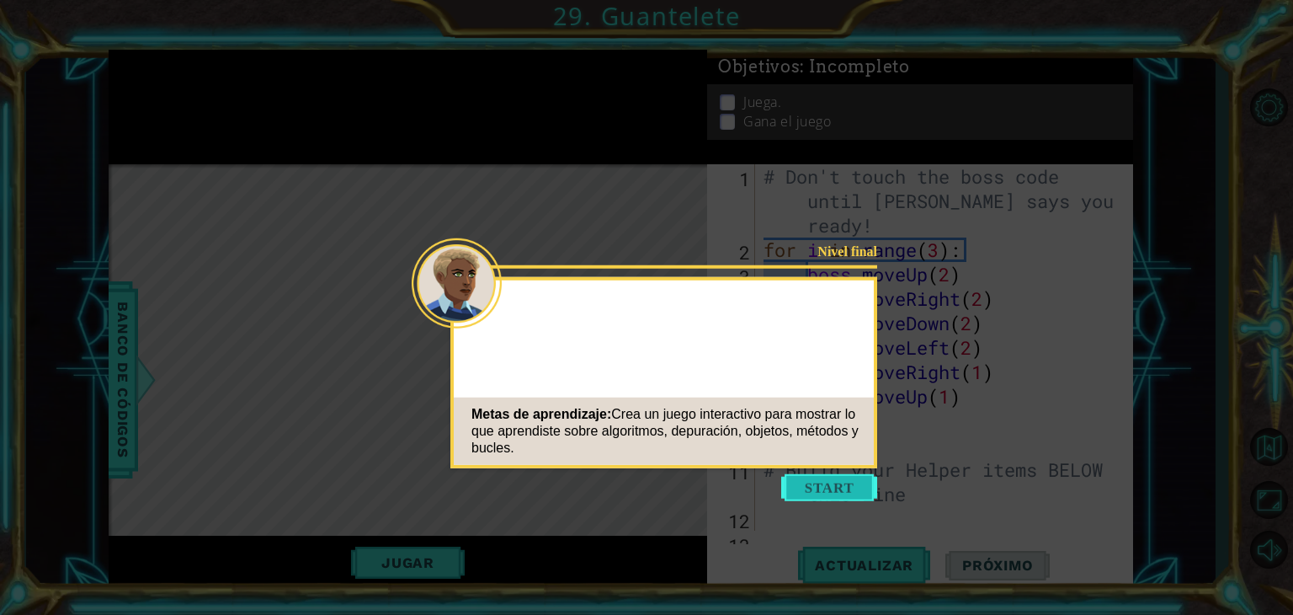
click at [855, 486] on button "Start" at bounding box center [829, 487] width 96 height 27
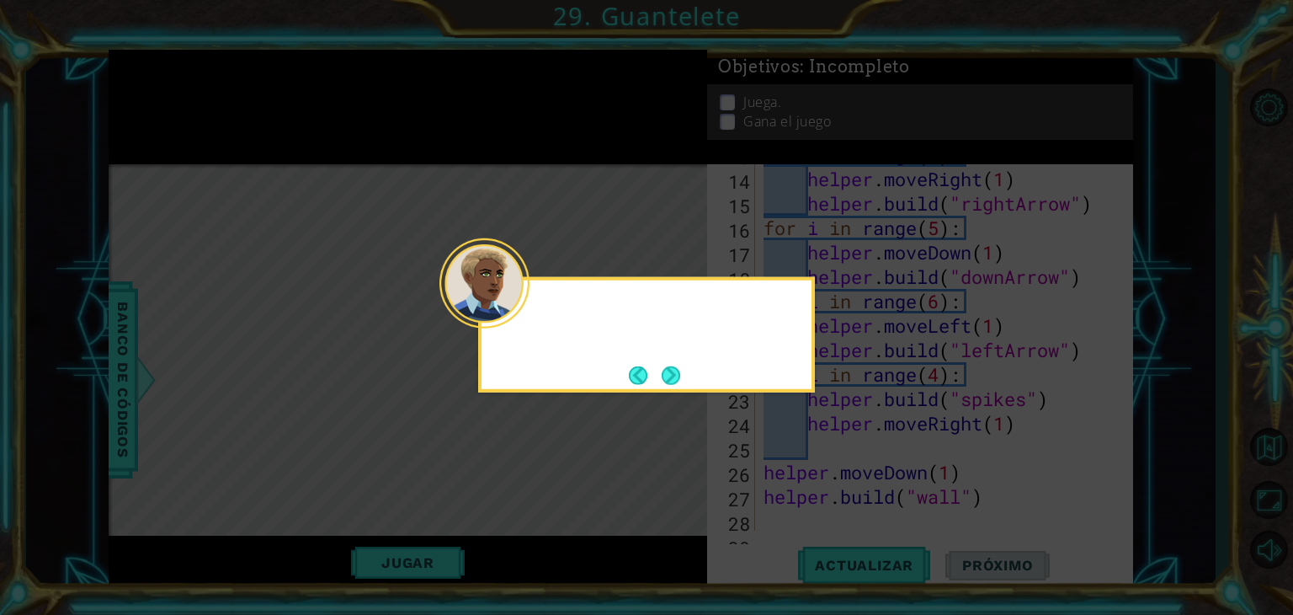
scroll to position [512, 0]
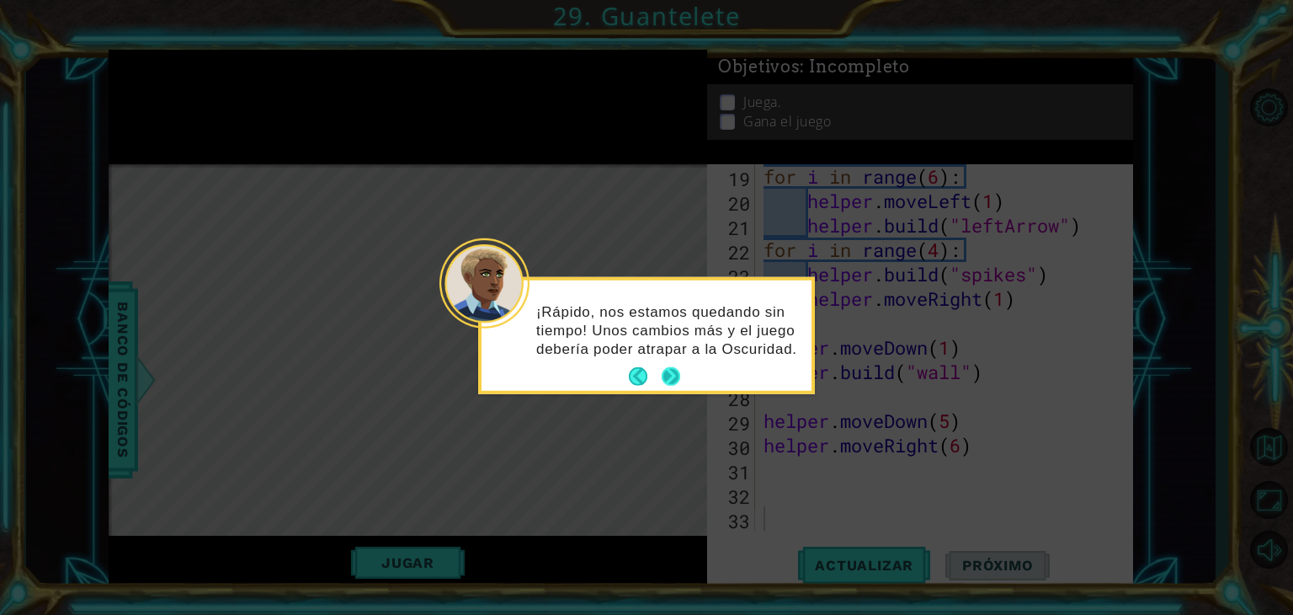
click at [676, 378] on button "Next" at bounding box center [671, 376] width 19 height 19
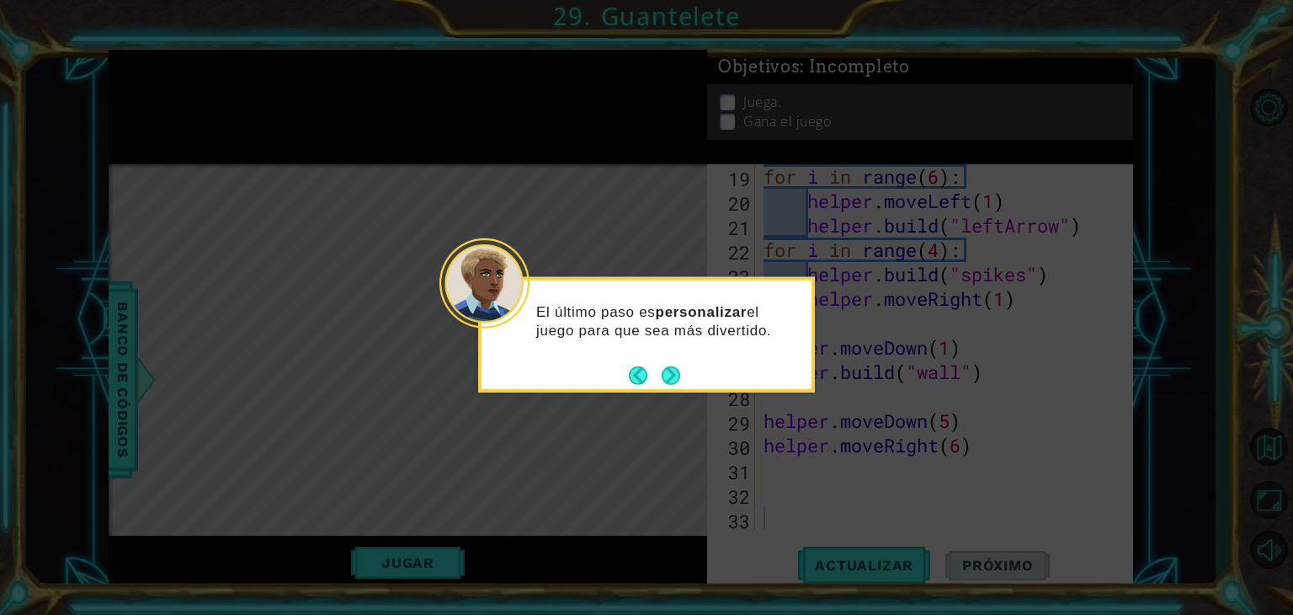
click at [676, 378] on button "Next" at bounding box center [671, 374] width 19 height 19
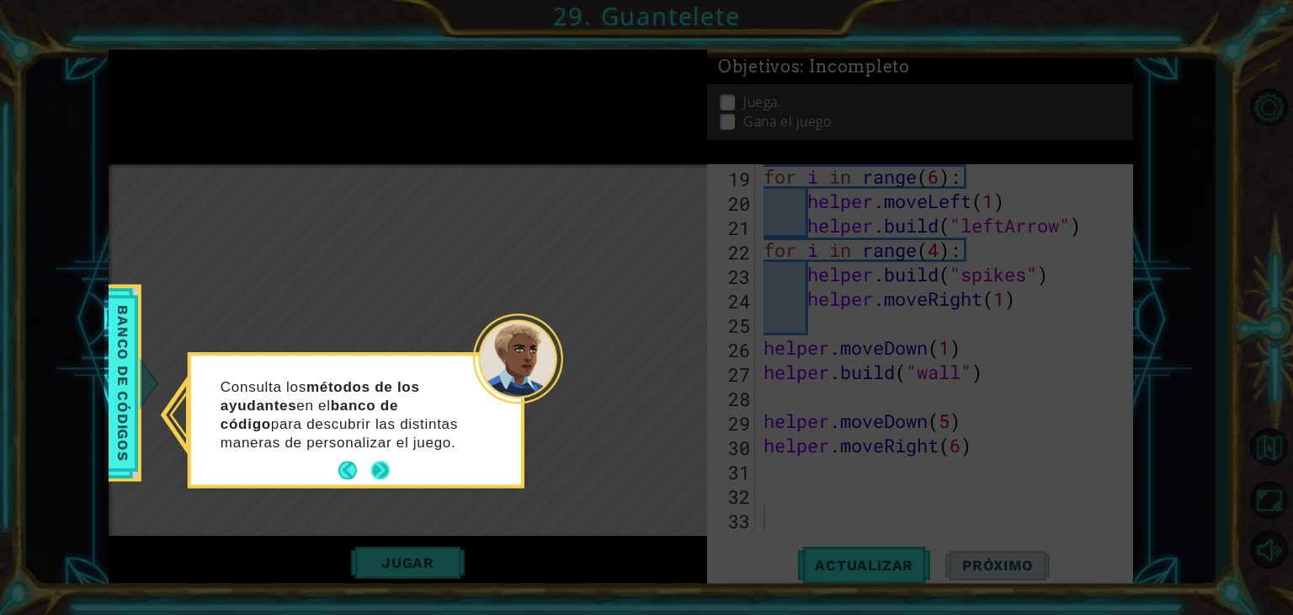
click at [380, 467] on button "Next" at bounding box center [380, 470] width 19 height 19
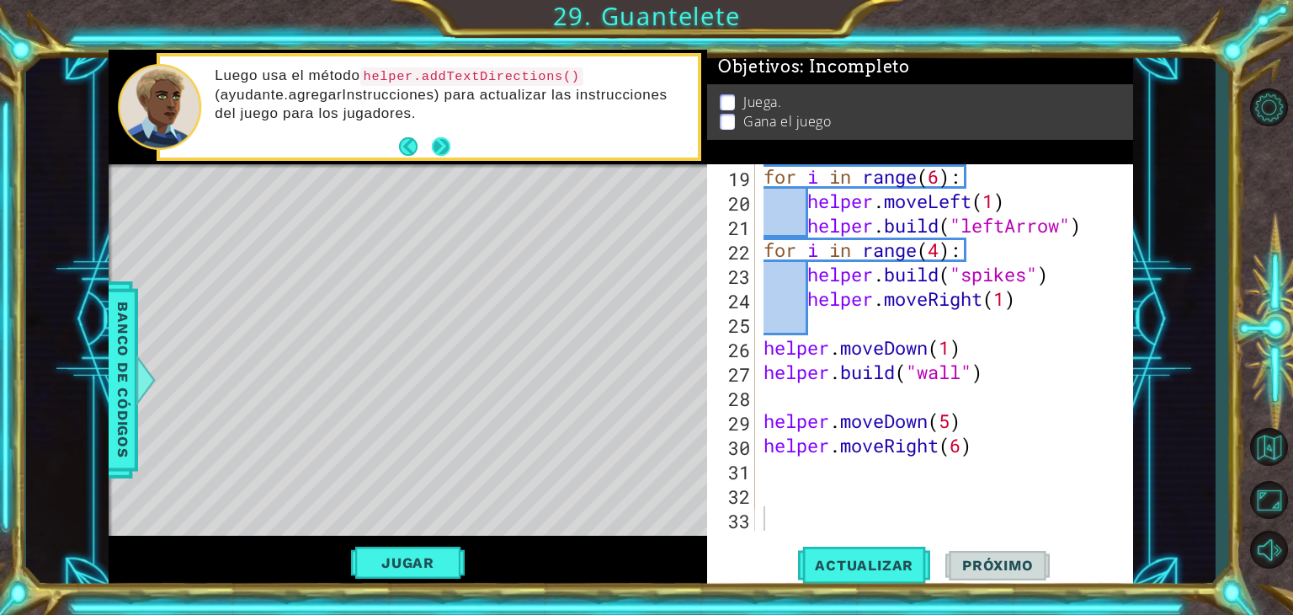
click at [432, 147] on button "Next" at bounding box center [441, 145] width 19 height 19
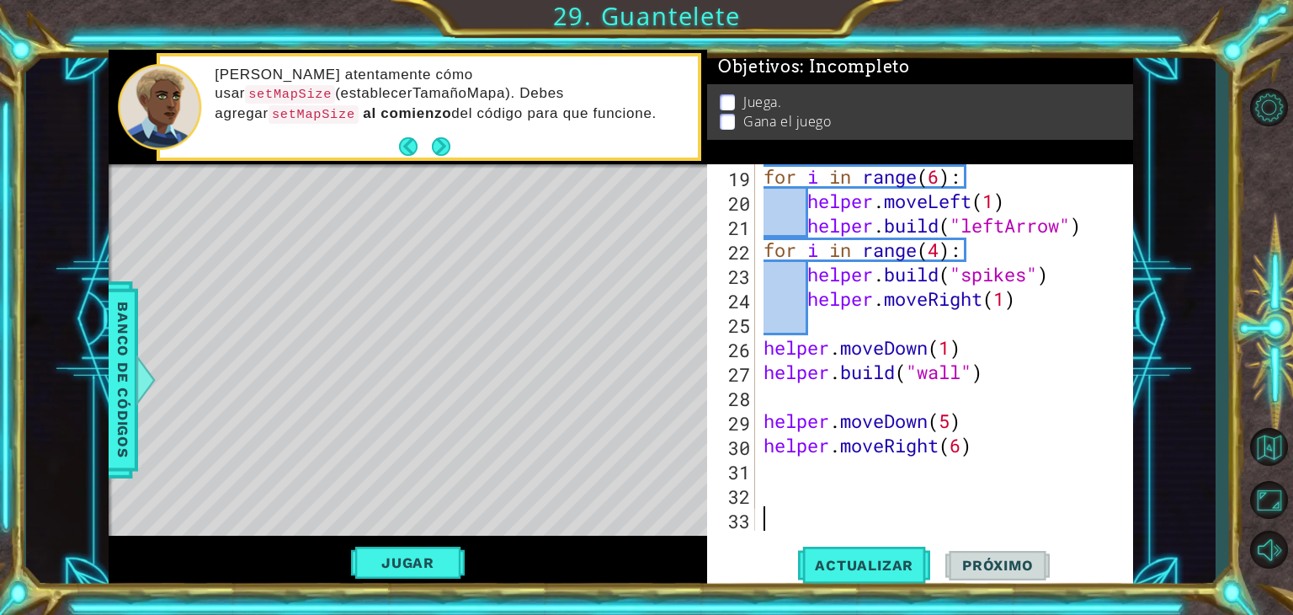
click at [432, 147] on button "Next" at bounding box center [441, 146] width 19 height 19
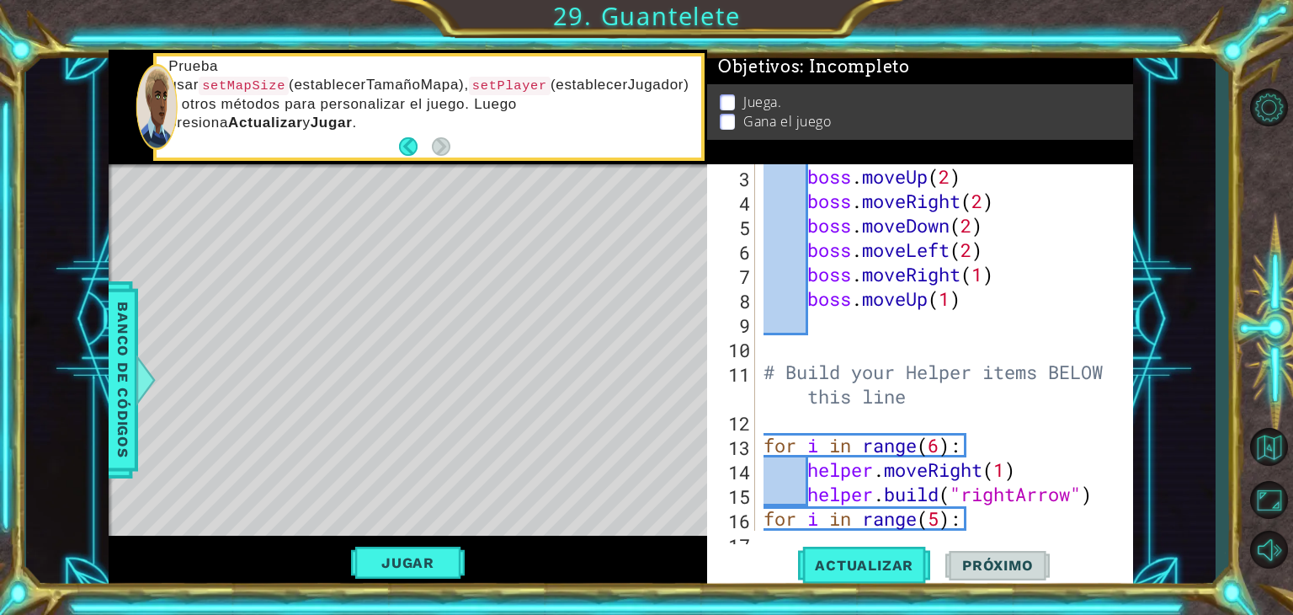
scroll to position [104, 0]
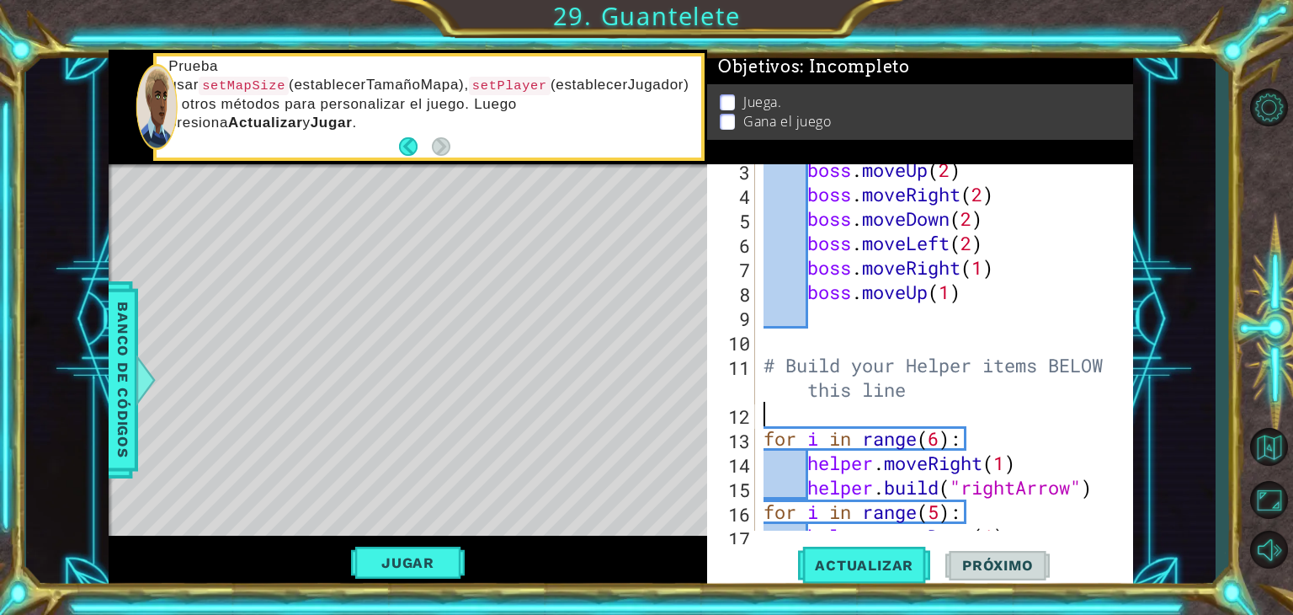
click at [801, 414] on div "boss . moveUp ( 2 ) boss . moveRight ( 2 ) boss . moveDown ( 2 ) boss . moveLef…" at bounding box center [942, 364] width 365 height 415
click at [127, 370] on span "Banco de códigos" at bounding box center [122, 379] width 27 height 174
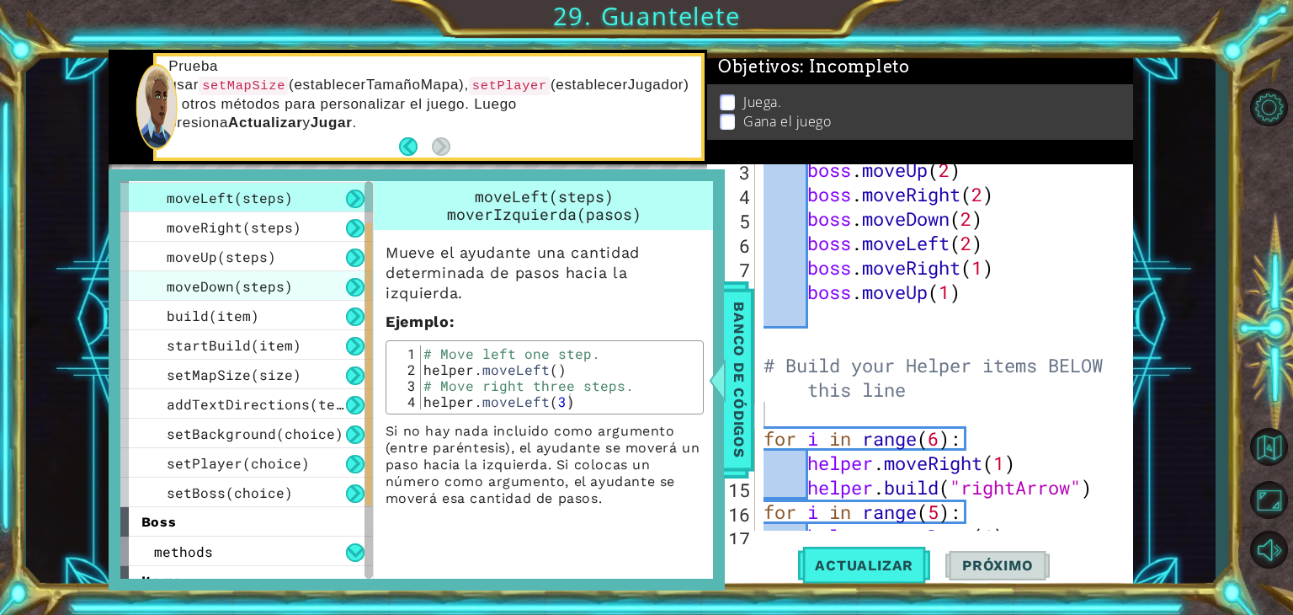
scroll to position [70, 0]
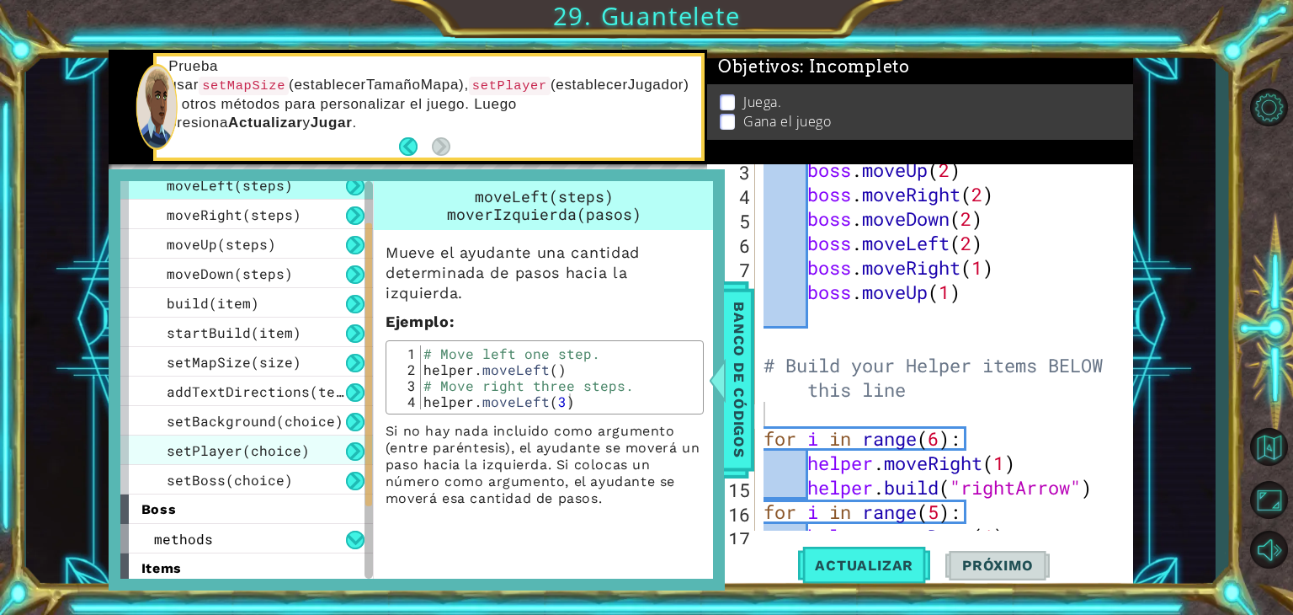
click at [236, 458] on div "setPlayer(choice)" at bounding box center [246, 449] width 253 height 29
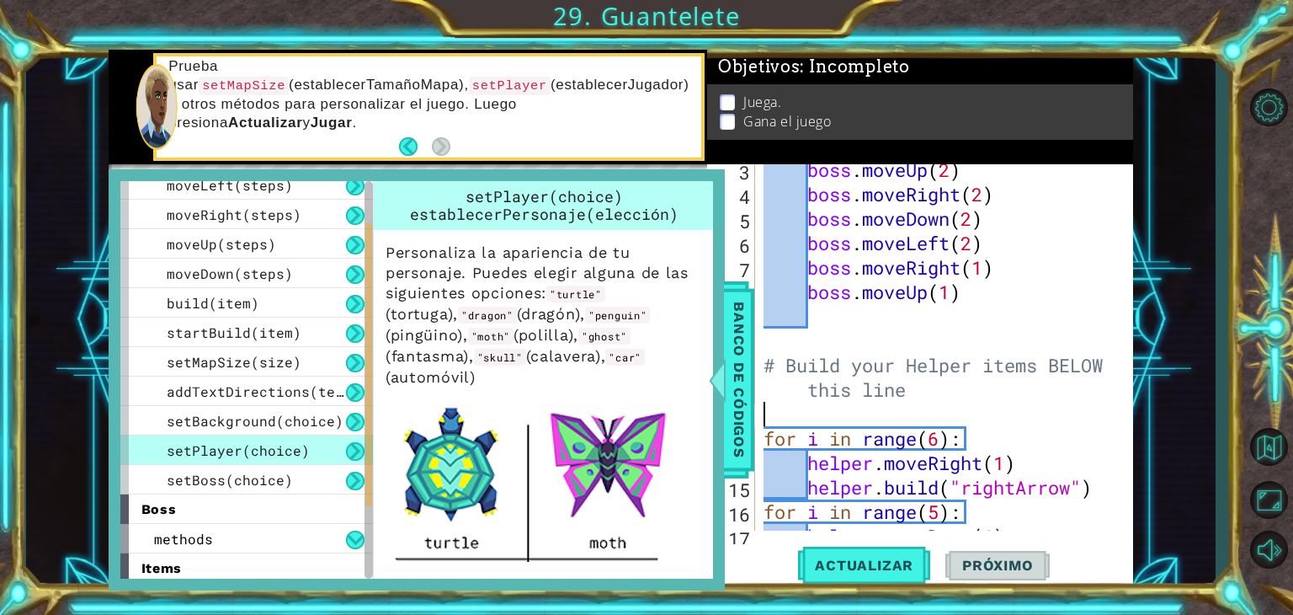
click at [775, 402] on div "boss . moveUp ( 2 ) boss . moveRight ( 2 ) boss . moveDown ( 2 ) boss . moveLef…" at bounding box center [942, 364] width 365 height 415
click at [277, 484] on span "setBoss(choice)" at bounding box center [230, 480] width 126 height 18
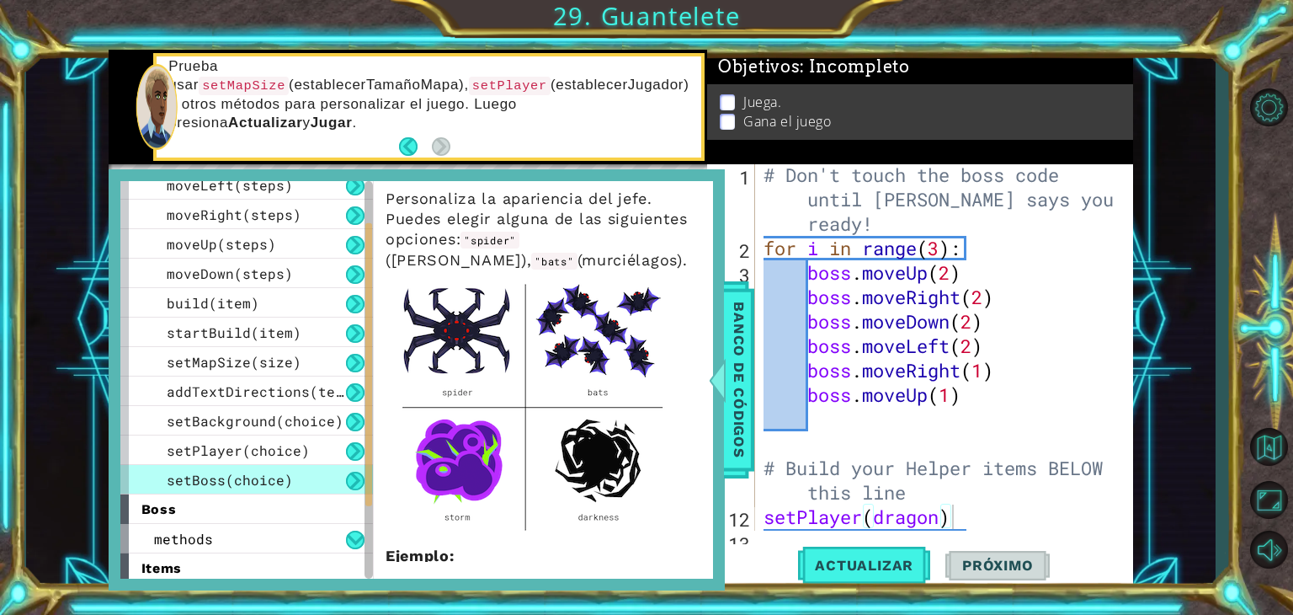
scroll to position [0, 0]
type textarea "# Don't touch the boss code until [PERSON_NAME] says you're ready!"
click at [898, 233] on div "# Don't touch the boss code until [PERSON_NAME] says you're ready! for i in ran…" at bounding box center [942, 396] width 365 height 464
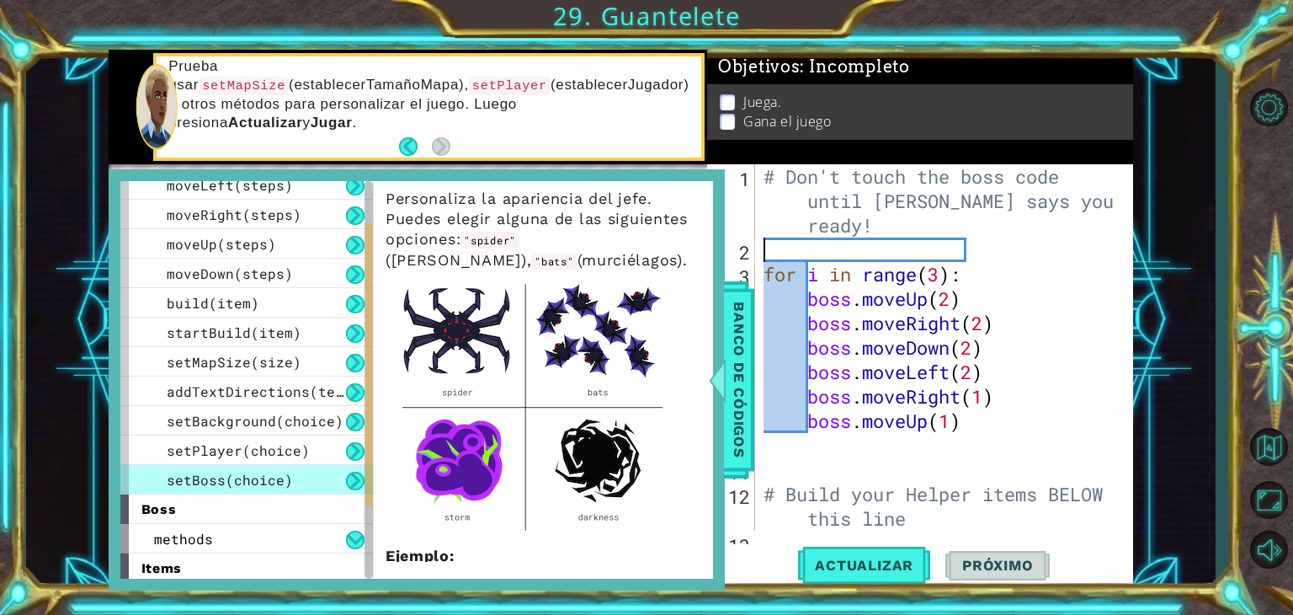
type textarea "# Don't touch the boss code until [PERSON_NAME] says you're ready!"
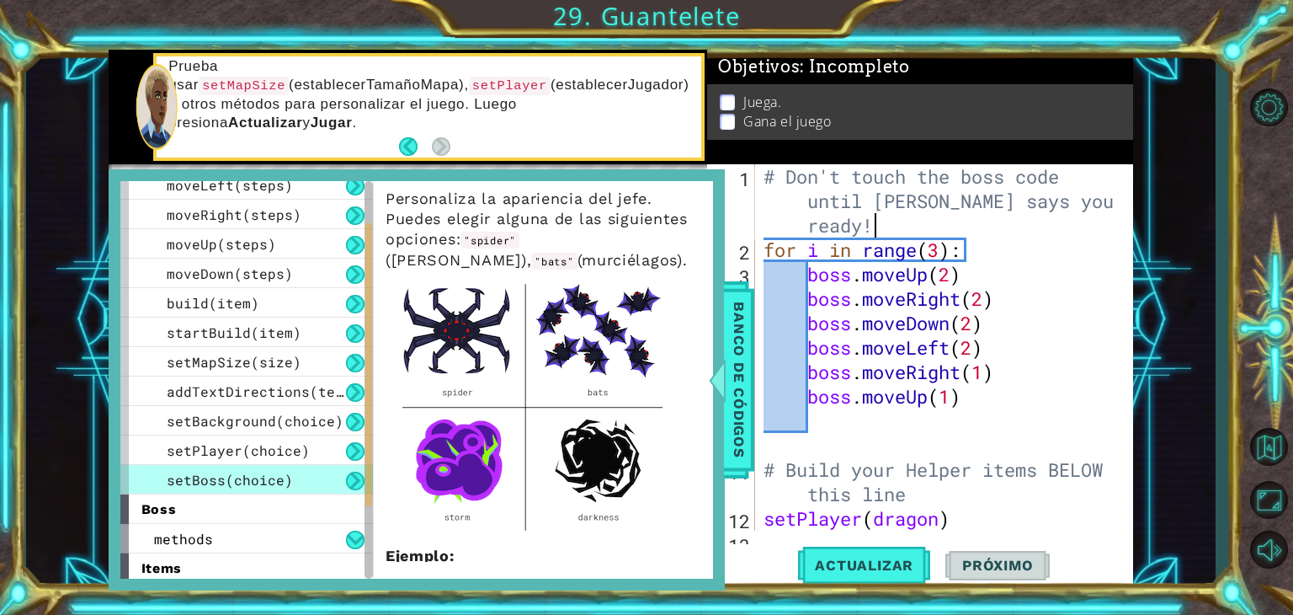
click at [902, 215] on div "# Don't touch the boss code until [PERSON_NAME] says you're ready! for i in ran…" at bounding box center [942, 396] width 365 height 464
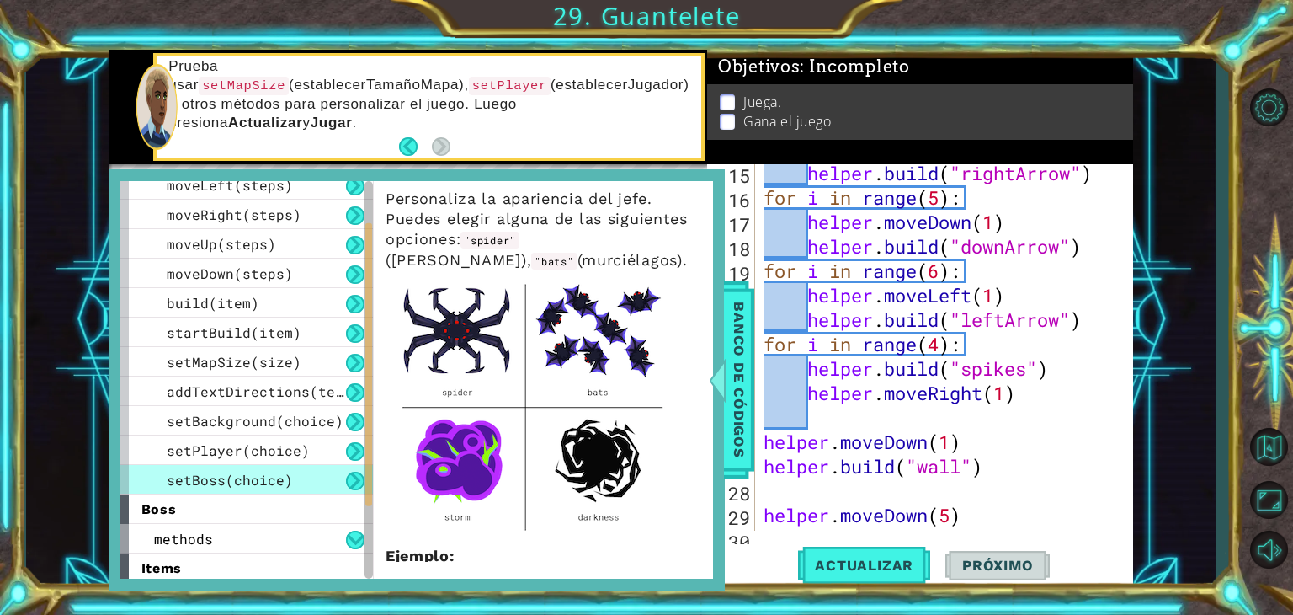
scroll to position [512, 0]
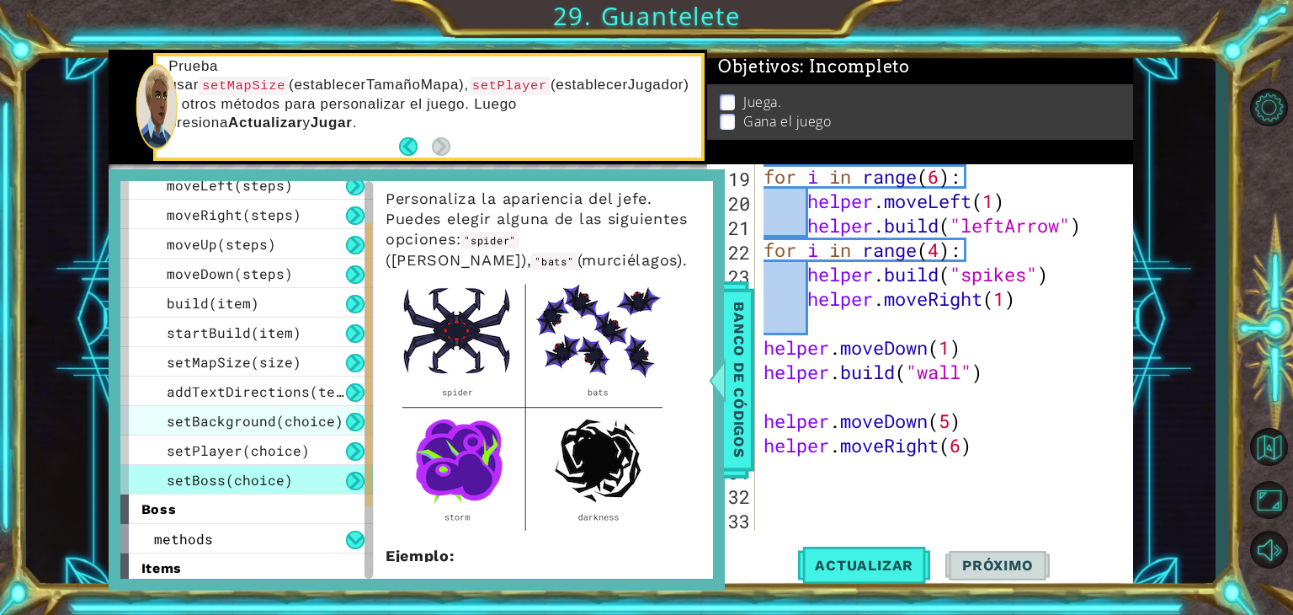
click at [277, 425] on span "setBackground(choice)" at bounding box center [255, 421] width 177 height 18
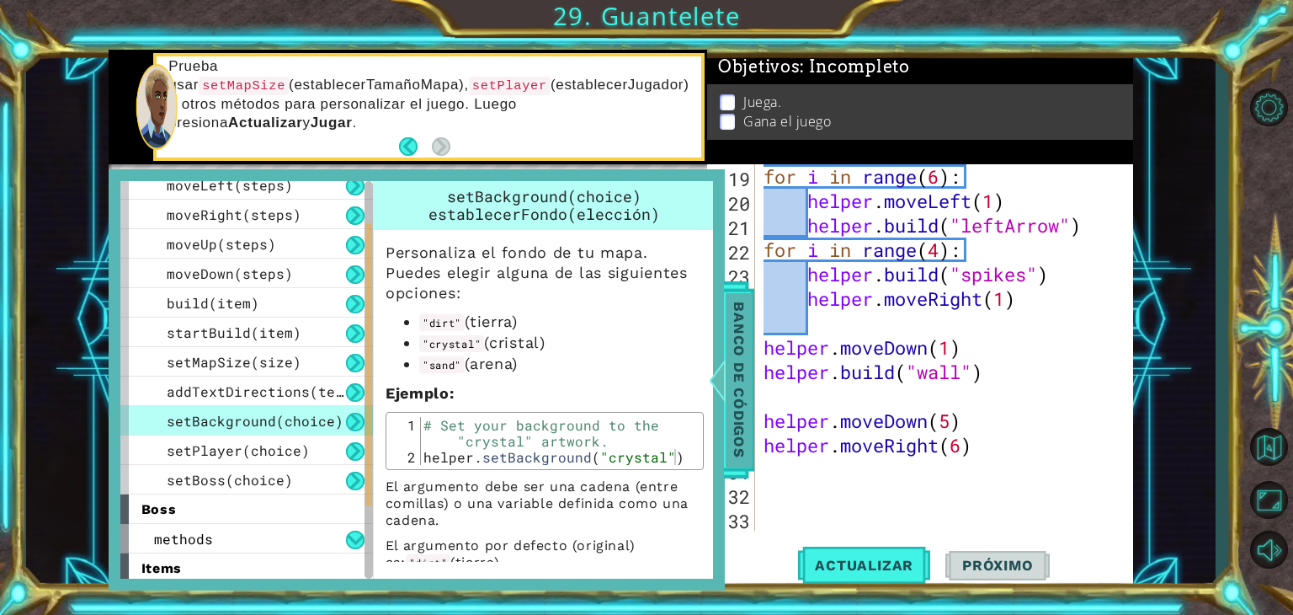
click at [744, 333] on span "Banco de códigos" at bounding box center [739, 379] width 27 height 174
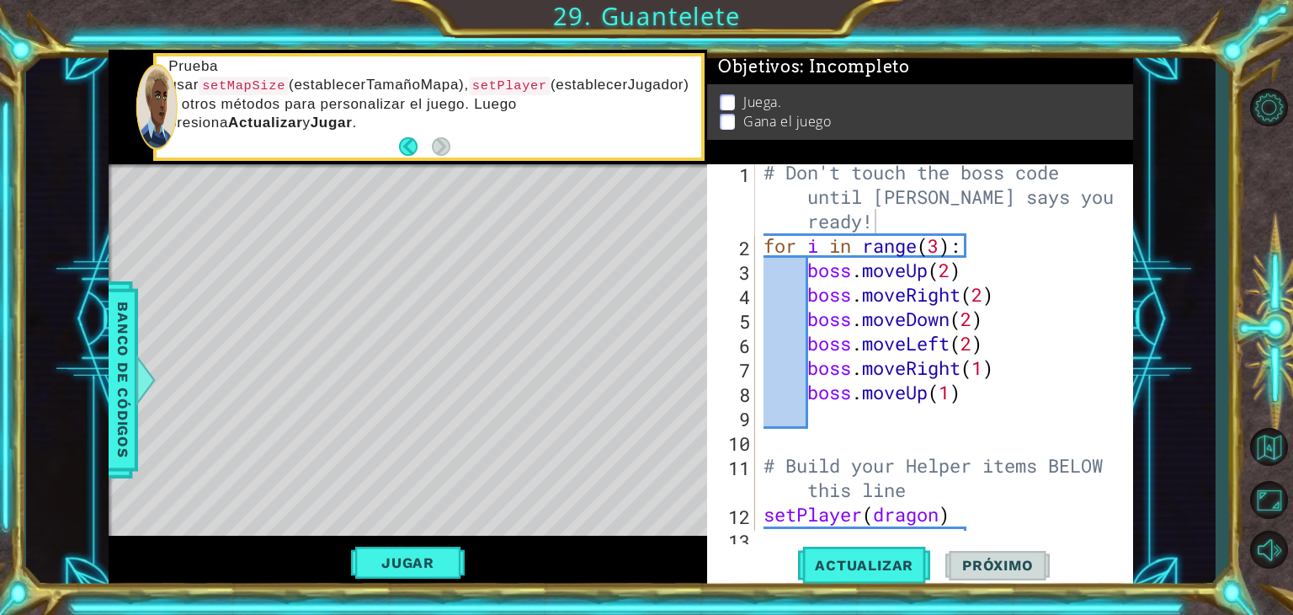
scroll to position [3, 0]
click at [829, 573] on span "Actualizar" at bounding box center [864, 565] width 132 height 17
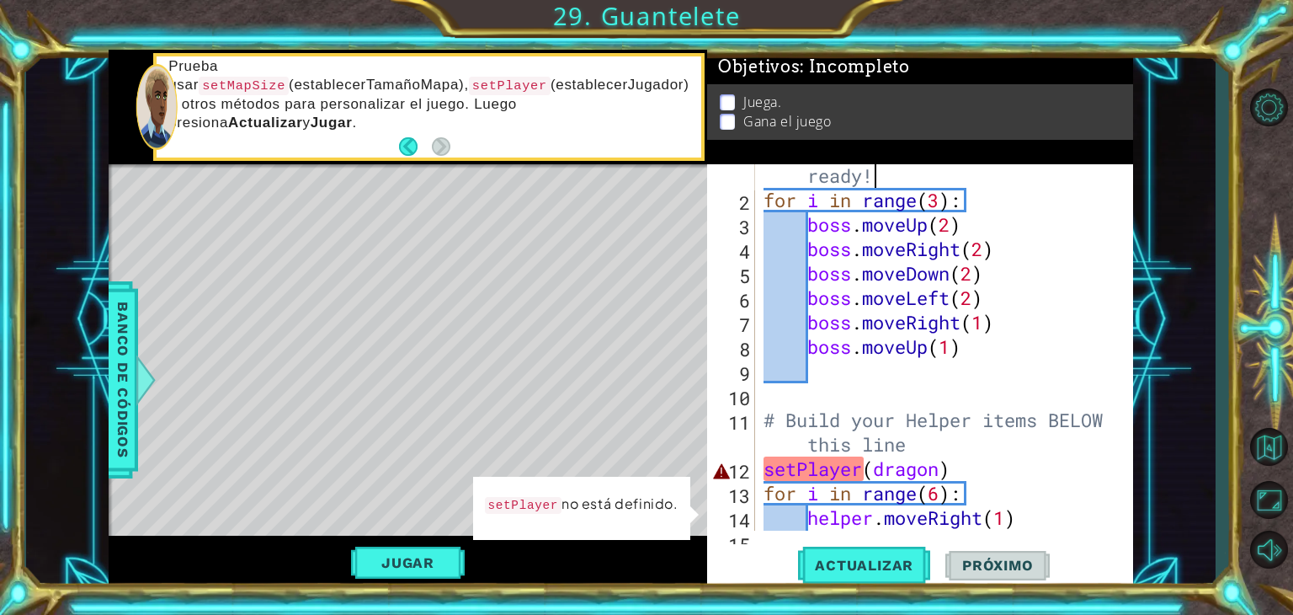
scroll to position [50, 0]
click at [846, 436] on div "# Don't touch the boss code until [PERSON_NAME] says you're ready! for i in ran…" at bounding box center [942, 347] width 365 height 464
click at [855, 449] on div "# Don't touch the boss code until [PERSON_NAME] says you're ready! for i in ran…" at bounding box center [942, 347] width 365 height 464
click at [935, 440] on div "# Don't touch the boss code until [PERSON_NAME] says you're ready! for i in ran…" at bounding box center [942, 347] width 365 height 464
click at [890, 466] on div "# Don't touch the boss code until [PERSON_NAME] says you're ready! for i in ran…" at bounding box center [942, 347] width 365 height 464
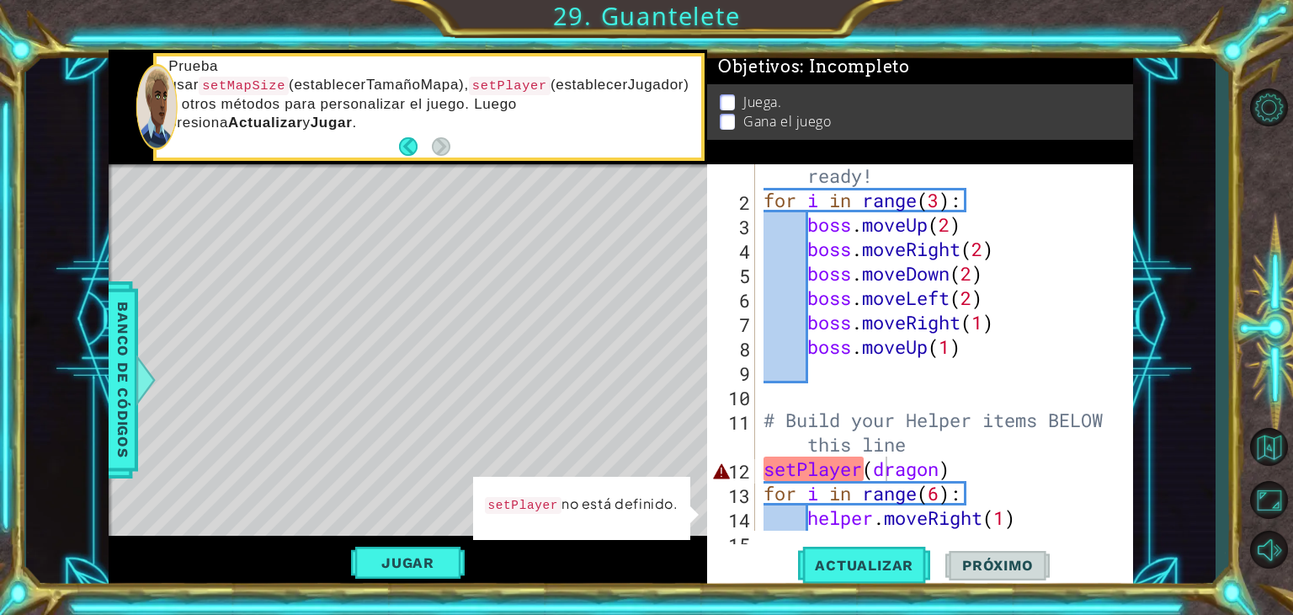
click at [404, 156] on footer at bounding box center [424, 146] width 51 height 25
click at [405, 143] on button "Back" at bounding box center [415, 146] width 33 height 19
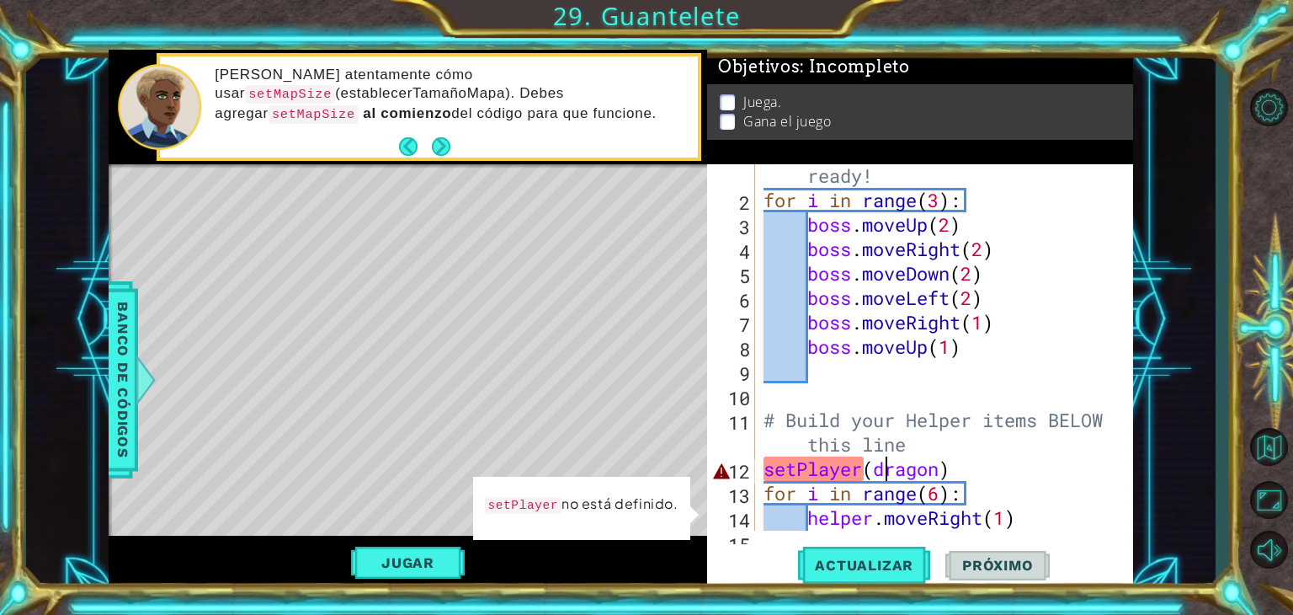
click at [405, 143] on button "Back" at bounding box center [415, 146] width 33 height 19
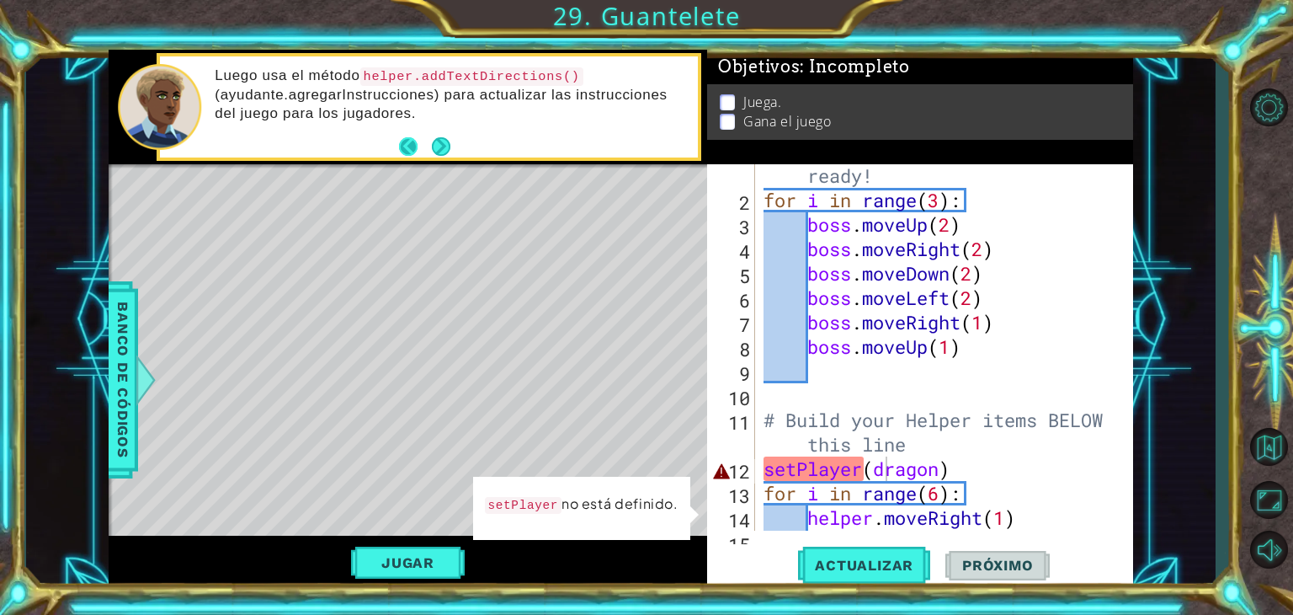
click at [408, 139] on button "Back" at bounding box center [415, 146] width 33 height 19
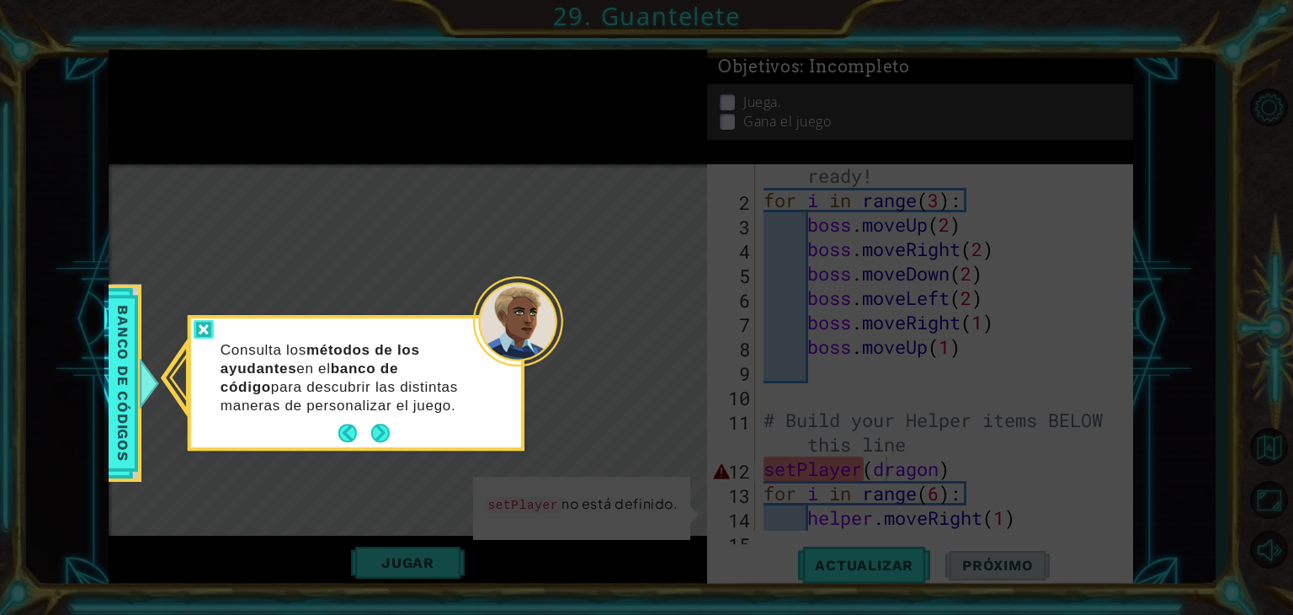
click at [208, 333] on div at bounding box center [204, 329] width 20 height 19
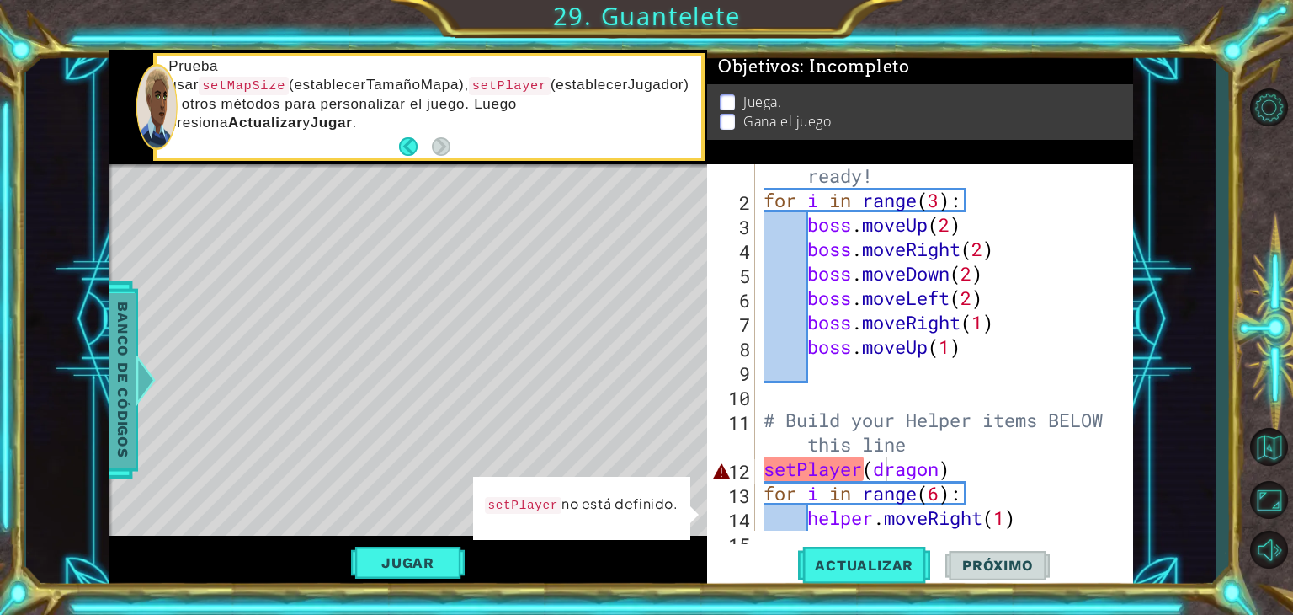
click at [140, 392] on div at bounding box center [145, 379] width 21 height 51
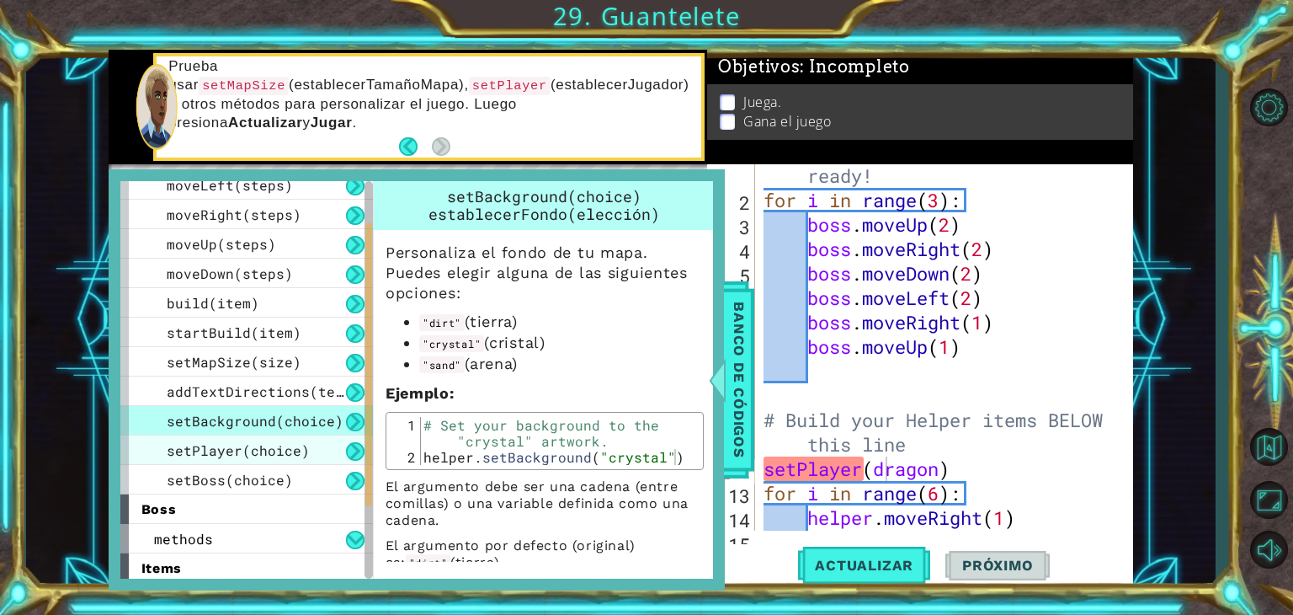
click at [260, 452] on span "setPlayer(choice)" at bounding box center [238, 450] width 143 height 18
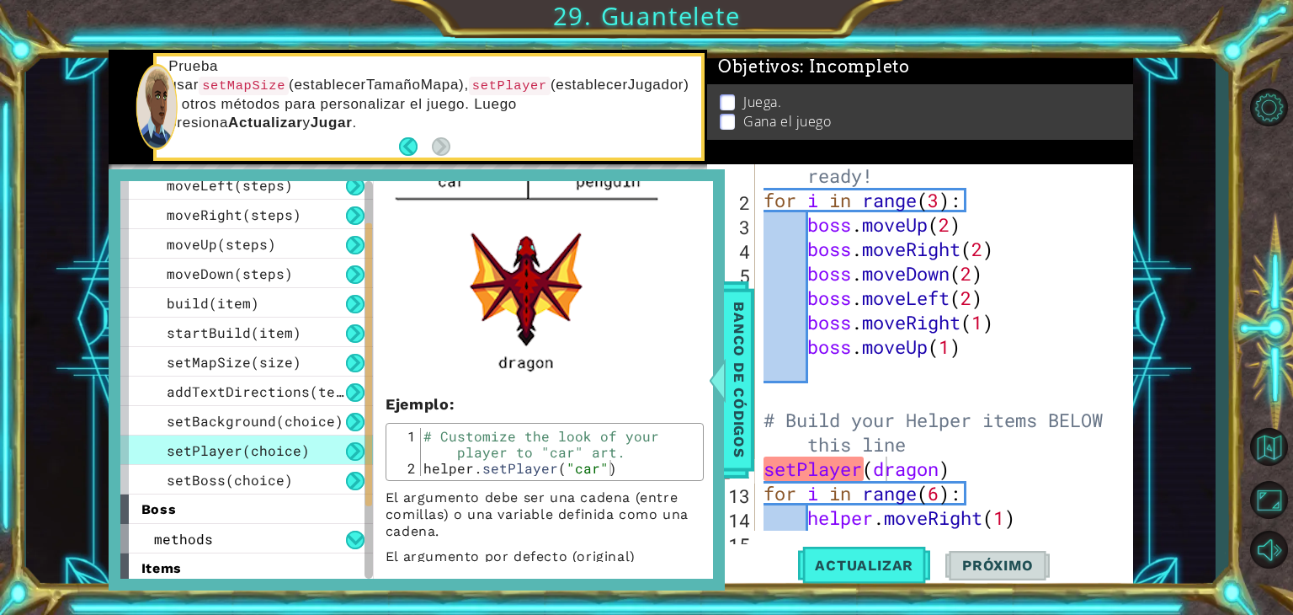
scroll to position [742, 0]
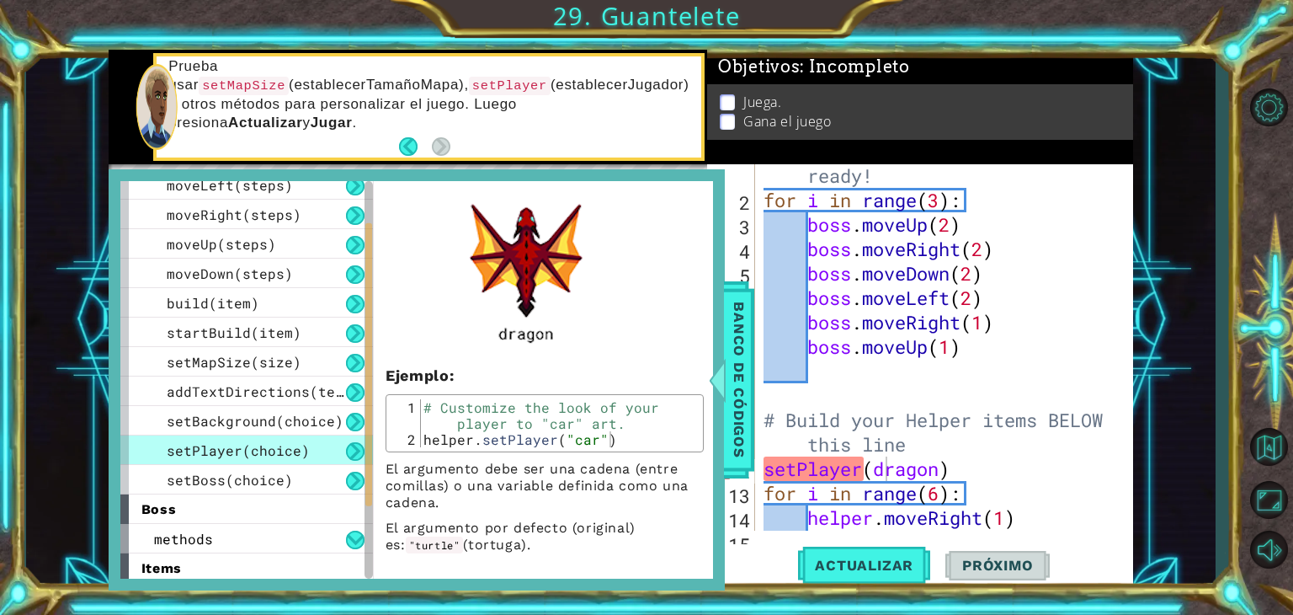
click at [769, 472] on div "# Don't touch the boss code until [PERSON_NAME] says you're ready! for i in ran…" at bounding box center [942, 347] width 365 height 464
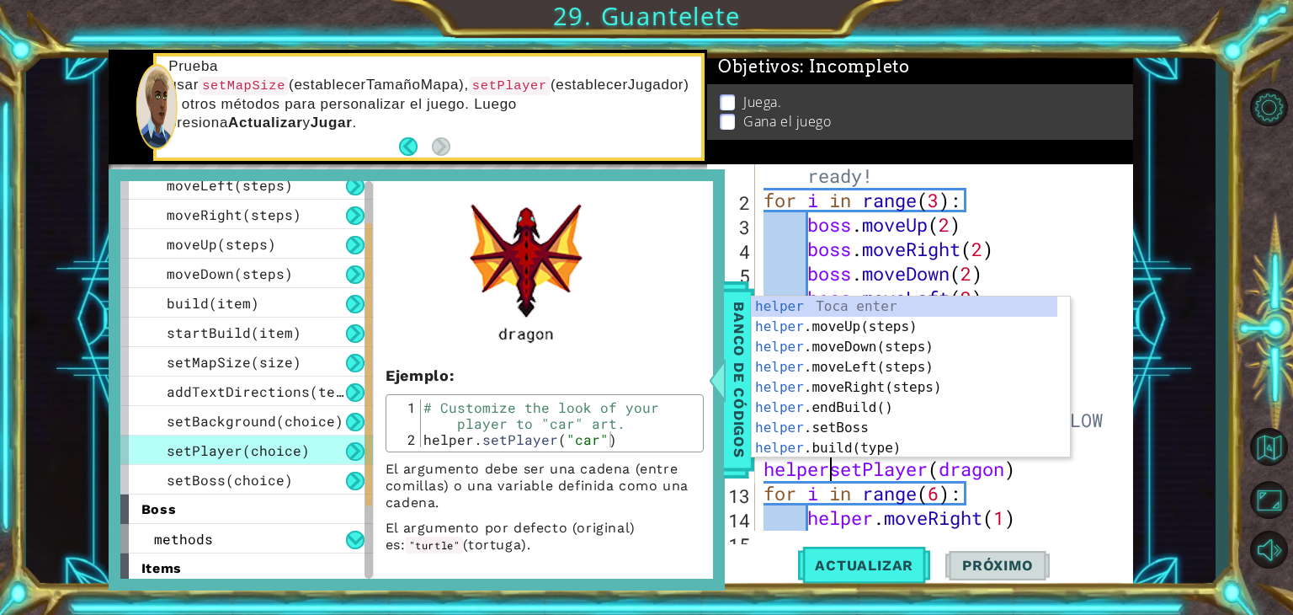
scroll to position [0, 3]
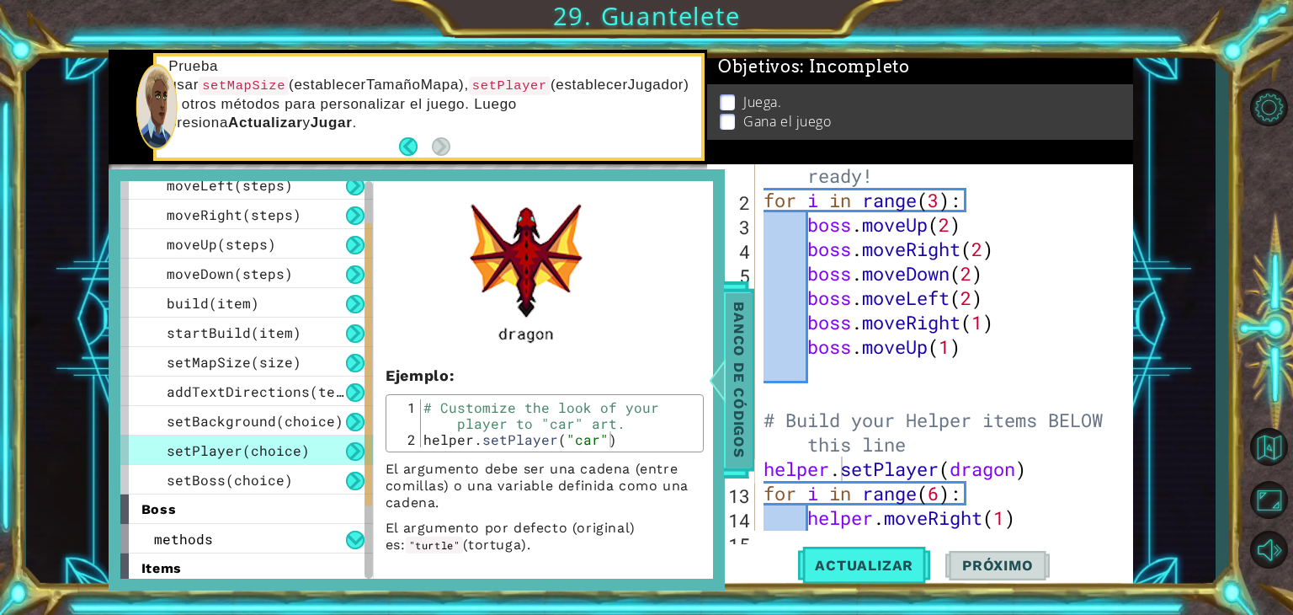
click at [727, 381] on div at bounding box center [716, 379] width 21 height 51
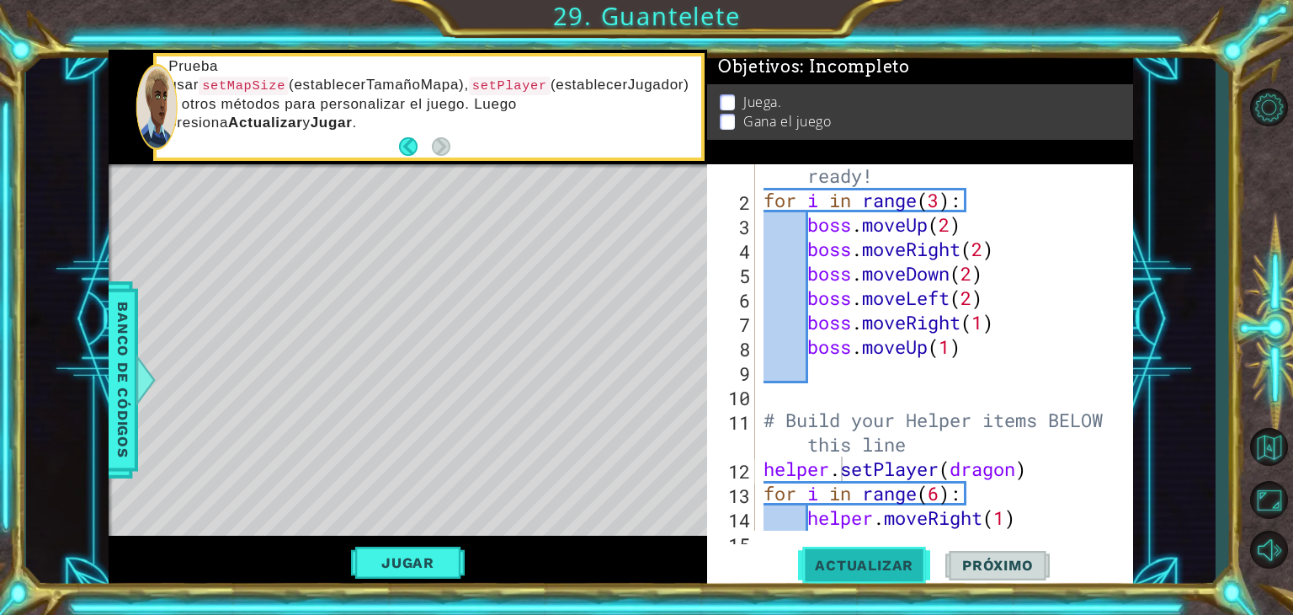
click at [822, 556] on button "Actualizar" at bounding box center [864, 565] width 132 height 43
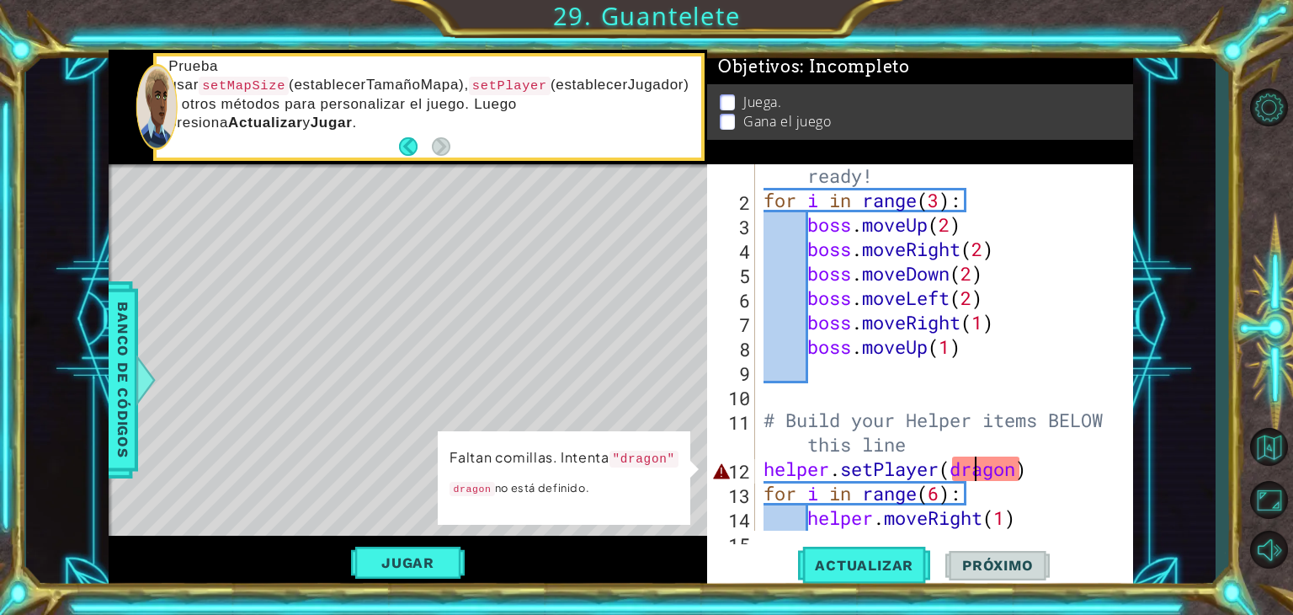
click at [971, 471] on div "# Don't touch the boss code until [PERSON_NAME] says you're ready! for i in ran…" at bounding box center [942, 347] width 365 height 464
click at [953, 474] on div "# Don't touch the boss code until [PERSON_NAME] says you're ready! for i in ran…" at bounding box center [942, 347] width 365 height 464
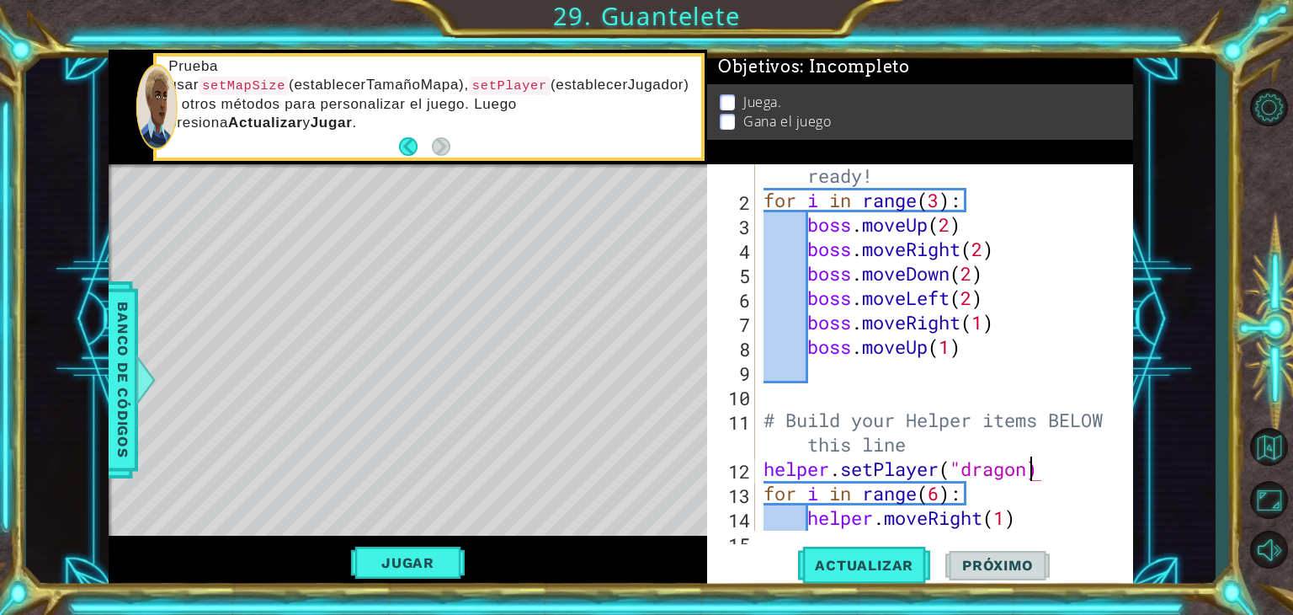
scroll to position [0, 12]
click at [864, 573] on span "Actualizar" at bounding box center [864, 565] width 132 height 17
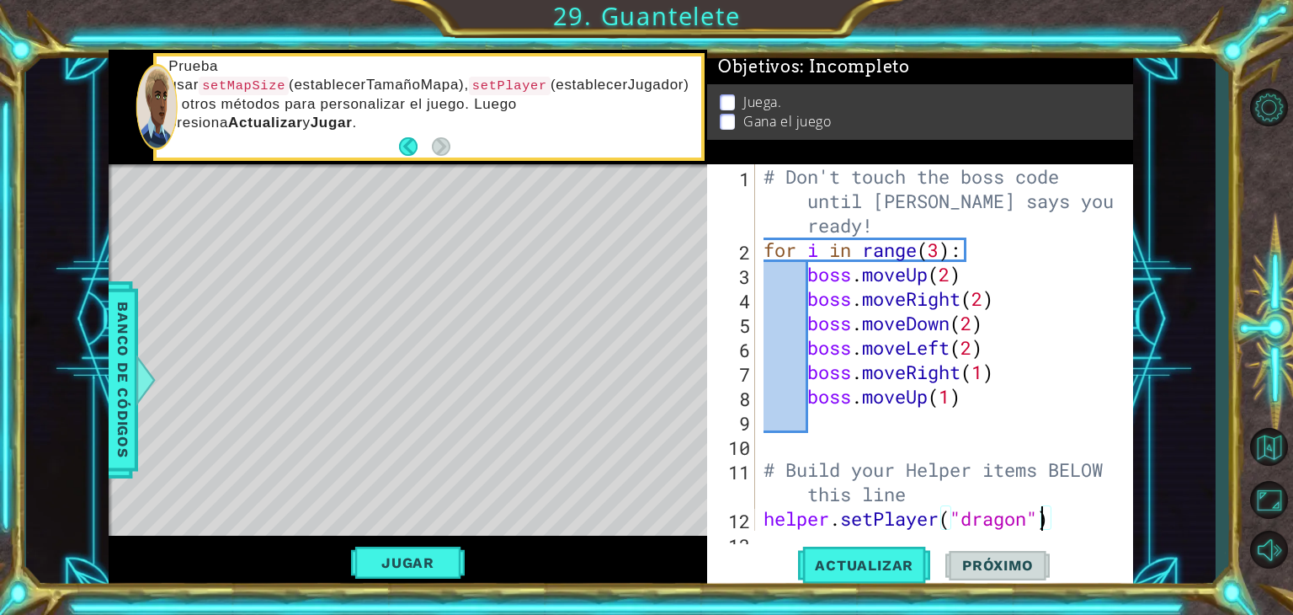
scroll to position [0, 0]
click at [787, 218] on div "# Don't touch the boss code until [PERSON_NAME] says you're ready! for i in ran…" at bounding box center [942, 396] width 365 height 464
click at [815, 222] on div "# Don't touch the boss code until [PERSON_NAME] says you're ready! for i in ran…" at bounding box center [942, 396] width 365 height 464
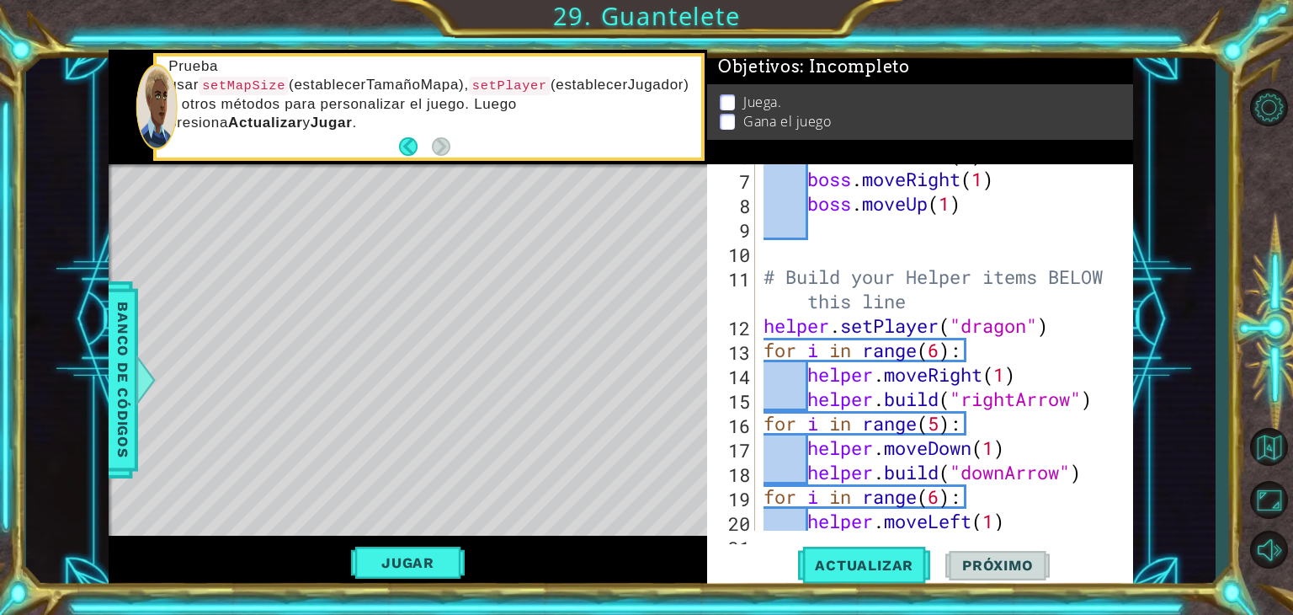
scroll to position [192, 0]
click at [876, 285] on div "boss . moveLeft ( 2 ) boss . moveRight ( 1 ) boss . moveUp ( 1 ) # Build your H…" at bounding box center [942, 349] width 365 height 415
type textarea "# Build your Helper items BELOW this line"
click at [418, 564] on button "Jugar" at bounding box center [408, 562] width 114 height 32
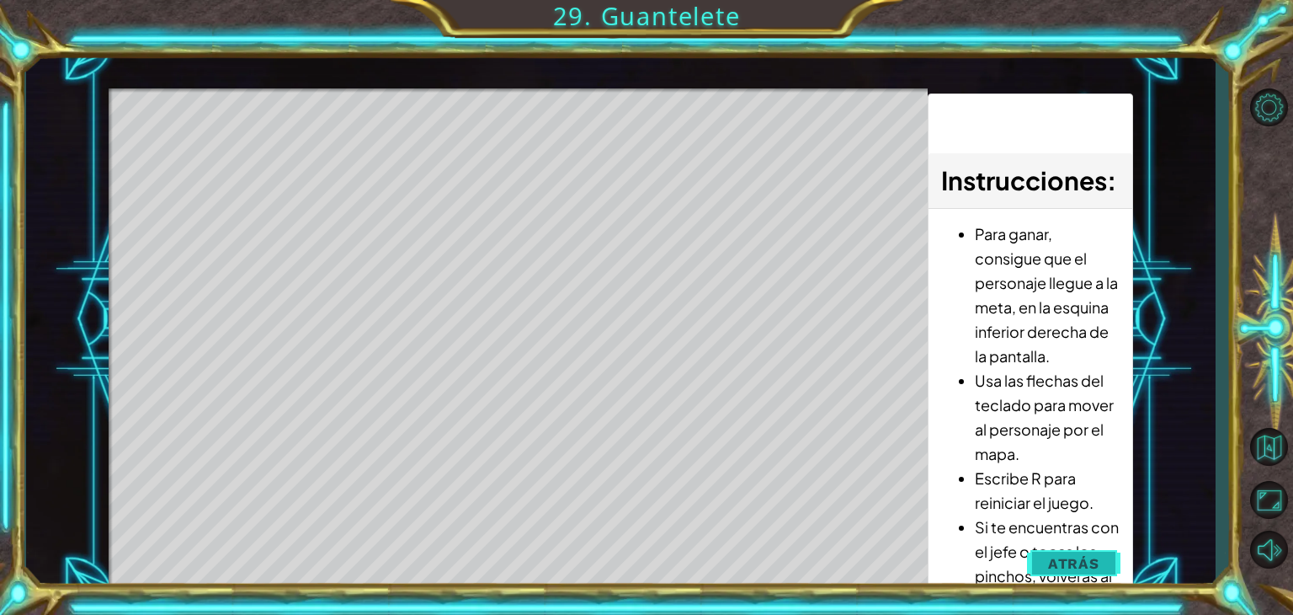
click at [1052, 562] on span "Atrás" at bounding box center [1073, 563] width 51 height 17
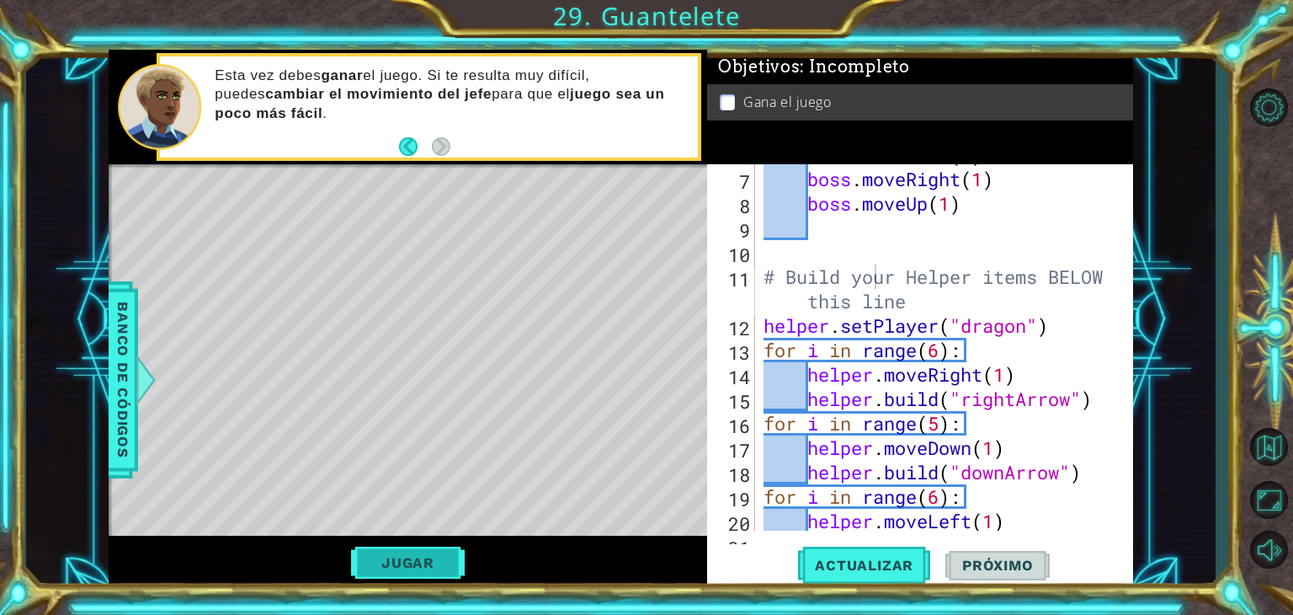
click at [411, 562] on button "Jugar" at bounding box center [408, 562] width 114 height 32
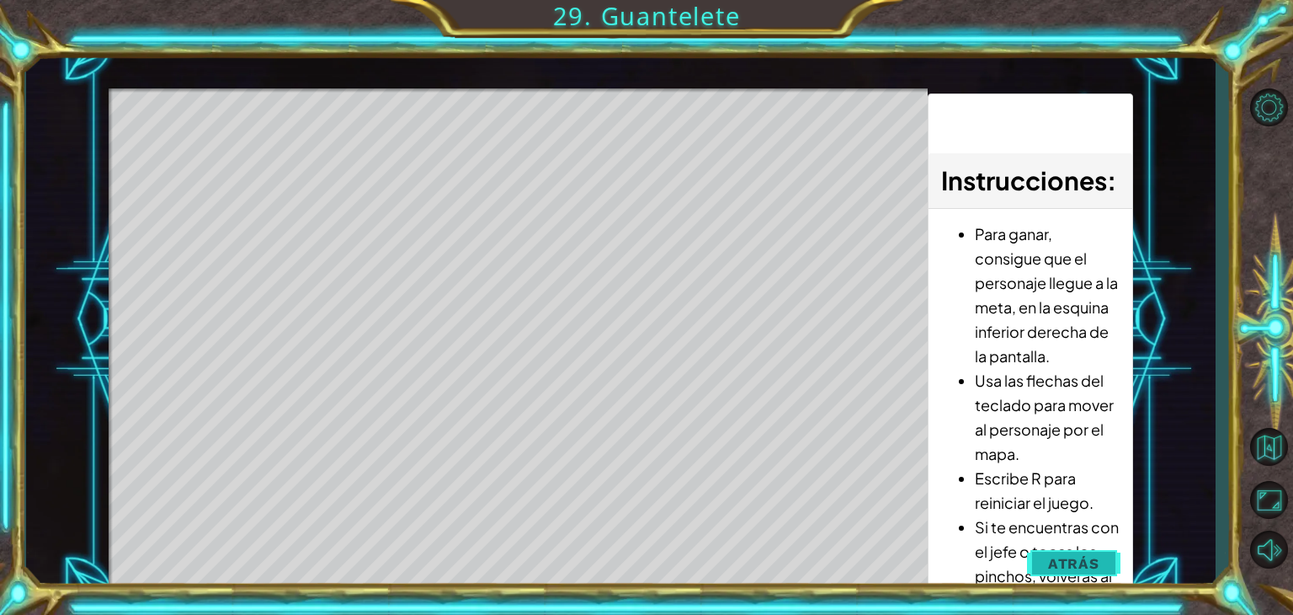
click at [1080, 566] on span "Atrás" at bounding box center [1073, 563] width 51 height 17
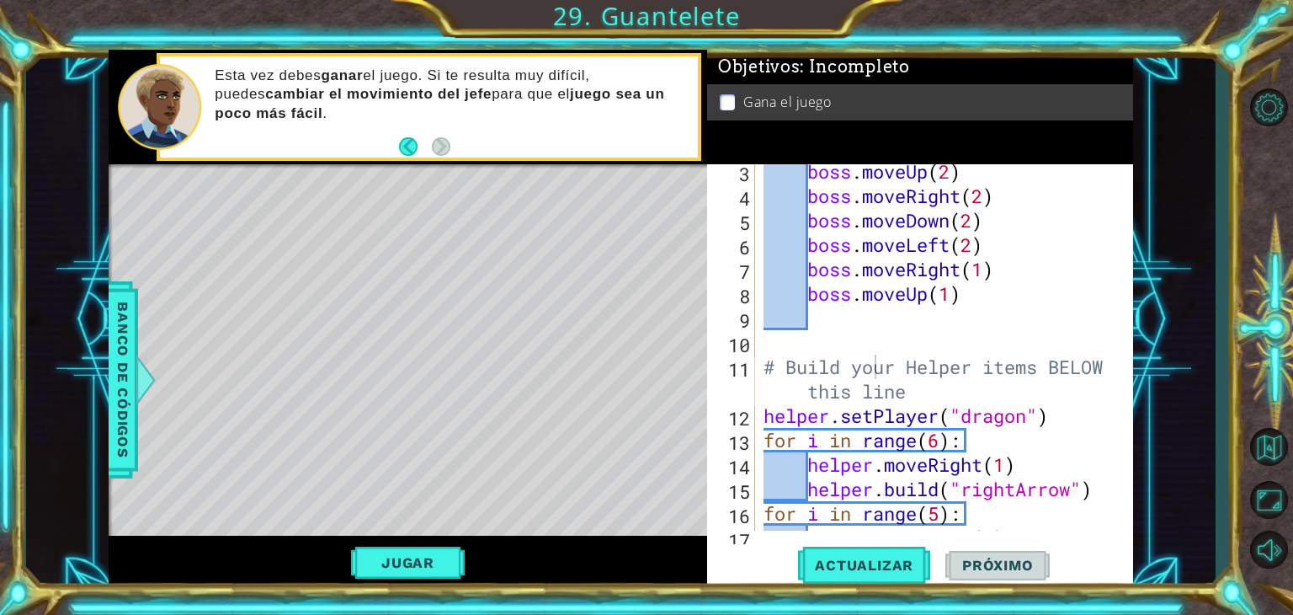
scroll to position [0, 0]
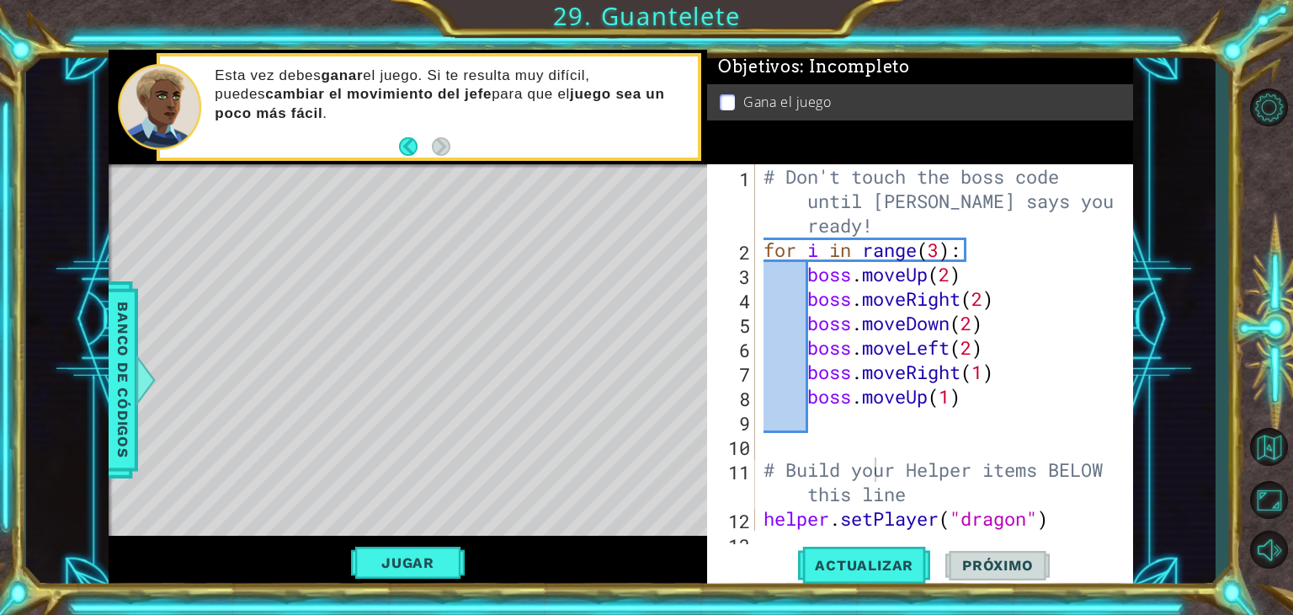
click at [941, 112] on div "Gana el juego" at bounding box center [920, 102] width 426 height 36
click at [862, 570] on span "Actualizar" at bounding box center [864, 565] width 132 height 17
click at [375, 578] on button "Jugar" at bounding box center [408, 562] width 114 height 32
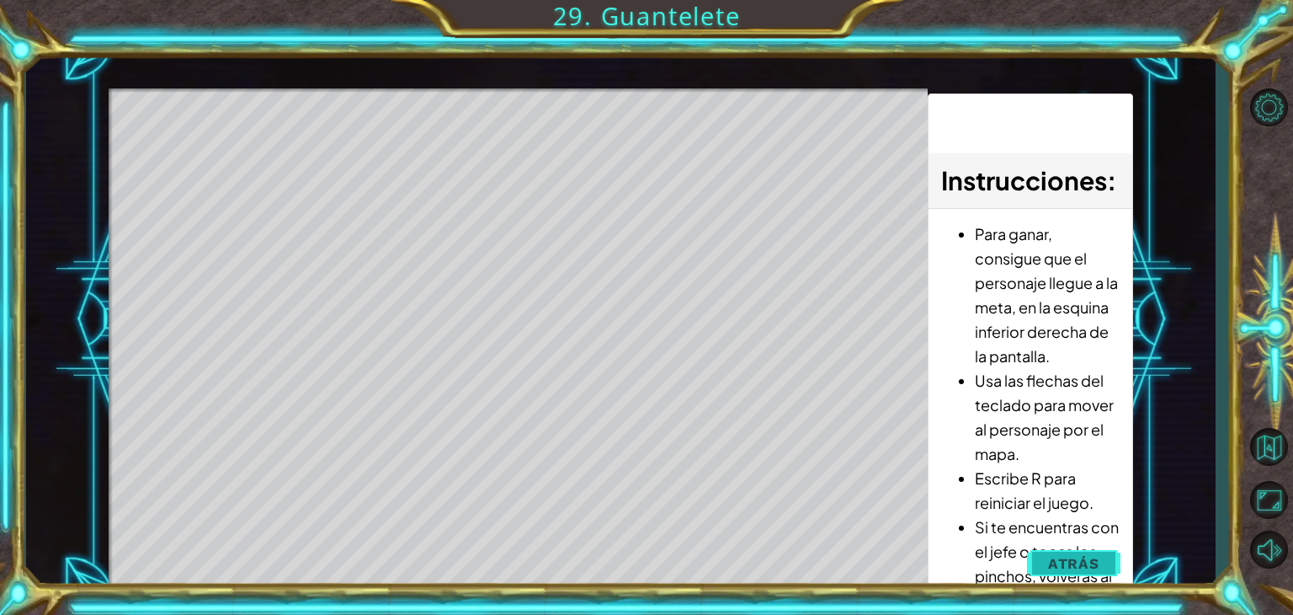
click at [1088, 546] on button "Atrás" at bounding box center [1073, 563] width 93 height 34
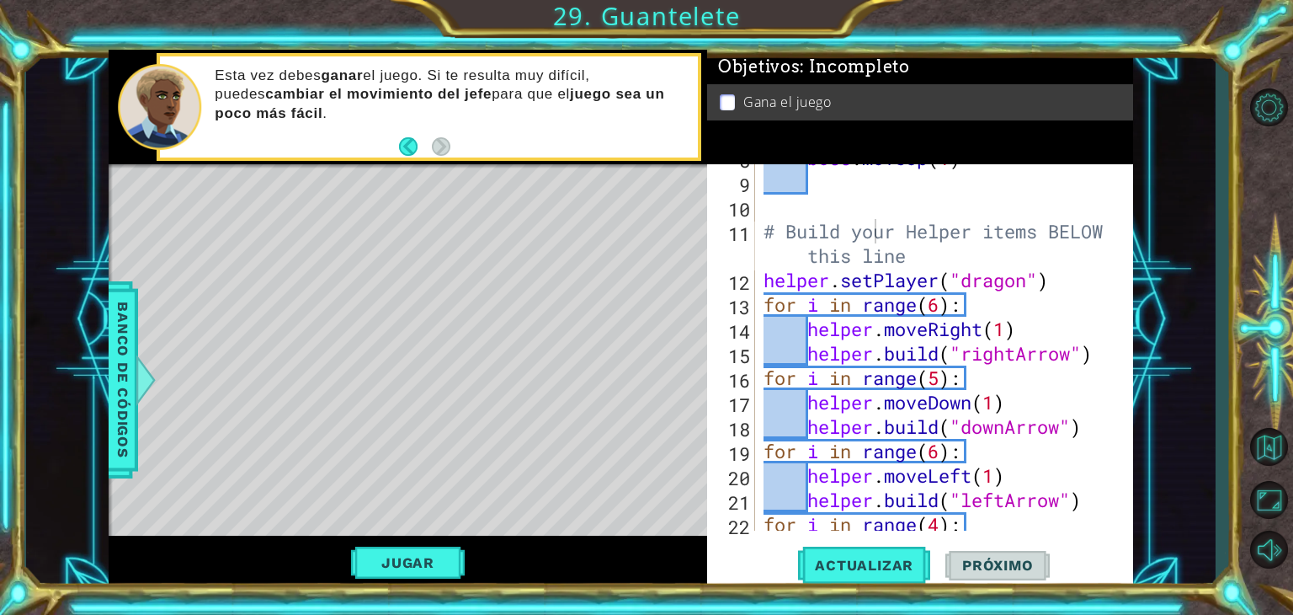
scroll to position [237, 0]
